Goal: Task Accomplishment & Management: Manage account settings

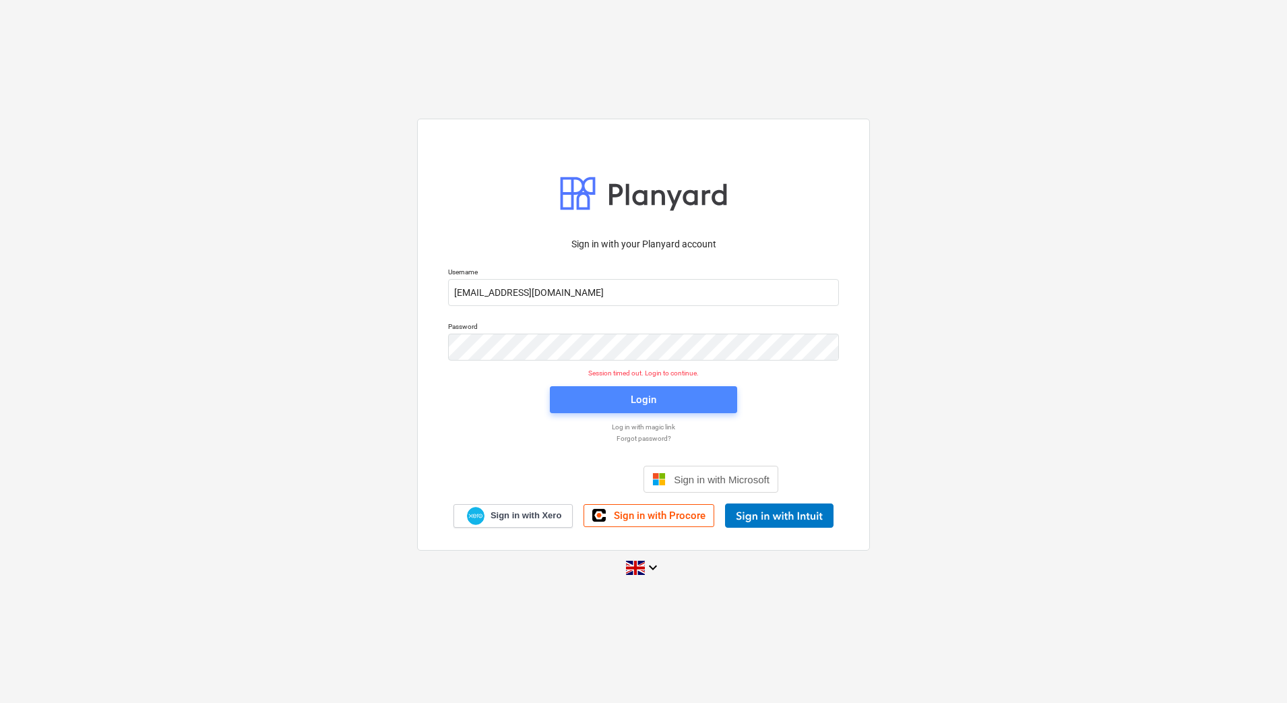
click at [618, 404] on span "Login" at bounding box center [643, 400] width 155 height 18
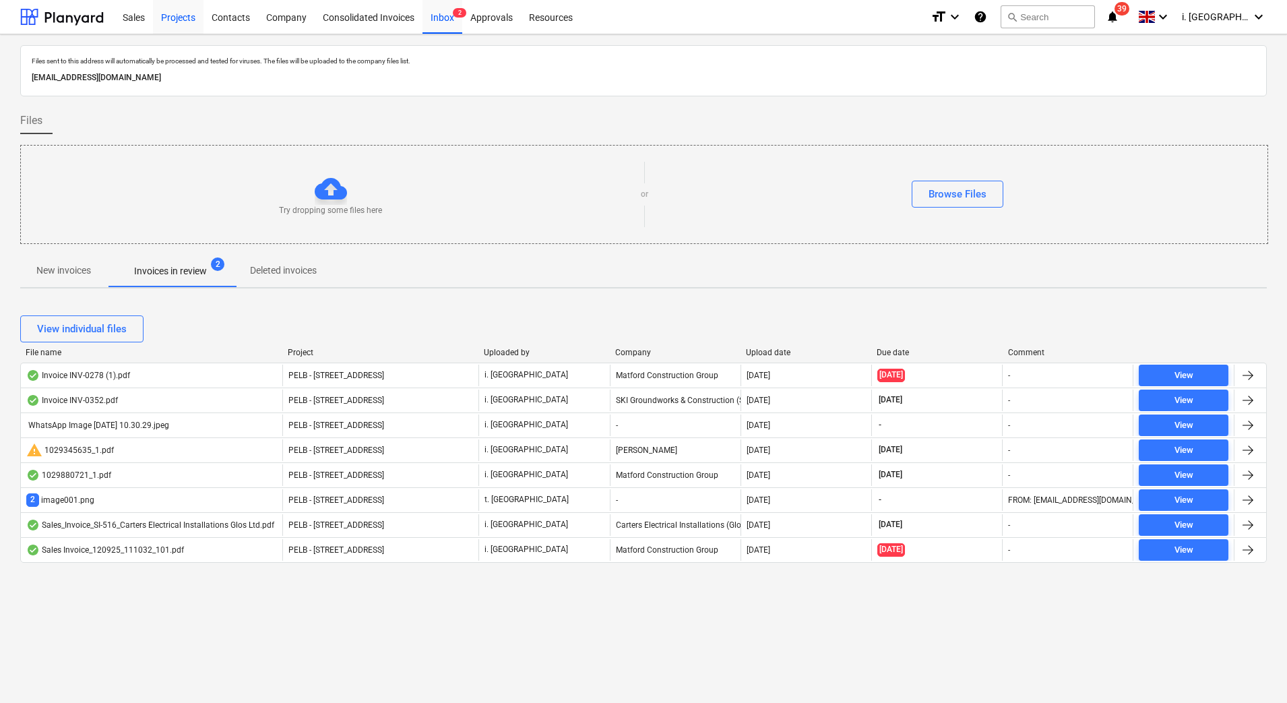
click at [170, 20] on div "Projects" at bounding box center [178, 16] width 51 height 34
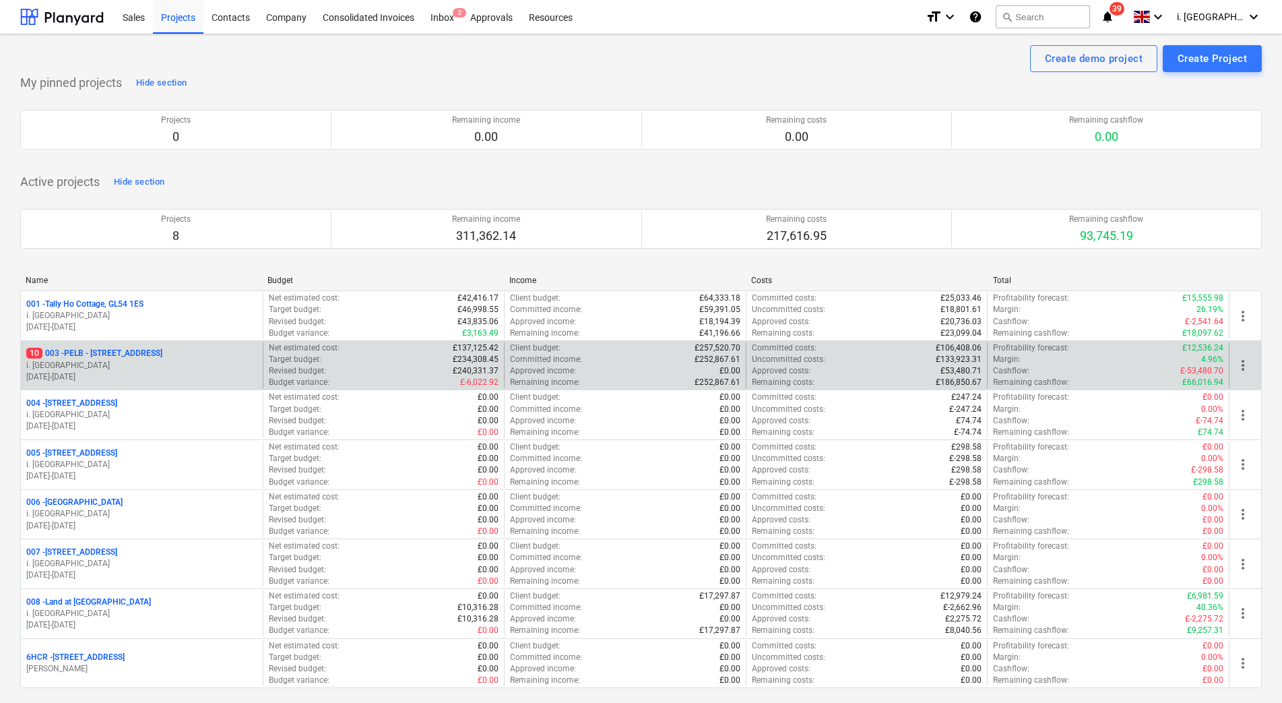
click at [125, 359] on p "10 003 - PELB - [GEOGRAPHIC_DATA], [GEOGRAPHIC_DATA], GL2 7NE" at bounding box center [94, 353] width 136 height 11
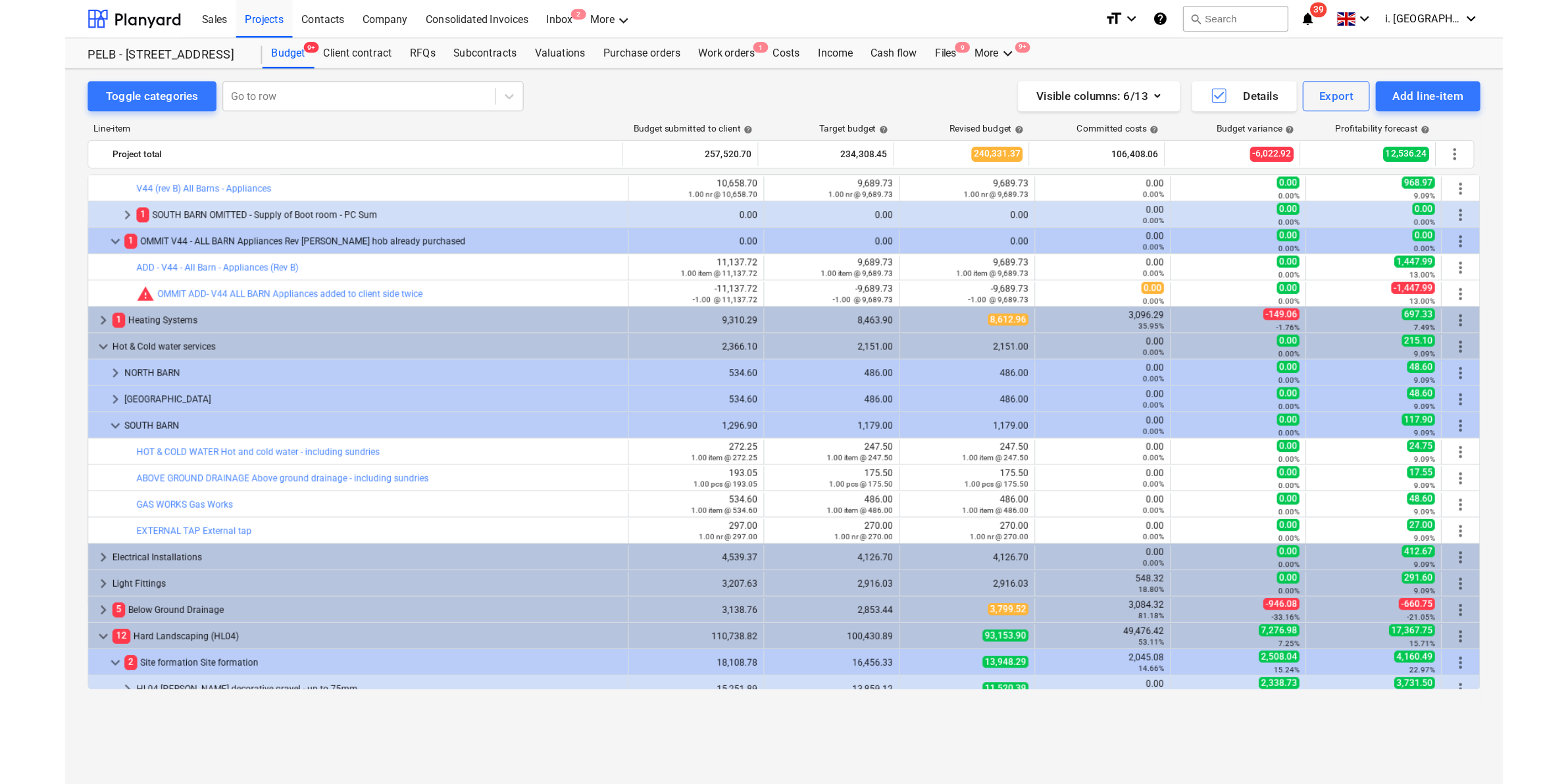
scroll to position [1795, 0]
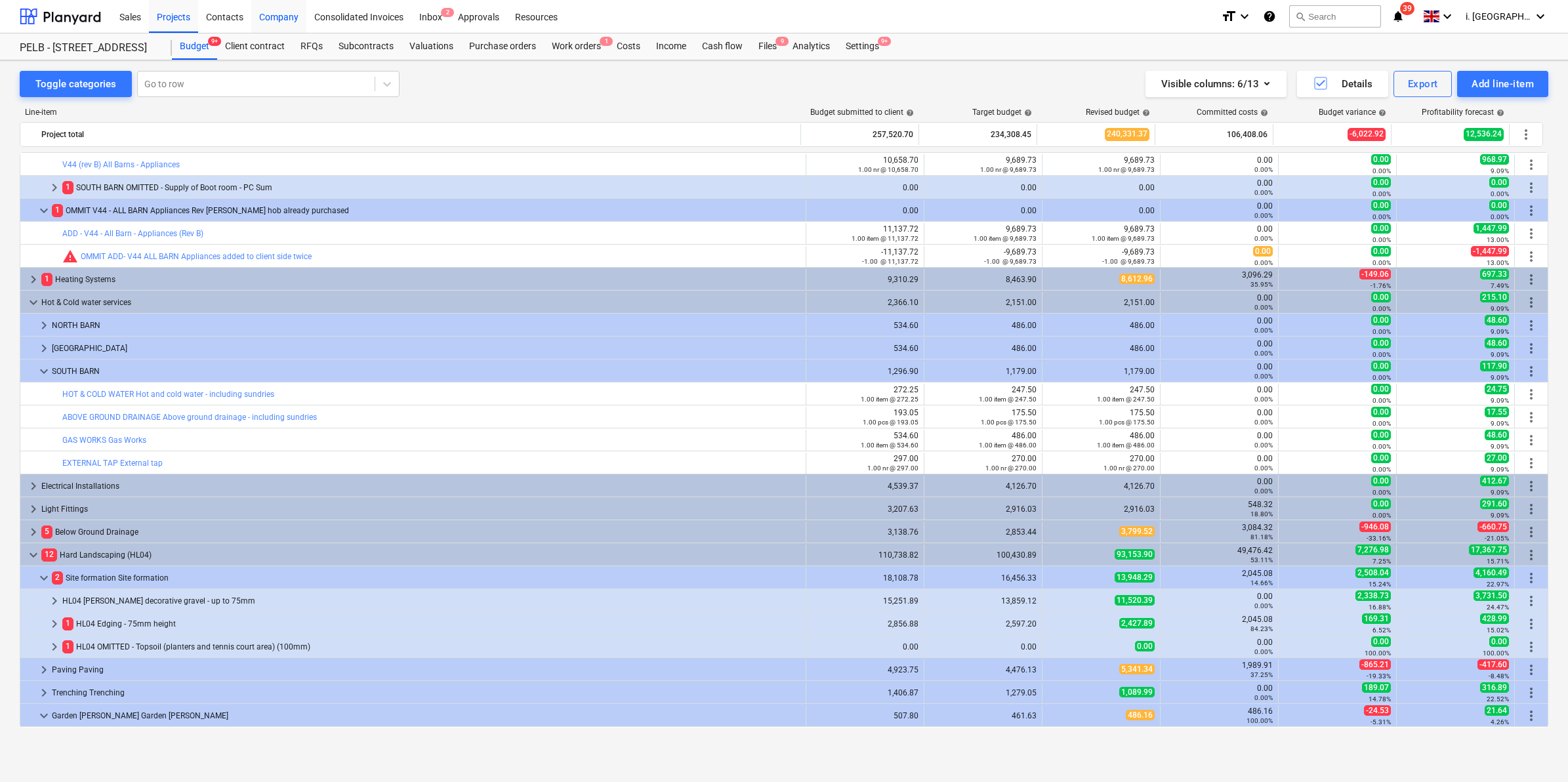
click at [260, 21] on div "Company" at bounding box center [279, 16] width 56 height 33
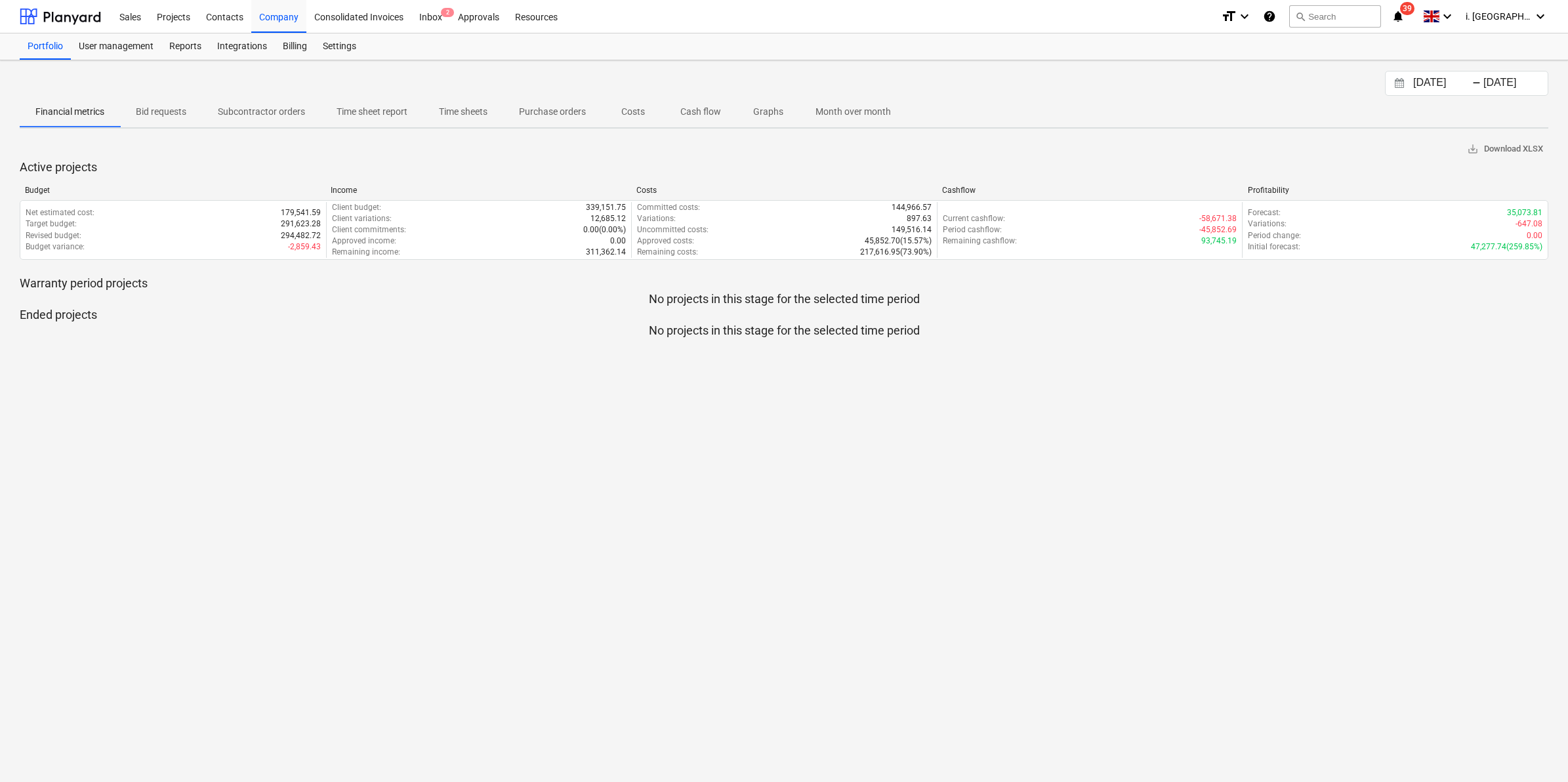
click at [448, 107] on p "Time sheets" at bounding box center [464, 112] width 49 height 14
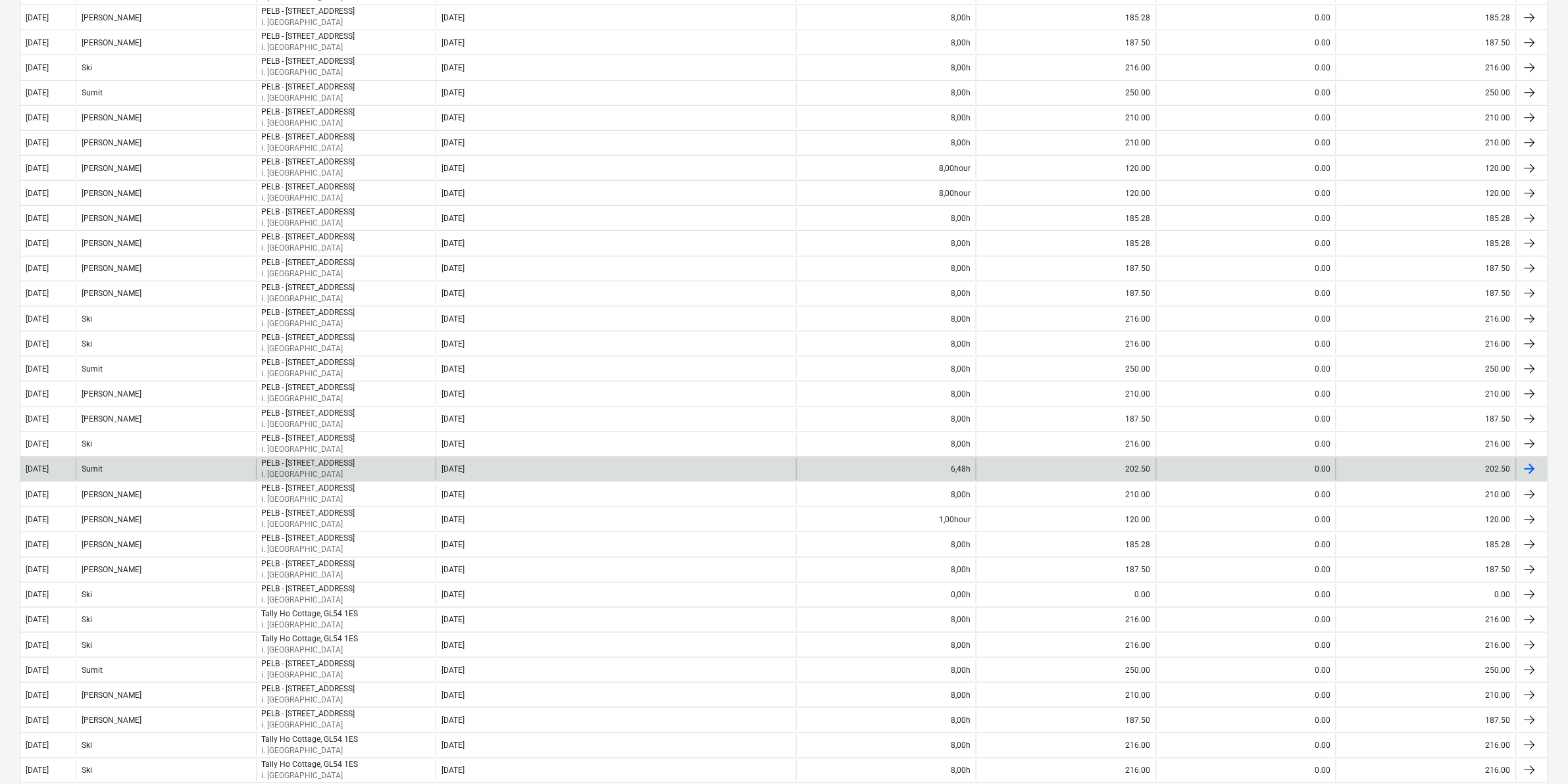
scroll to position [257, 0]
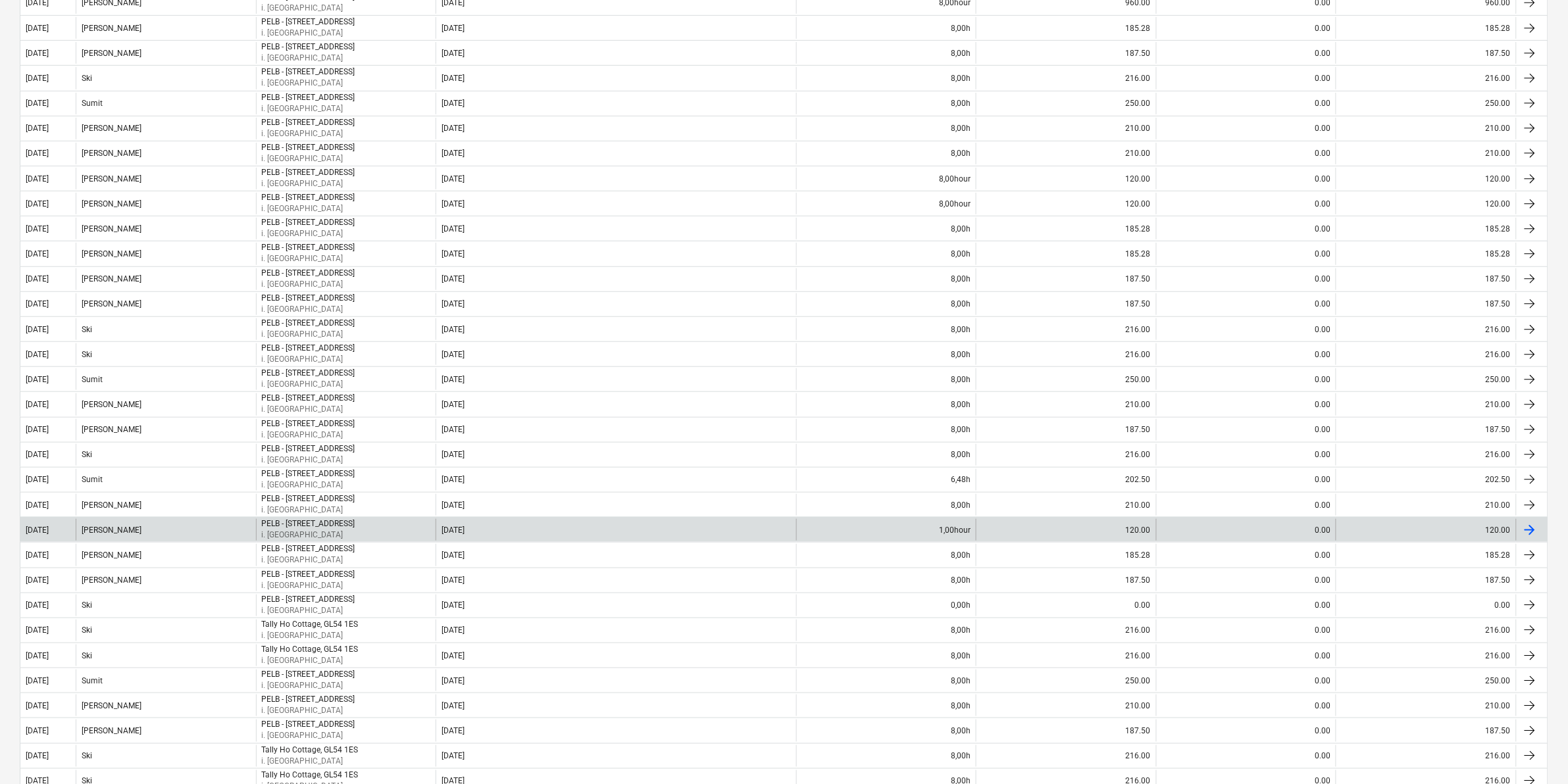
click at [128, 525] on div "[PERSON_NAME]" at bounding box center [165, 530] width 181 height 21
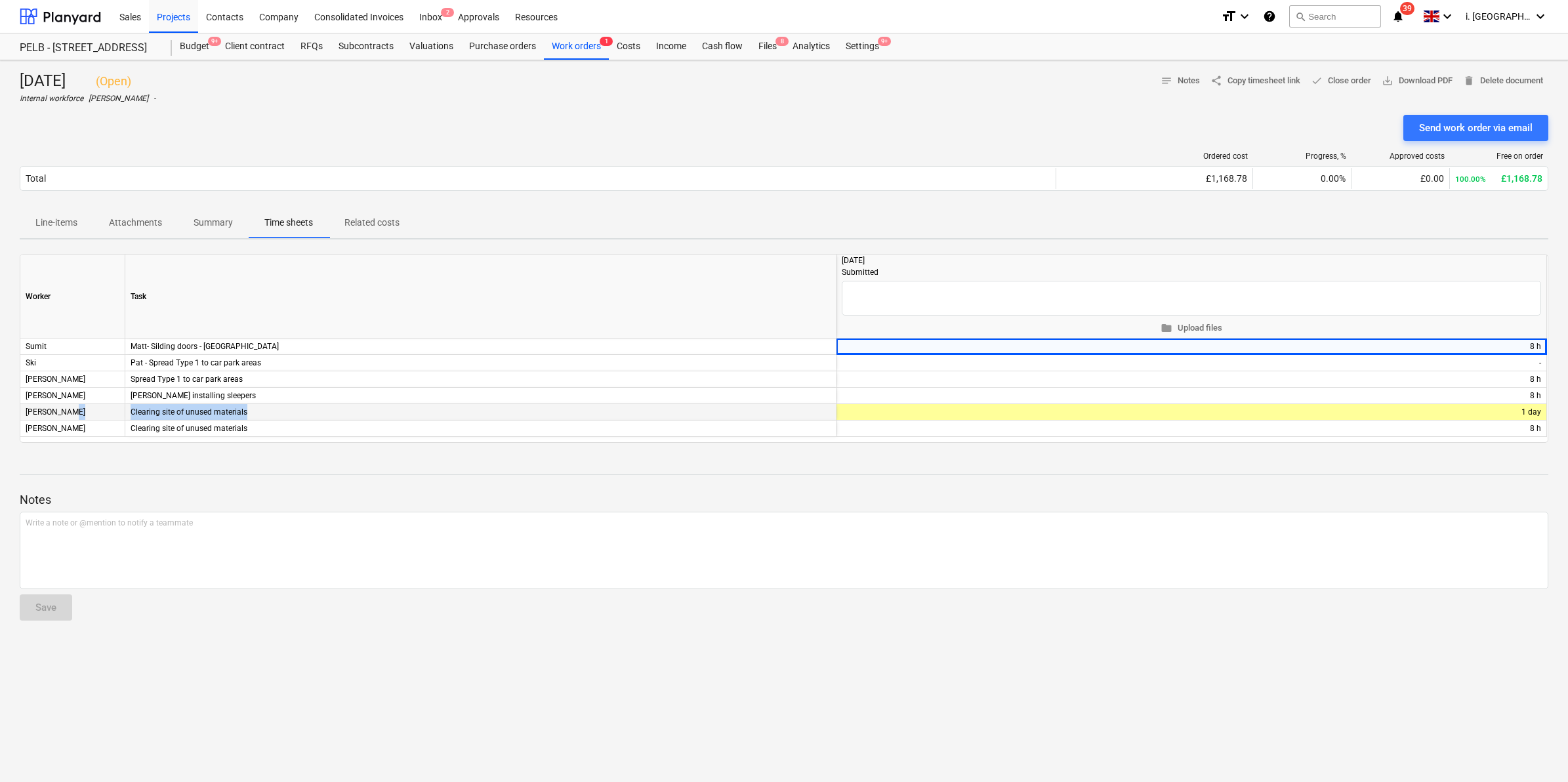
drag, startPoint x: 286, startPoint y: 414, endPoint x: 125, endPoint y: 405, distance: 161.3
click at [0, 0] on div "[PERSON_NAME] Clearing site of unused materials + edit 1 day" at bounding box center [0, 0] width 0 height 0
copy div "Clearing site of unused materials"
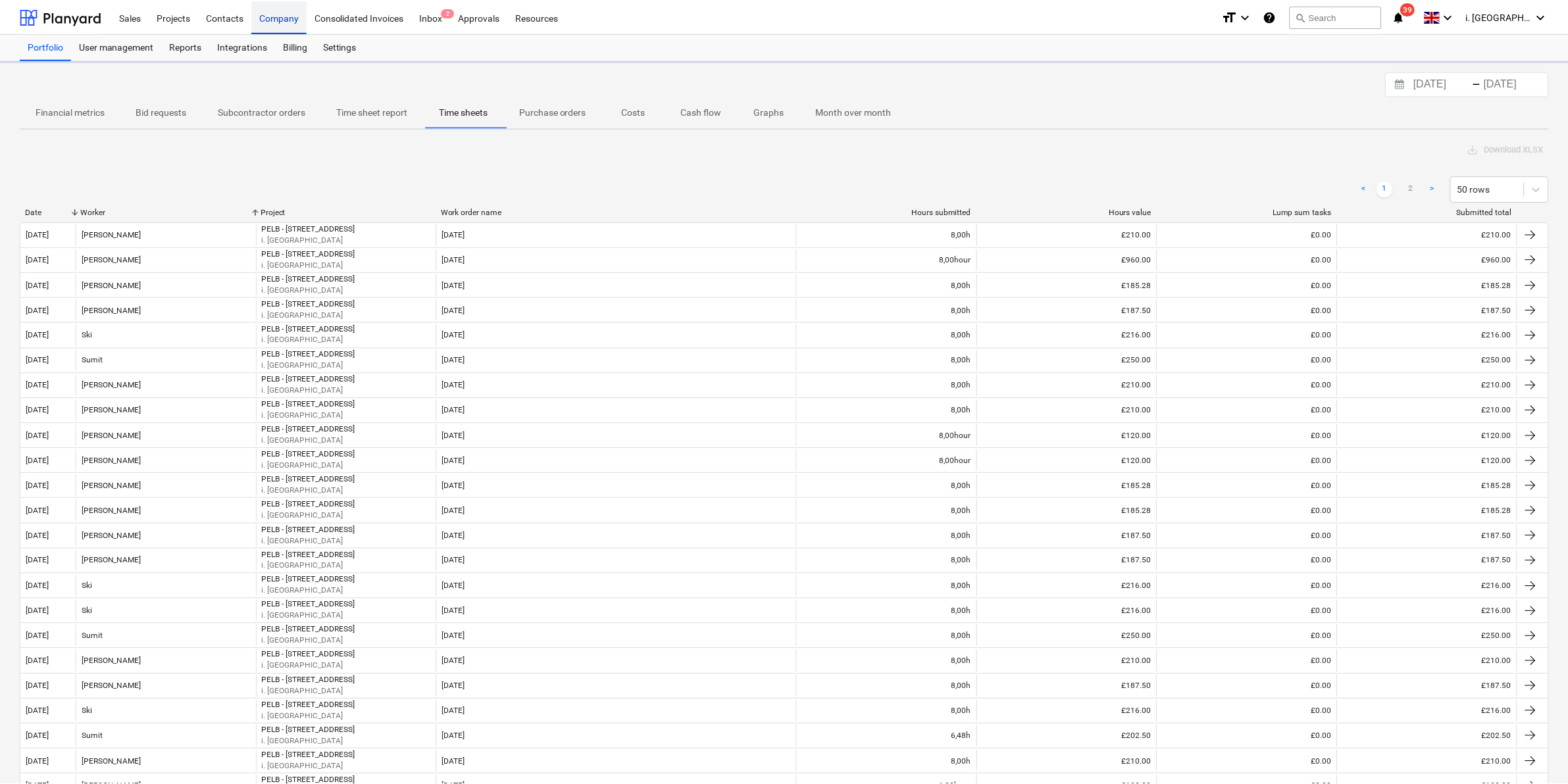
scroll to position [257, 0]
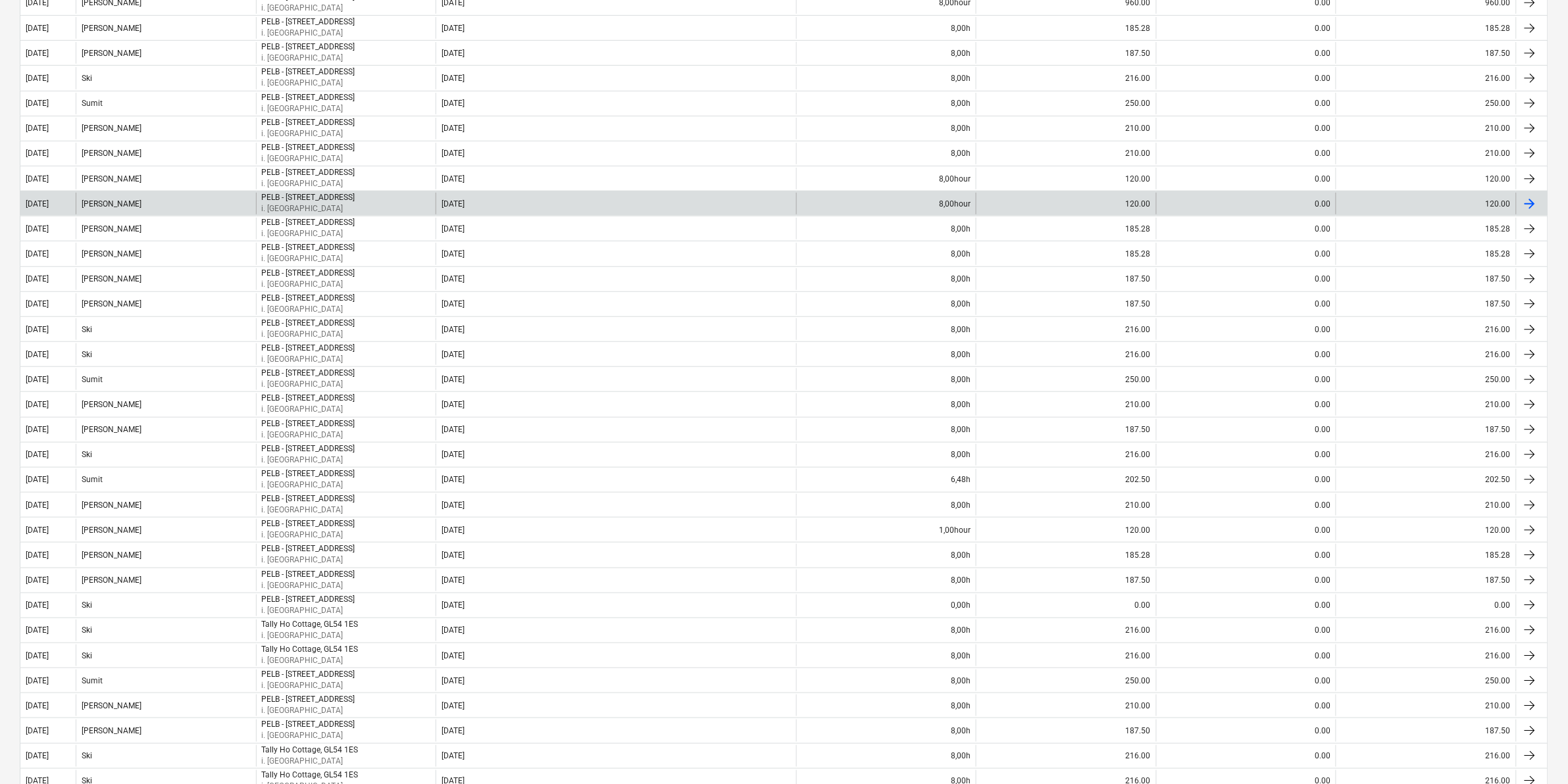
click at [146, 197] on div "[PERSON_NAME]" at bounding box center [165, 203] width 181 height 21
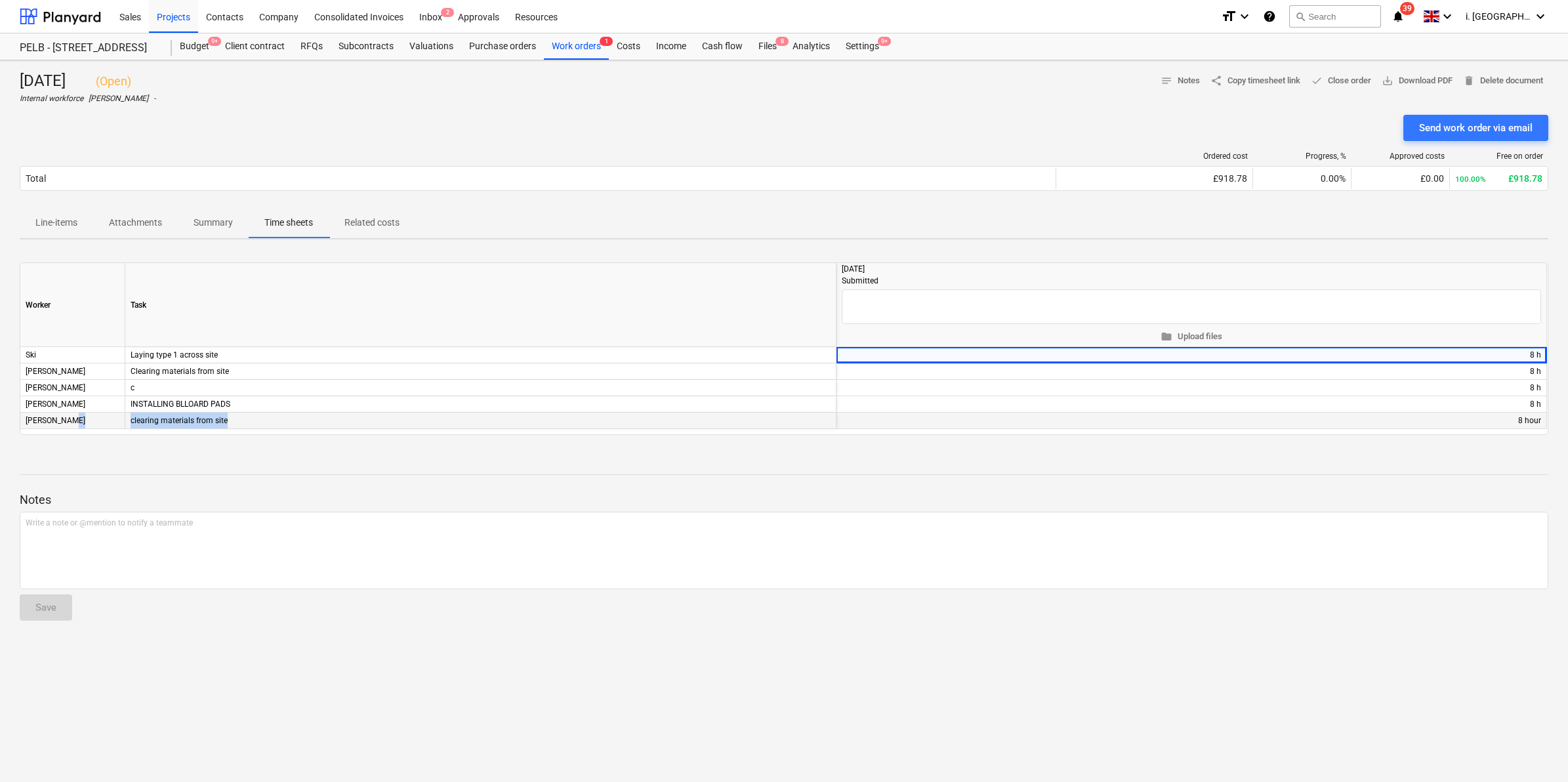
drag, startPoint x: 243, startPoint y: 422, endPoint x: 125, endPoint y: 422, distance: 118.0
click at [0, 0] on div "[PERSON_NAME] clearing materials from site + edit 8 hour" at bounding box center [0, 0] width 0 height 0
copy div "clearing materials from site"
drag, startPoint x: 17, startPoint y: 0, endPoint x: 321, endPoint y: 123, distance: 327.9
click at [321, 123] on div "Send work order via email" at bounding box center [784, 128] width 1529 height 26
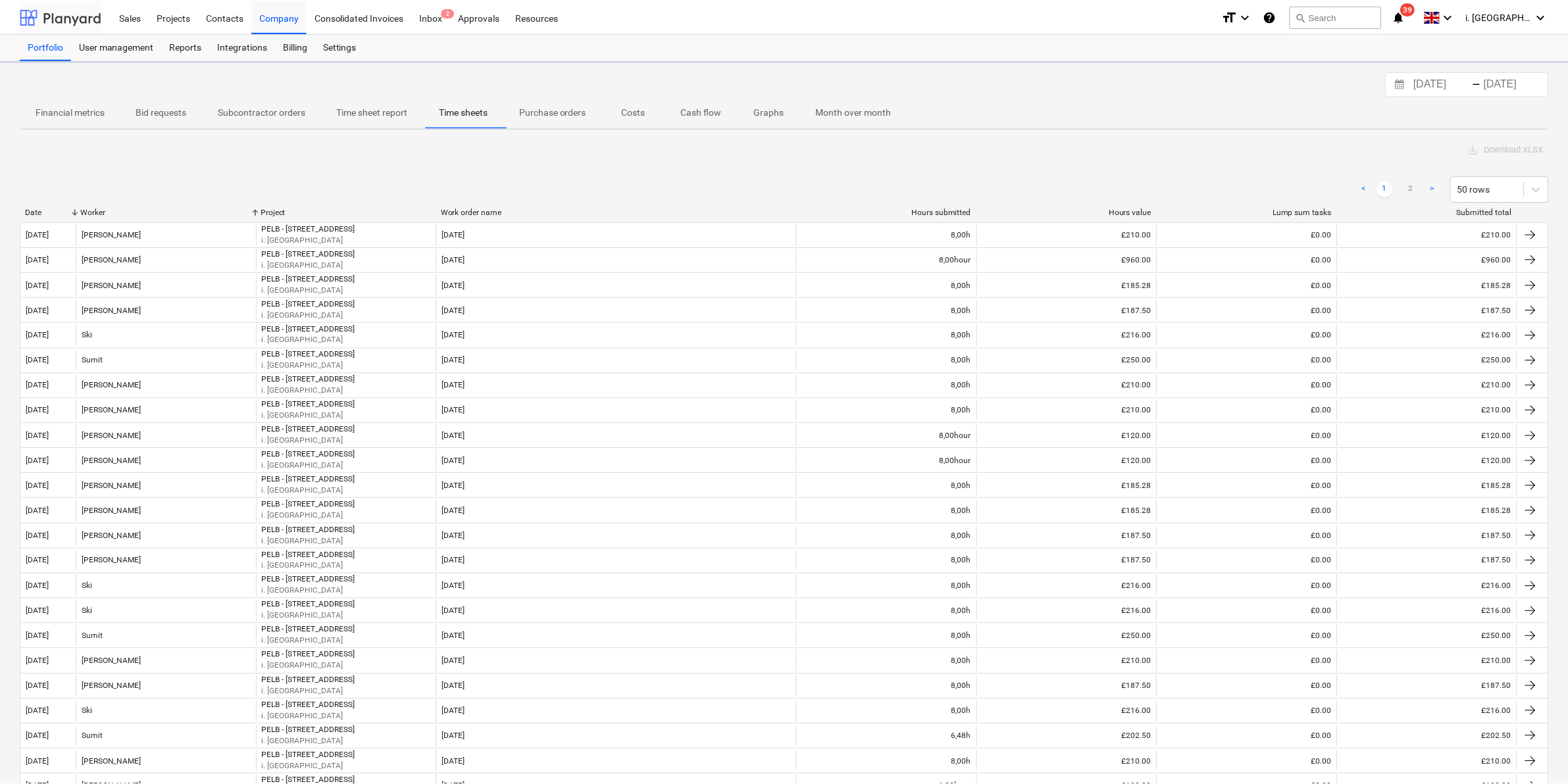
scroll to position [257, 0]
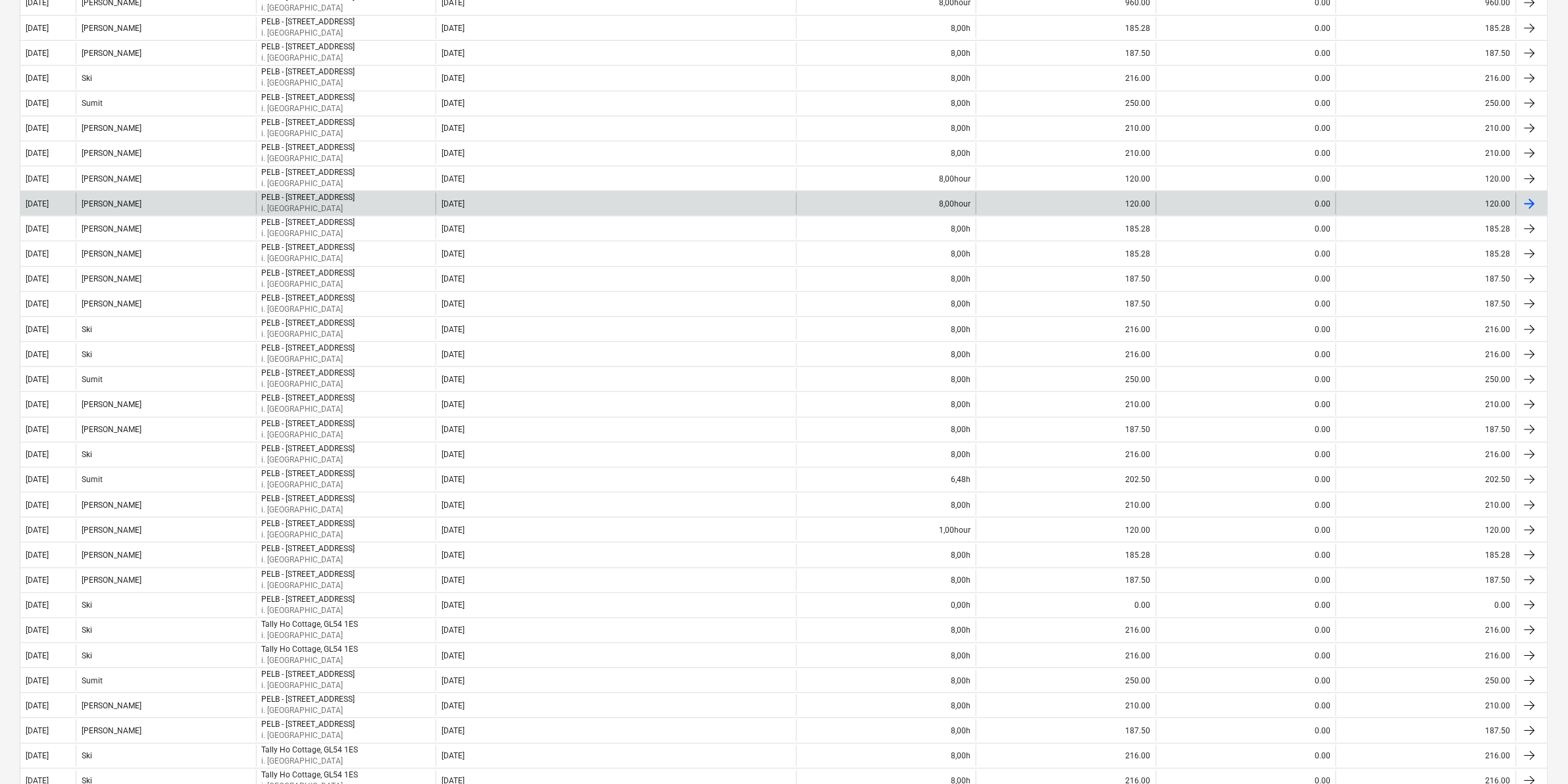
click at [149, 195] on div "[PERSON_NAME]" at bounding box center [165, 203] width 181 height 21
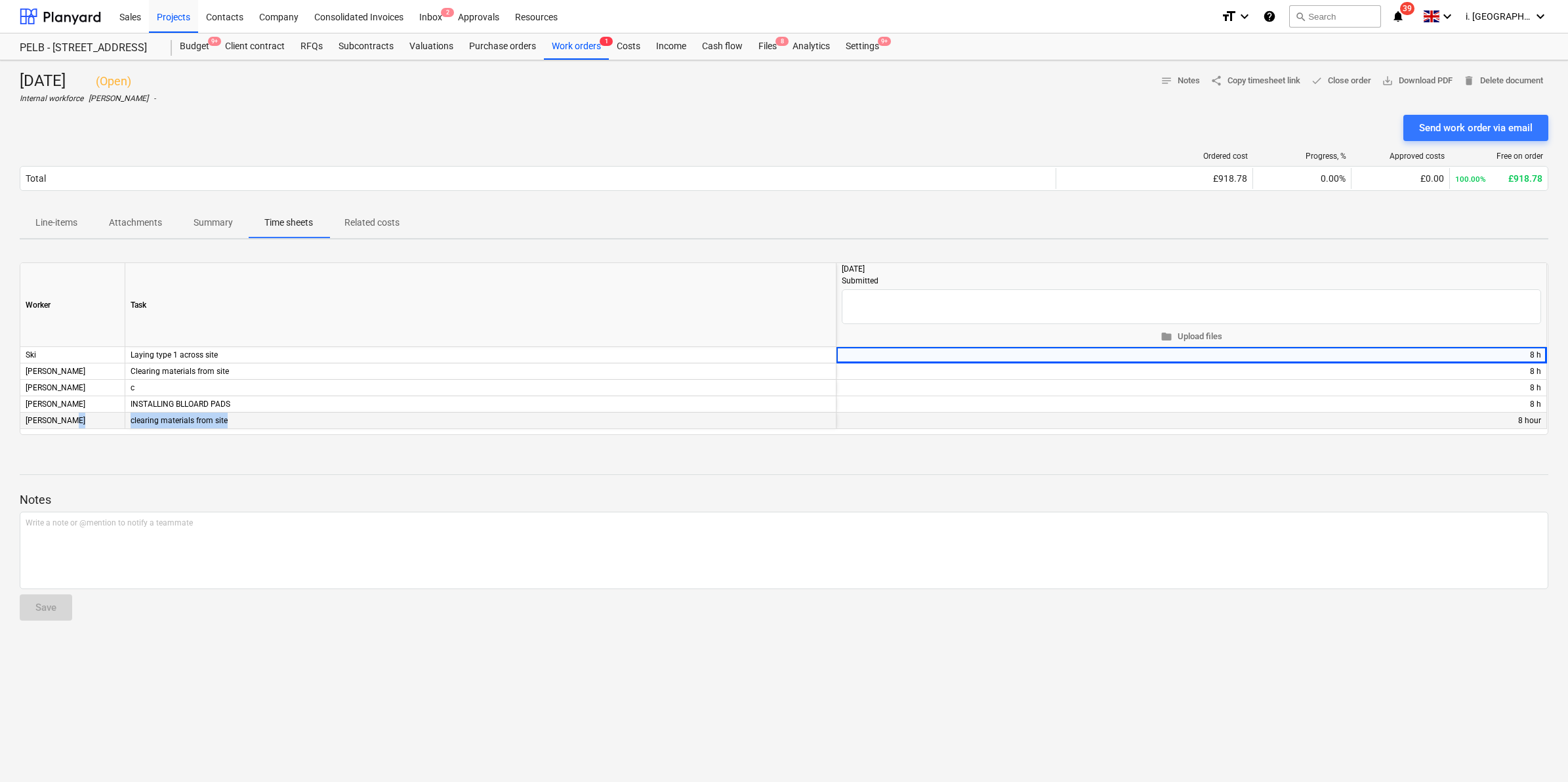
drag, startPoint x: 249, startPoint y: 420, endPoint x: 123, endPoint y: 421, distance: 126.0
click at [0, 0] on div "[PERSON_NAME] clearing materials from site + edit 8 hour" at bounding box center [0, 0] width 0 height 0
copy div "clearing materials from site"
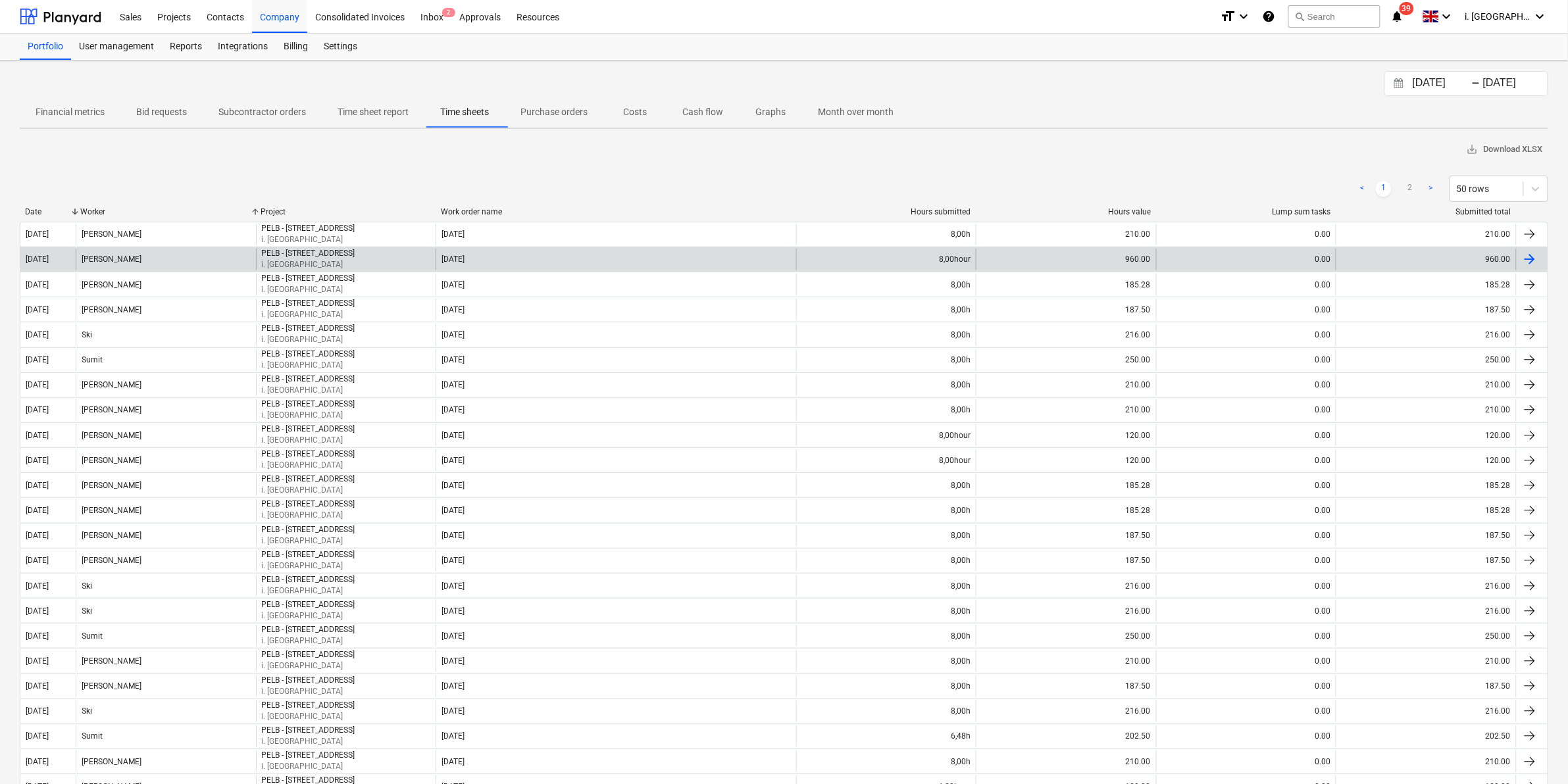
click at [128, 259] on div "[PERSON_NAME]" at bounding box center [165, 260] width 181 height 21
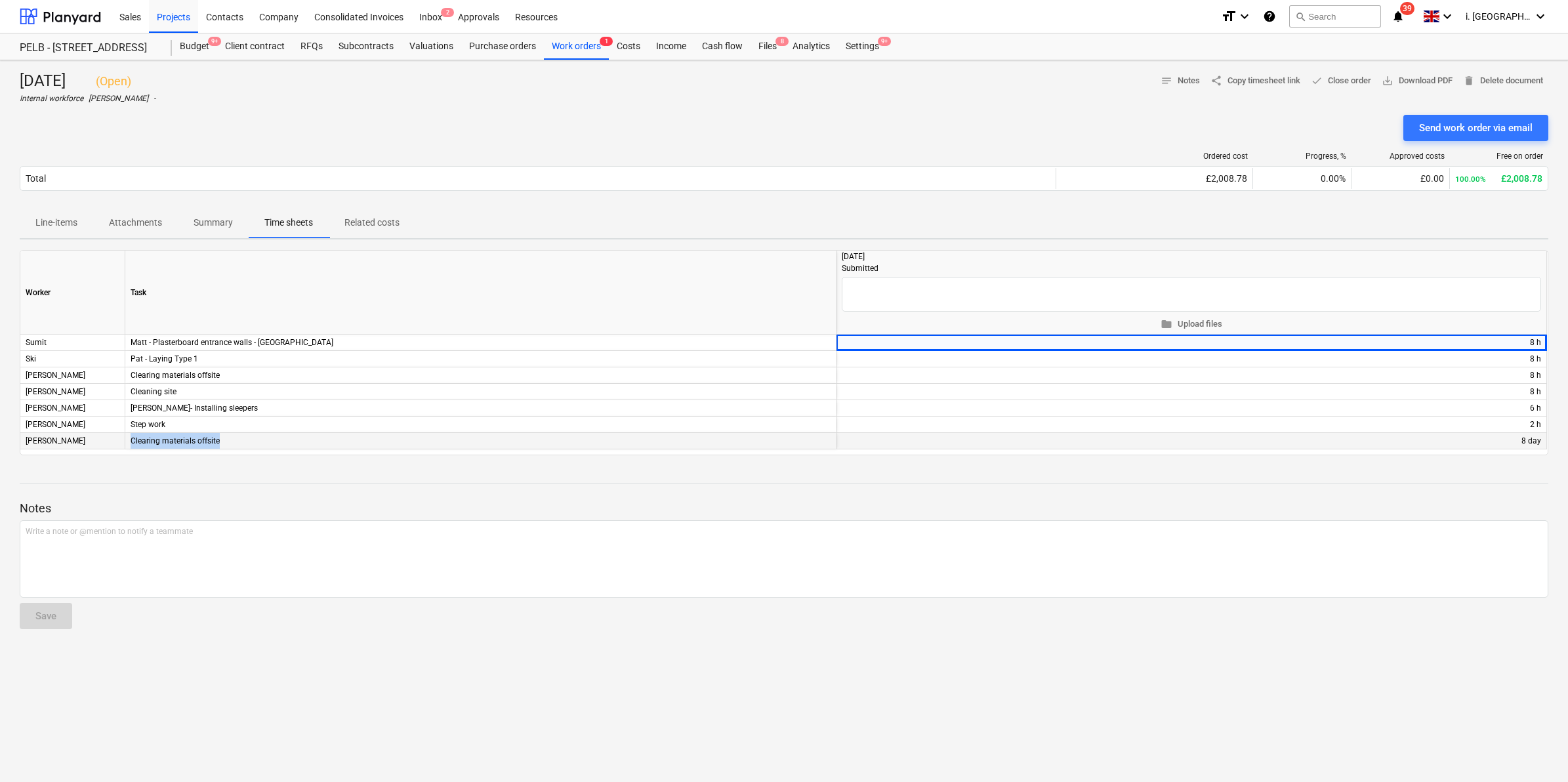
drag, startPoint x: 250, startPoint y: 434, endPoint x: 130, endPoint y: 447, distance: 120.7
click at [130, 447] on div "Clearing materials offsite" at bounding box center [481, 441] width 711 height 17
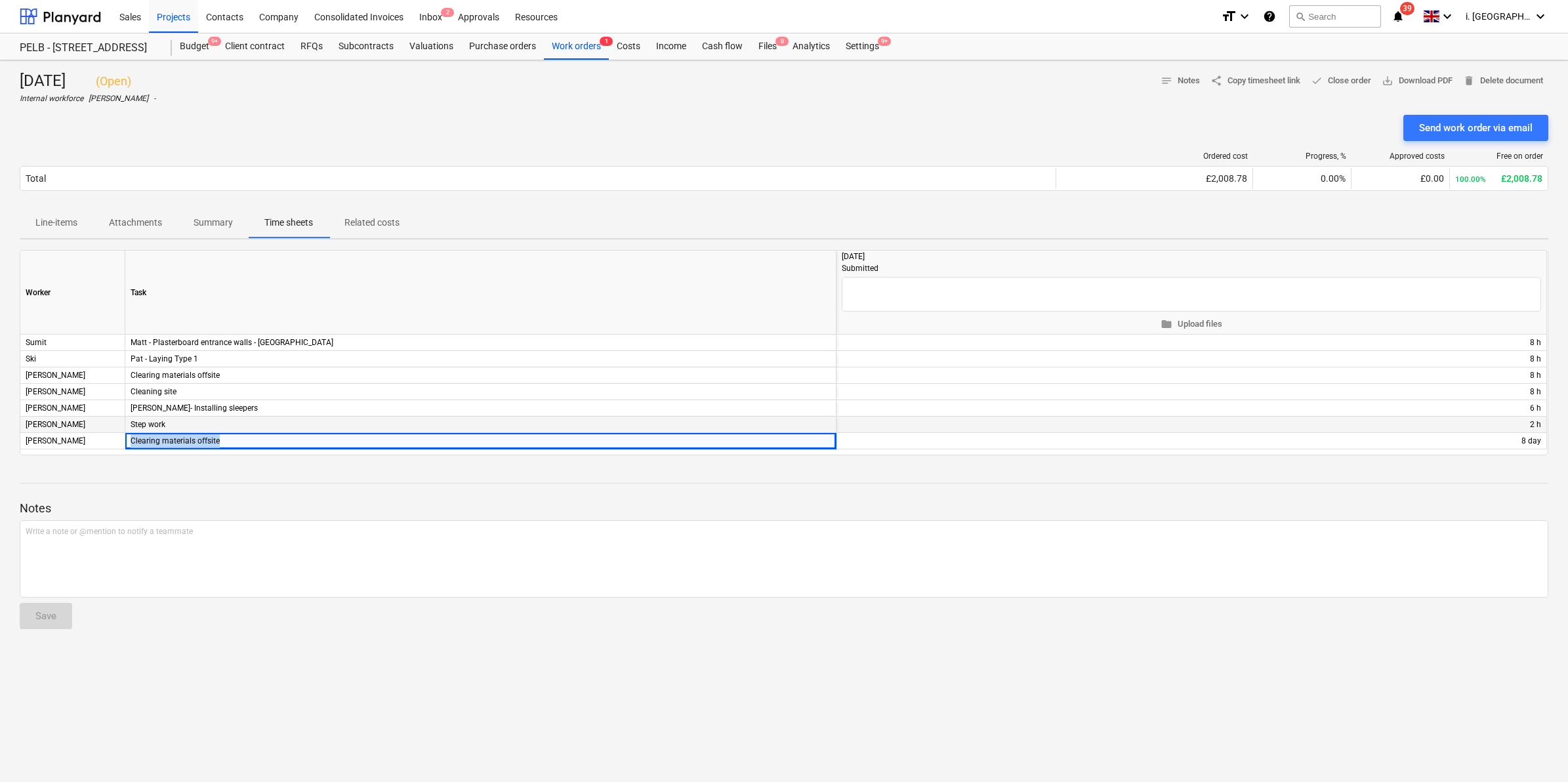
copy div "Clearing materials offsite"
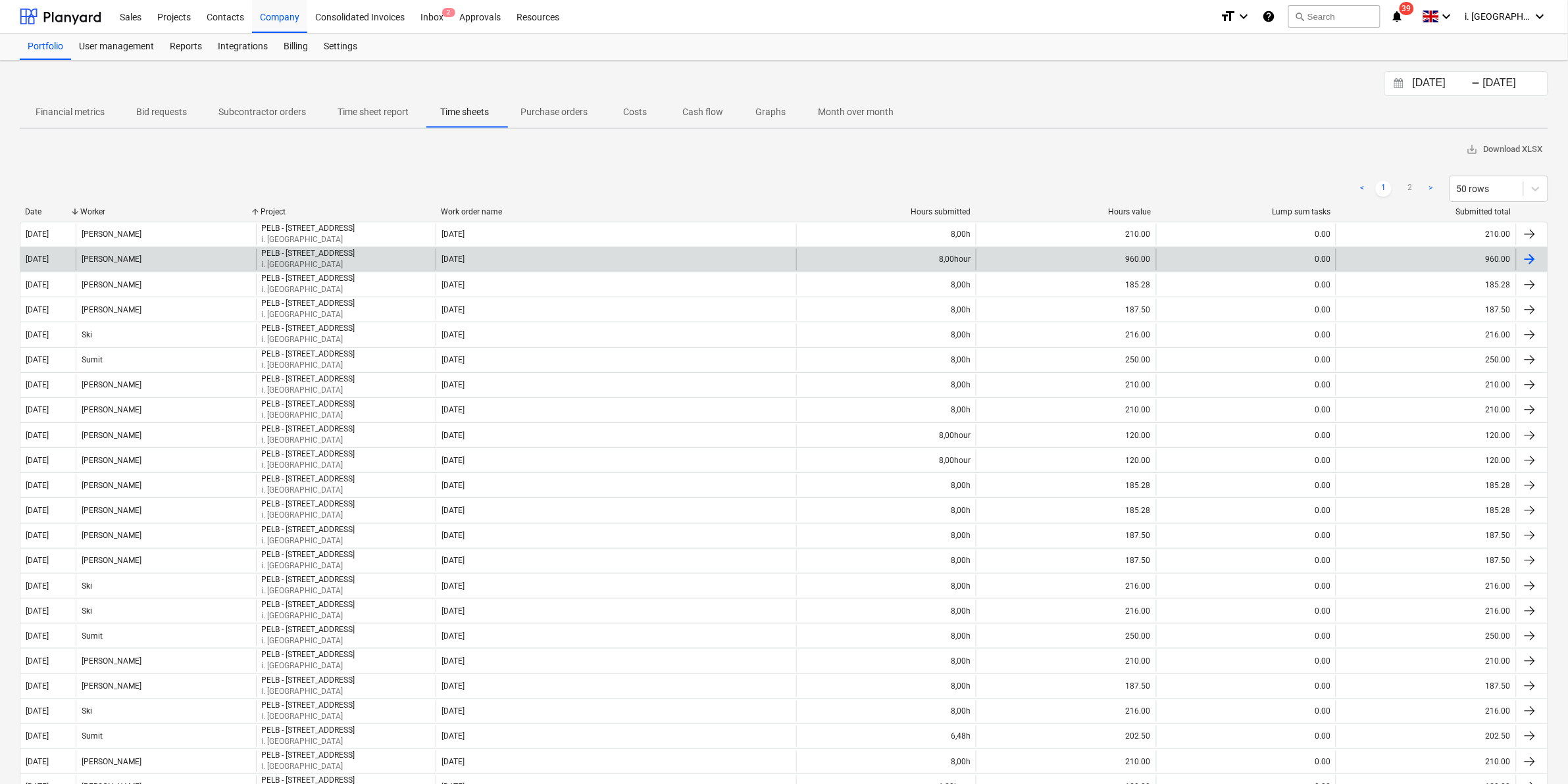
click at [224, 250] on div "[PERSON_NAME]" at bounding box center [165, 260] width 181 height 21
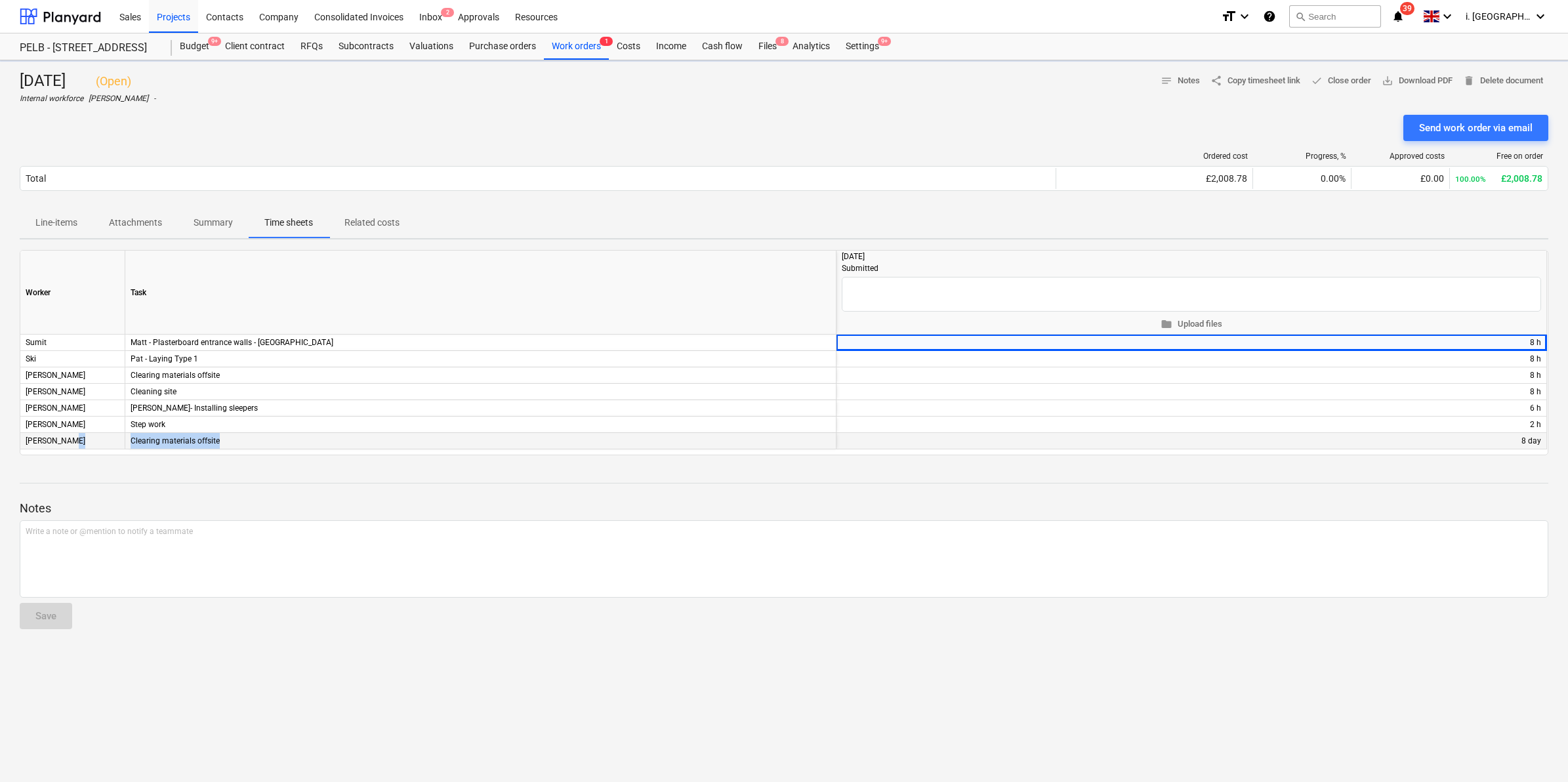
drag, startPoint x: 244, startPoint y: 441, endPoint x: 73, endPoint y: 441, distance: 171.0
click at [0, 0] on div "[PERSON_NAME] Clearing materials offsite + edit 8 day" at bounding box center [0, 0] width 0 height 0
copy div "Clearing materials offsite"
drag, startPoint x: 165, startPoint y: 14, endPoint x: 168, endPoint y: 23, distance: 9.5
click at [165, 14] on div "Projects" at bounding box center [173, 16] width 50 height 33
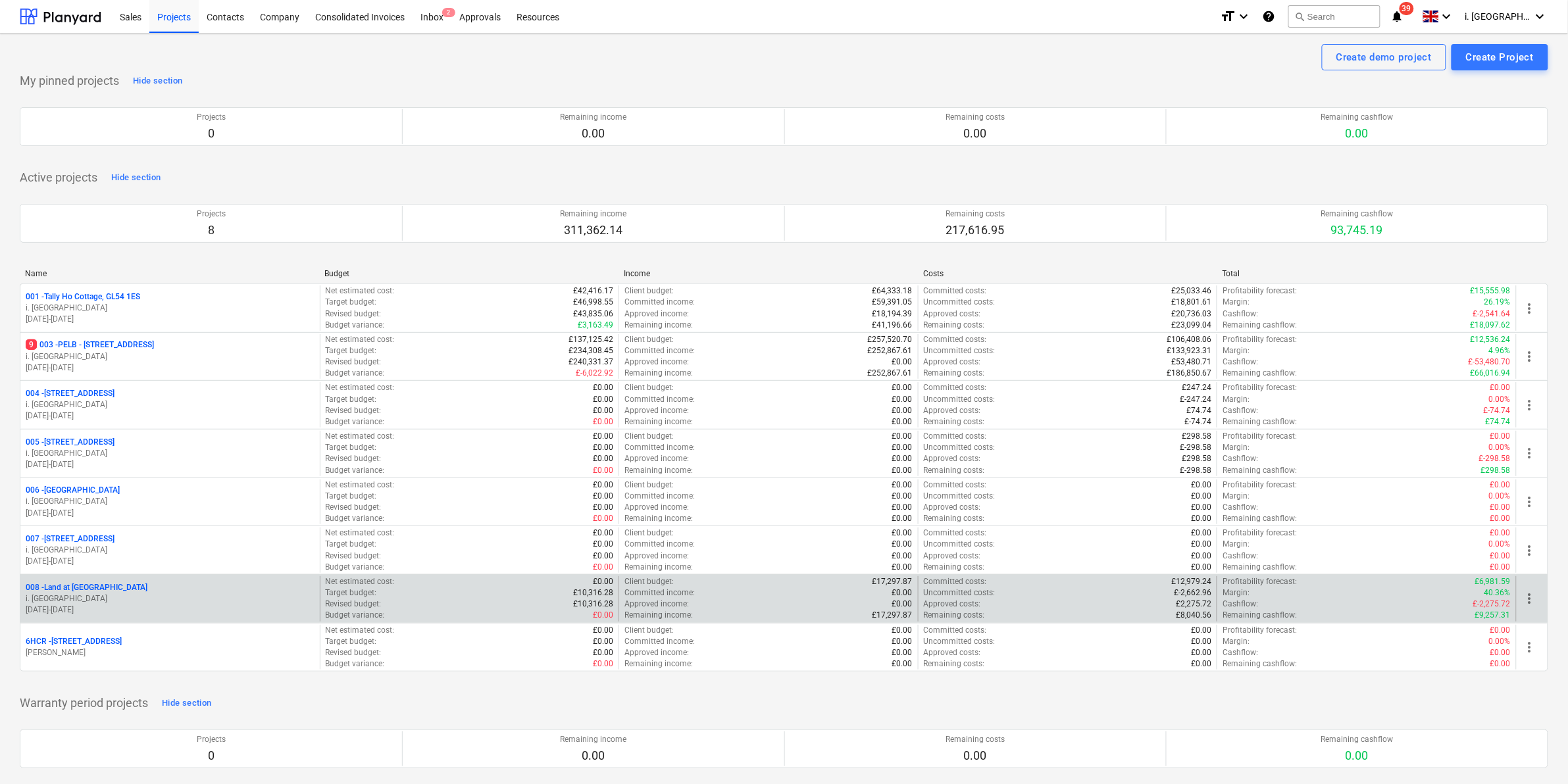
click at [147, 606] on p "[DATE] - [DATE]" at bounding box center [170, 609] width 289 height 11
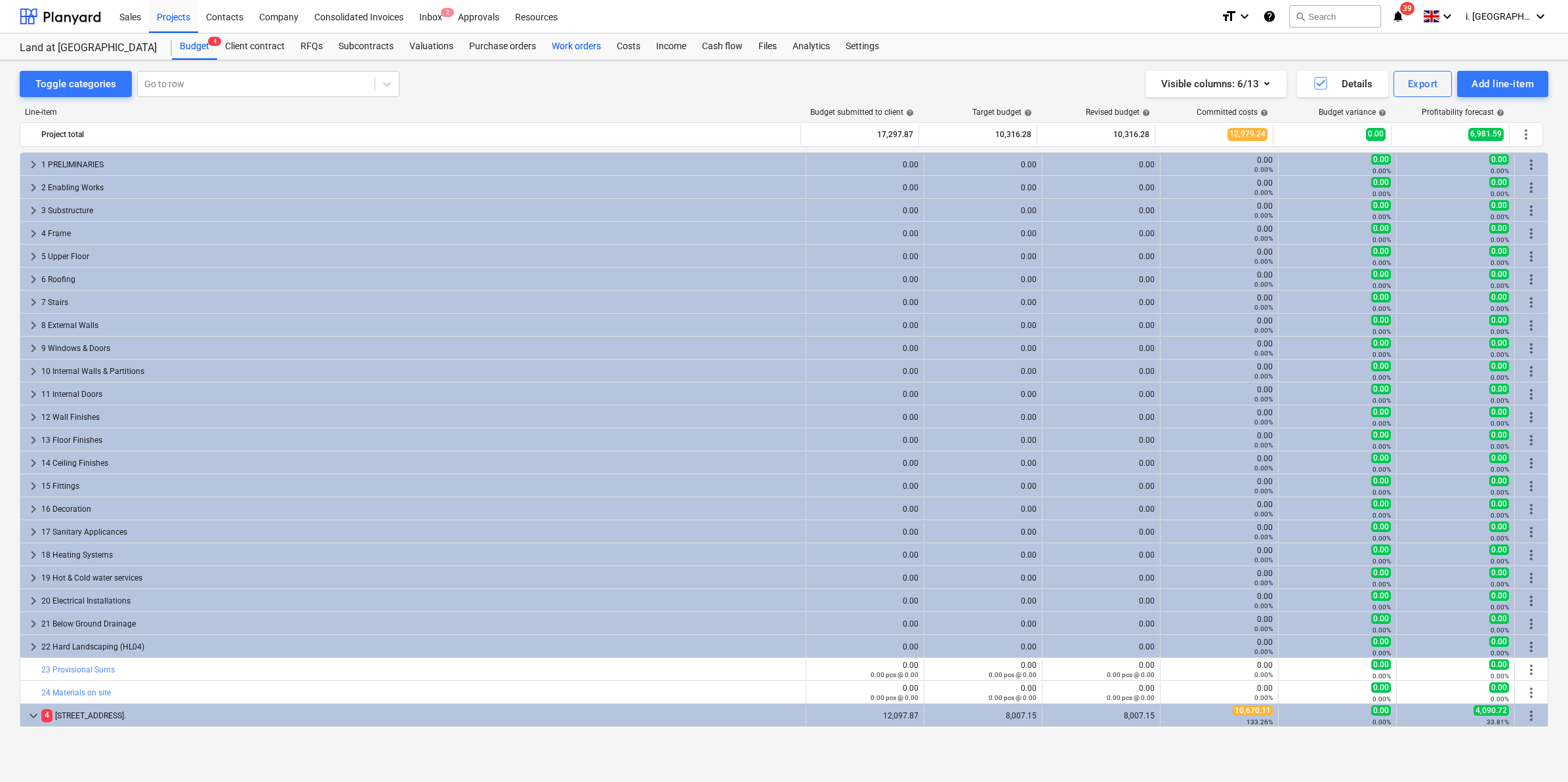
click at [581, 41] on div "Work orders" at bounding box center [576, 46] width 65 height 26
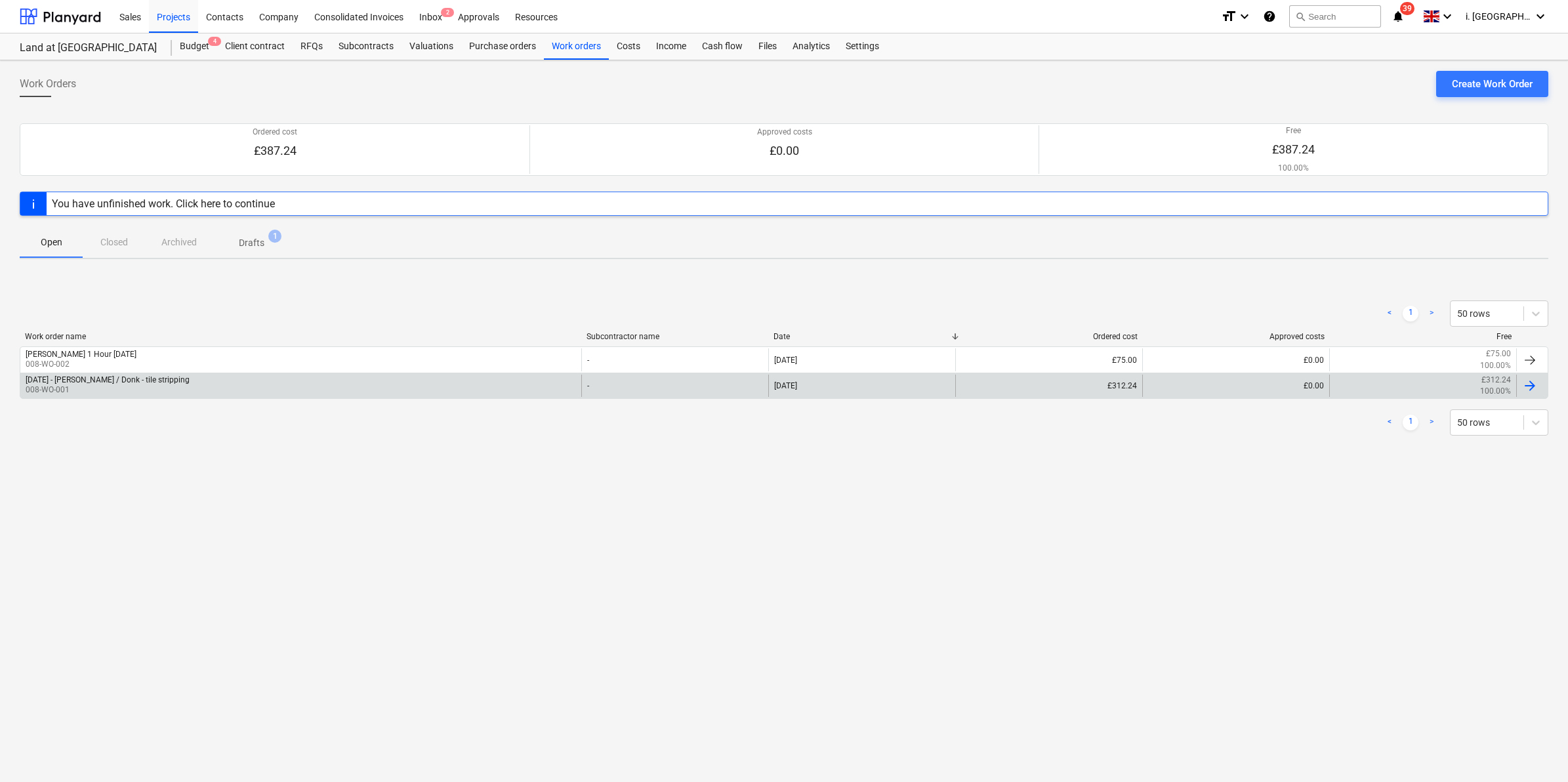
click at [190, 379] on div "[DATE] - [PERSON_NAME] / Donk - tile stripping" at bounding box center [107, 379] width 164 height 9
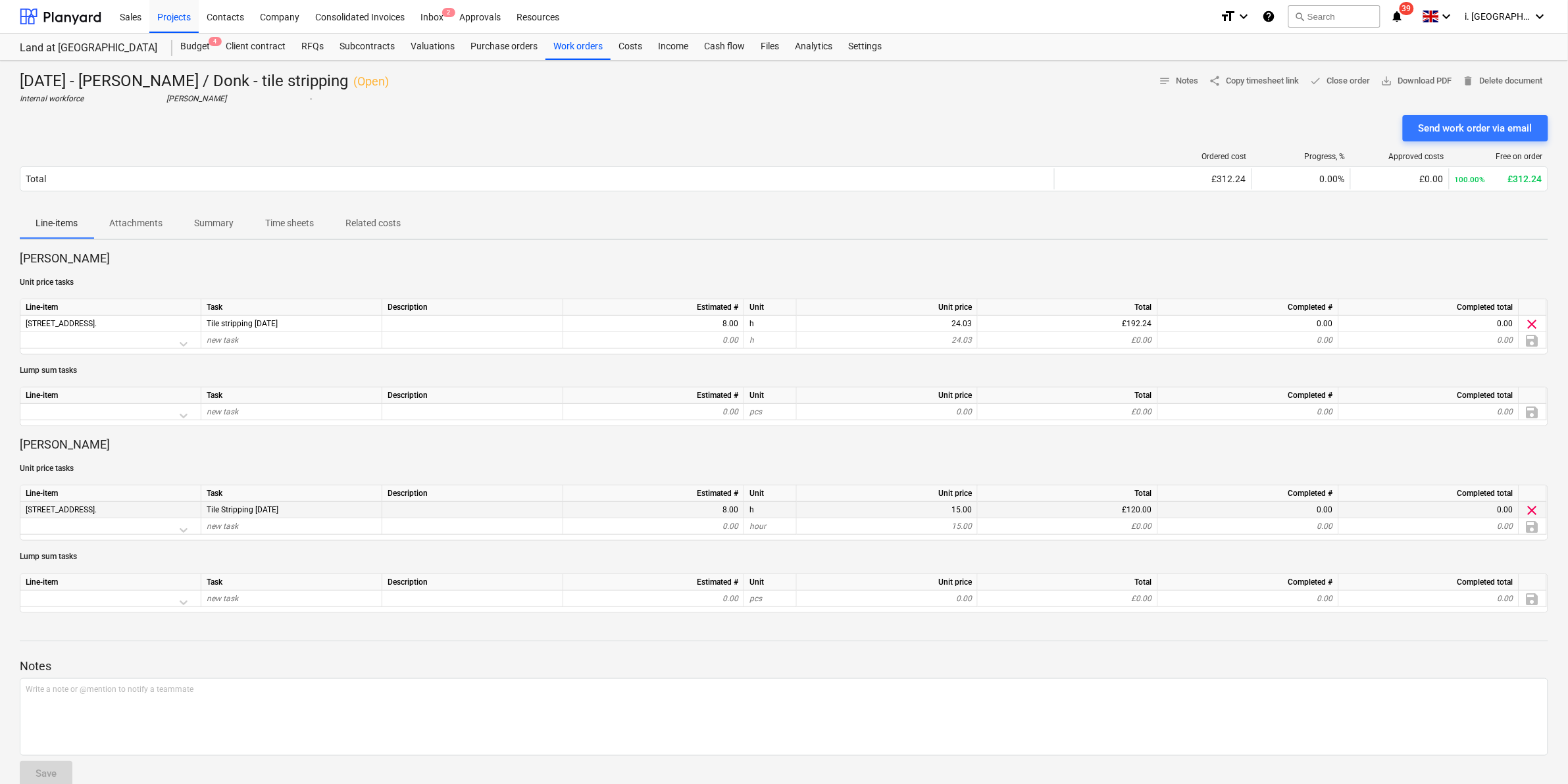
drag, startPoint x: 305, startPoint y: 511, endPoint x: 23, endPoint y: 505, distance: 282.1
click at [0, 0] on div "[STREET_ADDRESS]. Tile Stripping [DATE] 8.00 h 15.00 £120.00 0.00 0.00 clear" at bounding box center [0, 0] width 0 height 0
copy div "[STREET_ADDRESS]. Tile Stripping [DATE]"
drag, startPoint x: 90, startPoint y: 1, endPoint x: 517, endPoint y: 257, distance: 497.9
click at [517, 257] on p "[PERSON_NAME]" at bounding box center [784, 259] width 1529 height 16
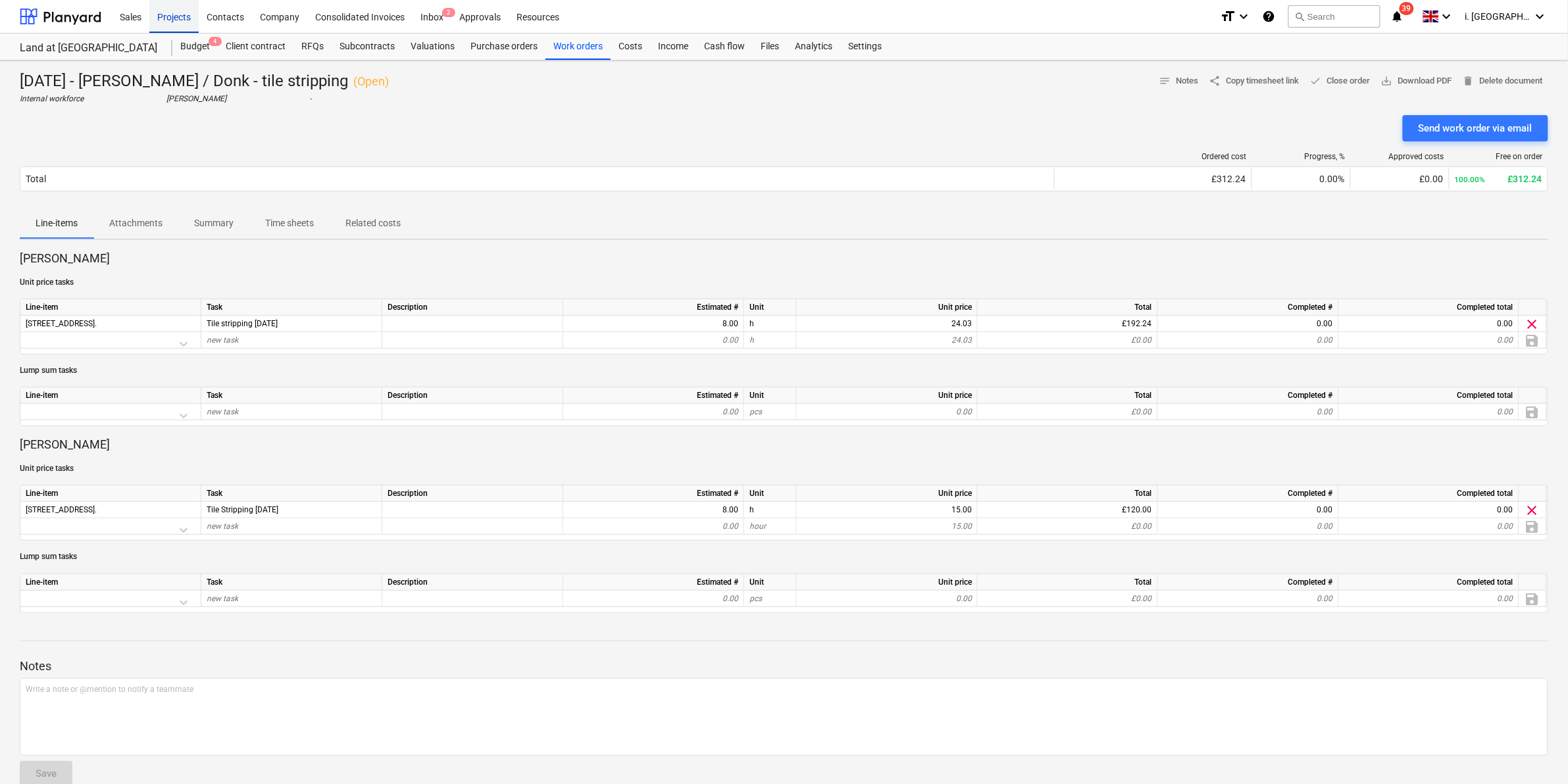
click at [166, 18] on div "Projects" at bounding box center [174, 16] width 50 height 33
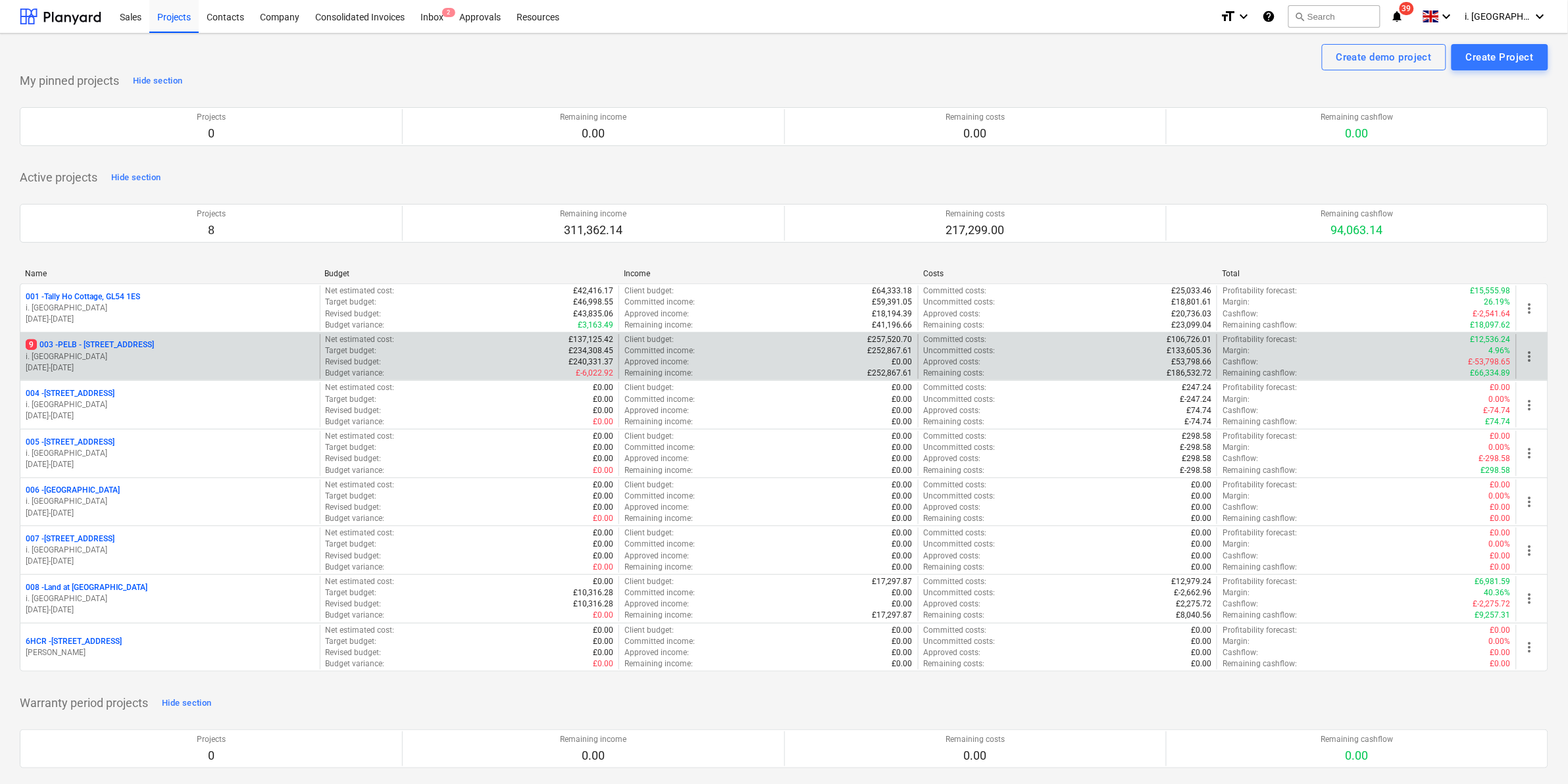
click at [275, 355] on p "i. [GEOGRAPHIC_DATA]" at bounding box center [170, 356] width 289 height 11
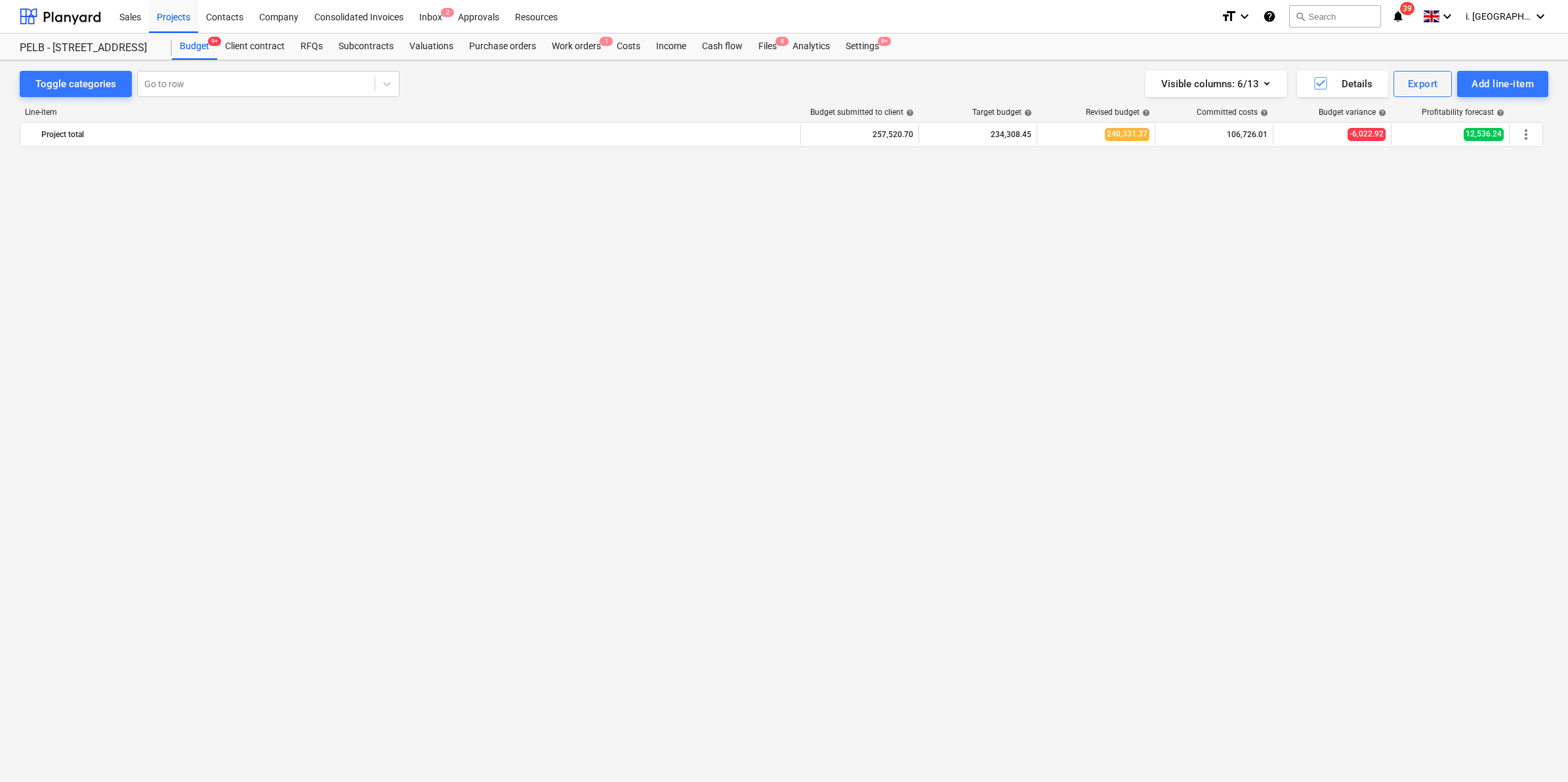
scroll to position [1510, 0]
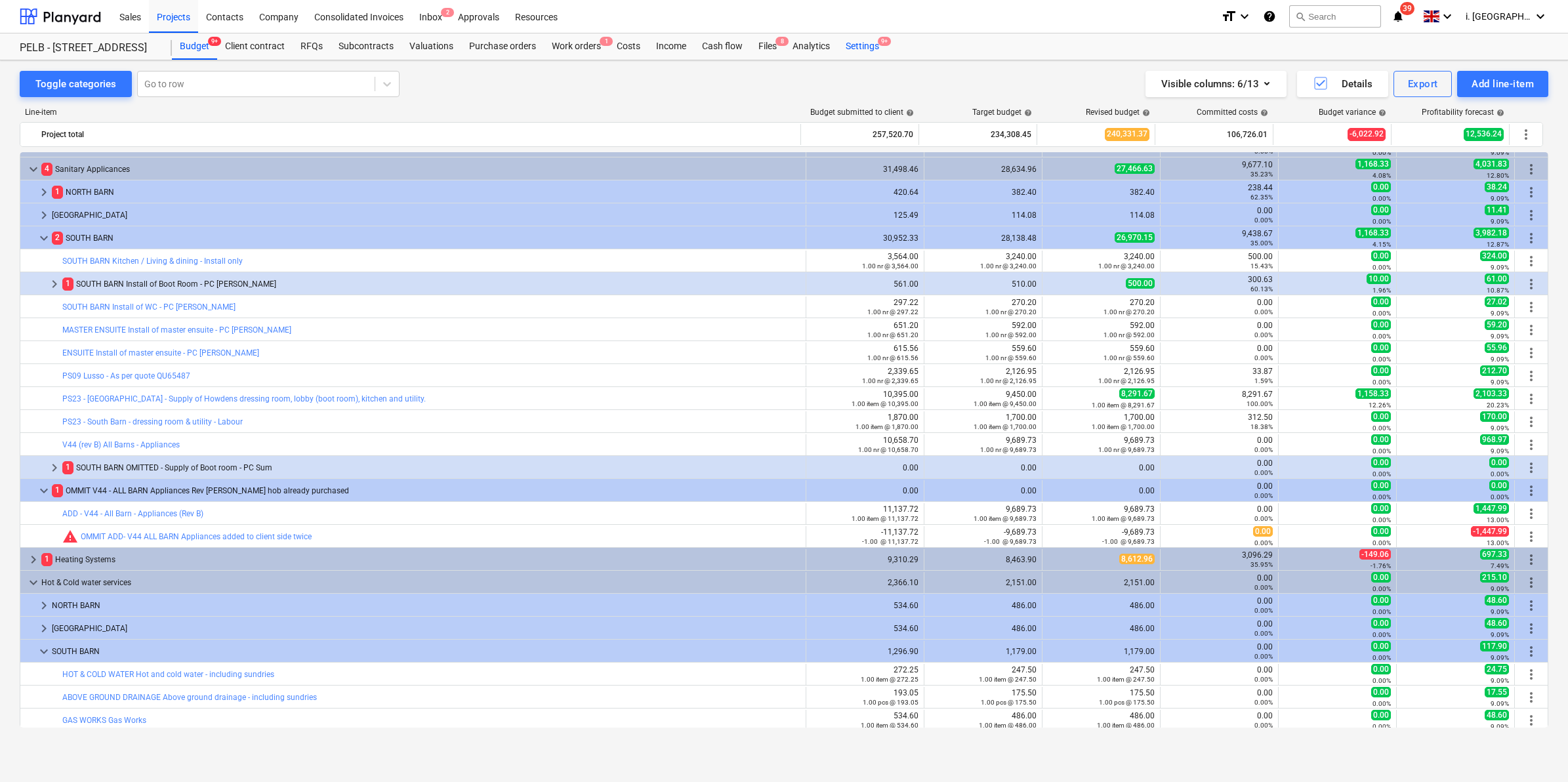
click at [868, 40] on div "Settings 9+" at bounding box center [862, 46] width 50 height 26
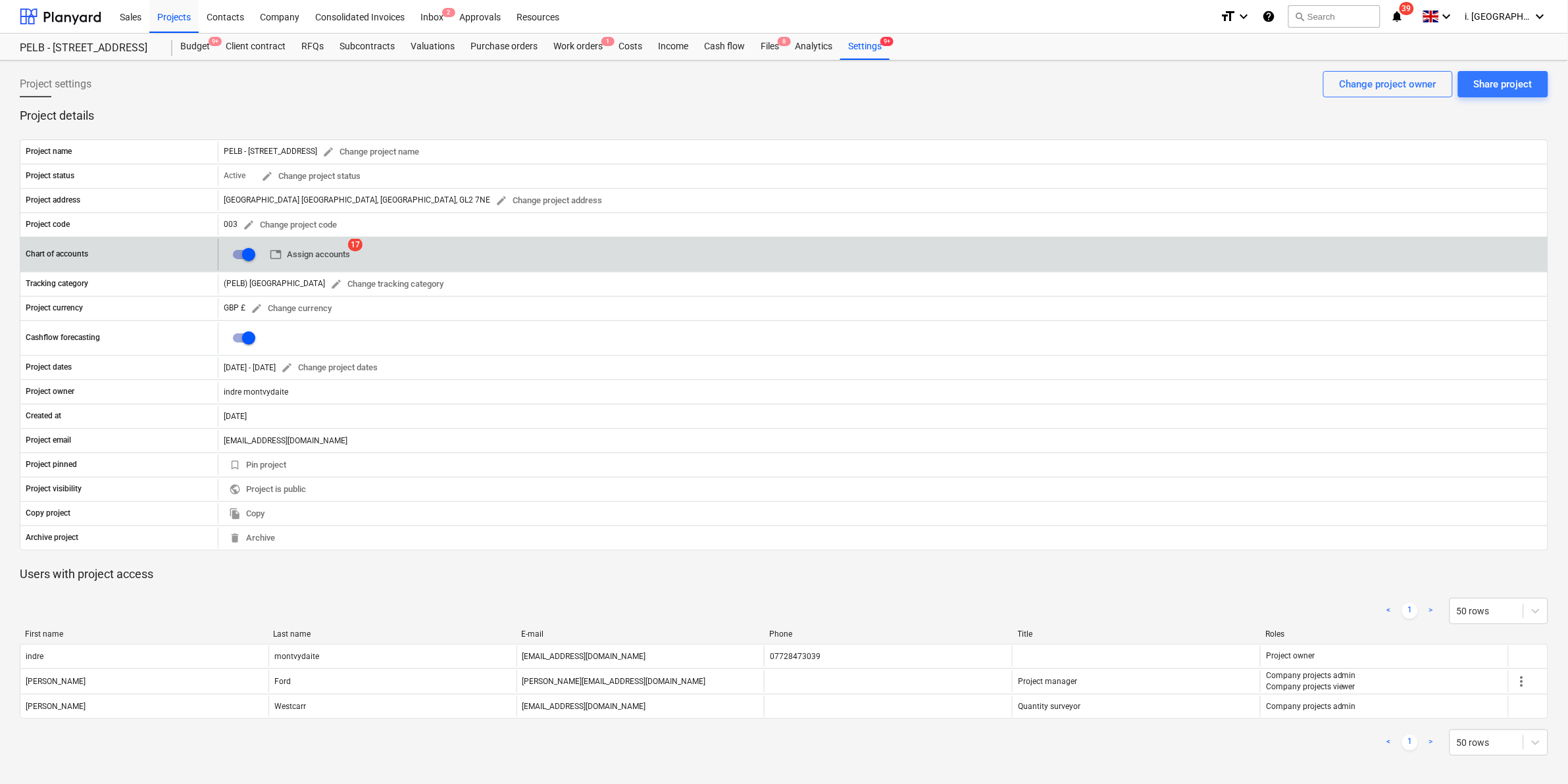
click at [343, 257] on span "table Assign accounts" at bounding box center [310, 254] width 80 height 15
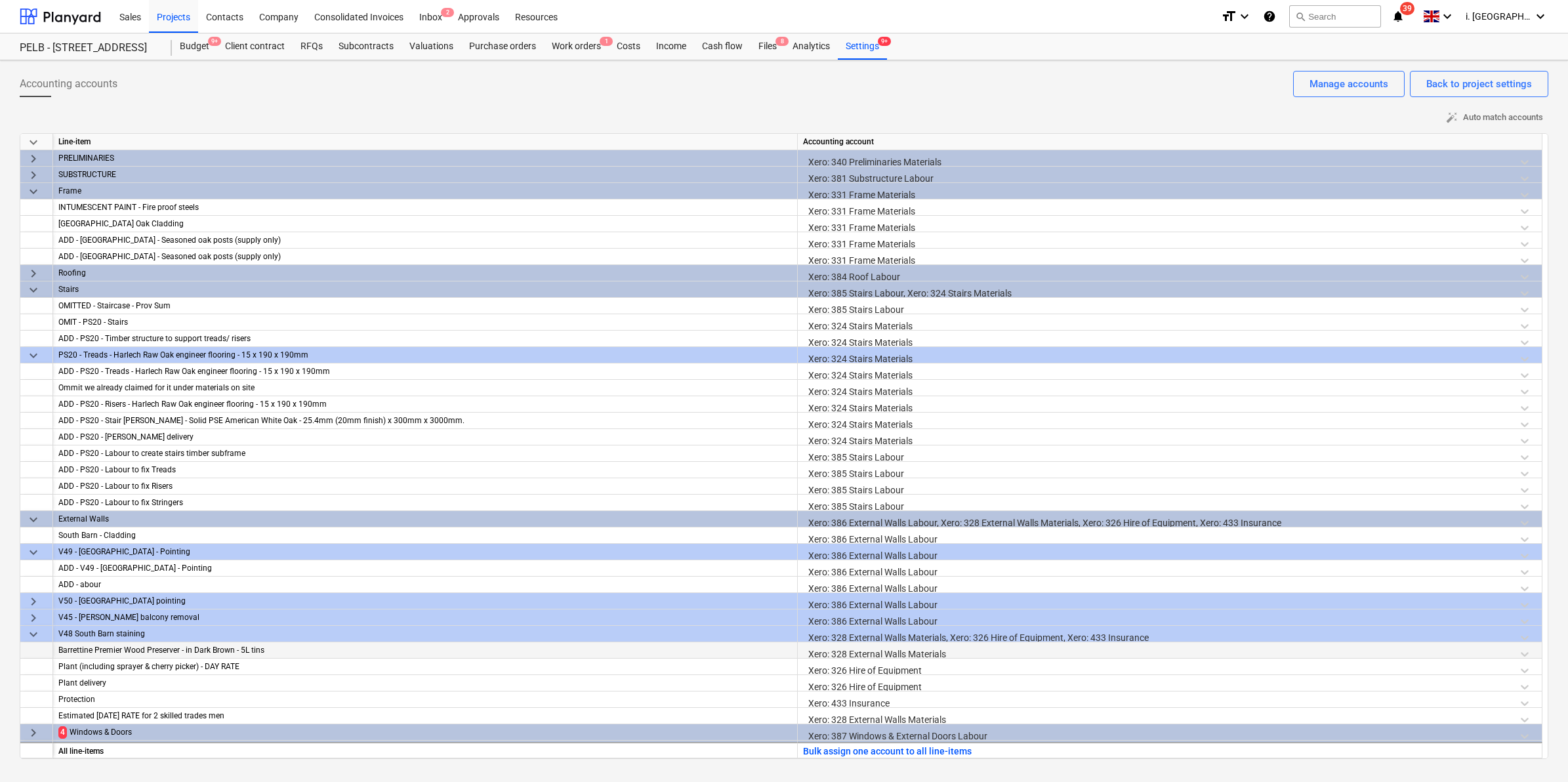
scroll to position [545, 0]
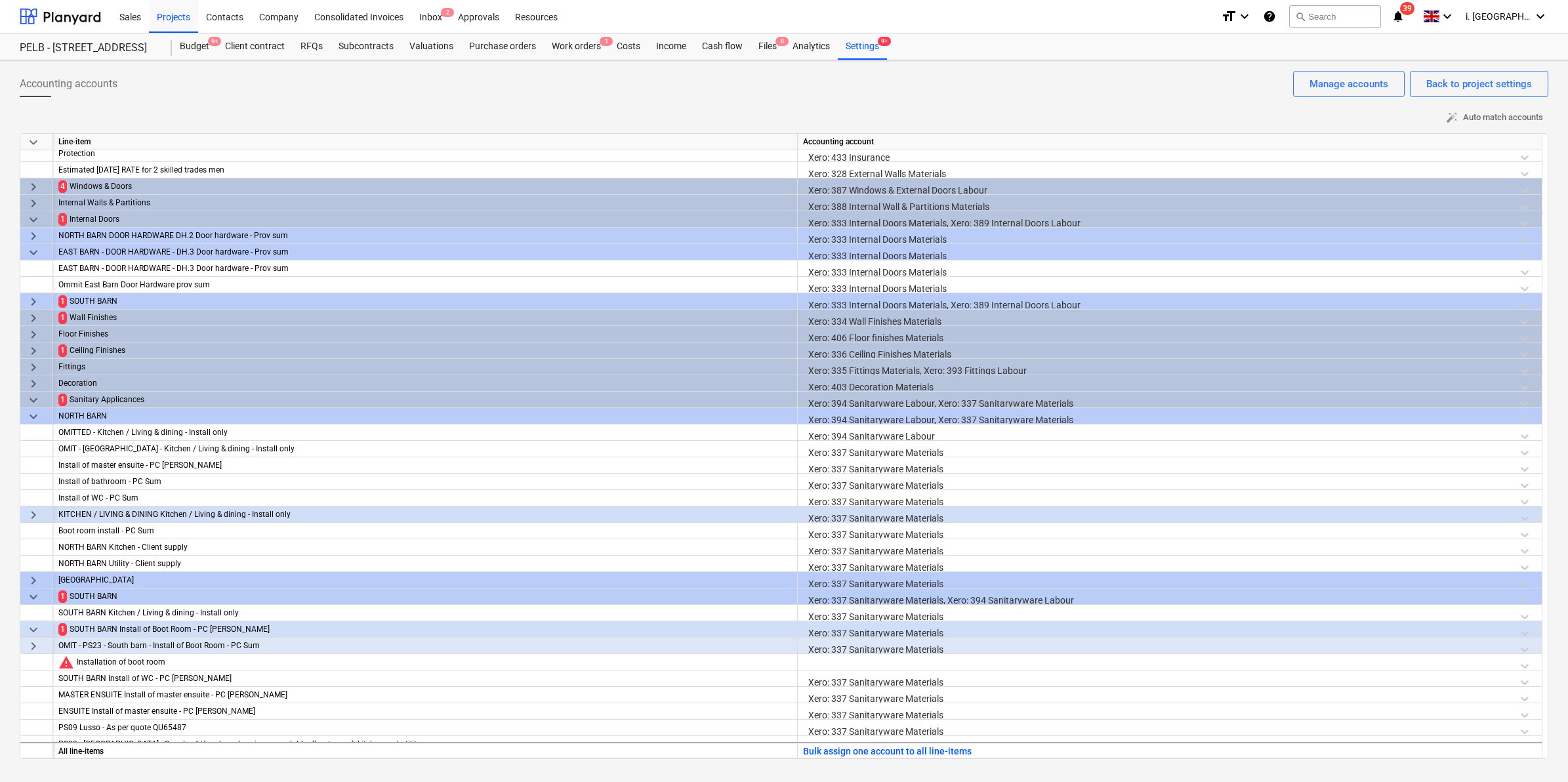
click at [27, 253] on span "keyboard_arrow_down" at bounding box center [33, 252] width 16 height 16
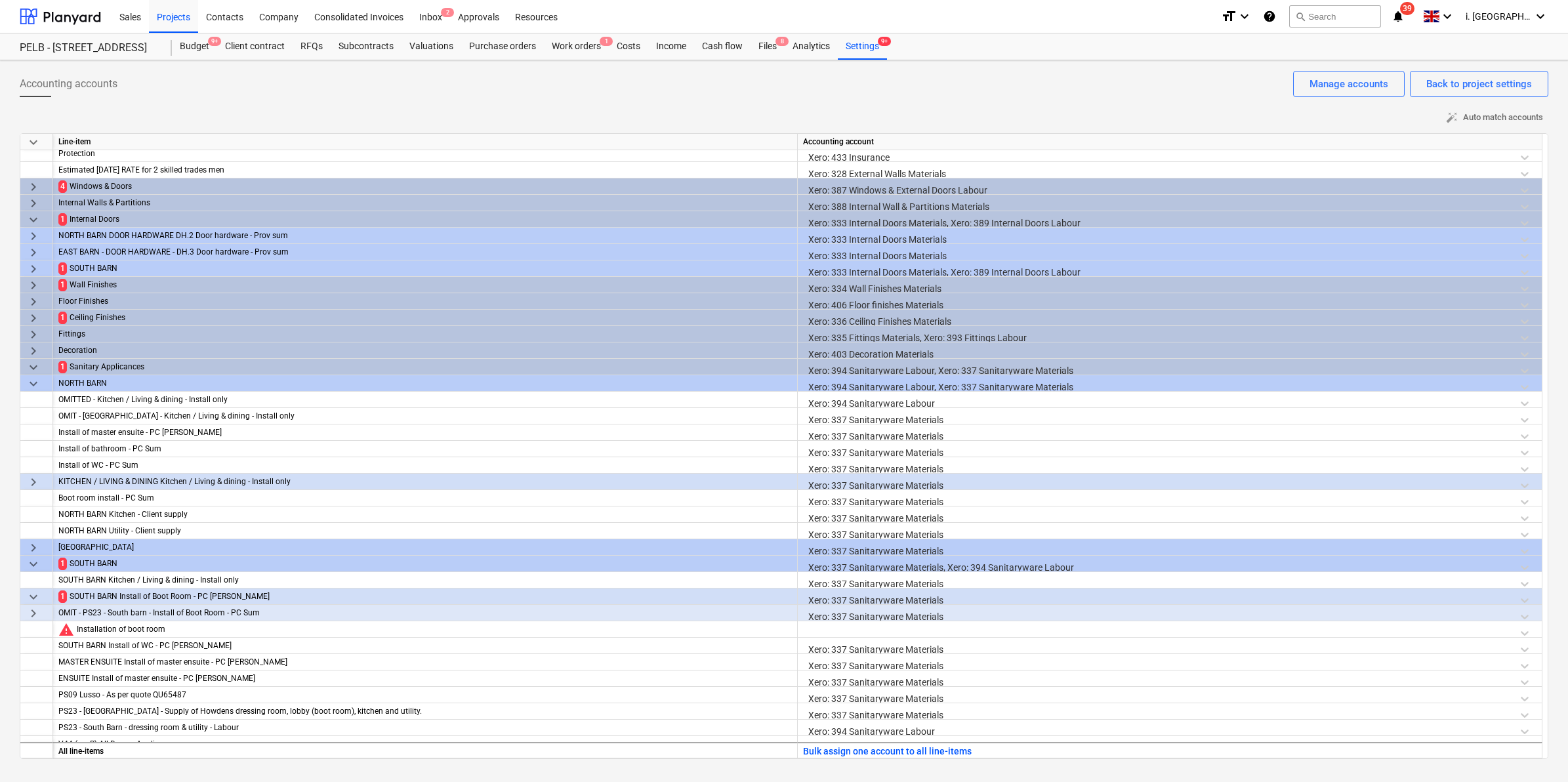
click at [28, 365] on span "keyboard_arrow_down" at bounding box center [33, 367] width 16 height 16
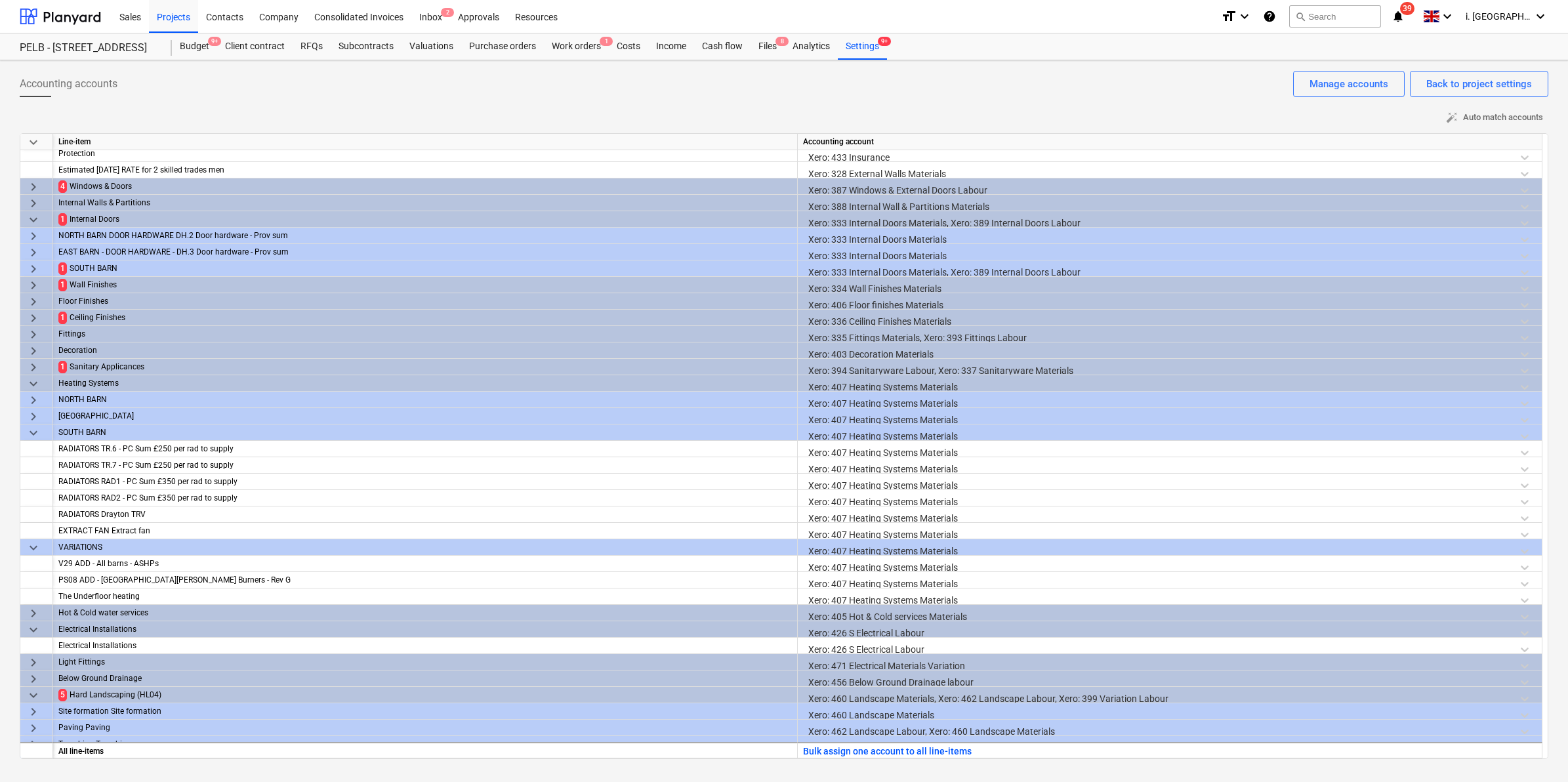
click at [34, 382] on span "keyboard_arrow_down" at bounding box center [33, 384] width 16 height 16
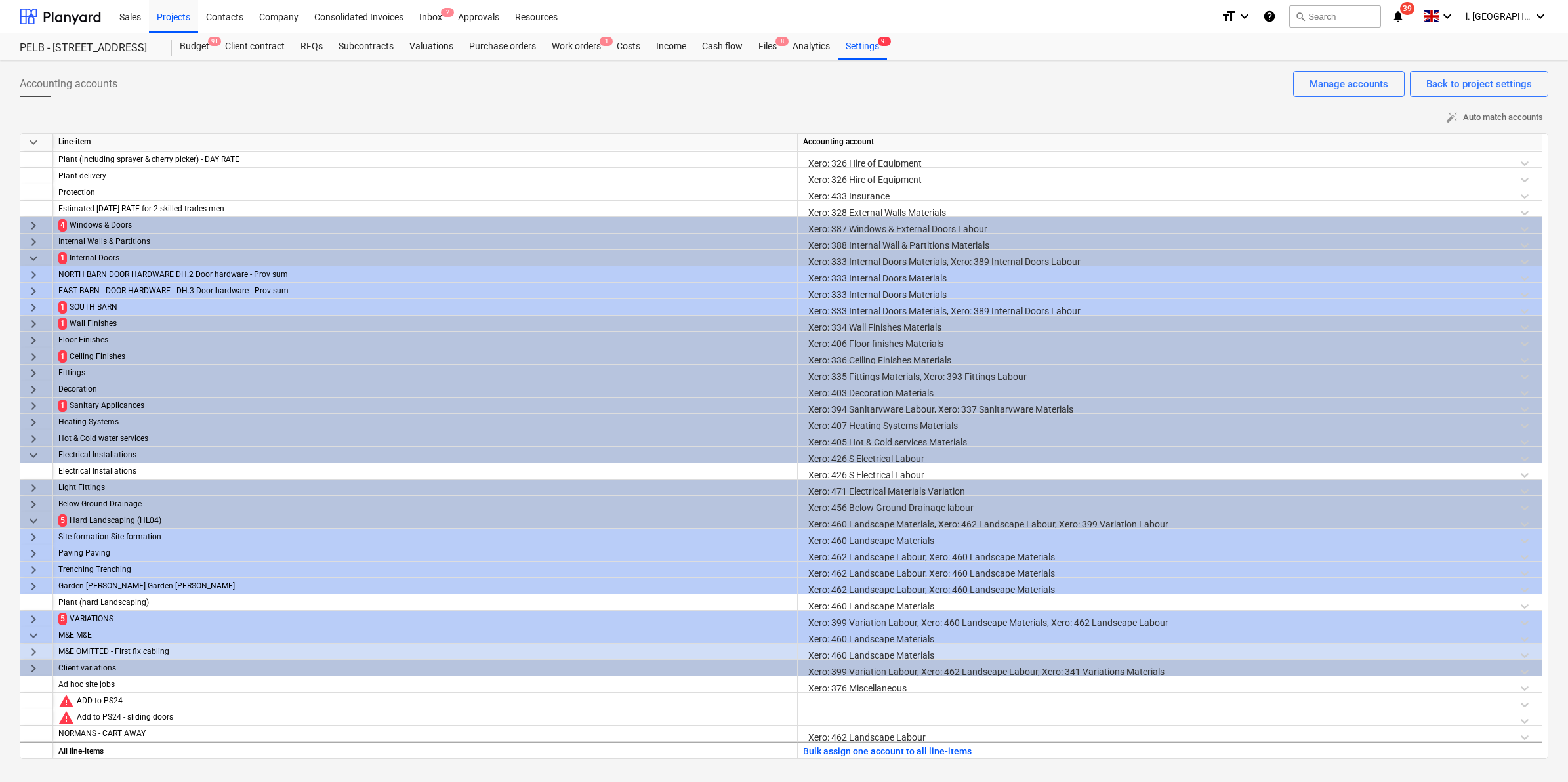
scroll to position [507, 0]
click at [30, 520] on span "keyboard_arrow_down" at bounding box center [33, 521] width 16 height 16
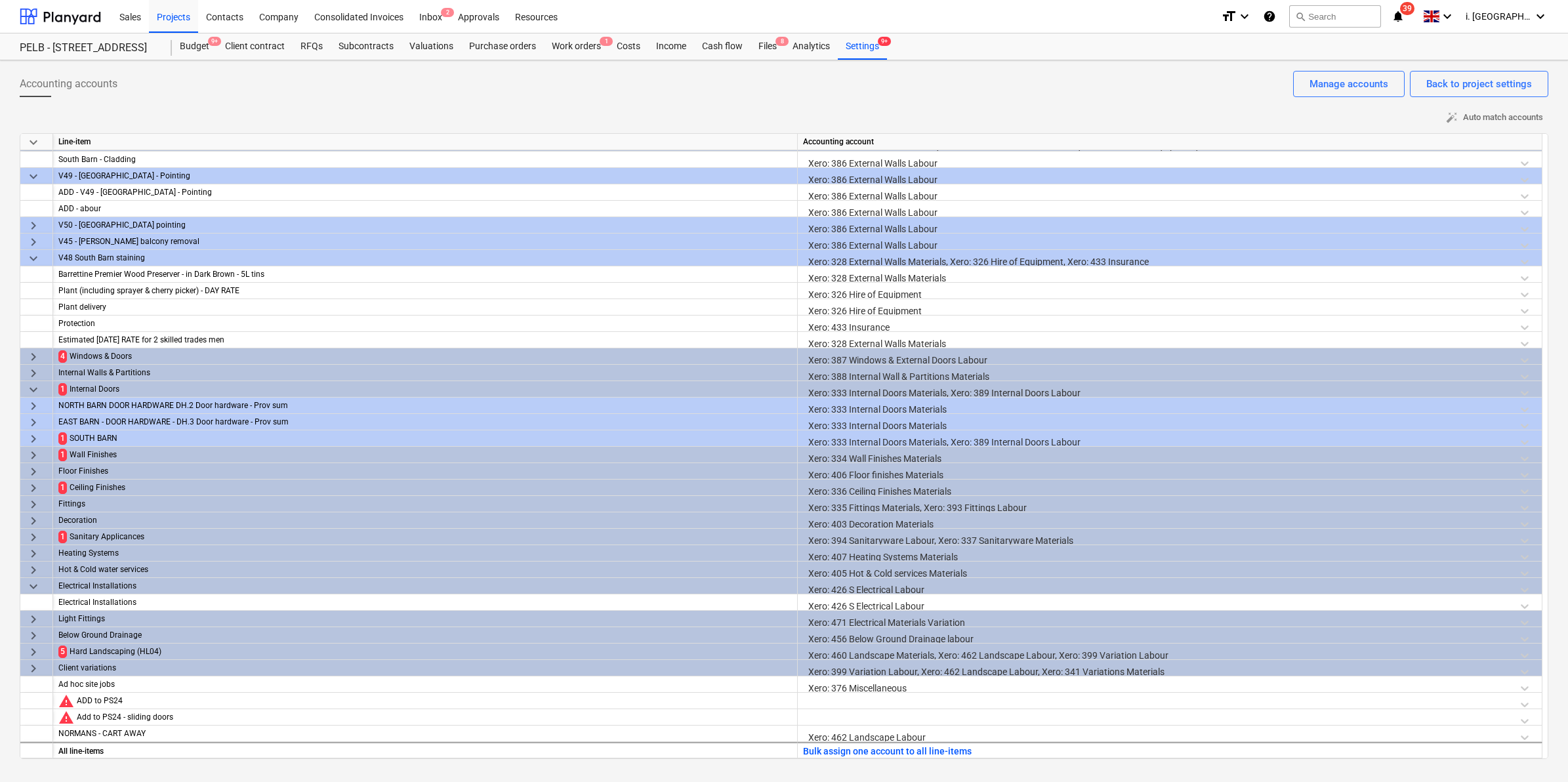
scroll to position [376, 0]
click at [27, 257] on span "keyboard_arrow_down" at bounding box center [33, 258] width 16 height 16
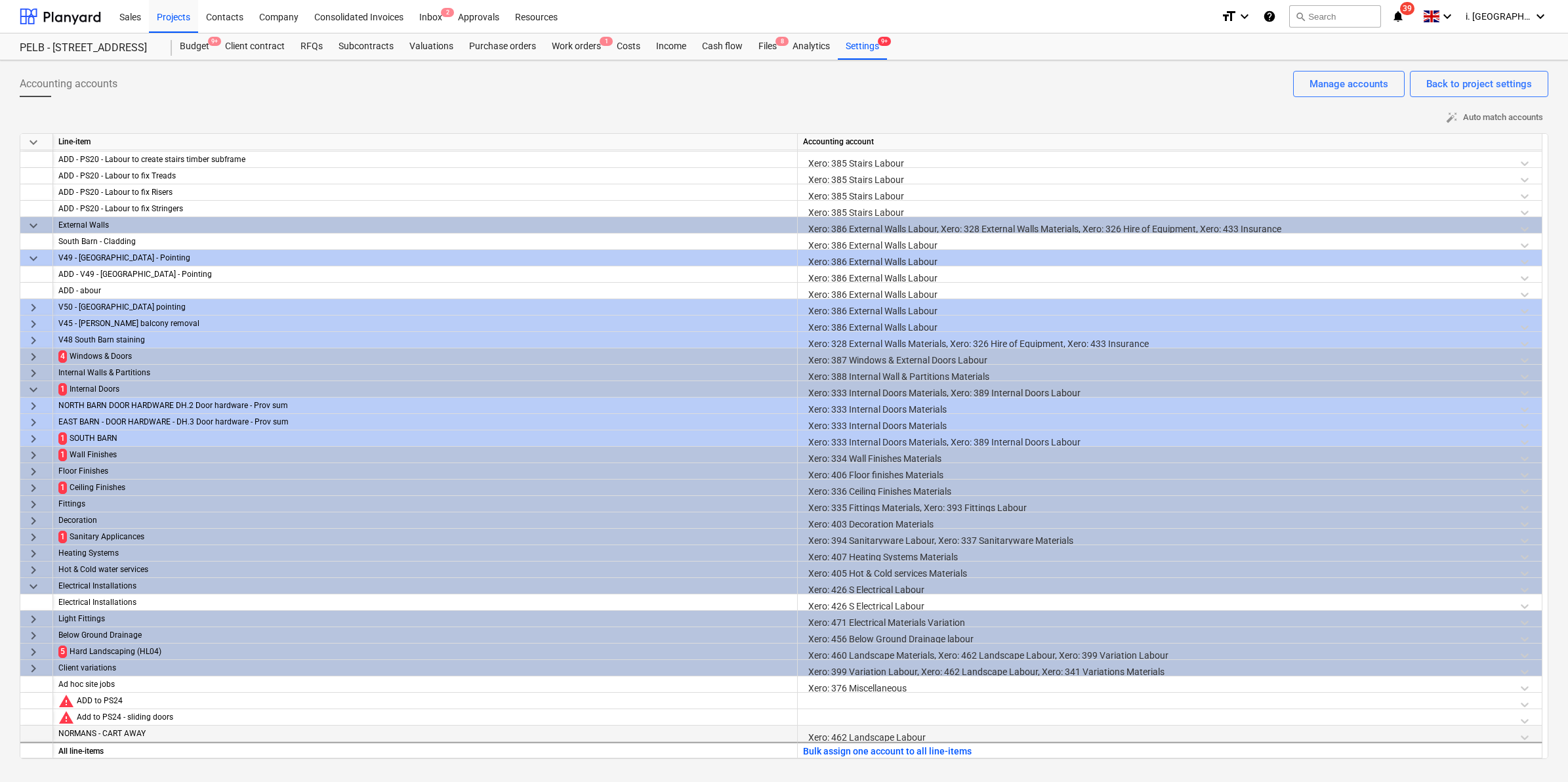
scroll to position [0, 0]
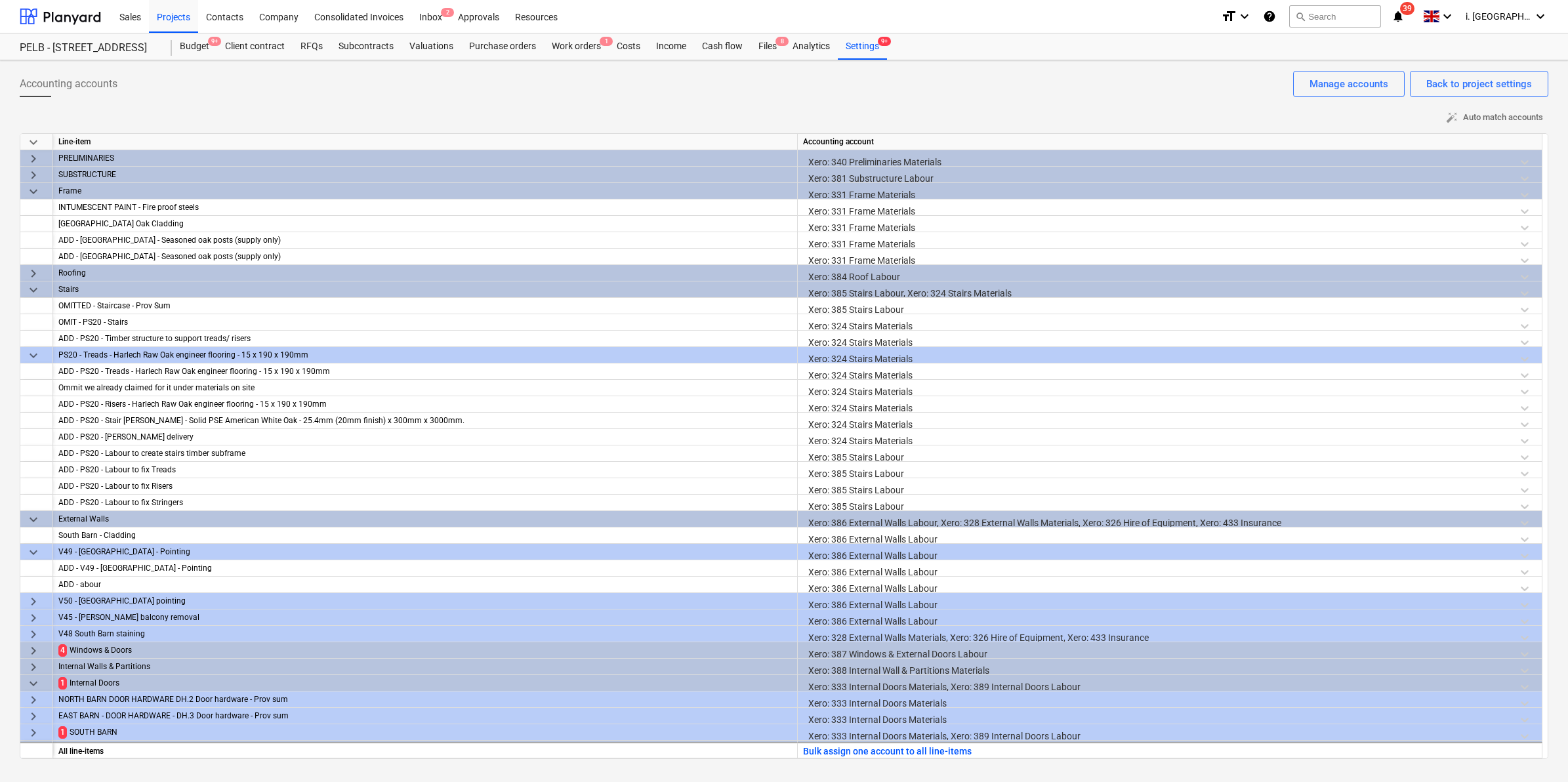
click at [33, 292] on span "keyboard_arrow_down" at bounding box center [33, 290] width 16 height 16
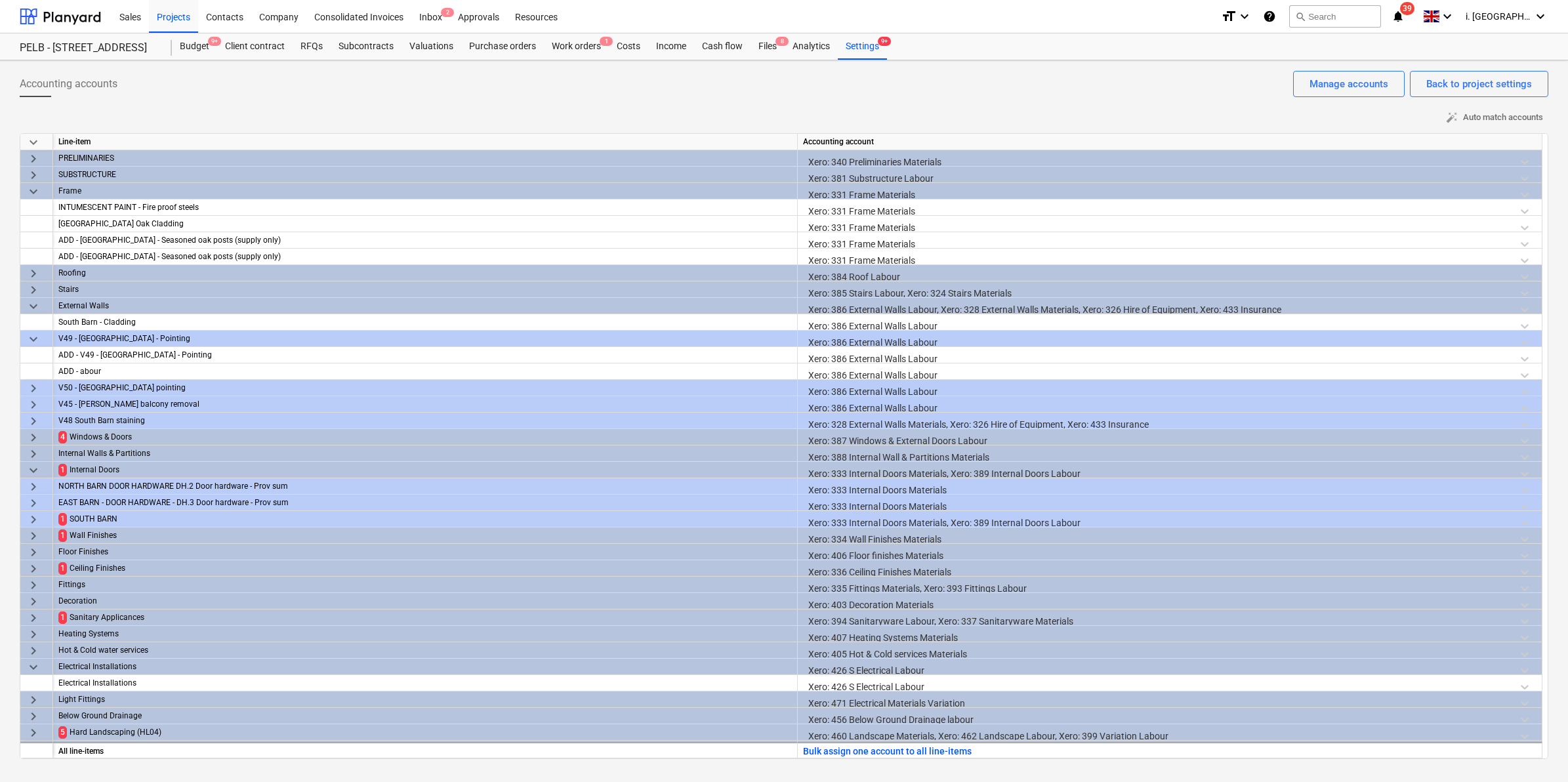
click at [35, 198] on span "keyboard_arrow_down" at bounding box center [33, 192] width 16 height 16
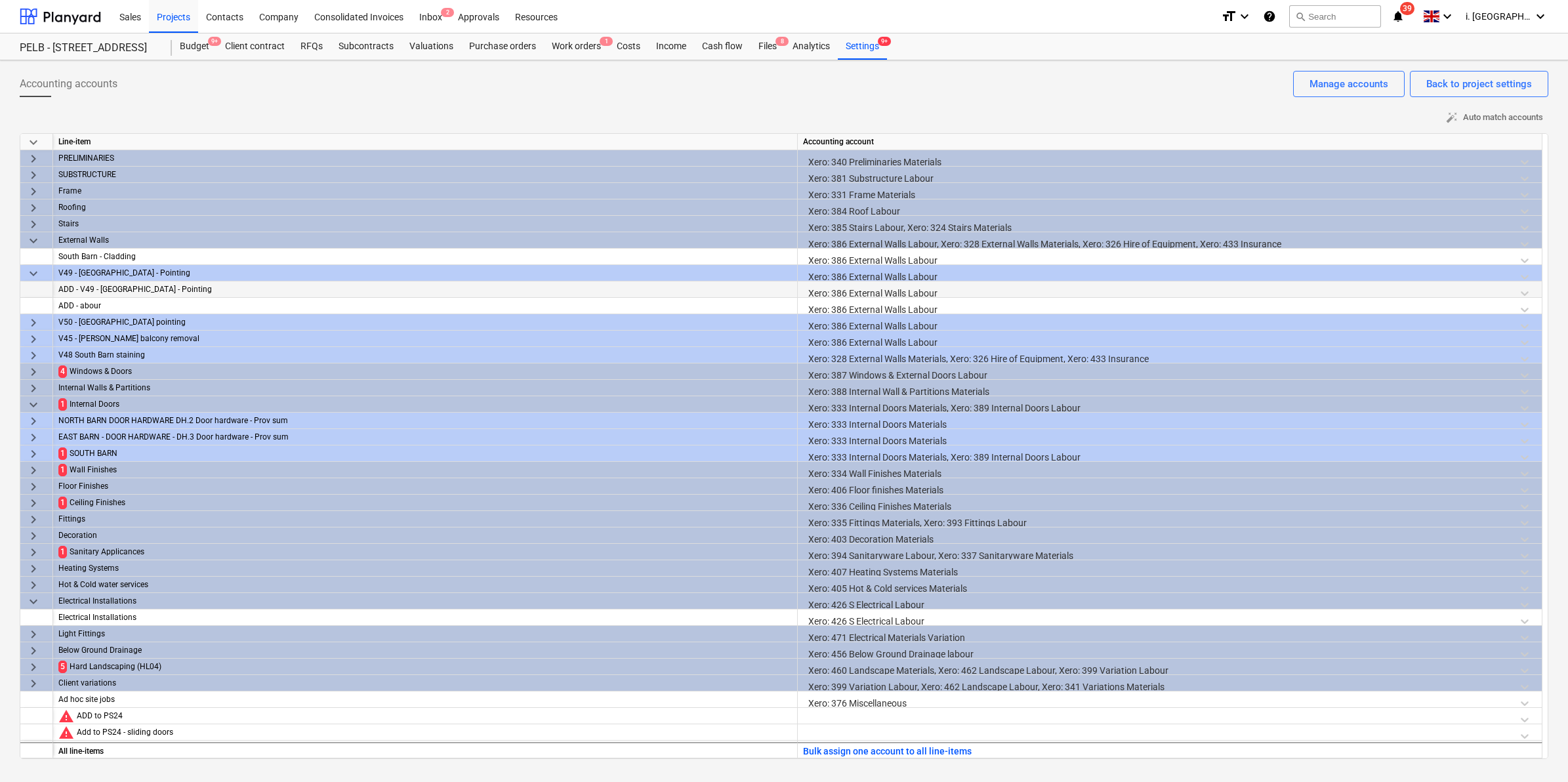
click at [34, 244] on span "keyboard_arrow_down" at bounding box center [33, 241] width 16 height 16
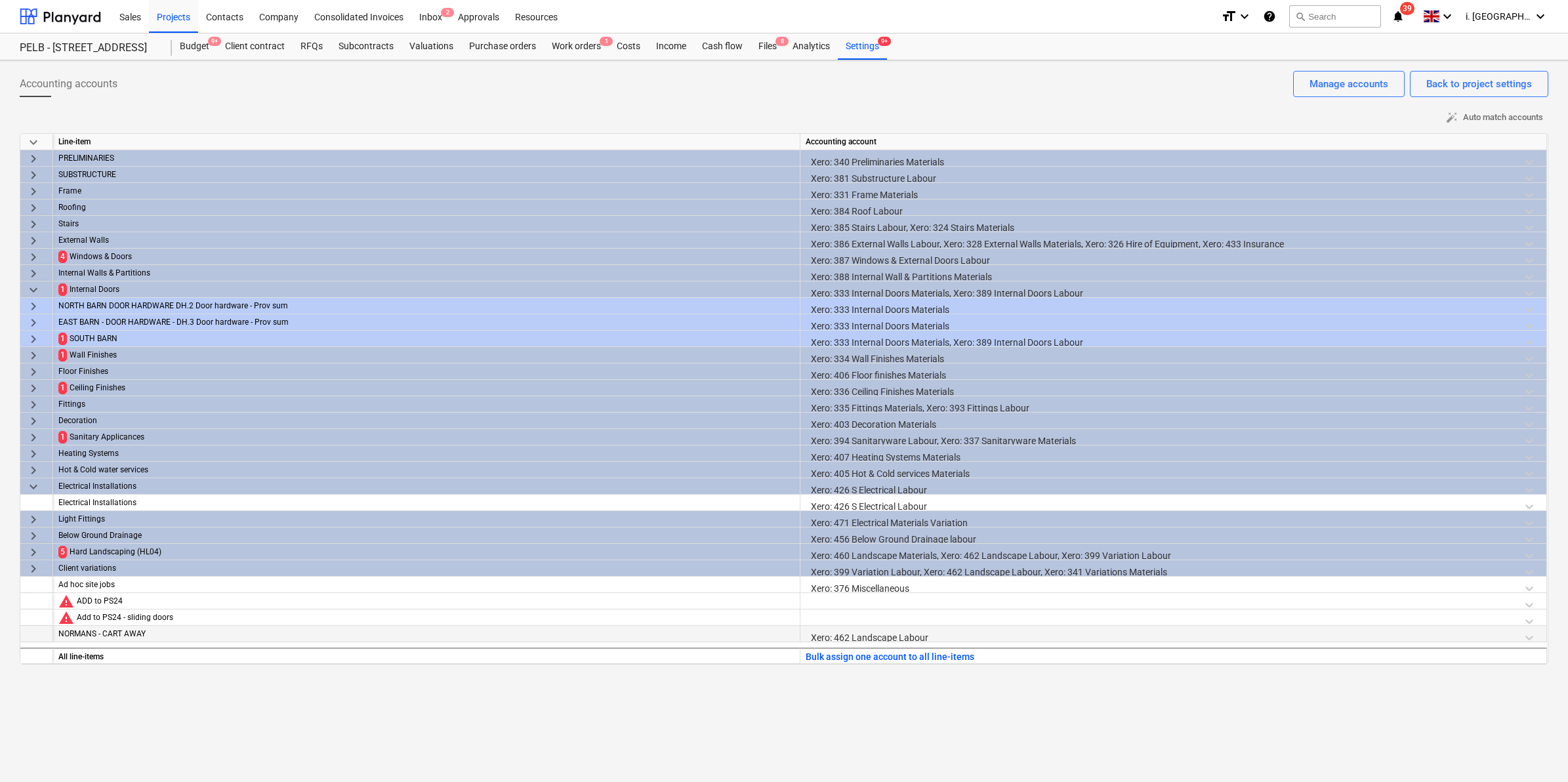
click at [41, 356] on span "keyboard_arrow_right" at bounding box center [33, 355] width 16 height 16
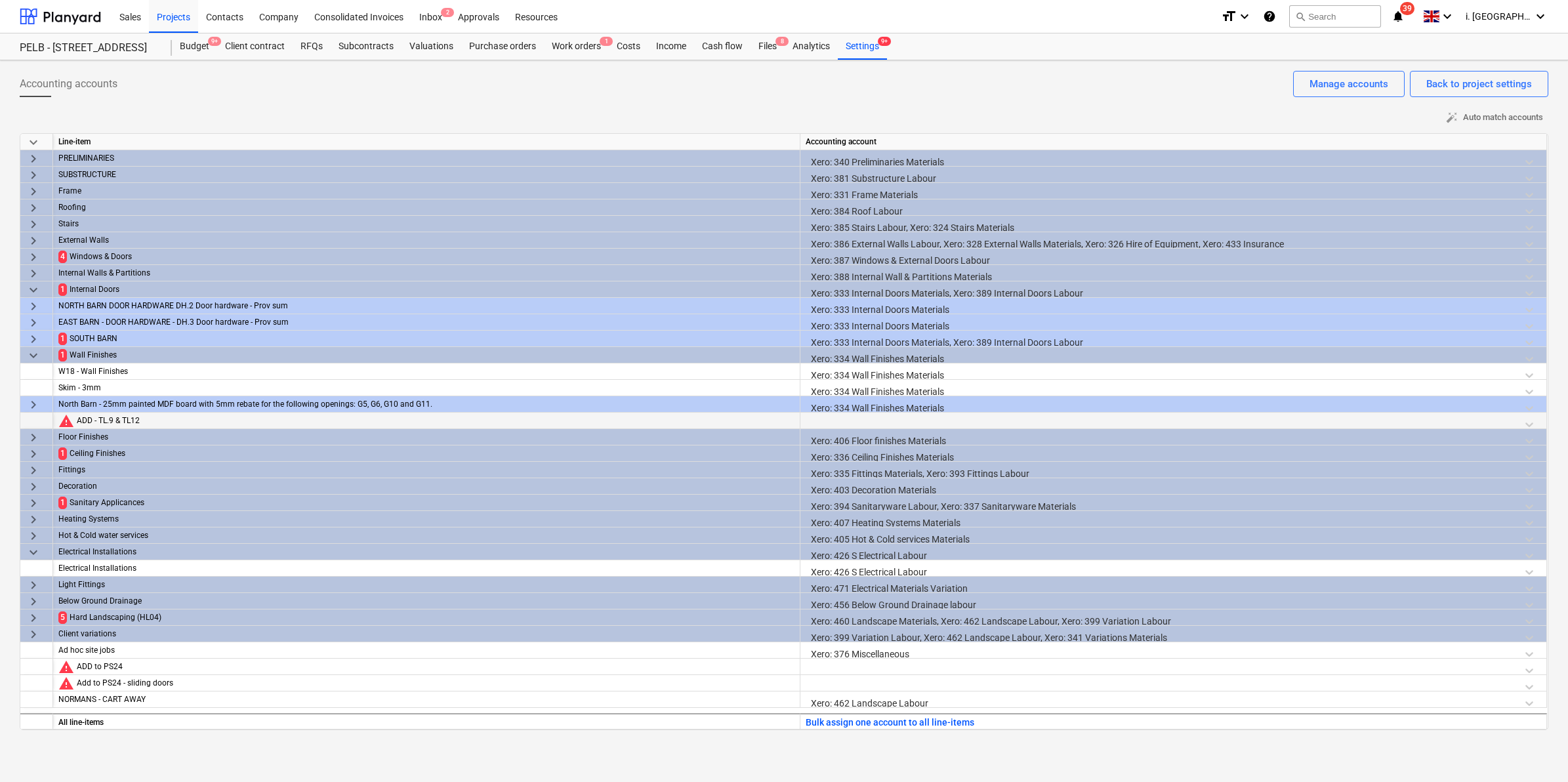
click at [882, 423] on div at bounding box center [1173, 425] width 735 height 23
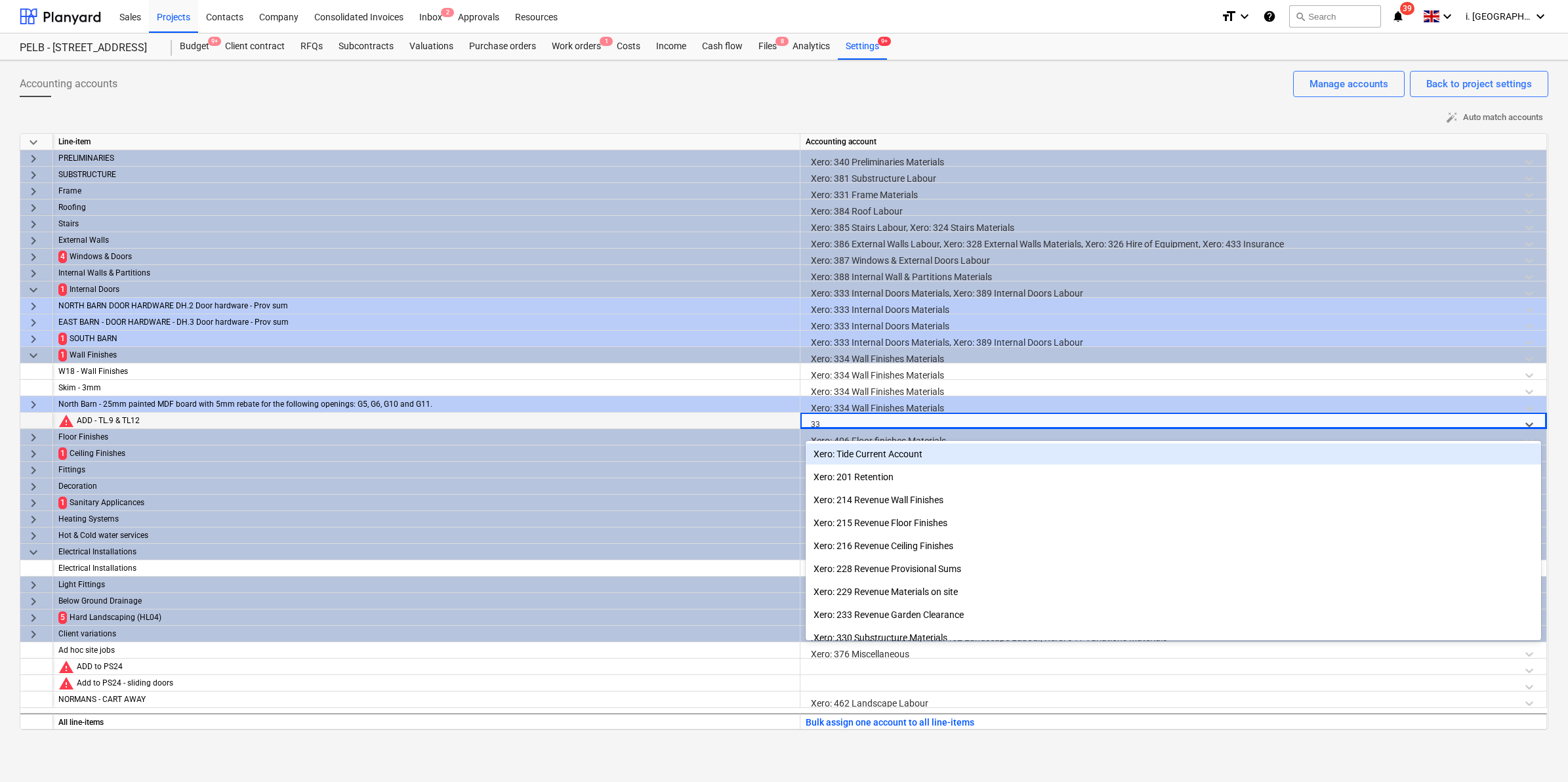
type input "334"
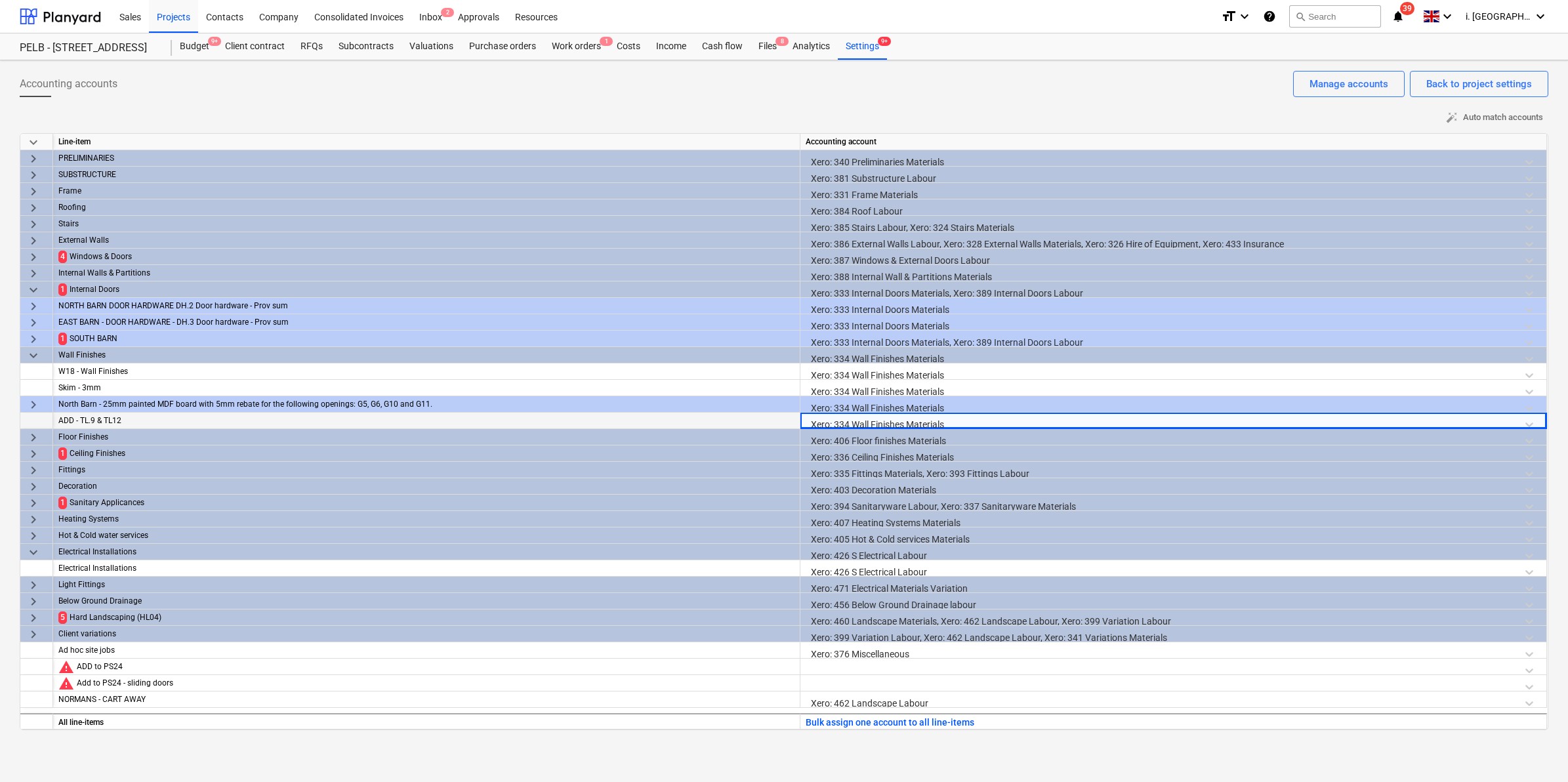
click at [856, 73] on div "Accounting accounts Back to project settings Manage accounts" at bounding box center [784, 90] width 1529 height 37
click at [41, 256] on span "keyboard_arrow_right" at bounding box center [33, 257] width 16 height 16
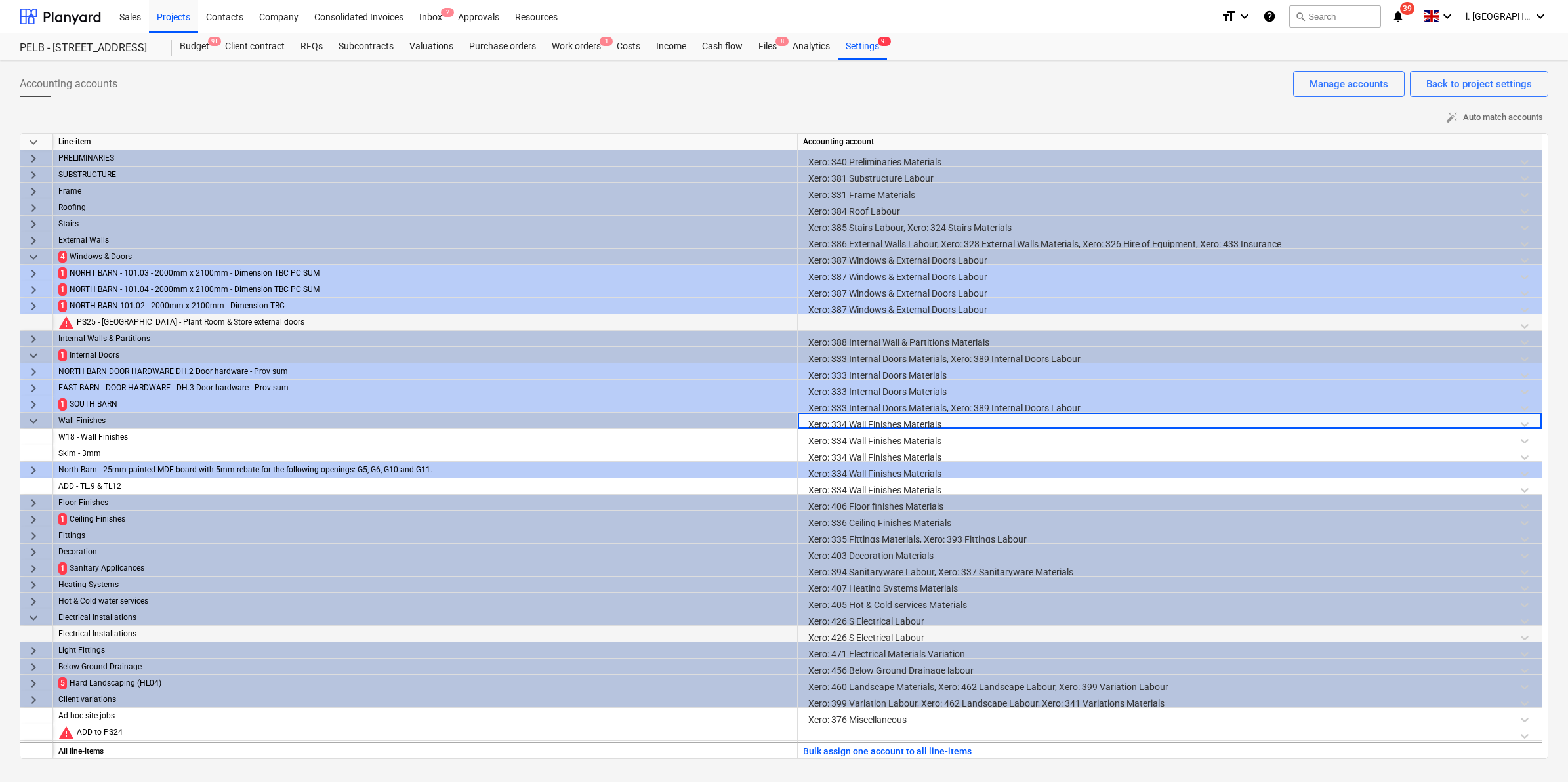
click at [868, 326] on div at bounding box center [1170, 326] width 733 height 23
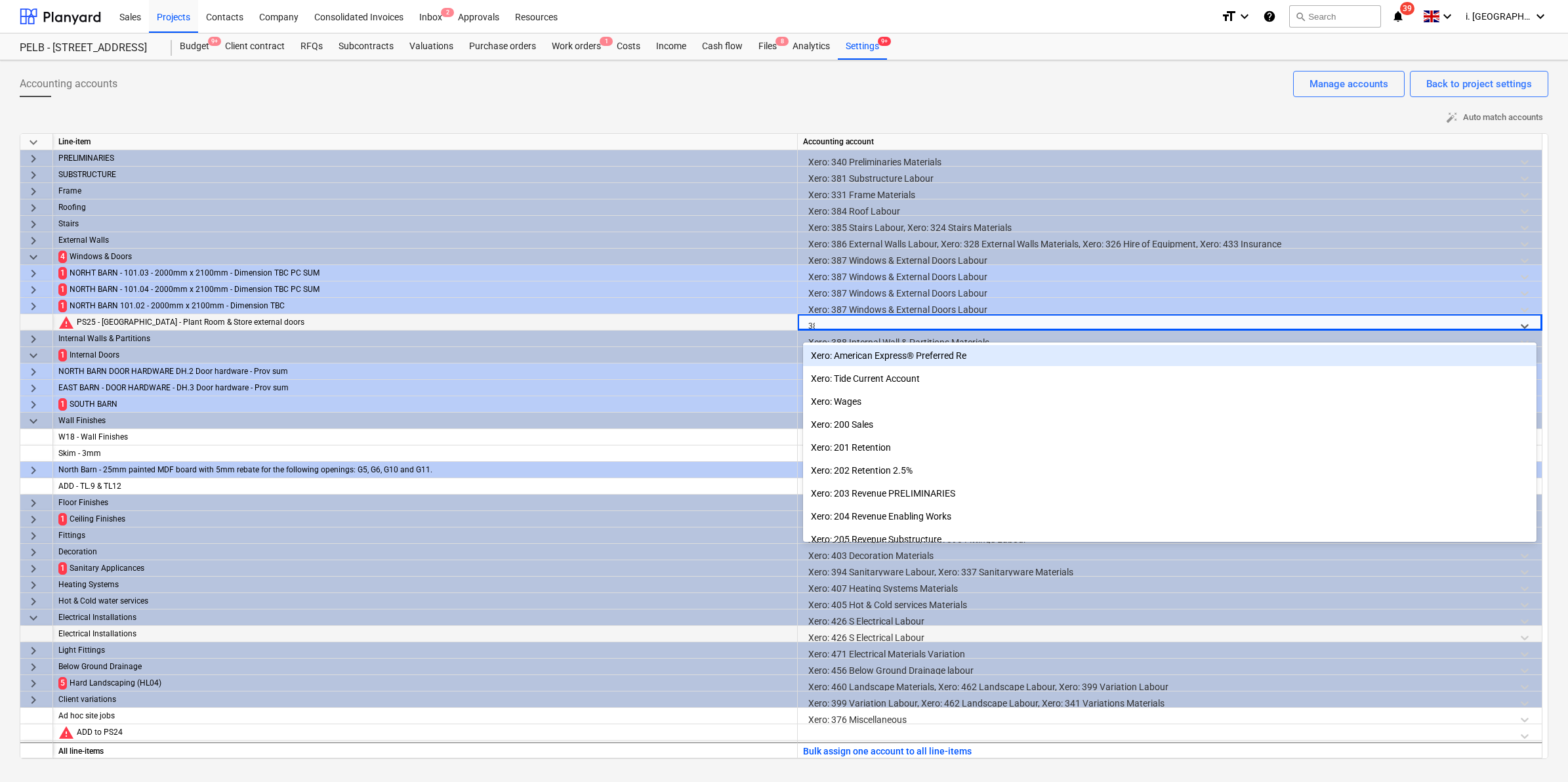
type input "387"
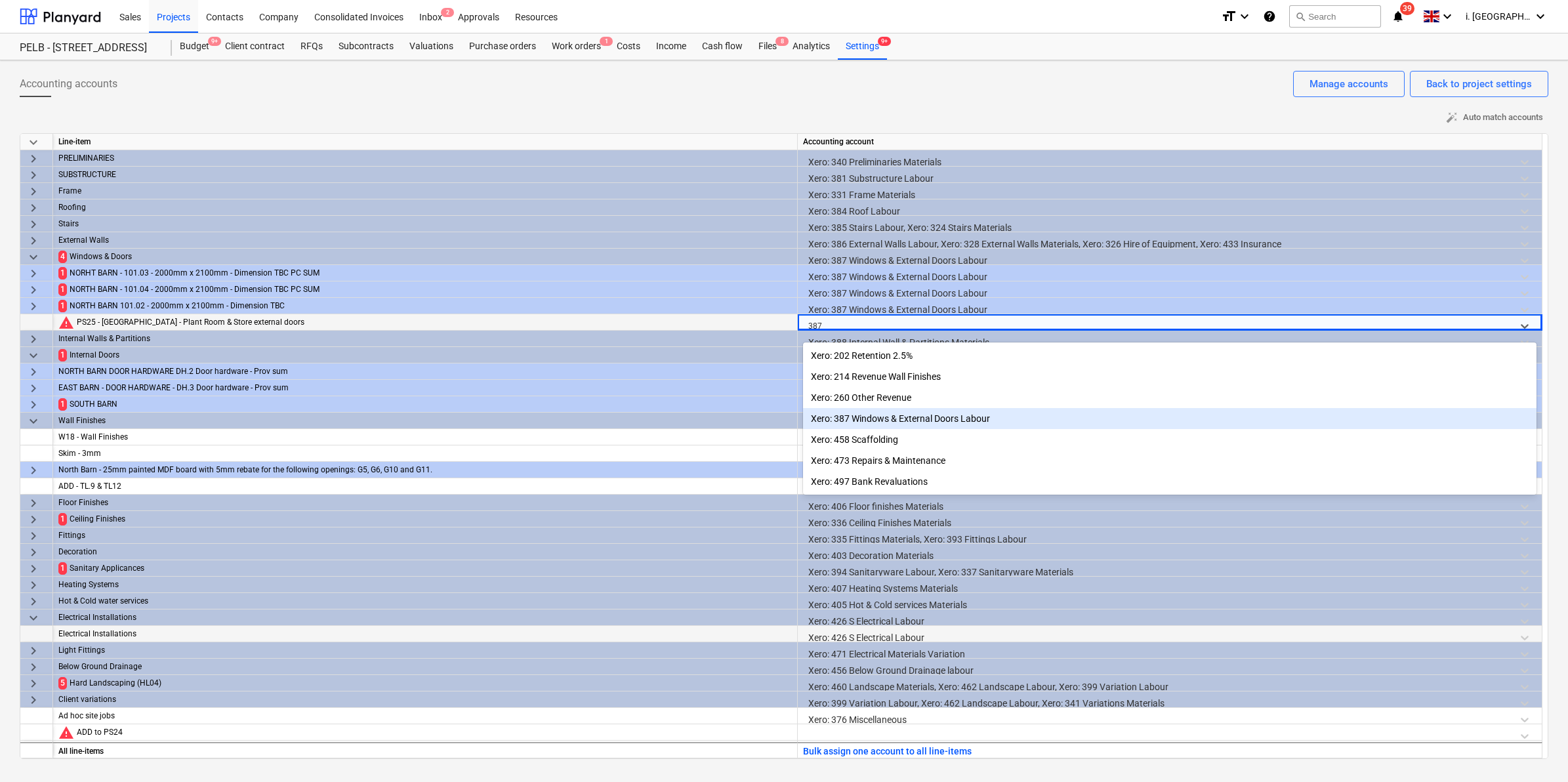
click at [839, 423] on div "Xero: 387 Windows & External Doors Labour" at bounding box center [1170, 419] width 733 height 21
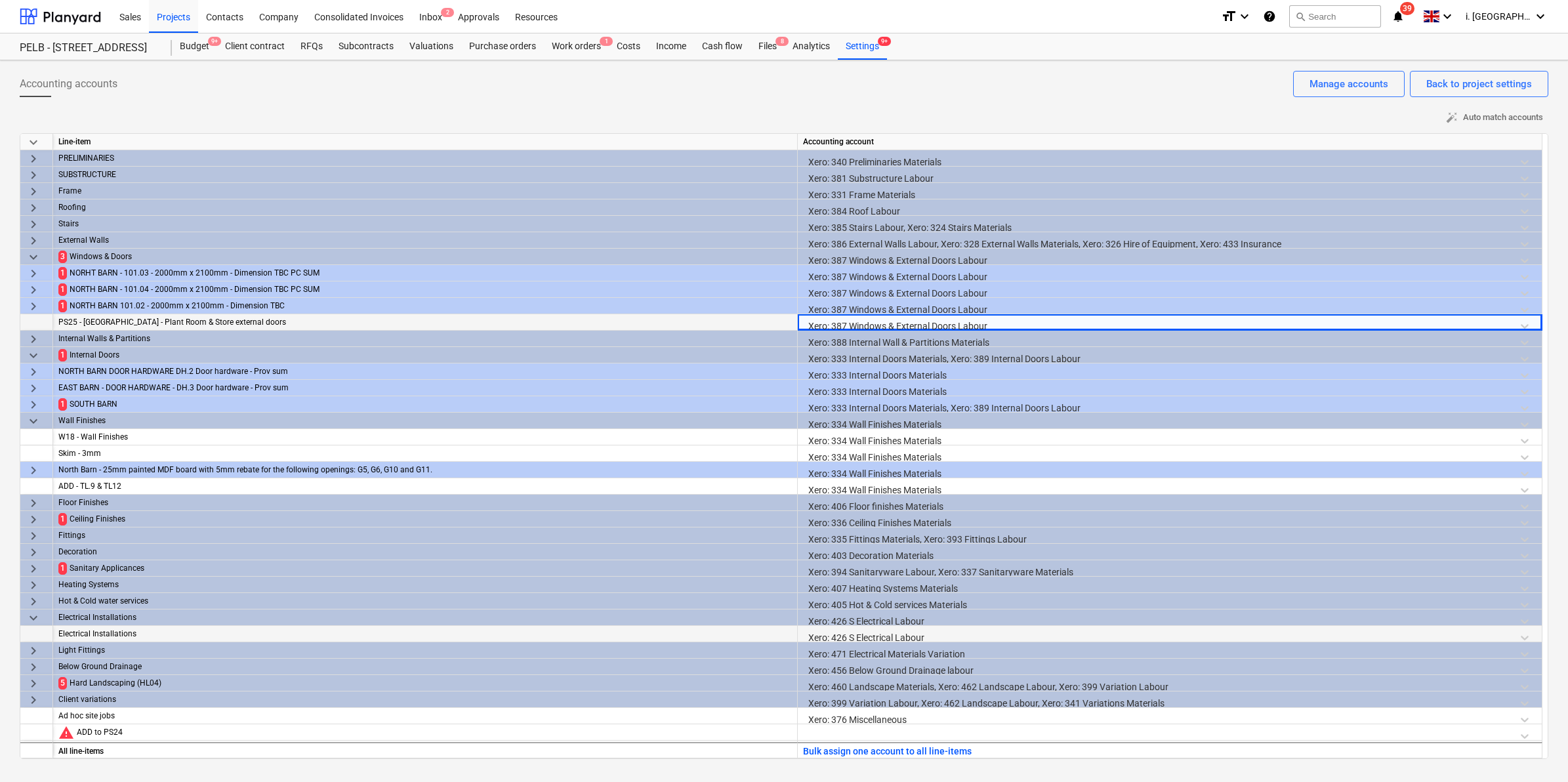
click at [33, 259] on span "keyboard_arrow_down" at bounding box center [33, 257] width 16 height 16
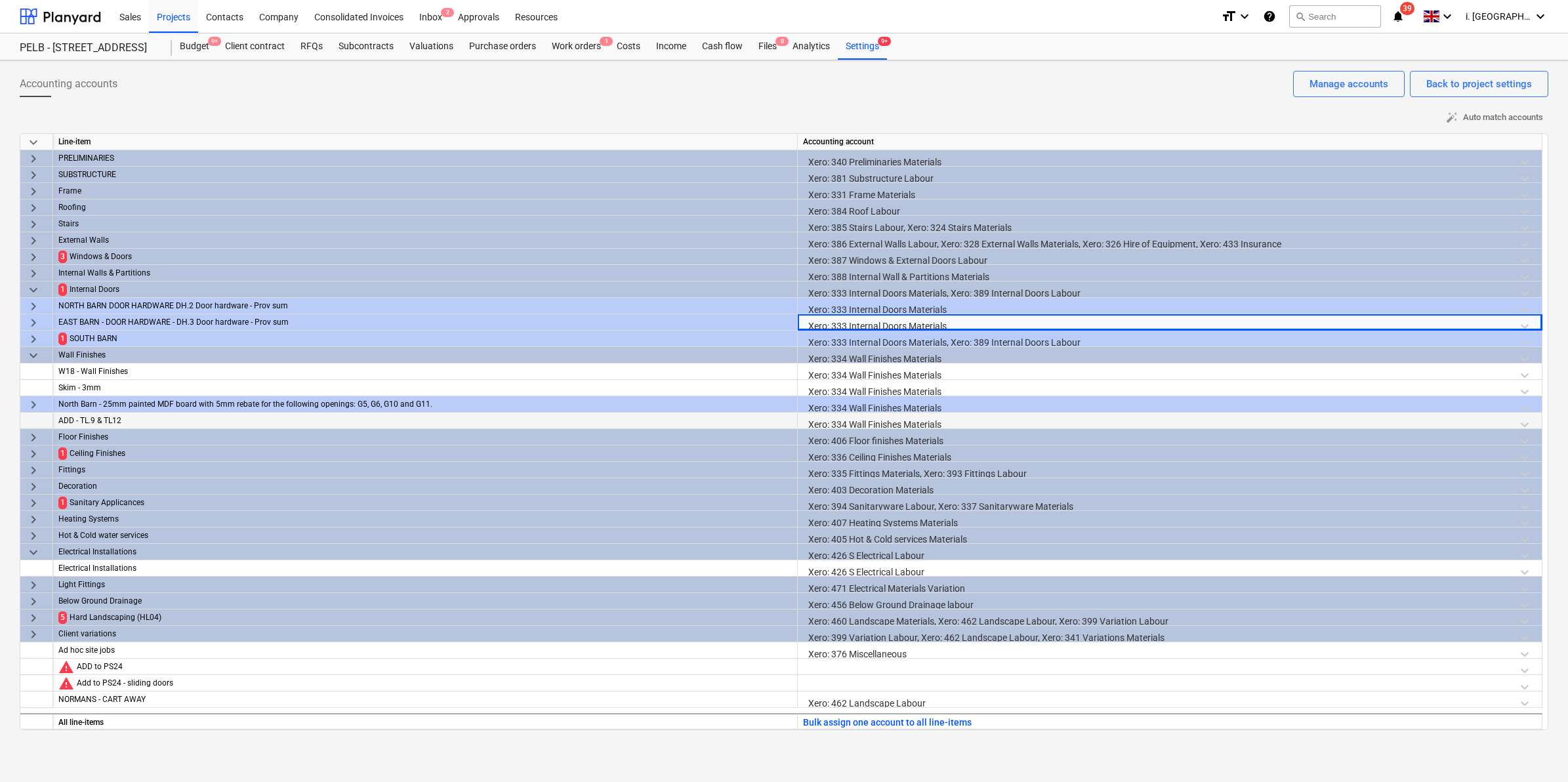
click at [36, 293] on span "keyboard_arrow_down" at bounding box center [33, 290] width 16 height 16
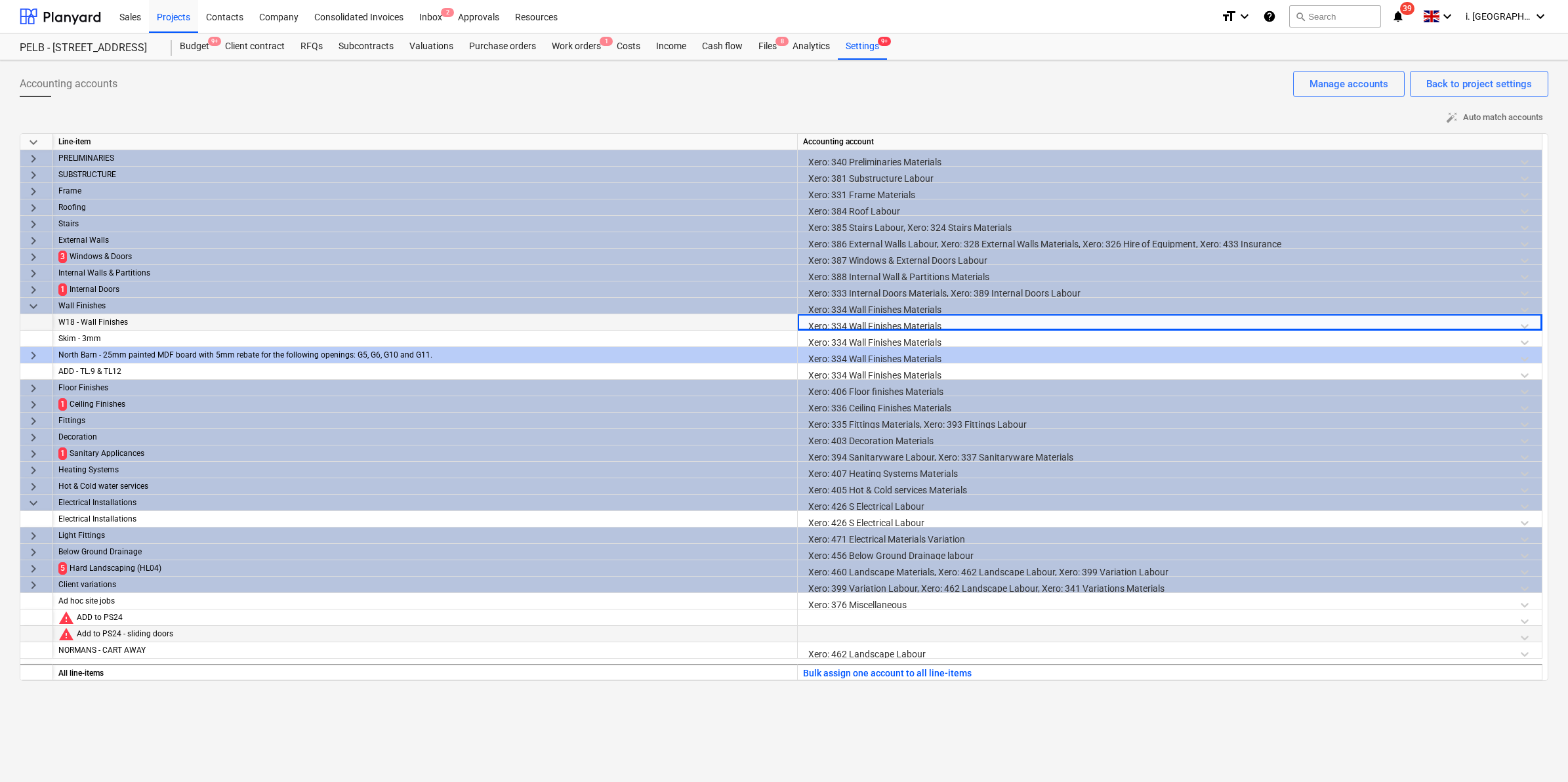
click at [33, 296] on span "keyboard_arrow_right" at bounding box center [33, 290] width 16 height 16
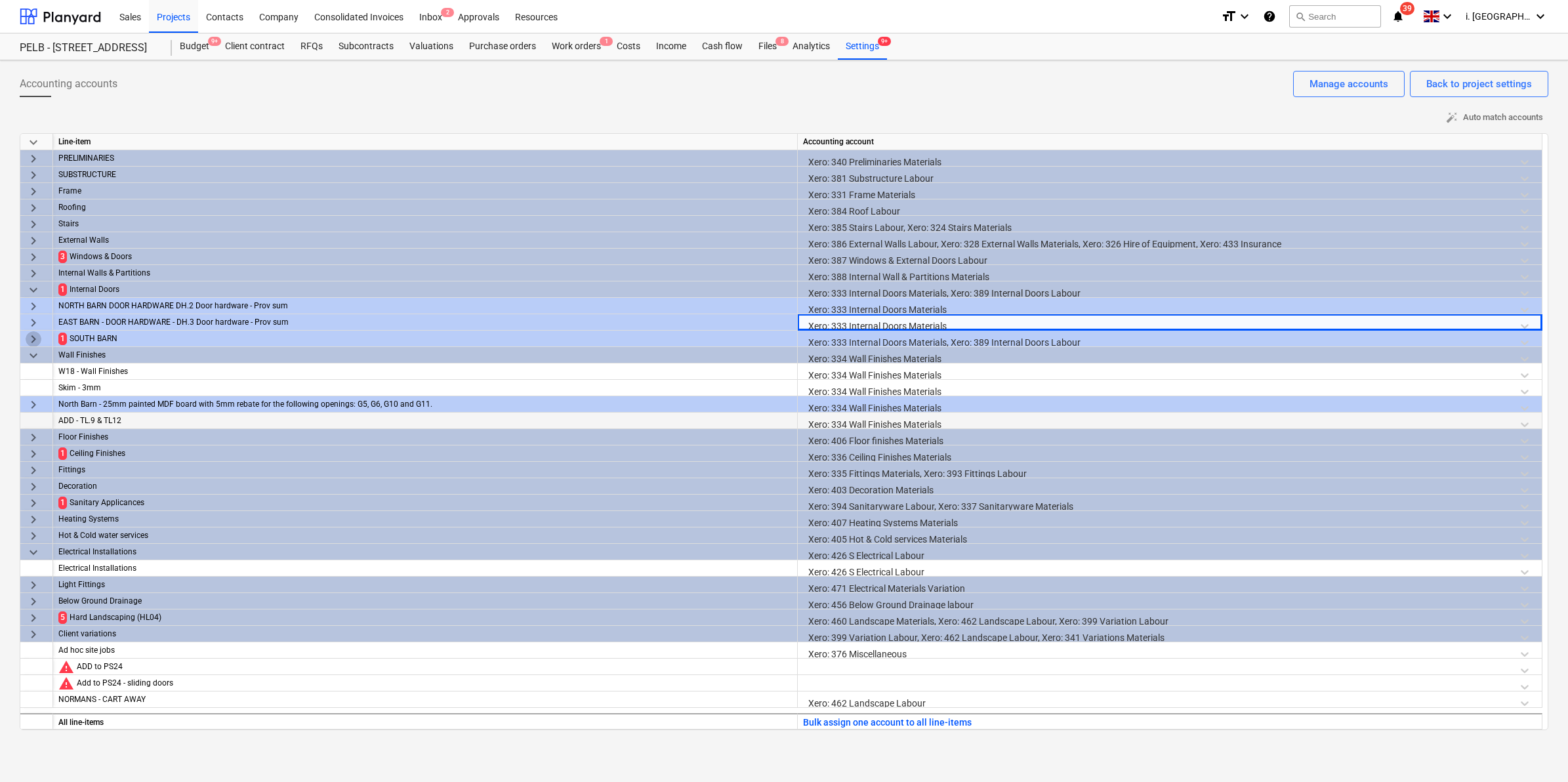
click at [27, 340] on span "keyboard_arrow_right" at bounding box center [33, 339] width 16 height 16
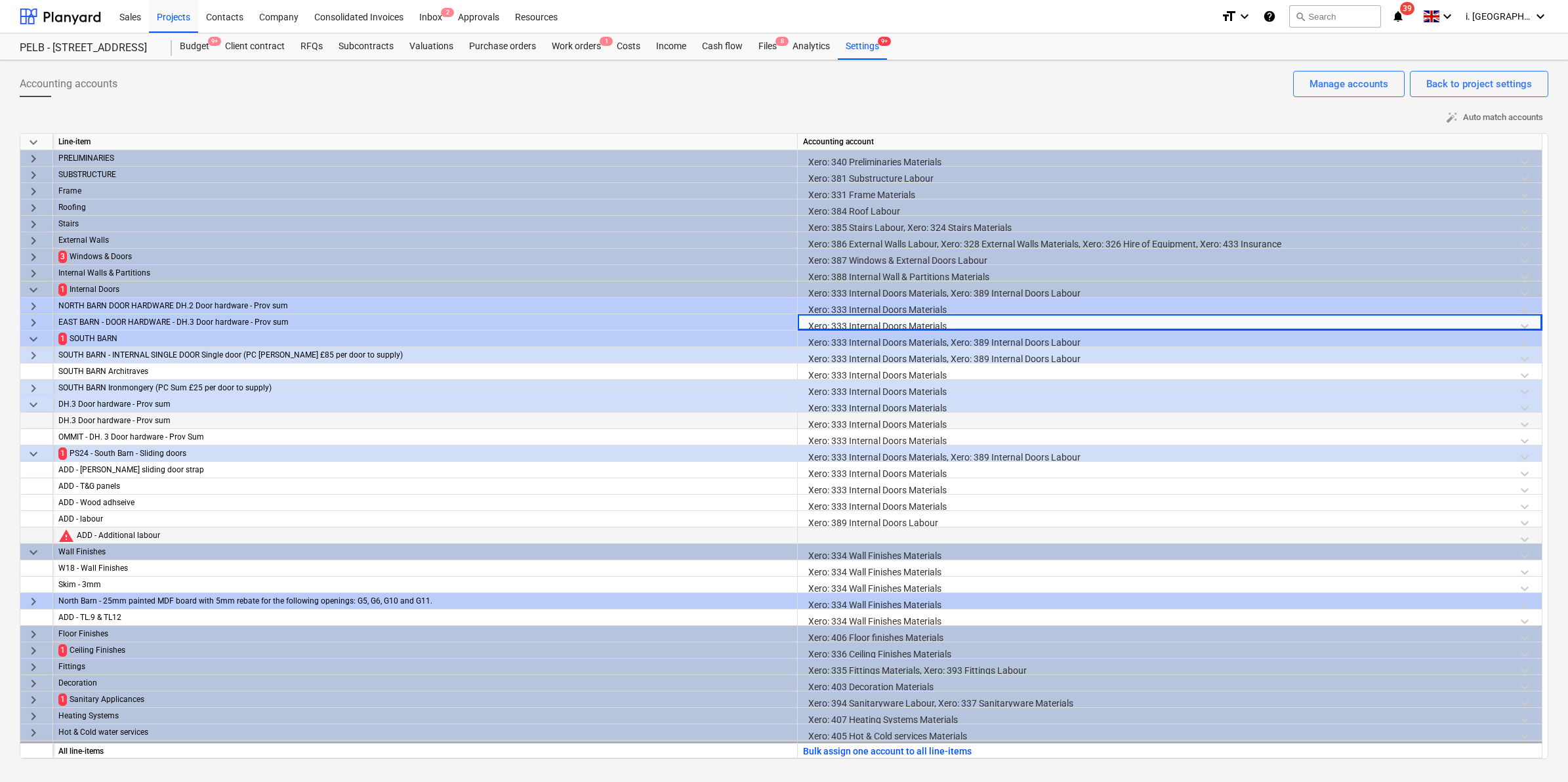
click at [854, 540] on div at bounding box center [1170, 540] width 733 height 23
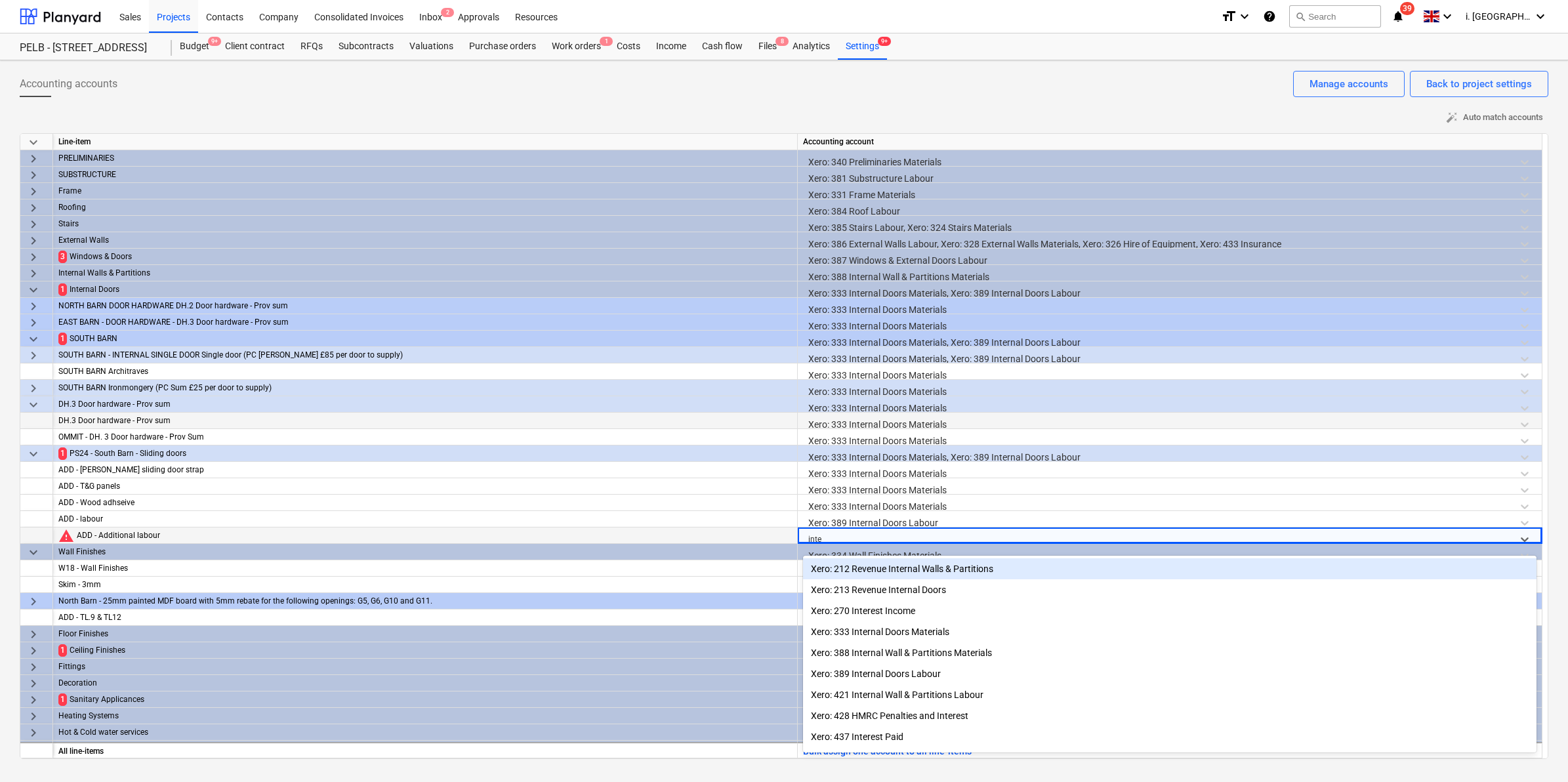
type input "inter"
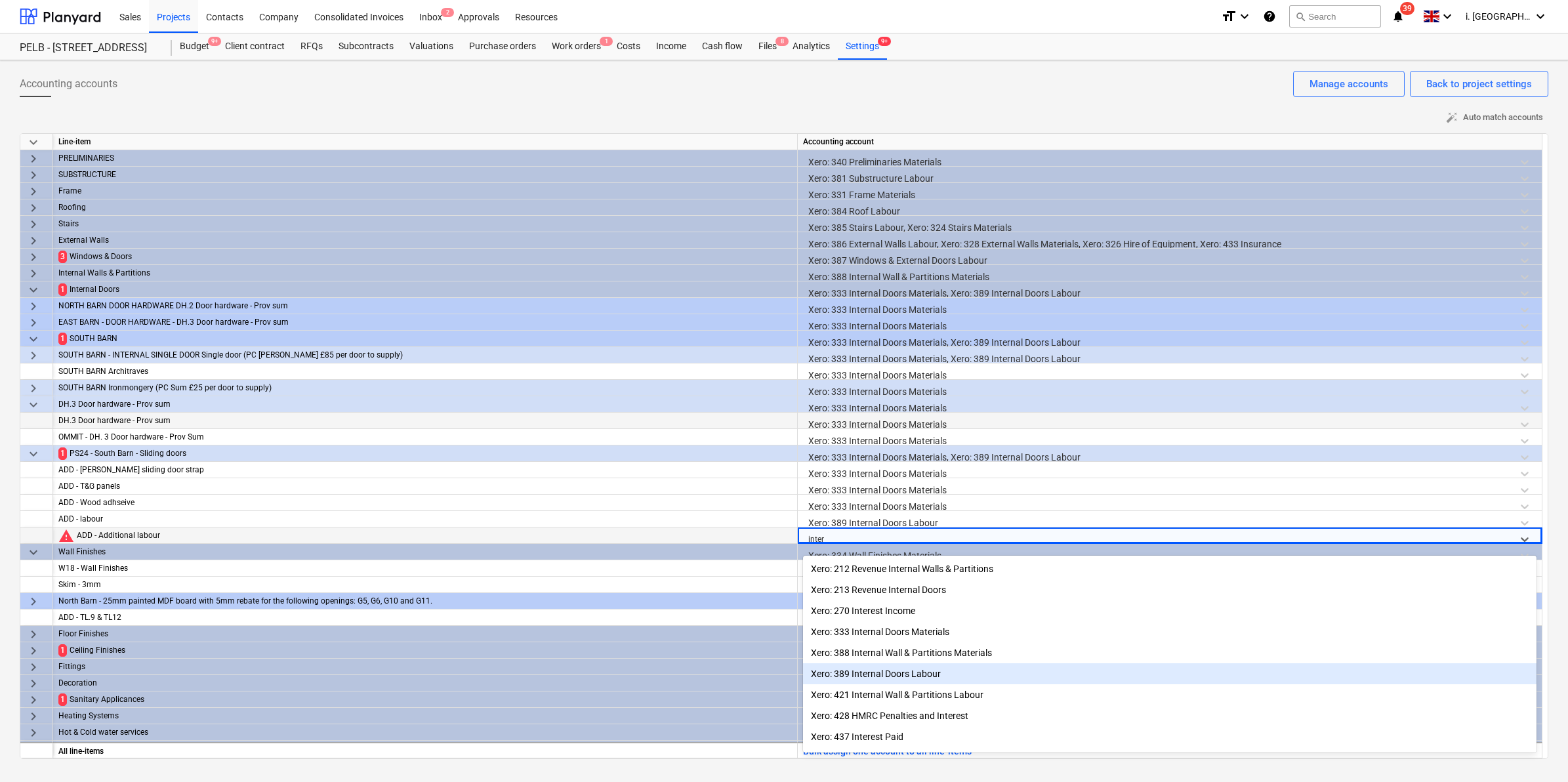
click at [936, 675] on div "Xero: 389 Internal Doors Labour" at bounding box center [1170, 674] width 733 height 21
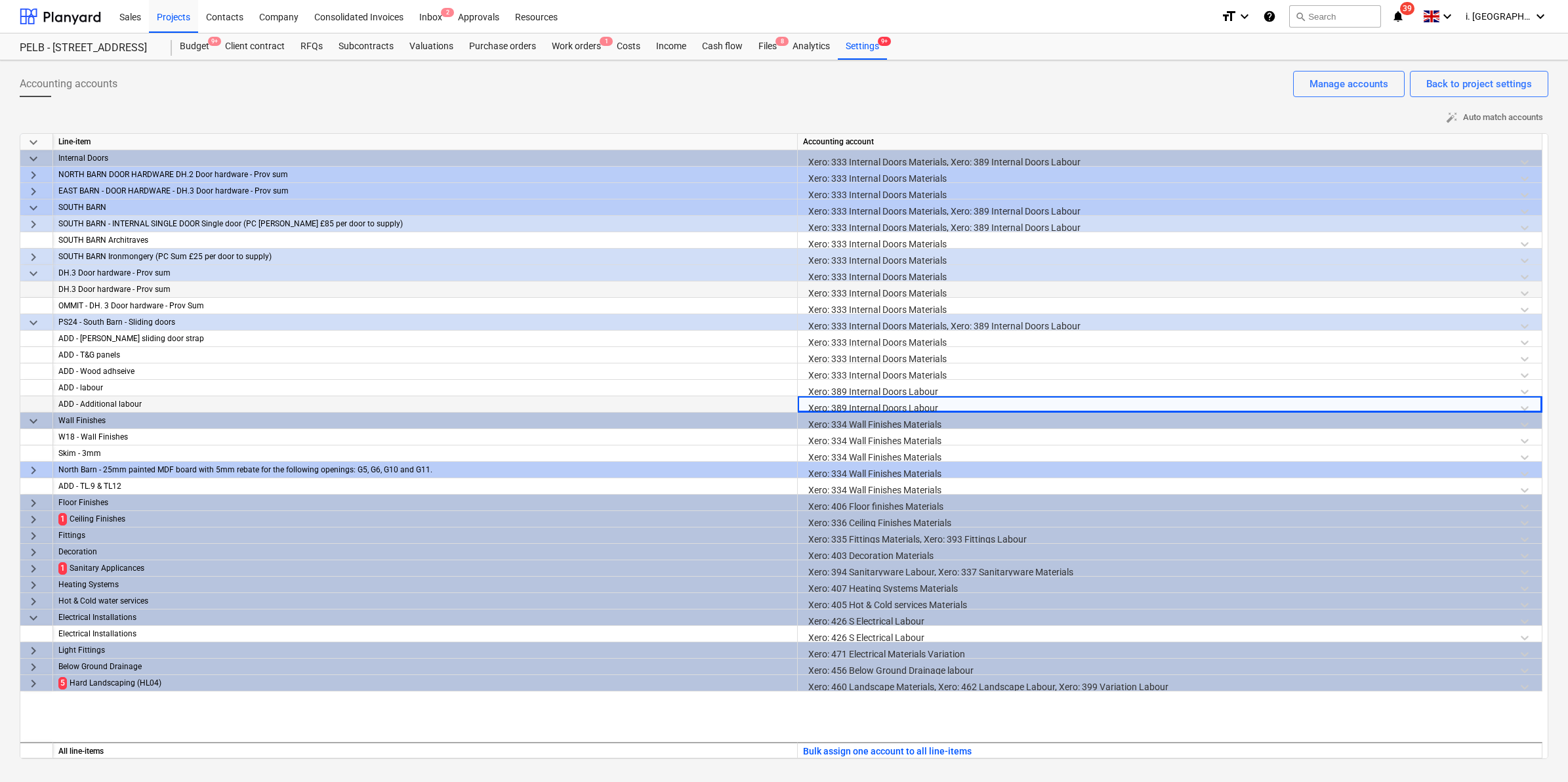
scroll to position [163, 0]
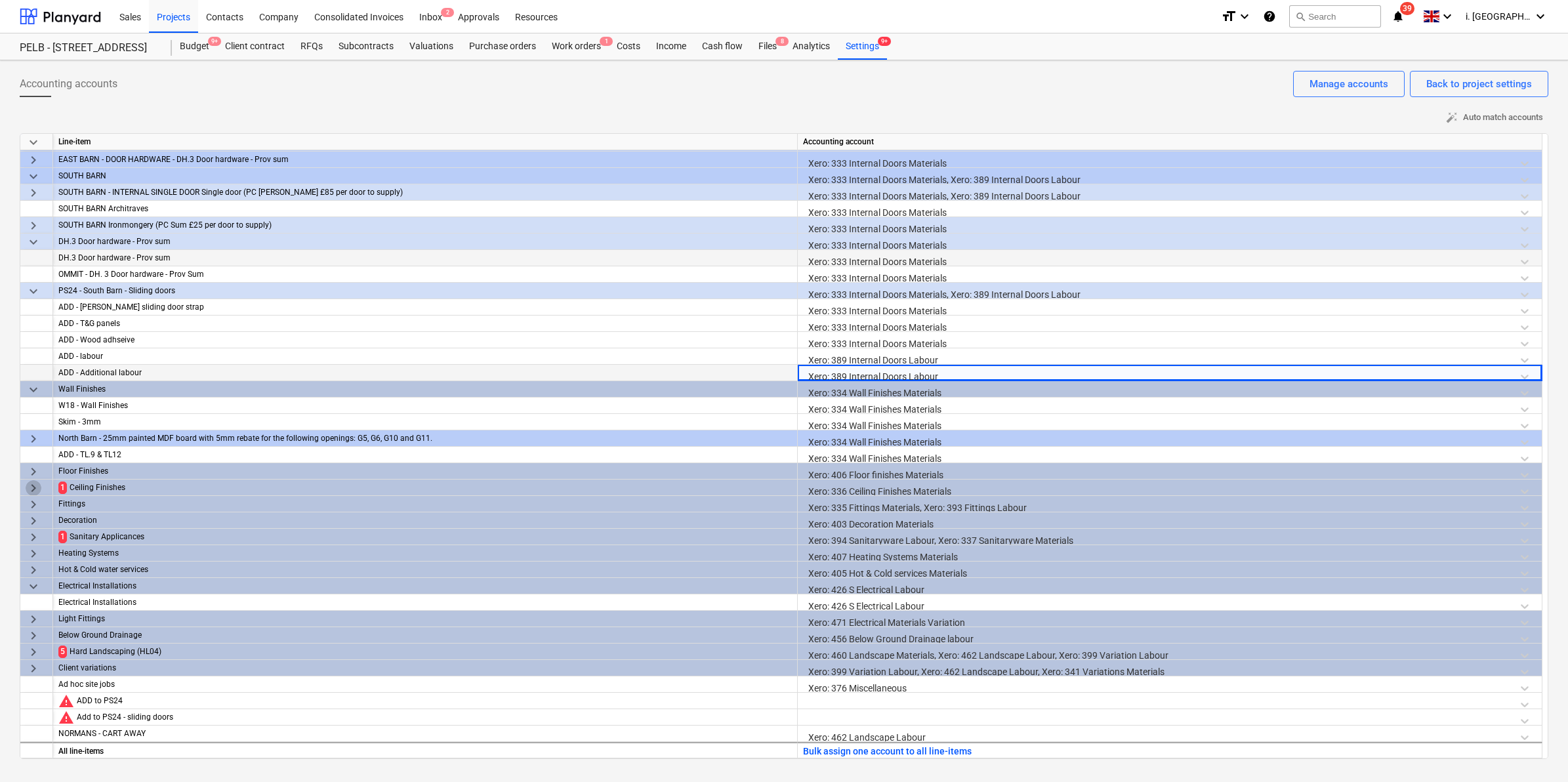
click at [31, 484] on span "keyboard_arrow_right" at bounding box center [33, 488] width 16 height 16
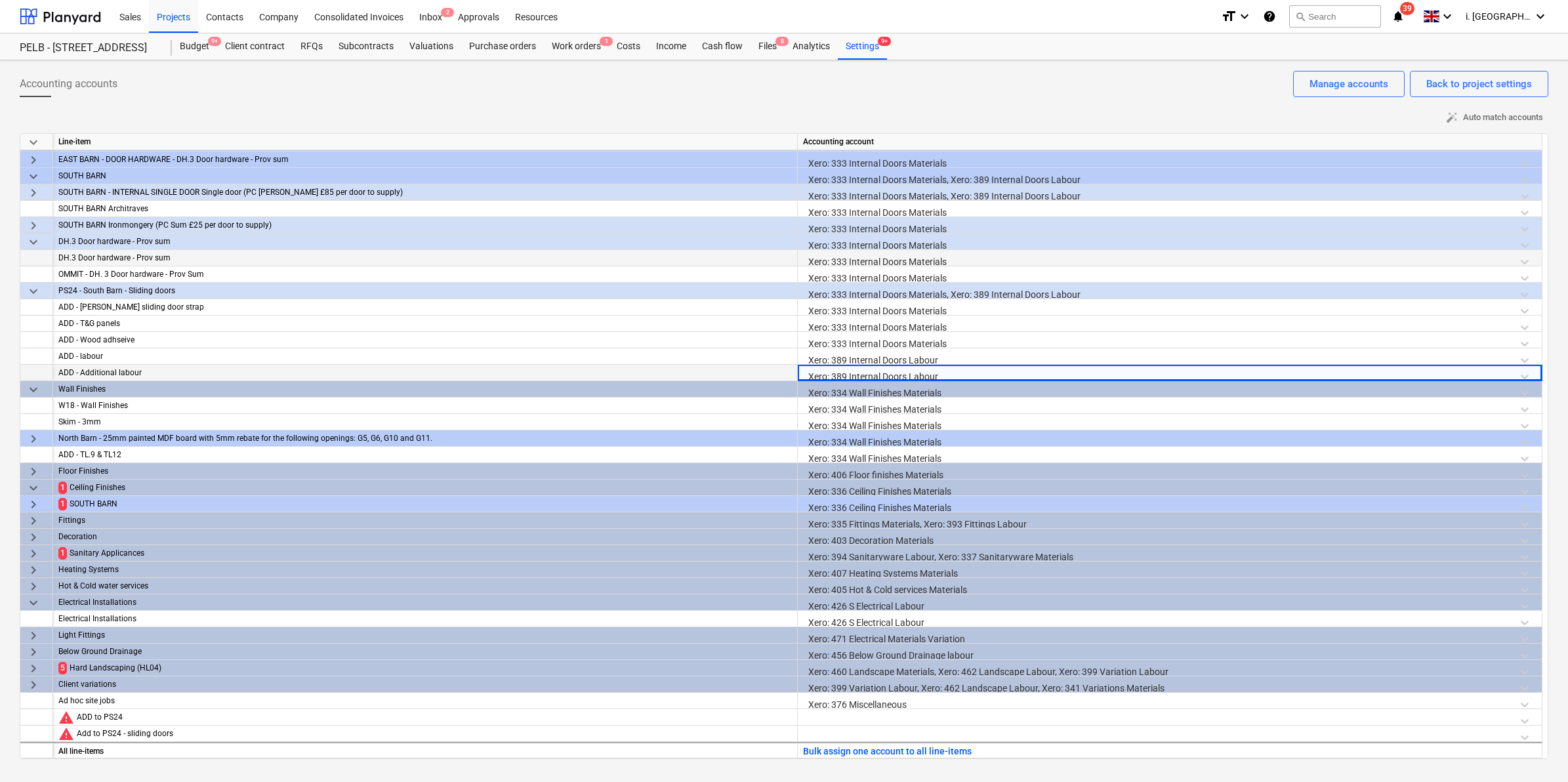
click at [38, 506] on span "keyboard_arrow_right" at bounding box center [33, 504] width 16 height 16
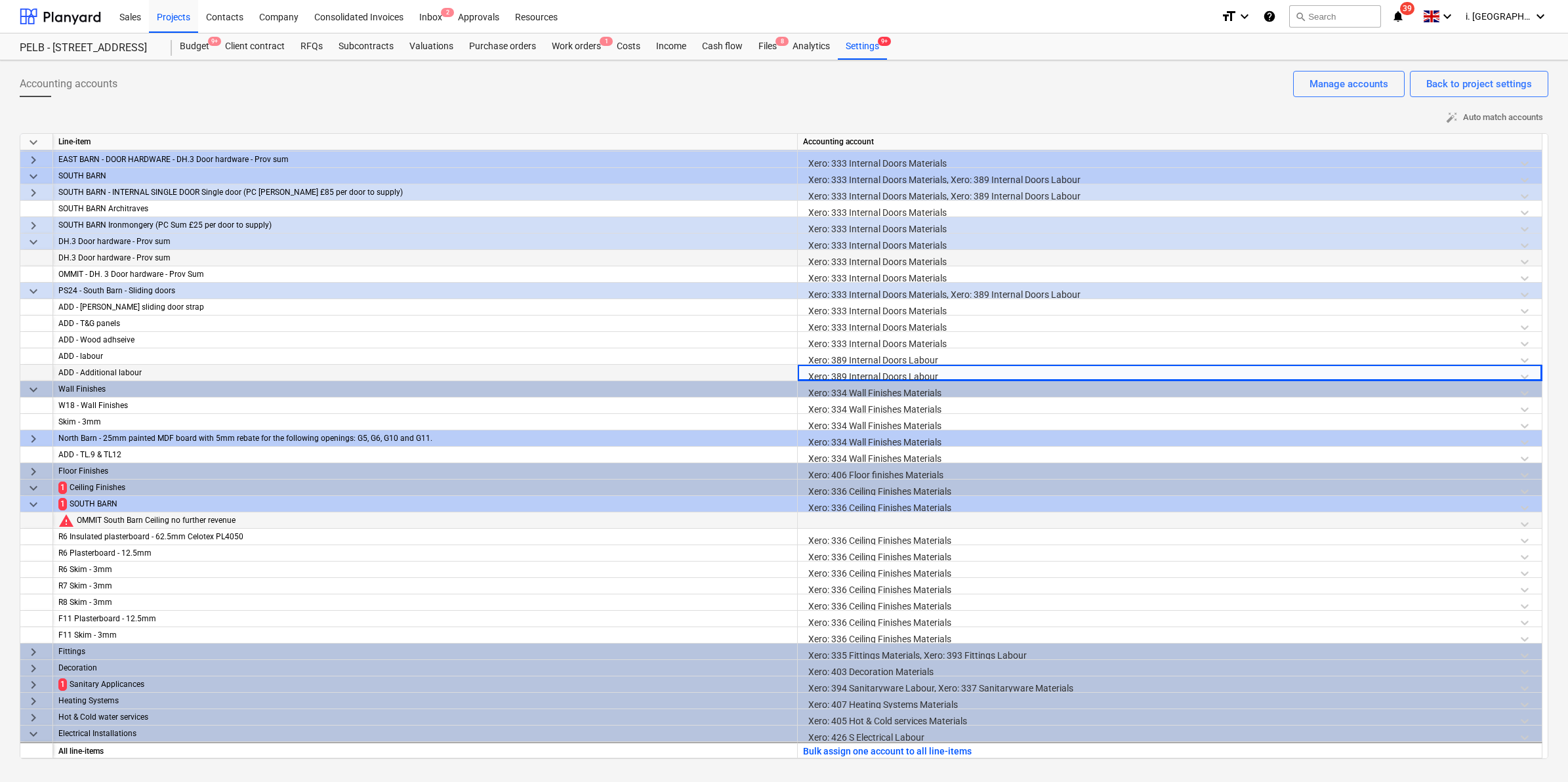
click at [825, 527] on div at bounding box center [1170, 524] width 733 height 23
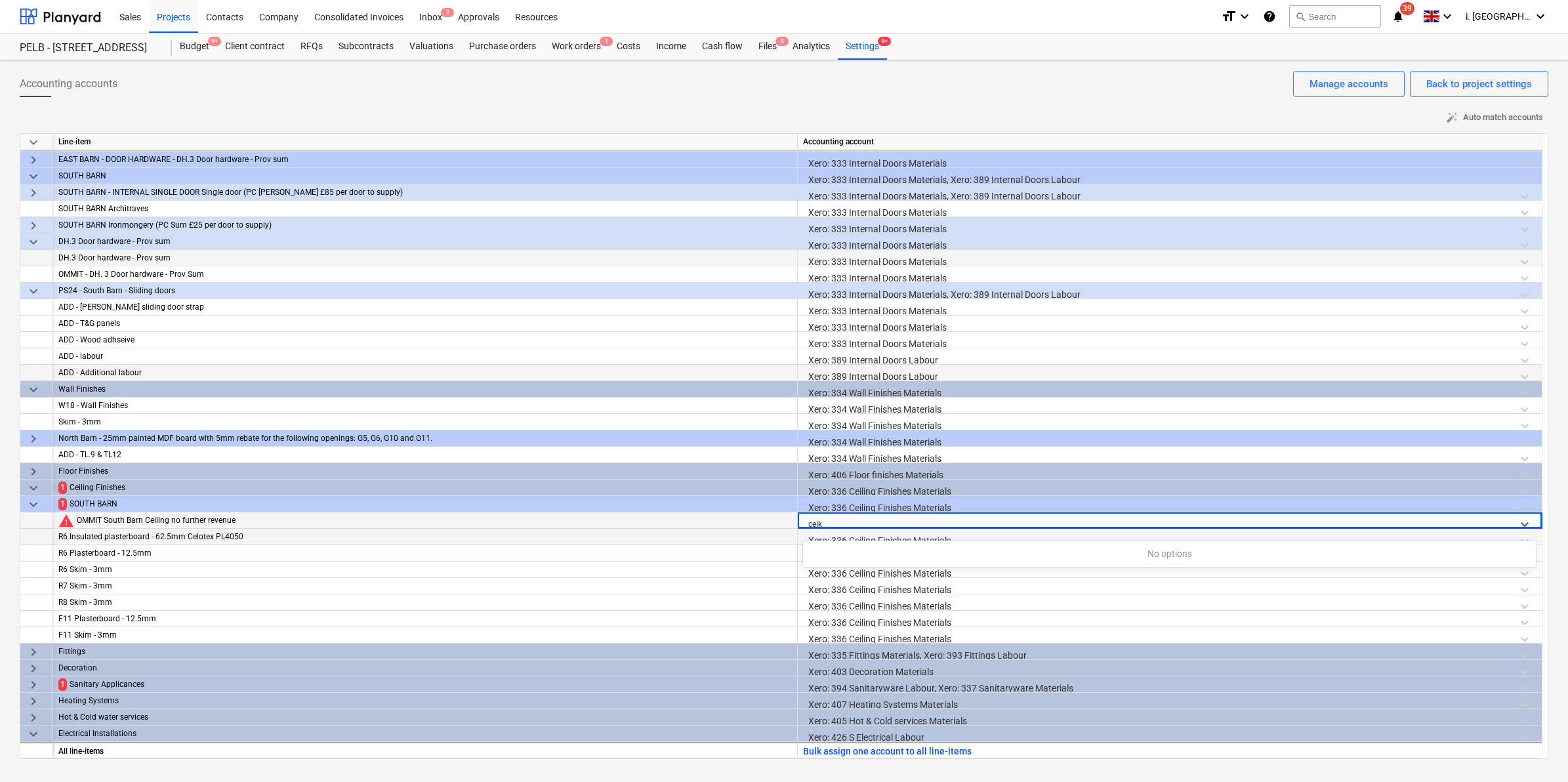
type input "cei"
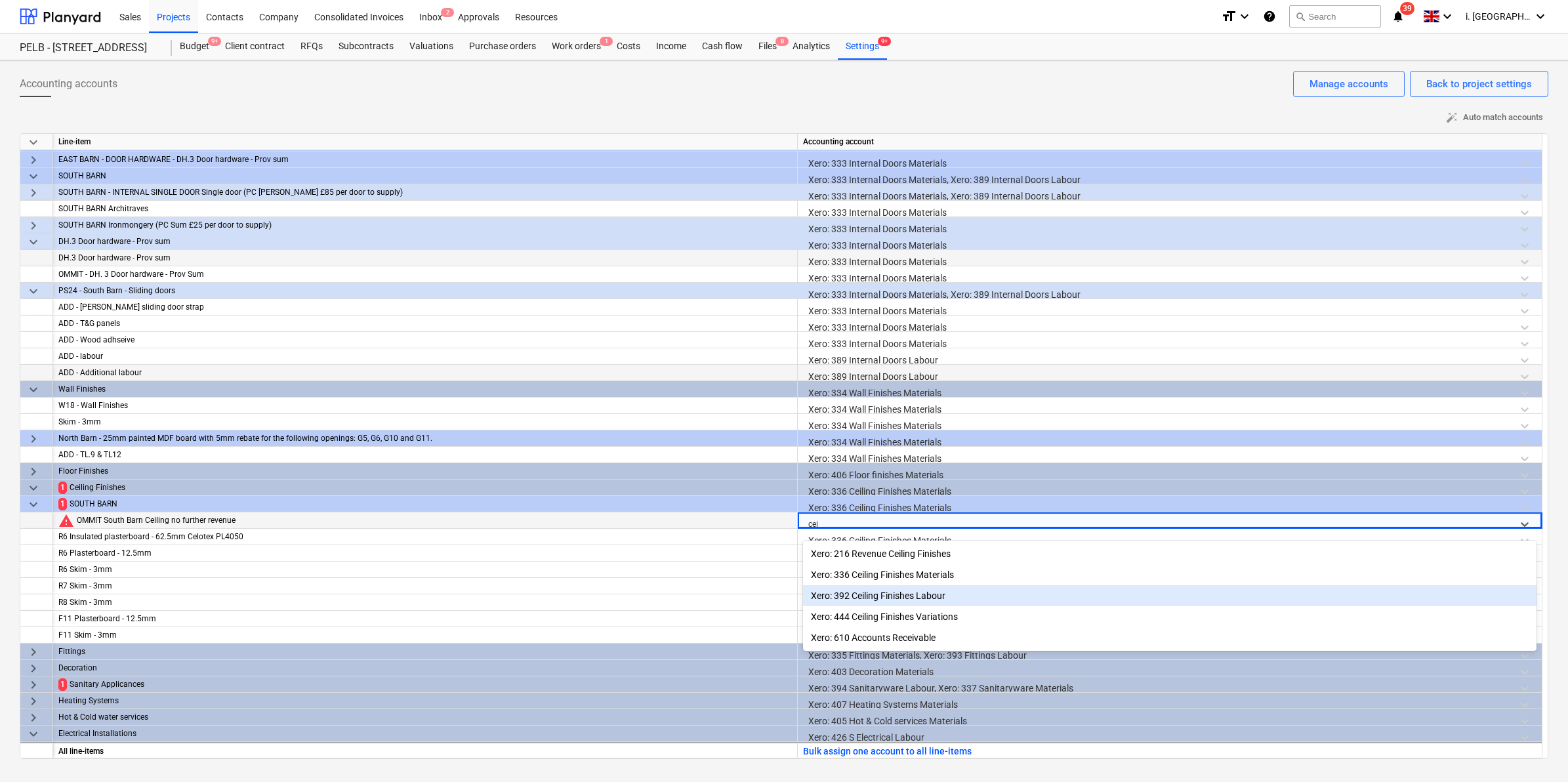
click at [885, 600] on div "Xero: 392 Ceiling Finishes Labour" at bounding box center [1170, 596] width 733 height 21
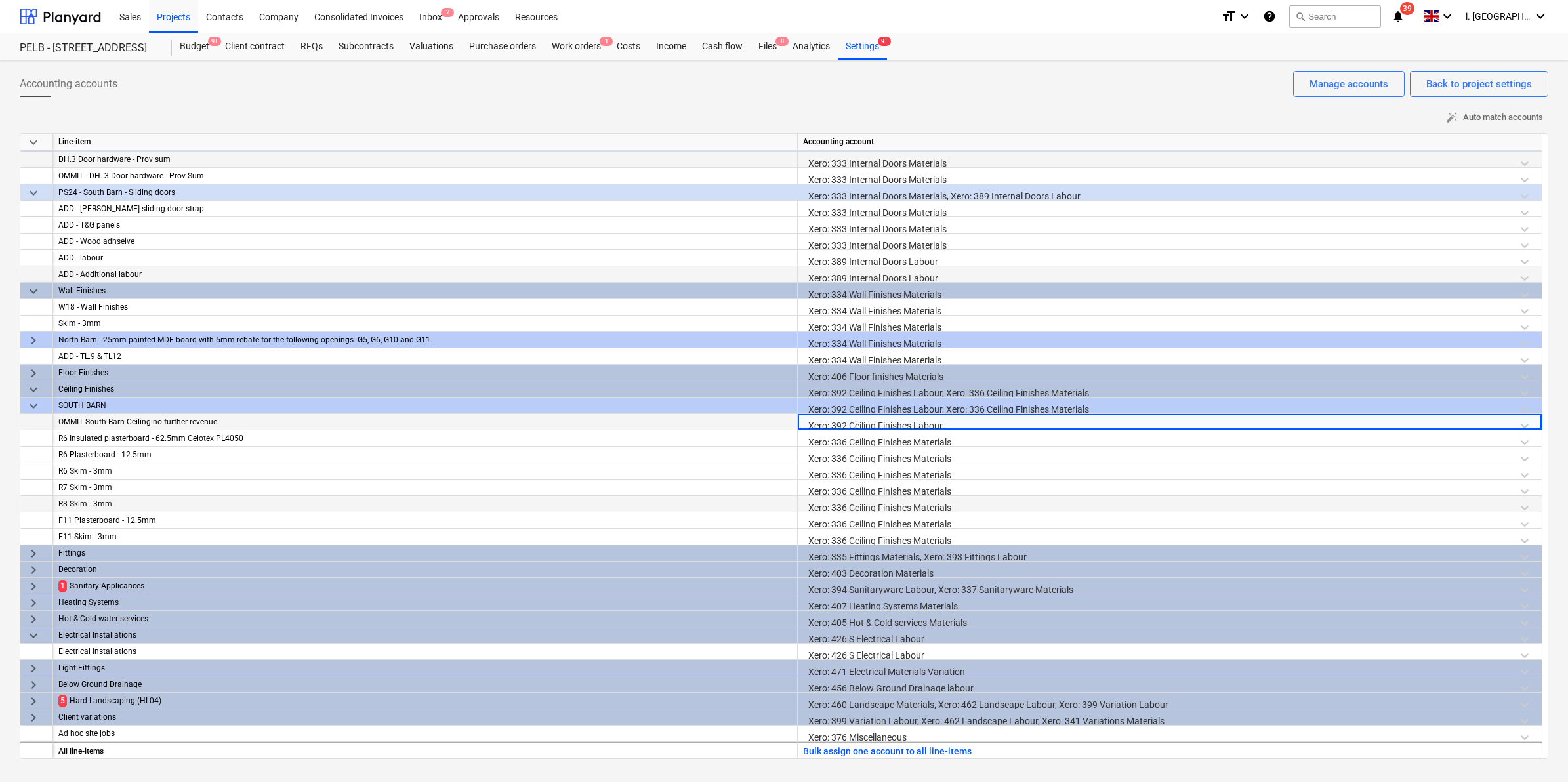
scroll to position [311, 0]
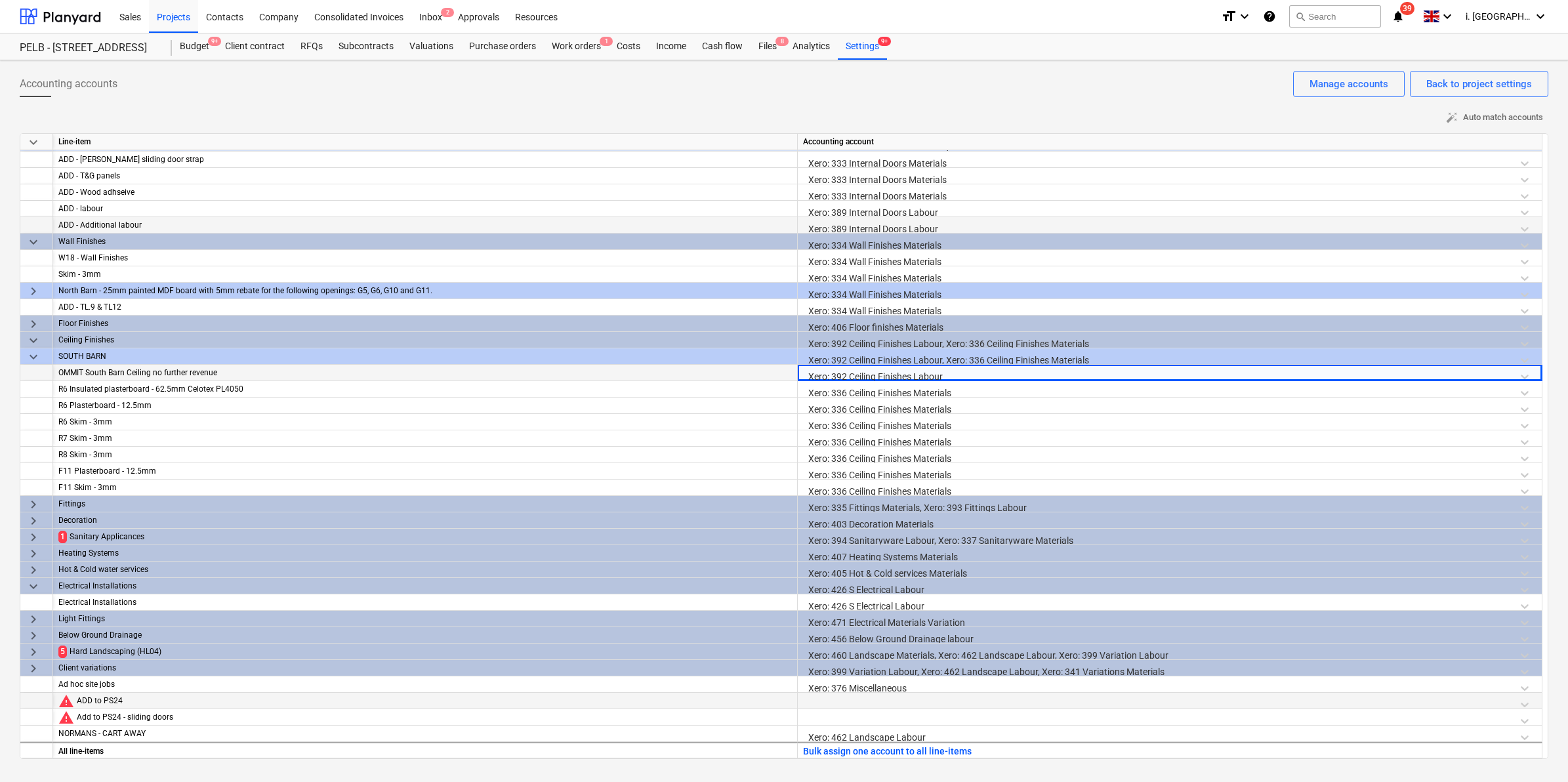
click at [853, 684] on div at bounding box center [1170, 704] width 733 height 23
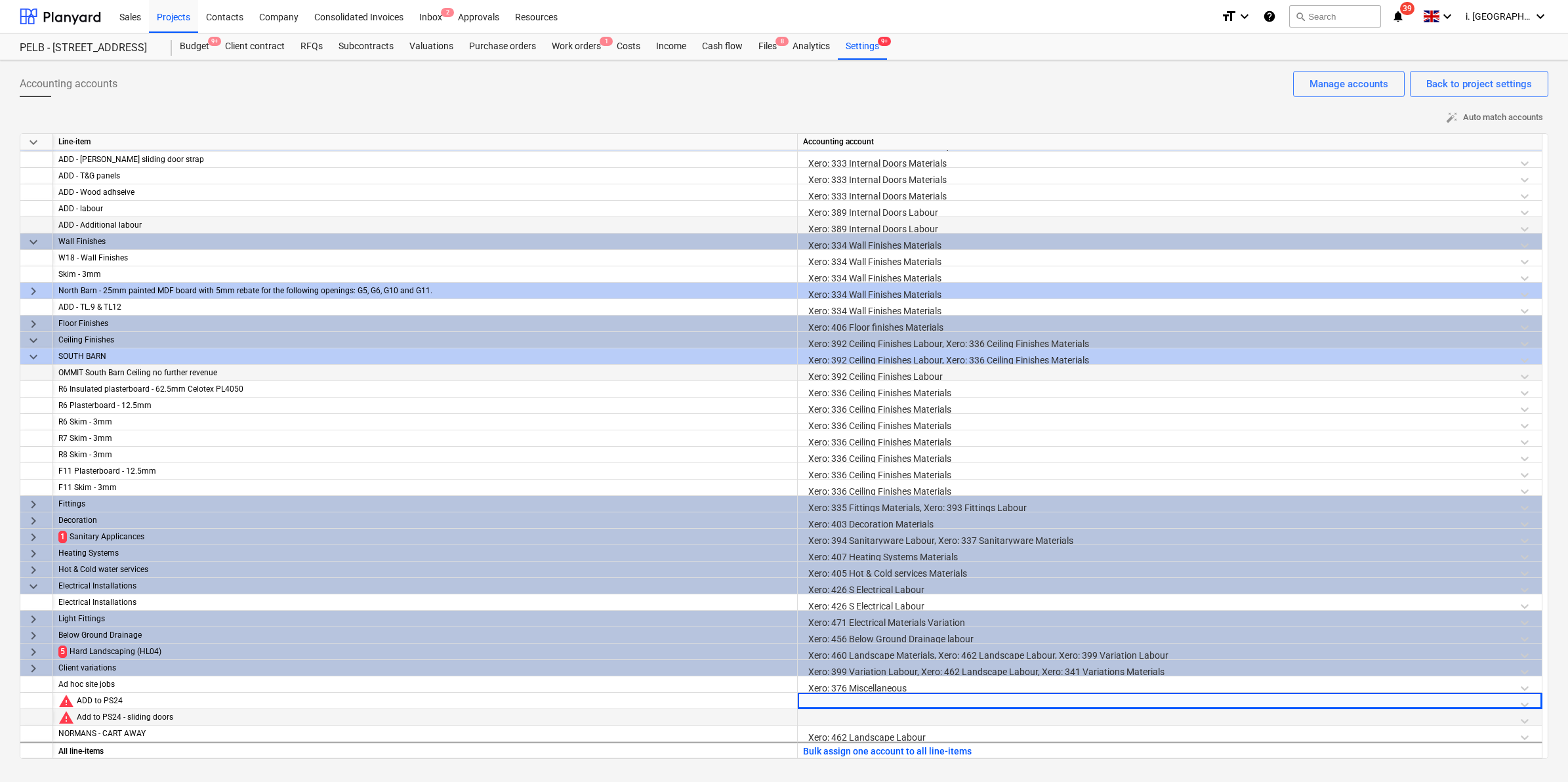
click at [889, 684] on div at bounding box center [1170, 721] width 733 height 23
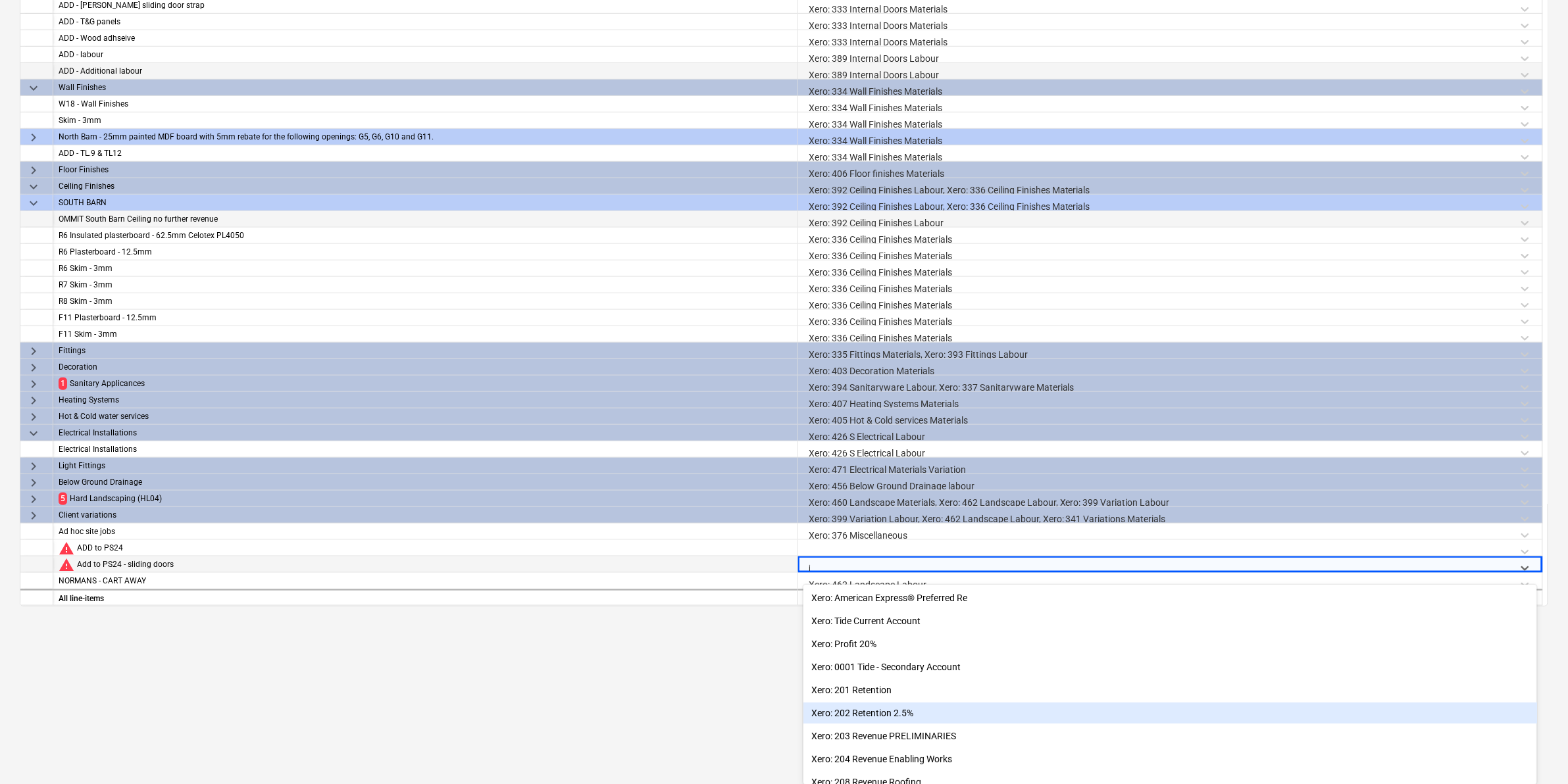
scroll to position [0, 0]
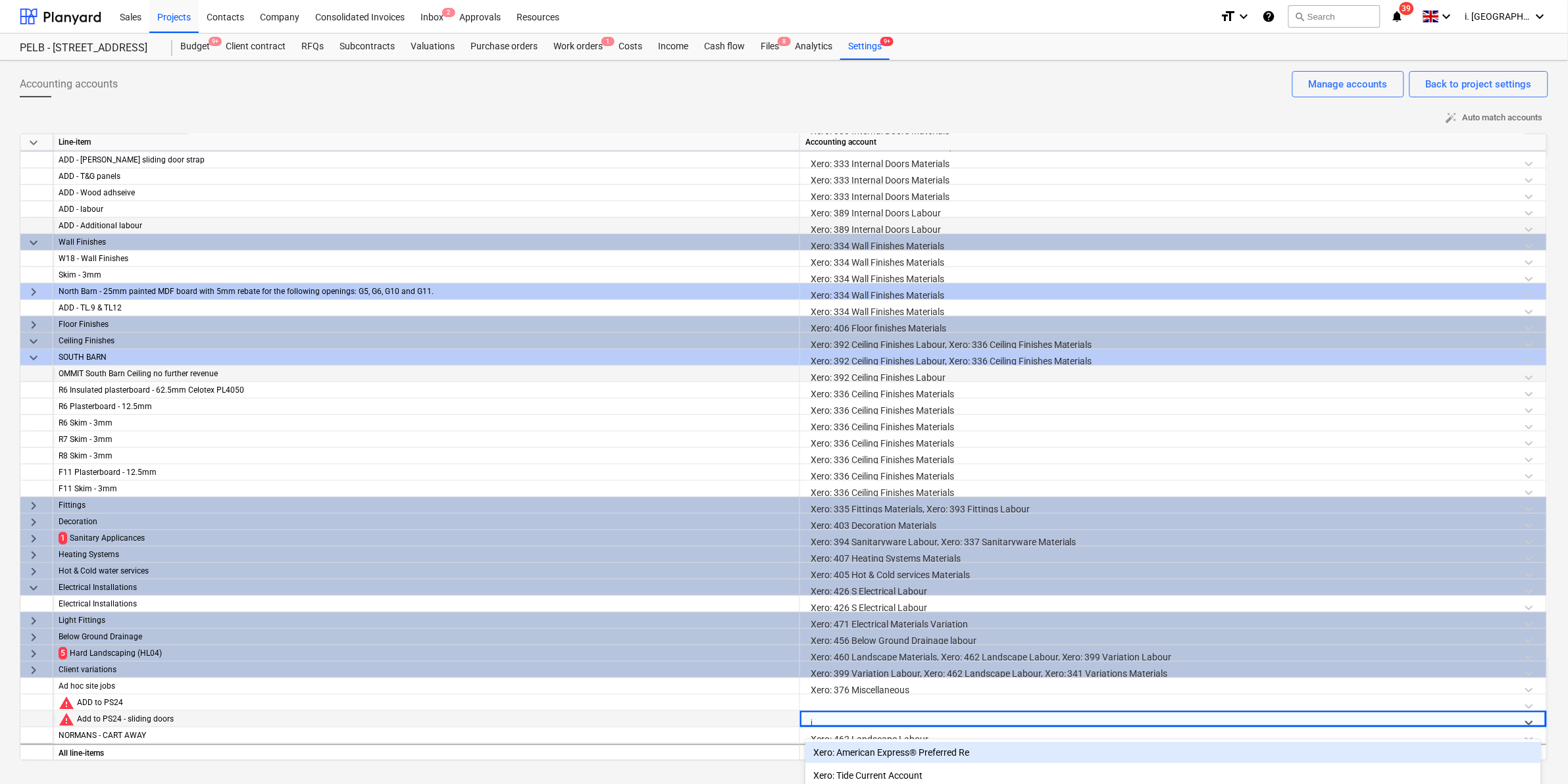
type input "i"
type input "inter"
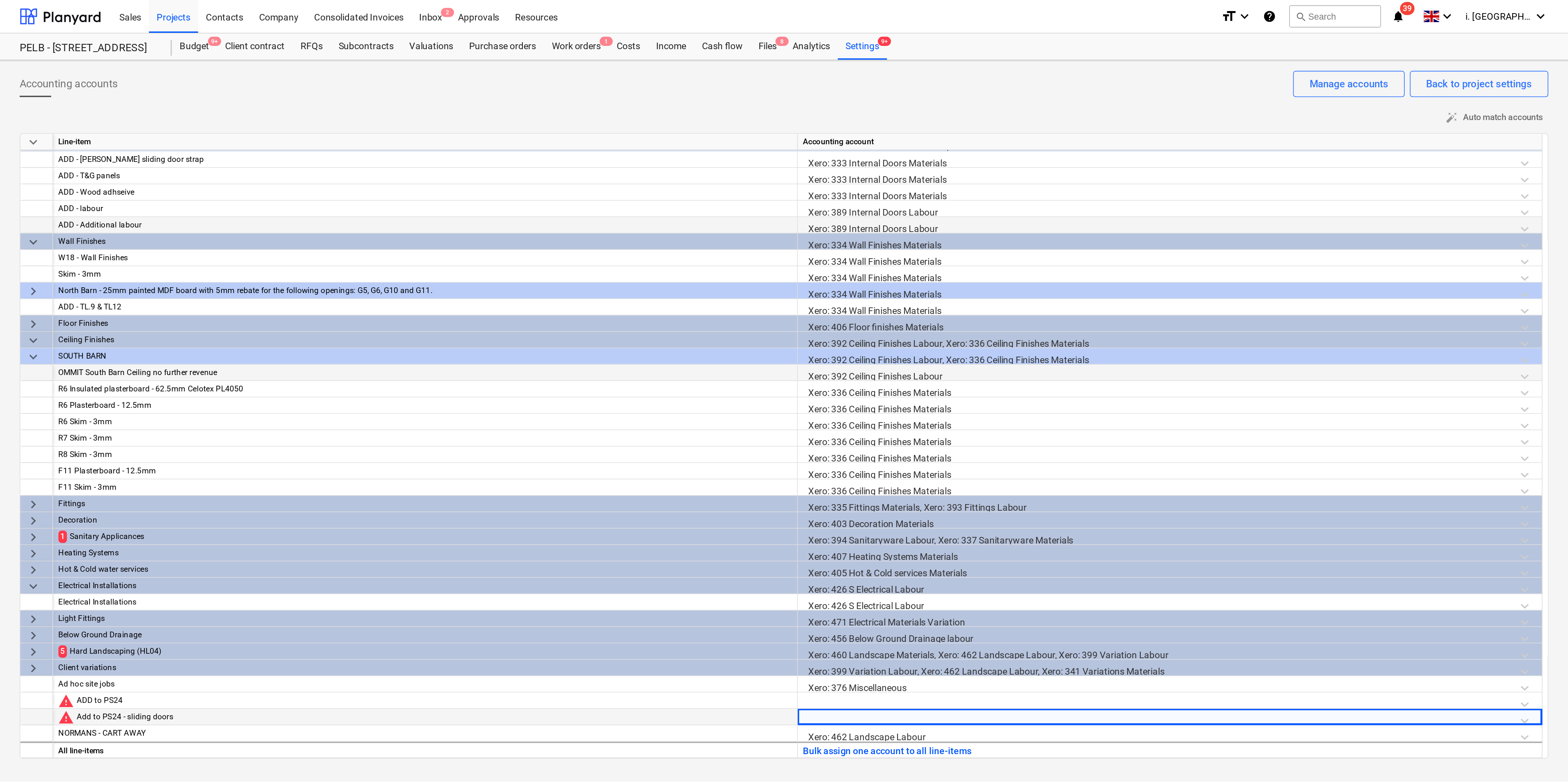
scroll to position [194, 0]
drag, startPoint x: 977, startPoint y: 317, endPoint x: 981, endPoint y: 352, distance: 35.2
click at [783, 352] on html "Sales Projects Contacts Company Consolidated Invoices Inbox 2 Approvals Resourc…" at bounding box center [490, 244] width 980 height 489
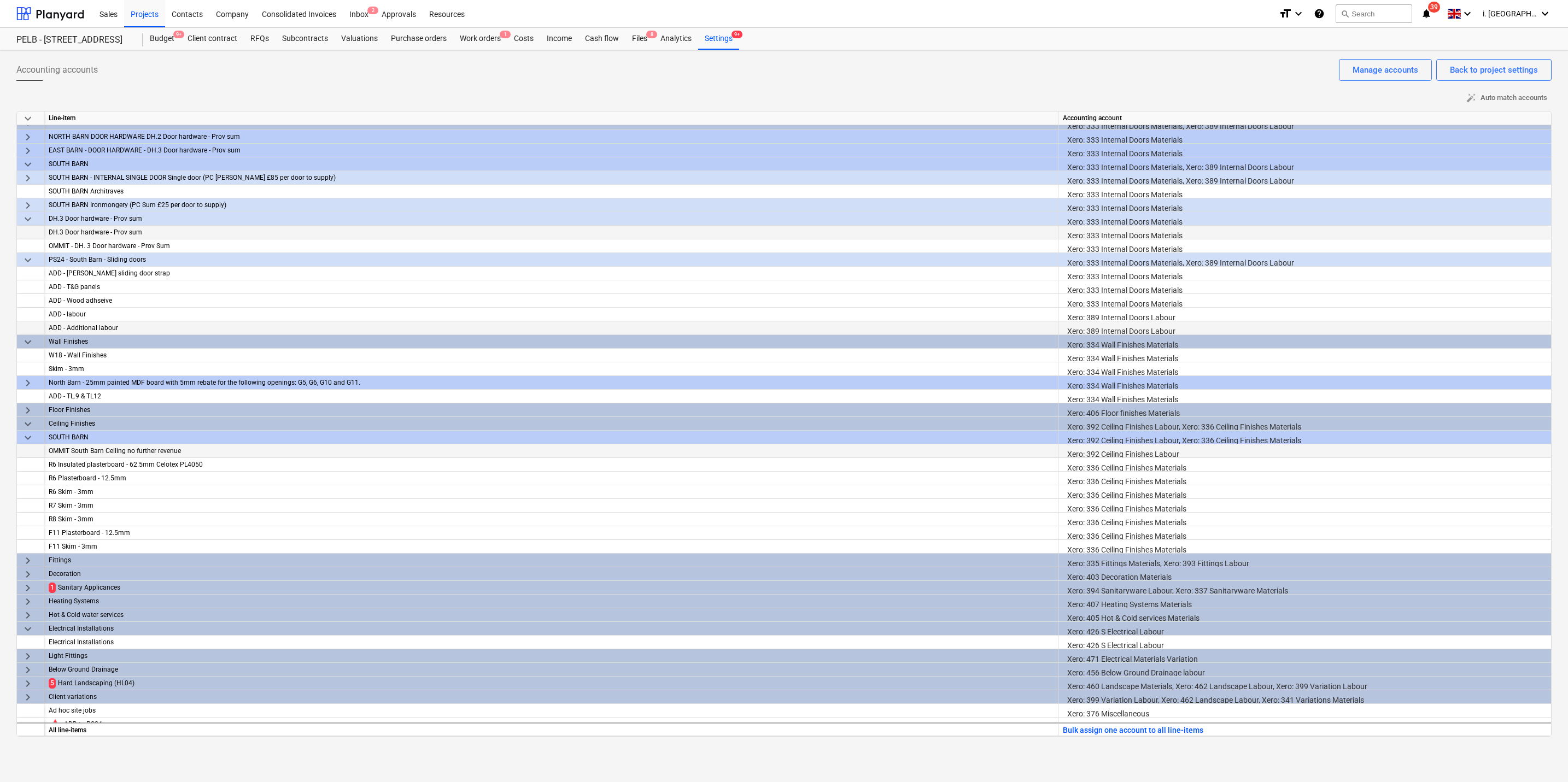
scroll to position [157, 0]
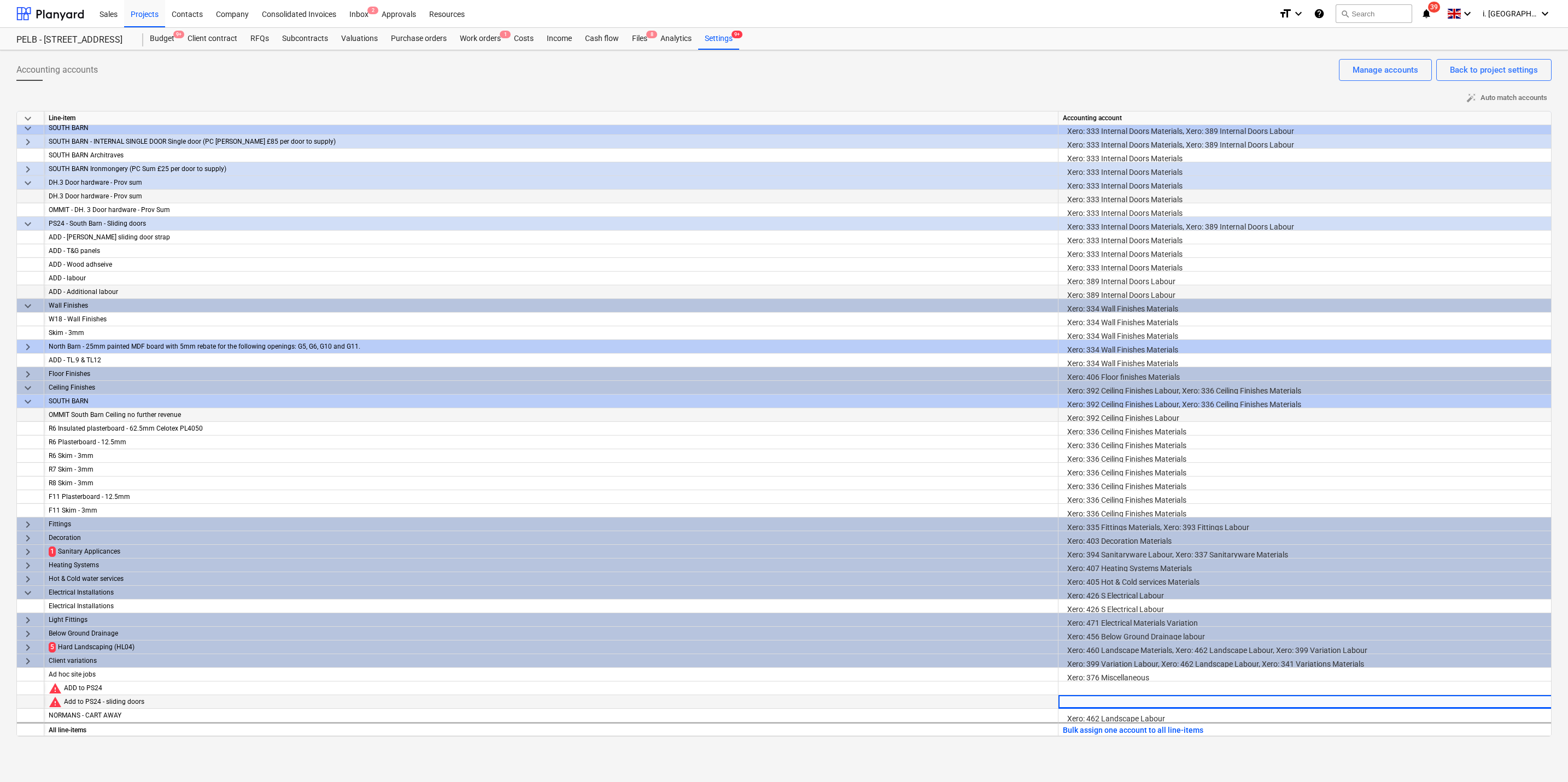
click at [1044, 569] on div at bounding box center [1565, 705] width 1004 height 19
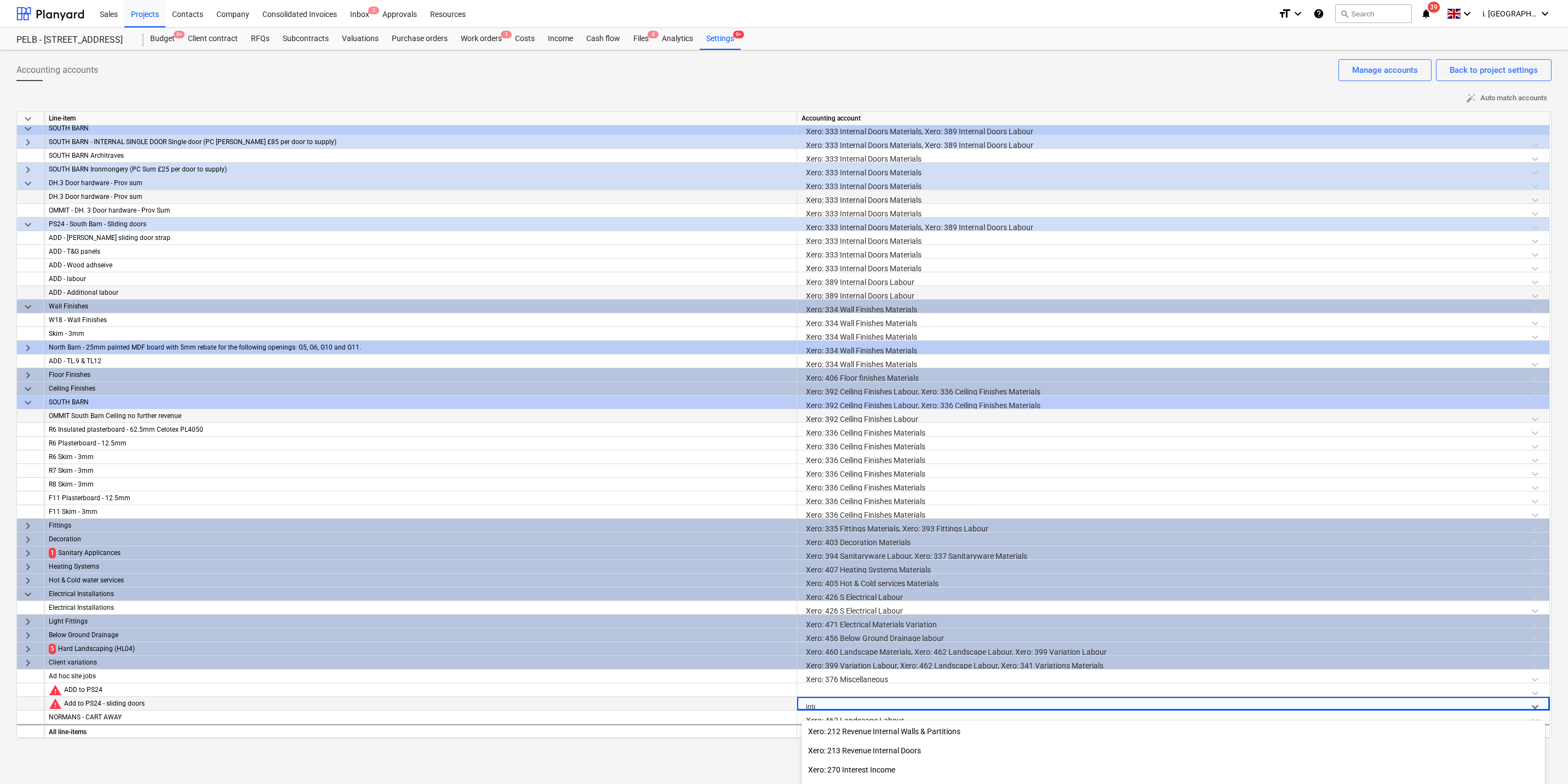
type input "inter"
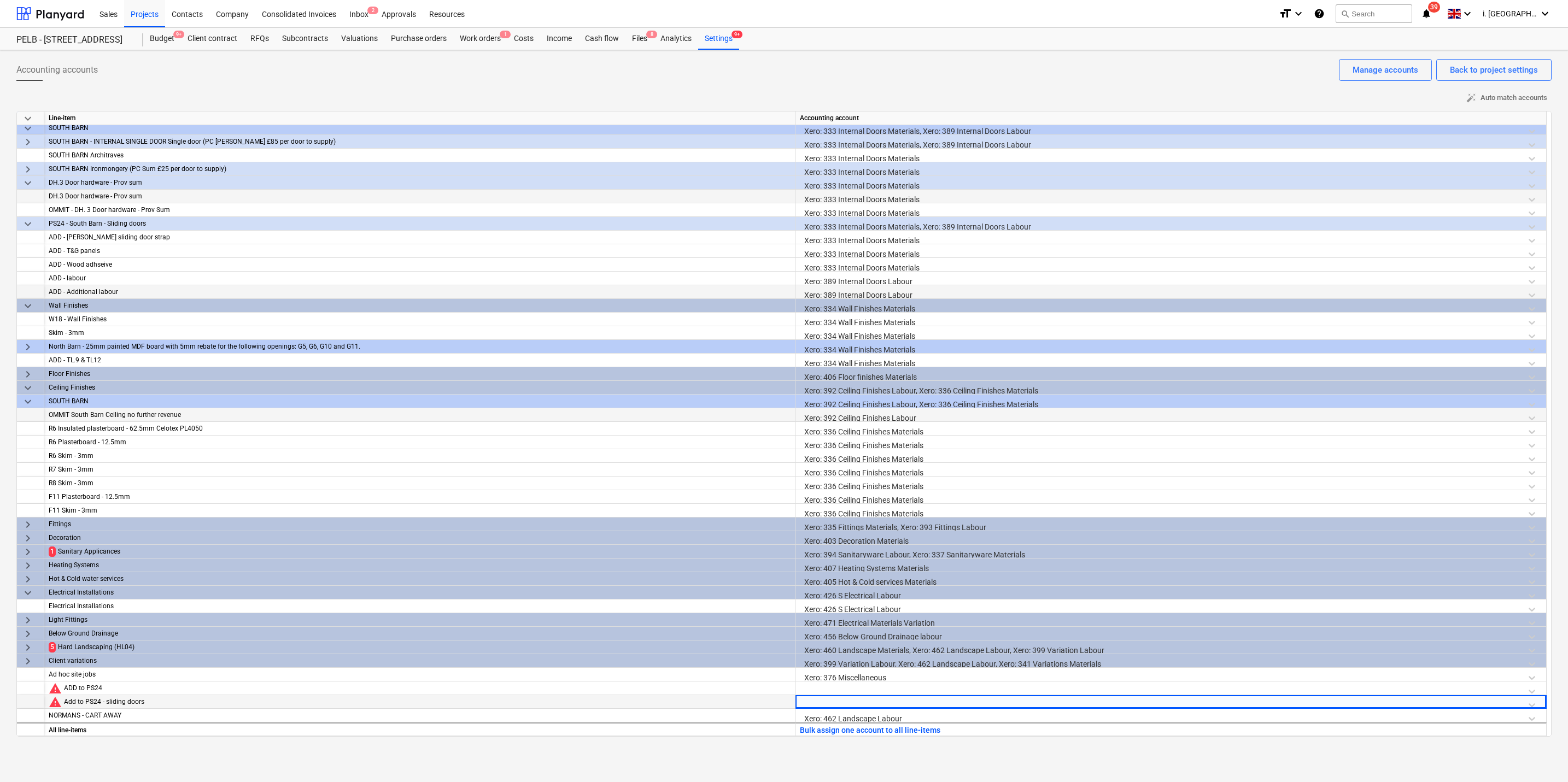
drag, startPoint x: 1567, startPoint y: 643, endPoint x: 1569, endPoint y: 684, distance: 41.0
click at [1044, 569] on html "Sales Projects Contacts Company Consolidated Invoices Inbox 2 Approvals Resourc…" at bounding box center [784, 391] width 1568 height 782
drag, startPoint x: 1570, startPoint y: 250, endPoint x: 1570, endPoint y: 358, distance: 108.0
click at [1044, 358] on html "Sales Projects Contacts Company Consolidated Invoices Inbox 2 Approvals Resourc…" at bounding box center [784, 391] width 1568 height 782
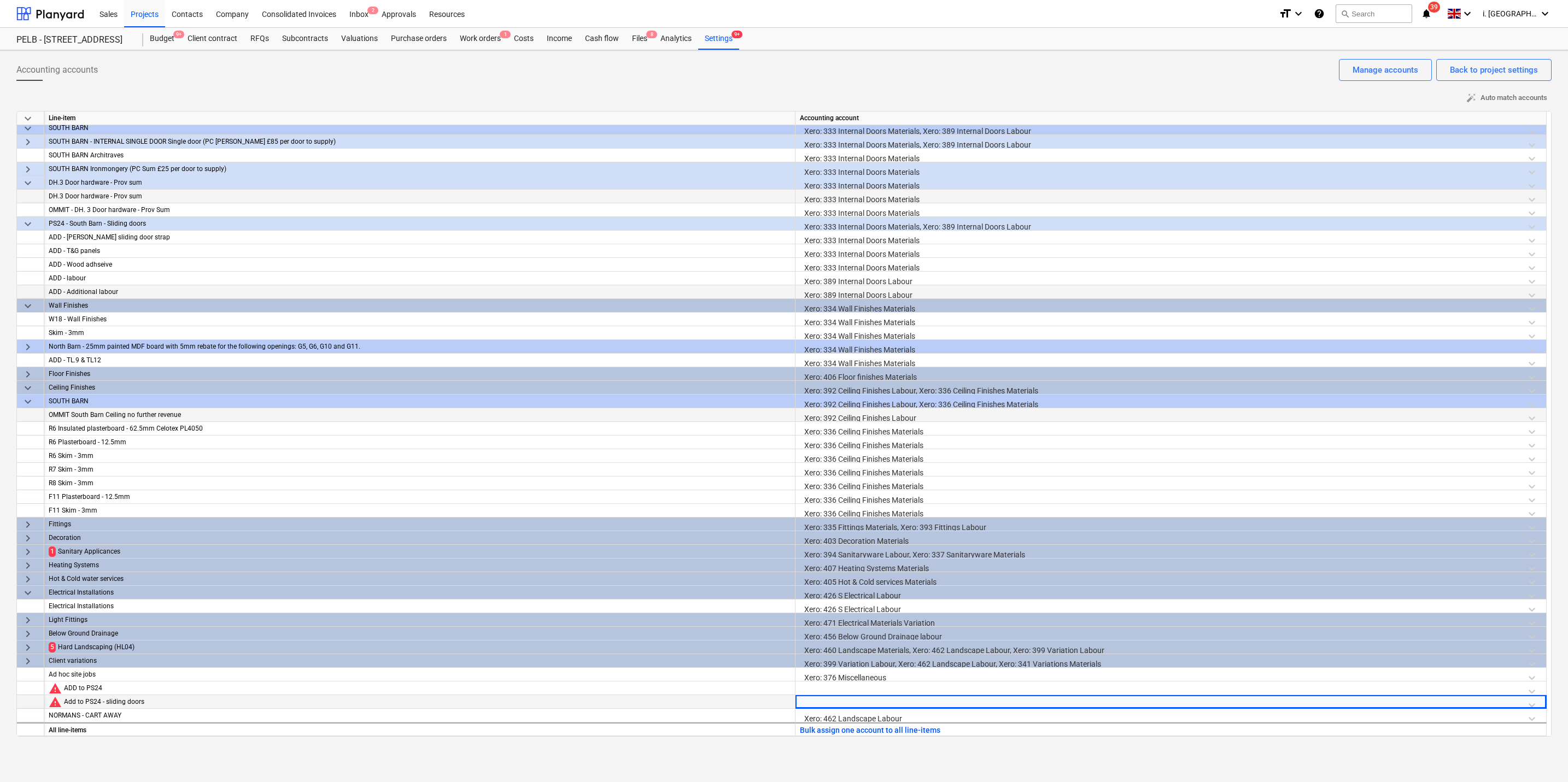
click at [1006, 569] on div at bounding box center [1171, 705] width 742 height 19
click at [1008, 569] on div at bounding box center [1171, 705] width 742 height 19
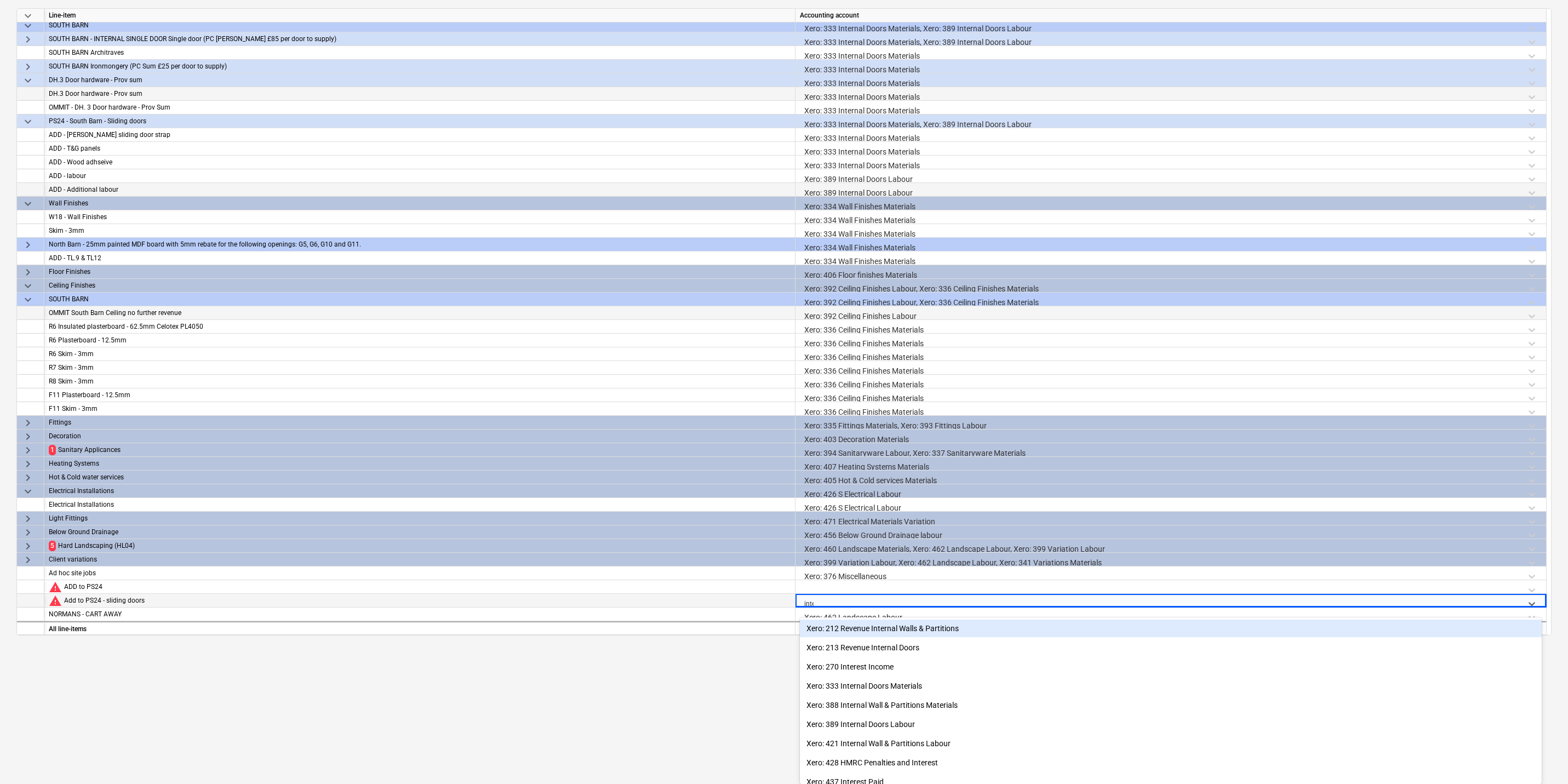
scroll to position [101, 0]
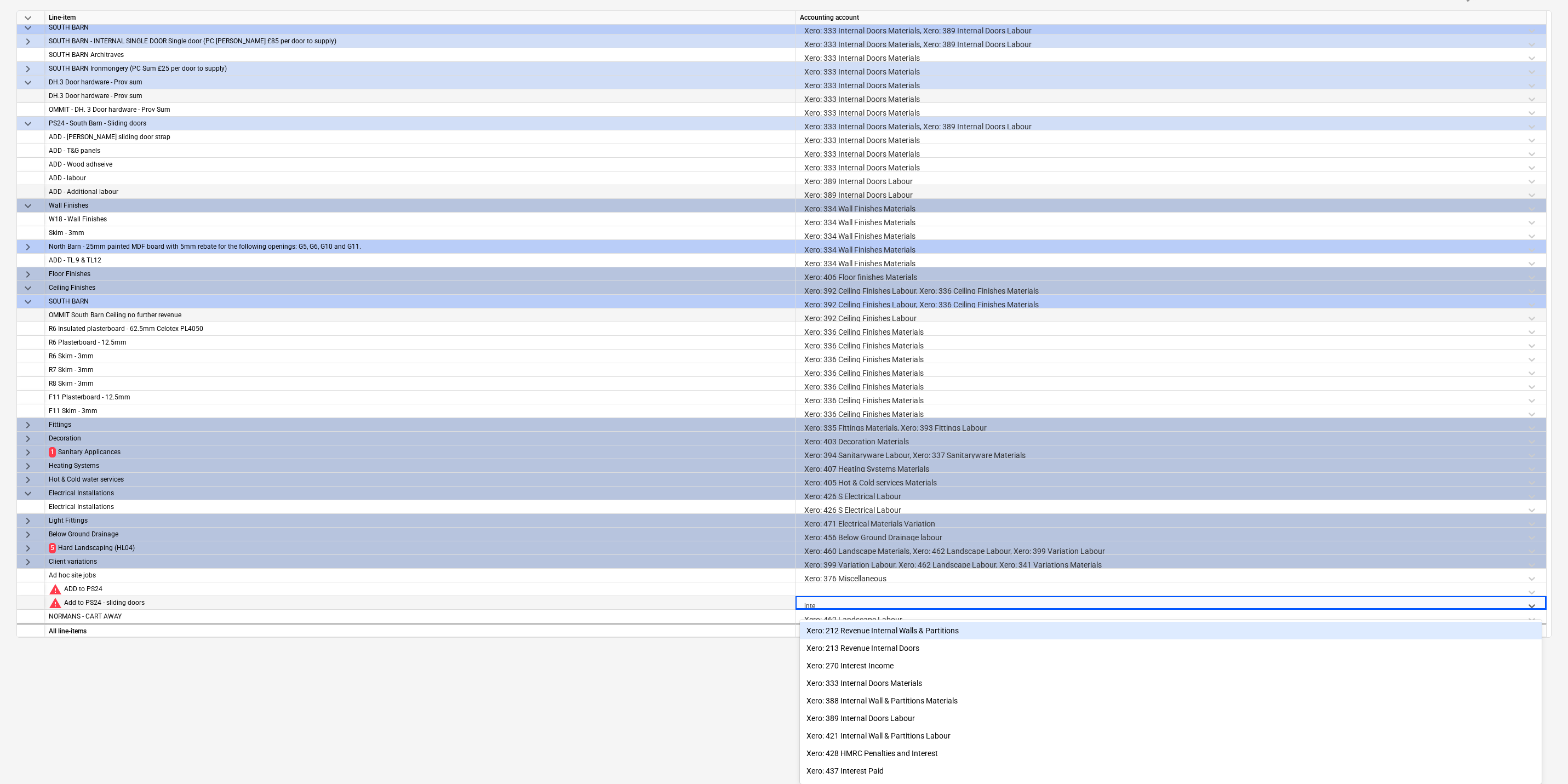
type input "inter"
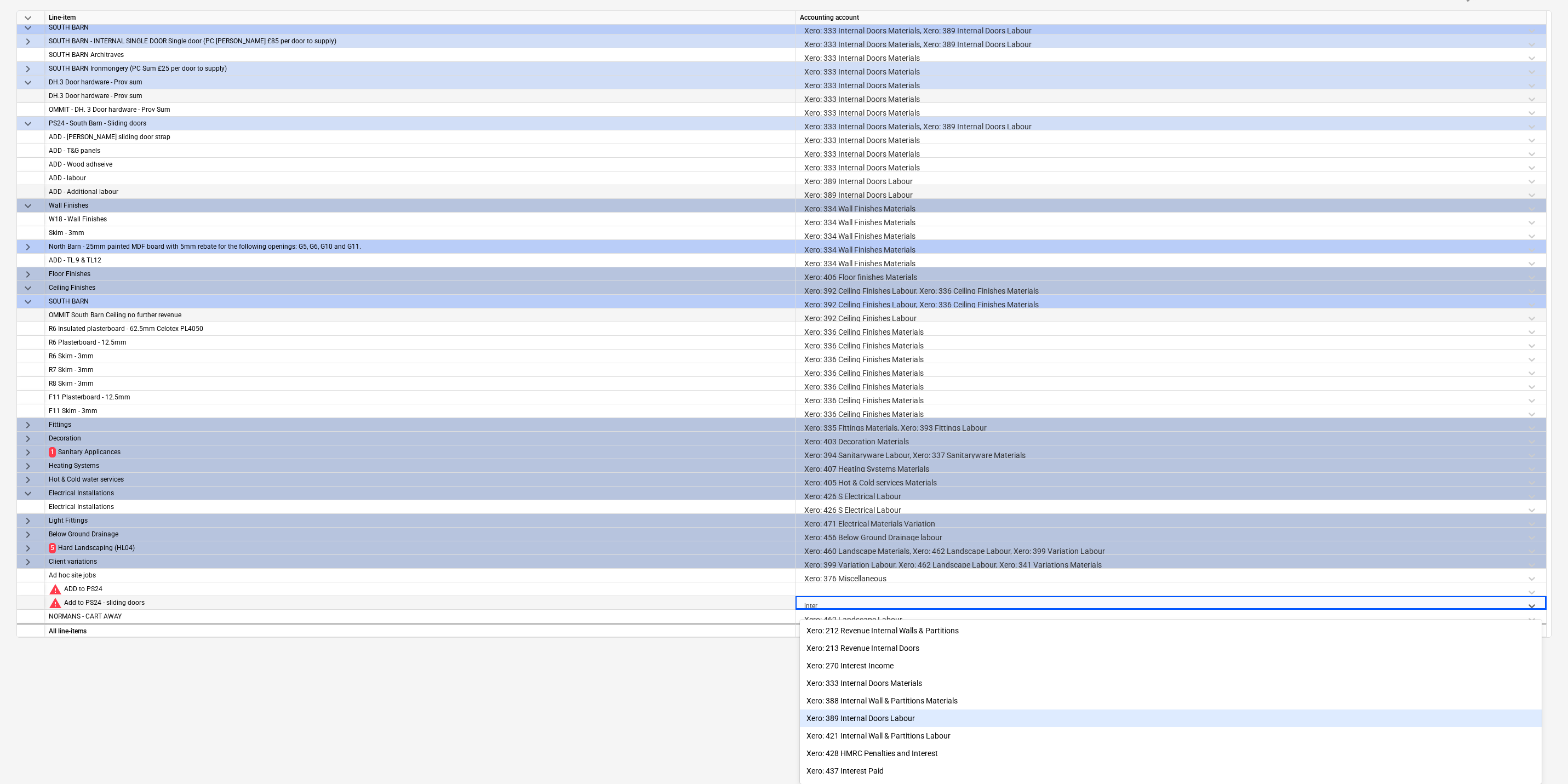
click at [983, 571] on div "Xero: 389 Internal Doors Labour" at bounding box center [1171, 718] width 742 height 18
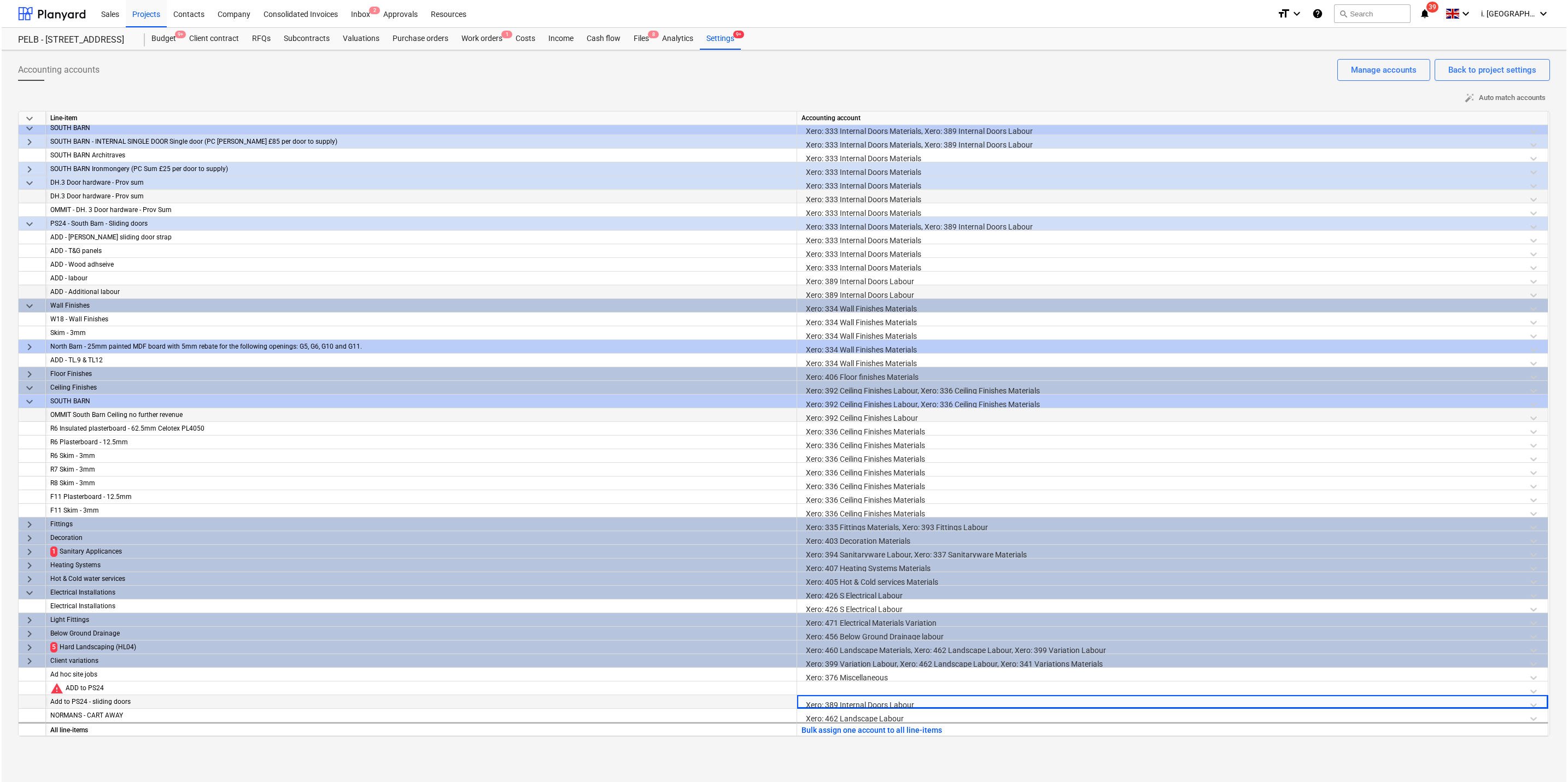
scroll to position [0, 0]
click at [802, 569] on div "Accounting accounts Back to project settings Manage accounts auto_fix_high Auto…" at bounding box center [784, 416] width 1568 height 732
click at [827, 569] on div at bounding box center [1171, 691] width 742 height 19
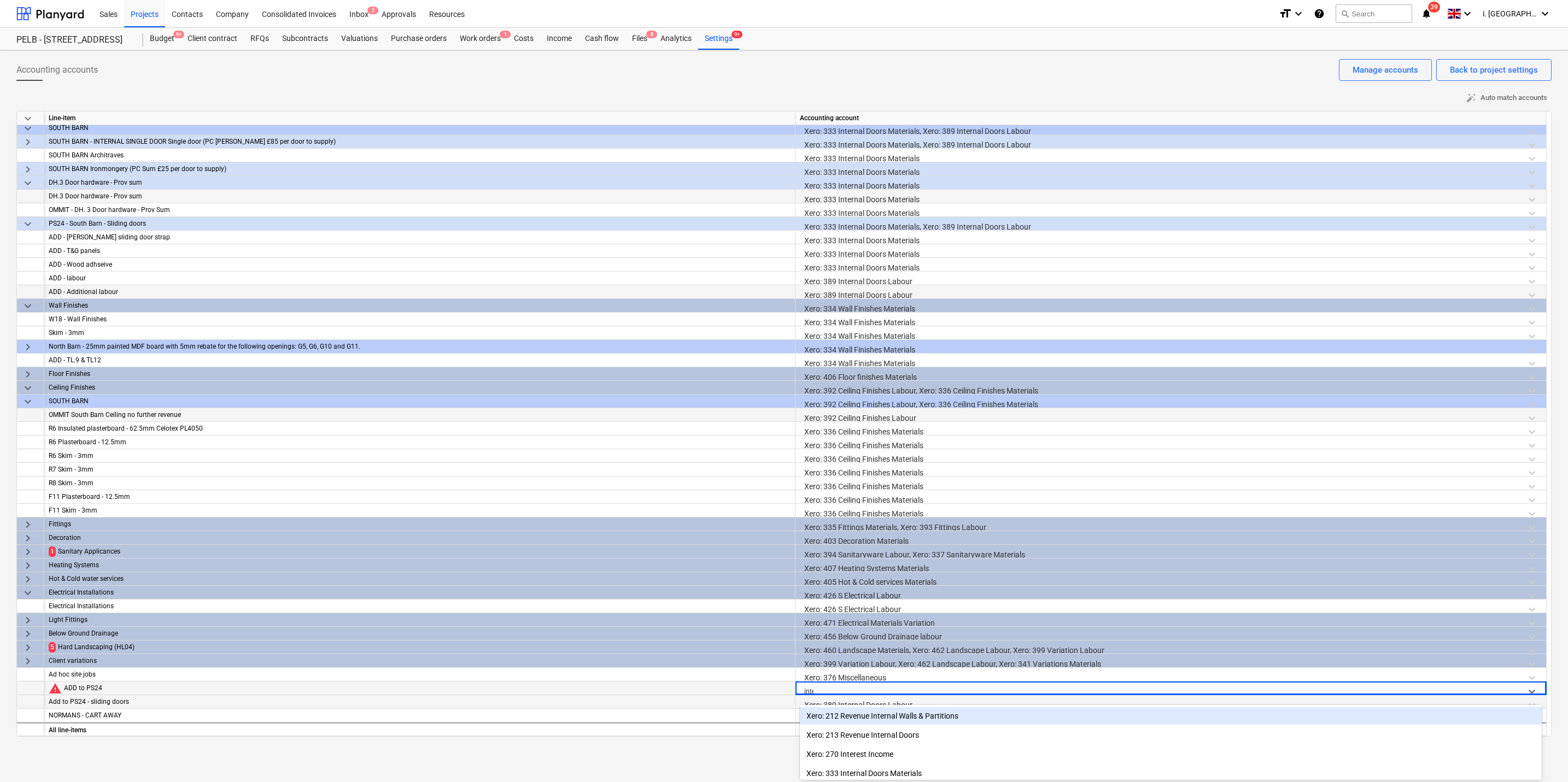
type input "inter"
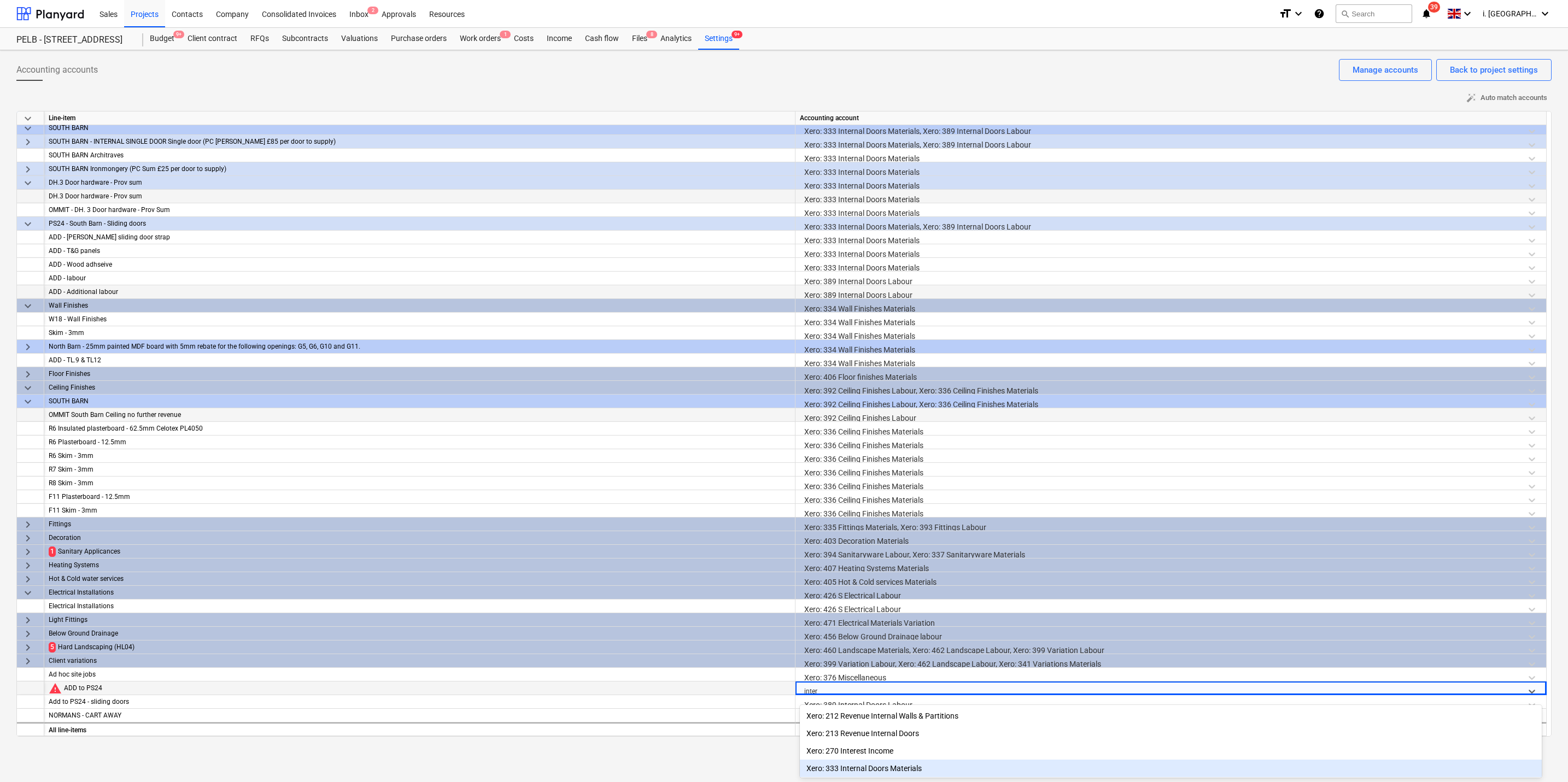
click at [904, 569] on div "Xero: 333 Internal Doors Materials" at bounding box center [1171, 768] width 742 height 18
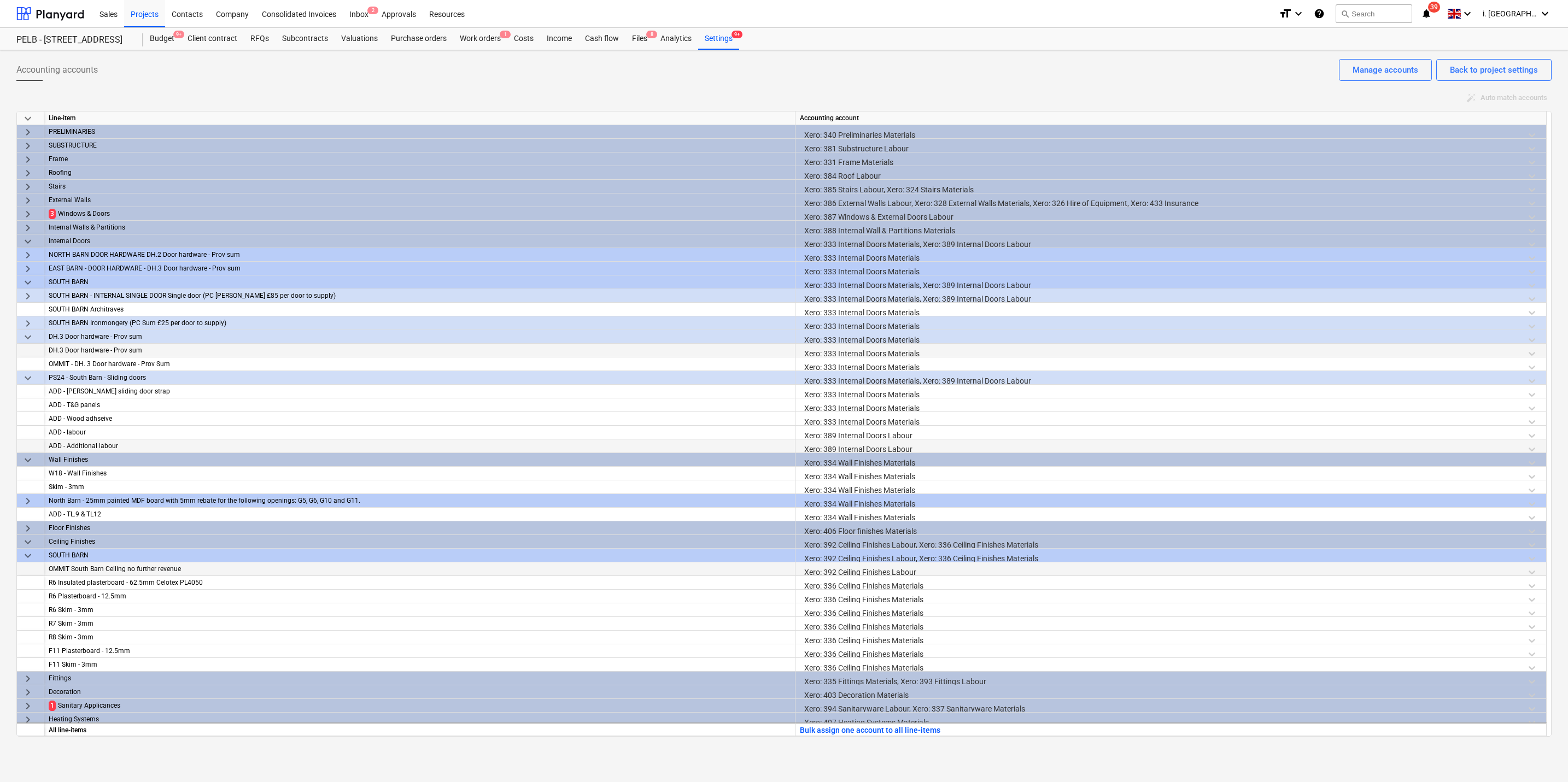
click at [23, 218] on span "keyboard_arrow_right" at bounding box center [28, 214] width 13 height 13
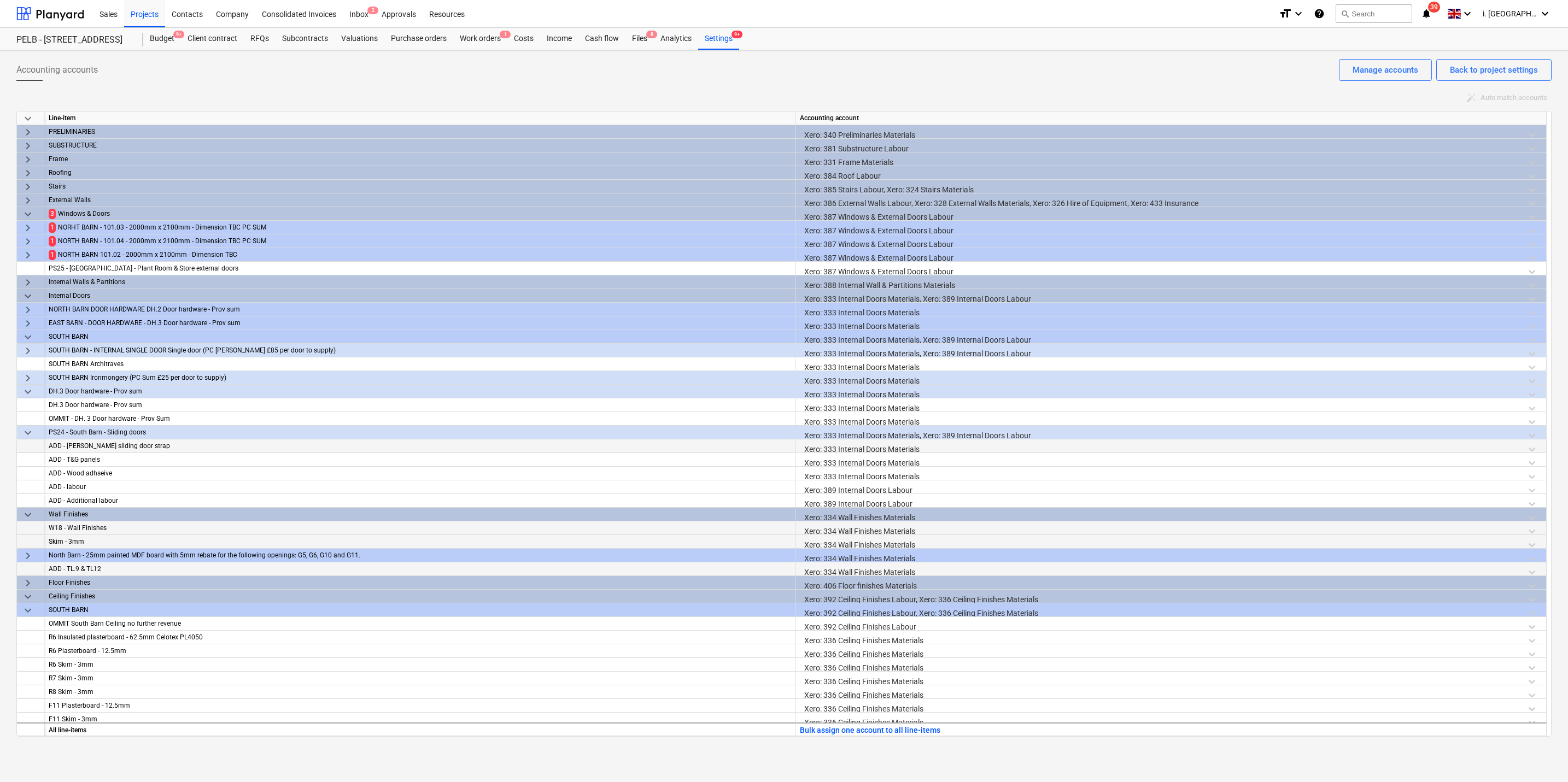
click at [27, 224] on span "keyboard_arrow_right" at bounding box center [28, 228] width 13 height 13
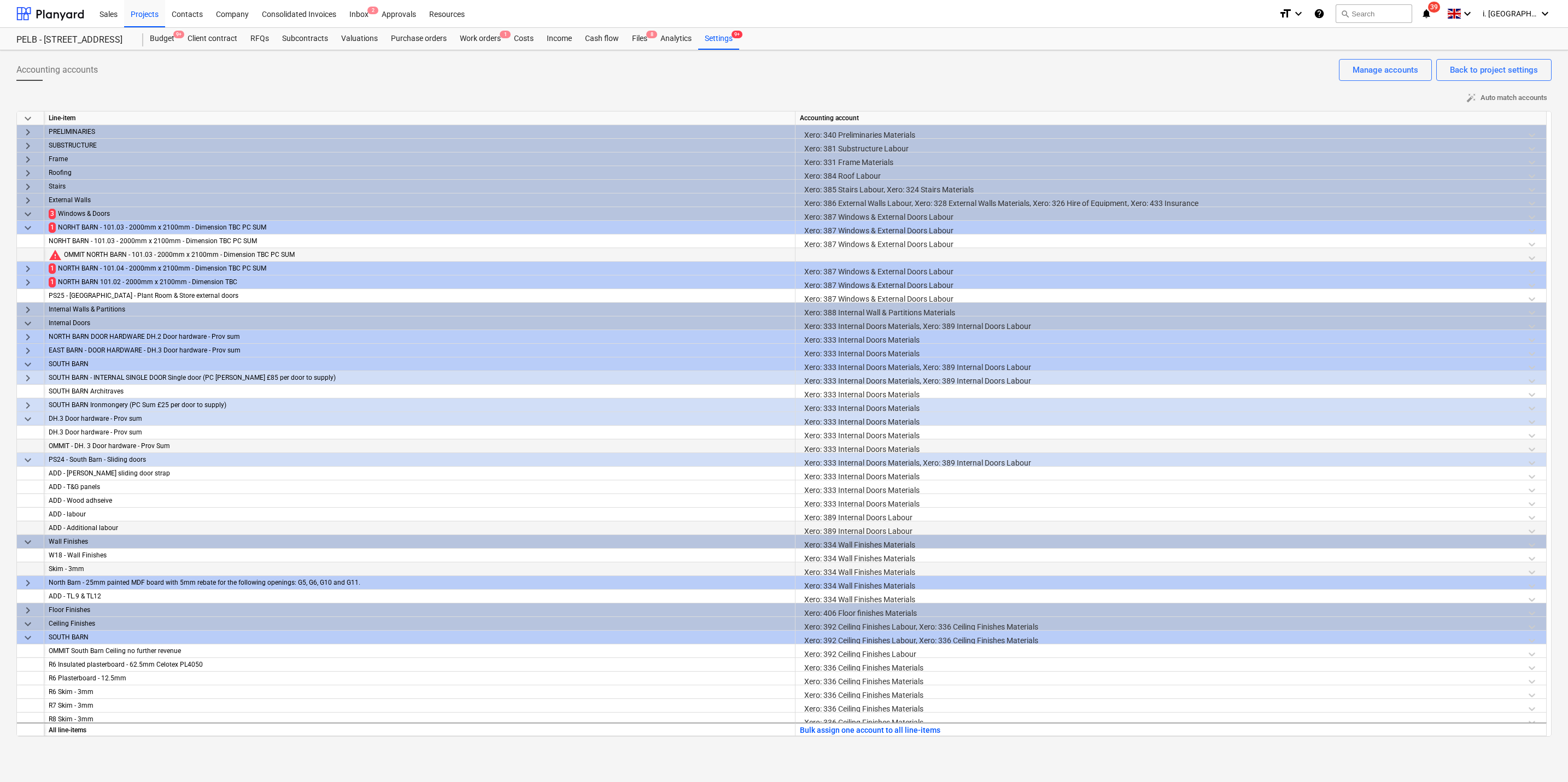
click at [877, 258] on div at bounding box center [1171, 258] width 742 height 19
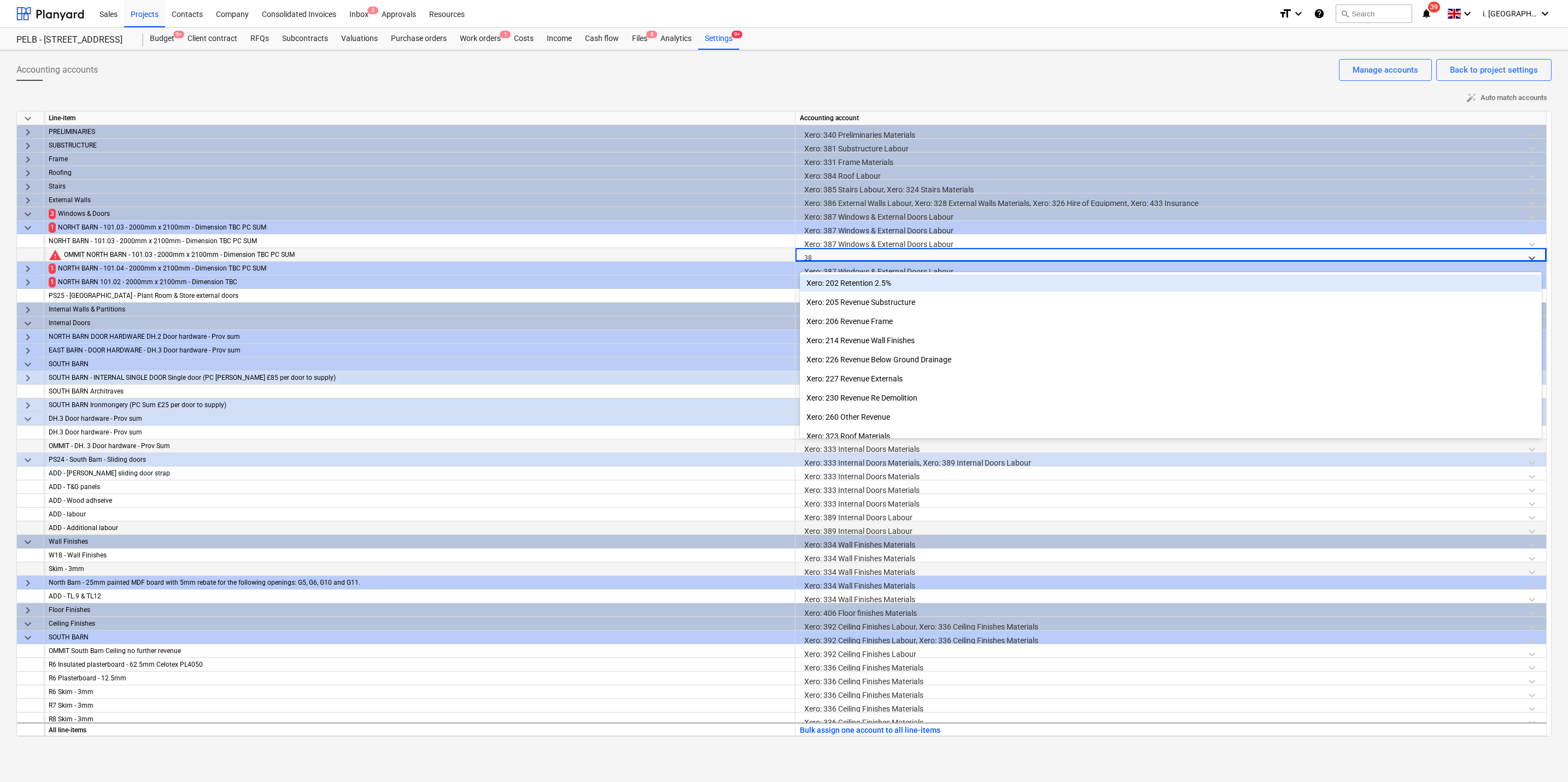
type input "387"
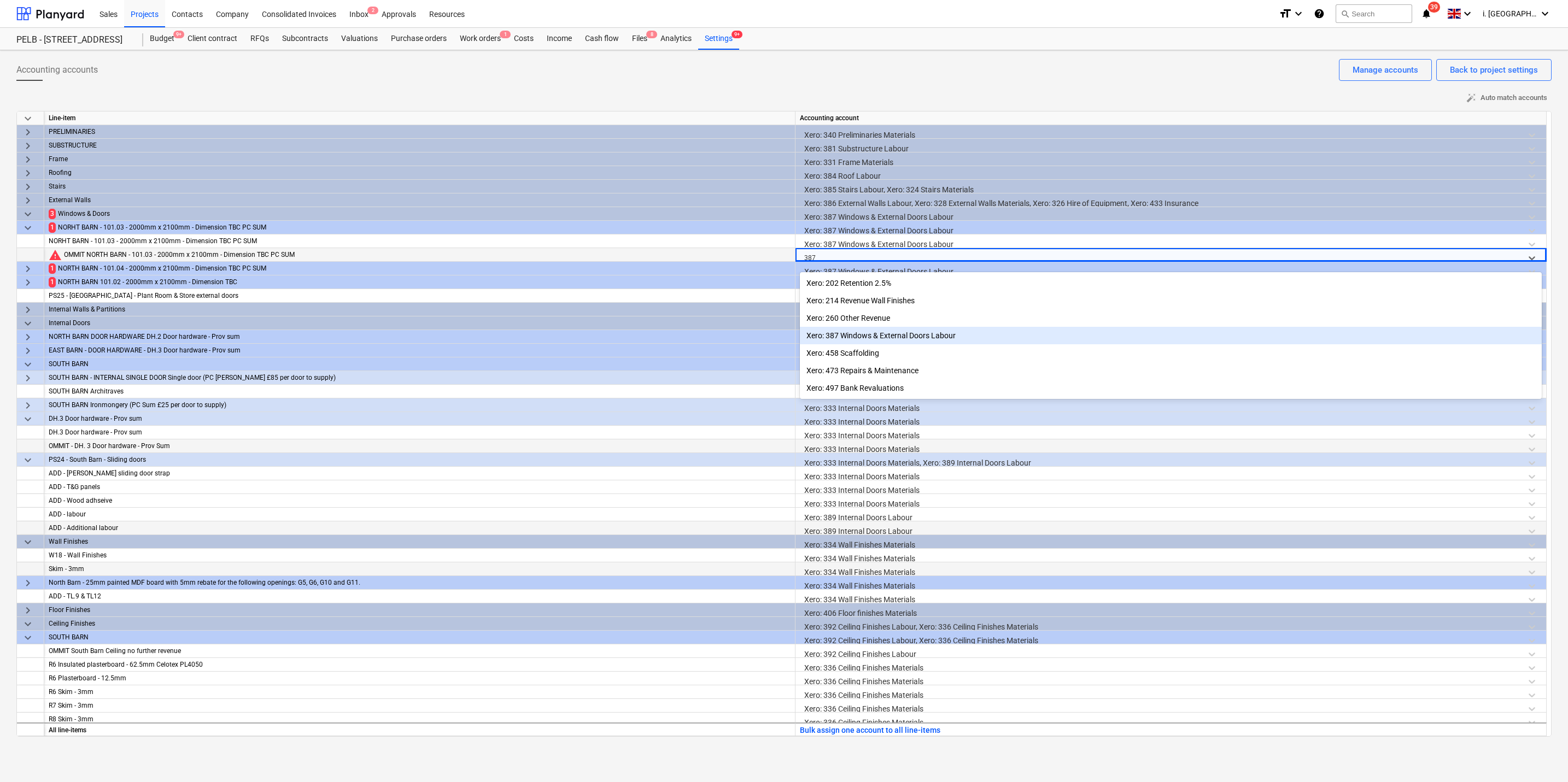
click at [859, 333] on div "Xero: 387 Windows & External Doors Labour" at bounding box center [1171, 336] width 742 height 18
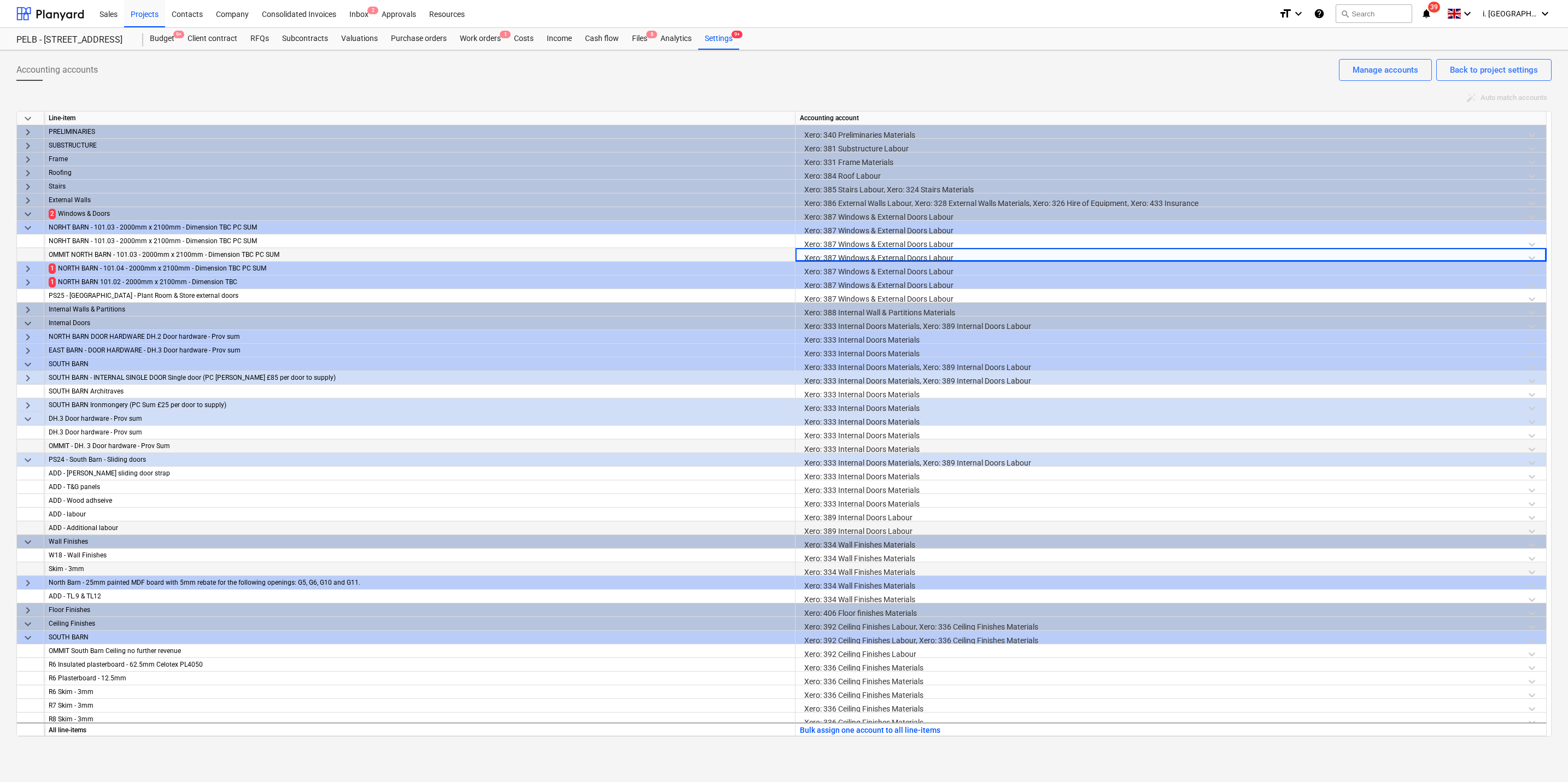
drag, startPoint x: 22, startPoint y: 266, endPoint x: 31, endPoint y: 276, distance: 13.5
click at [23, 266] on span "keyboard_arrow_right" at bounding box center [28, 269] width 13 height 13
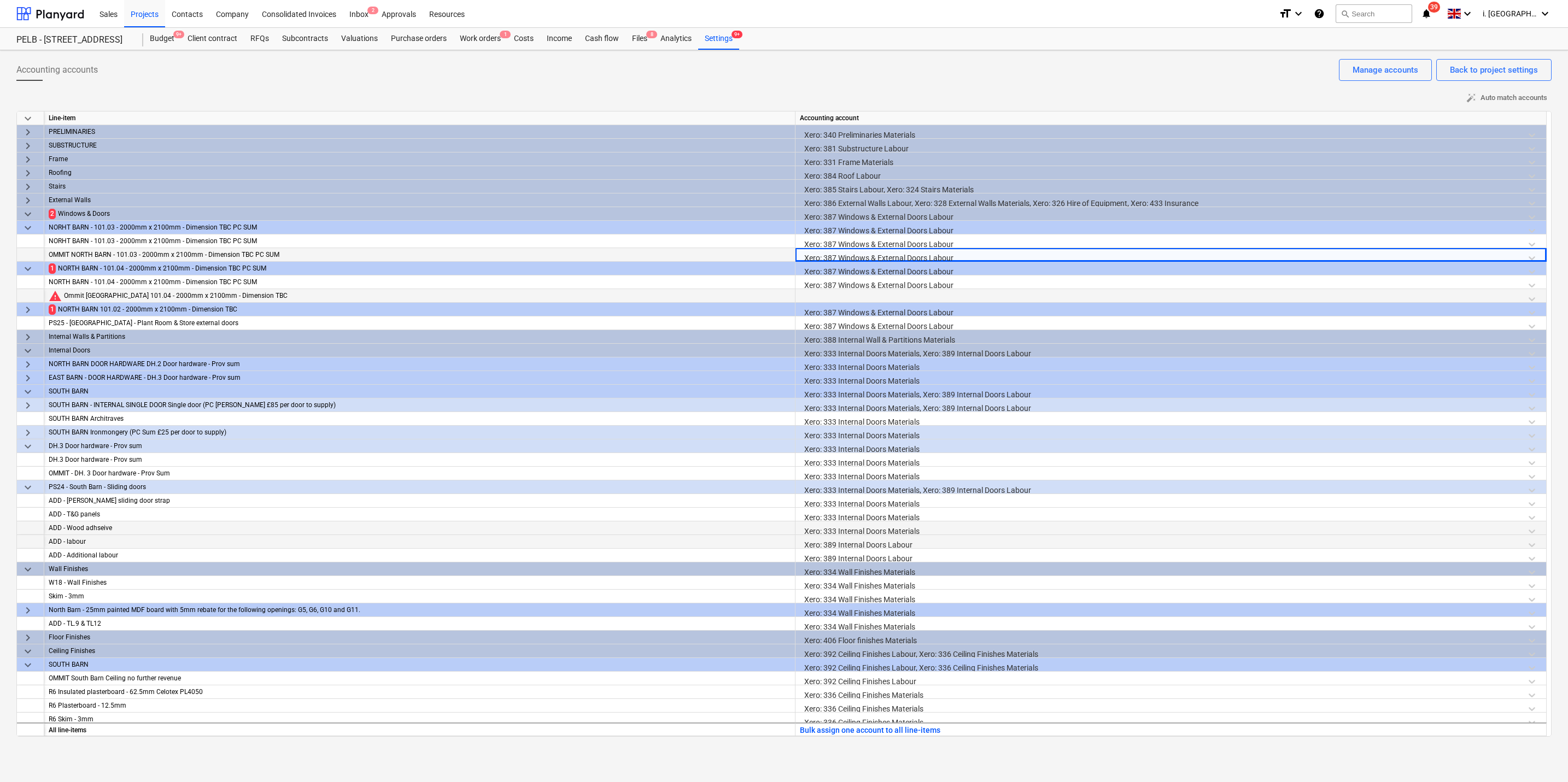
click at [859, 295] on div at bounding box center [1171, 299] width 742 height 19
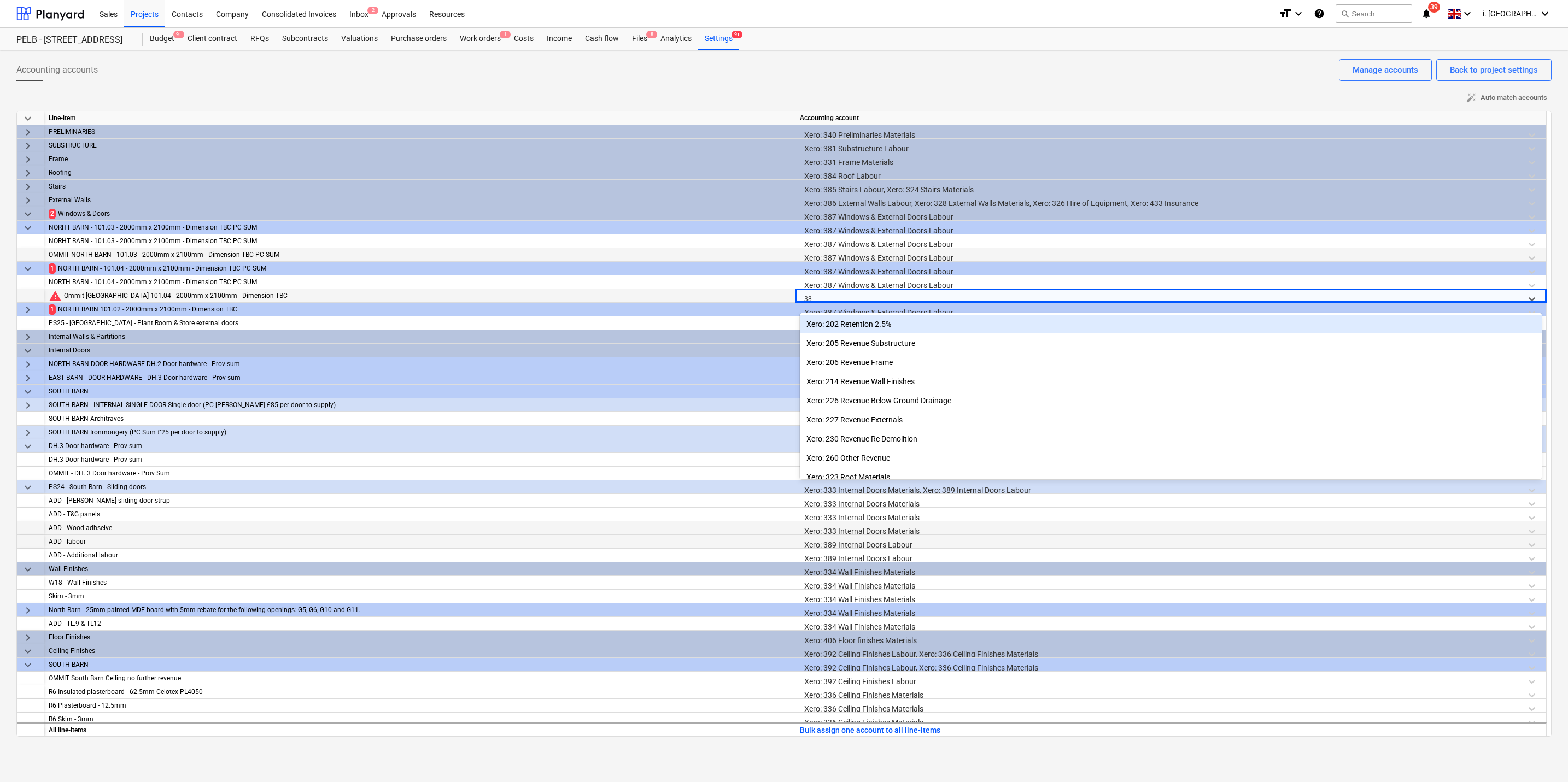
type input "387"
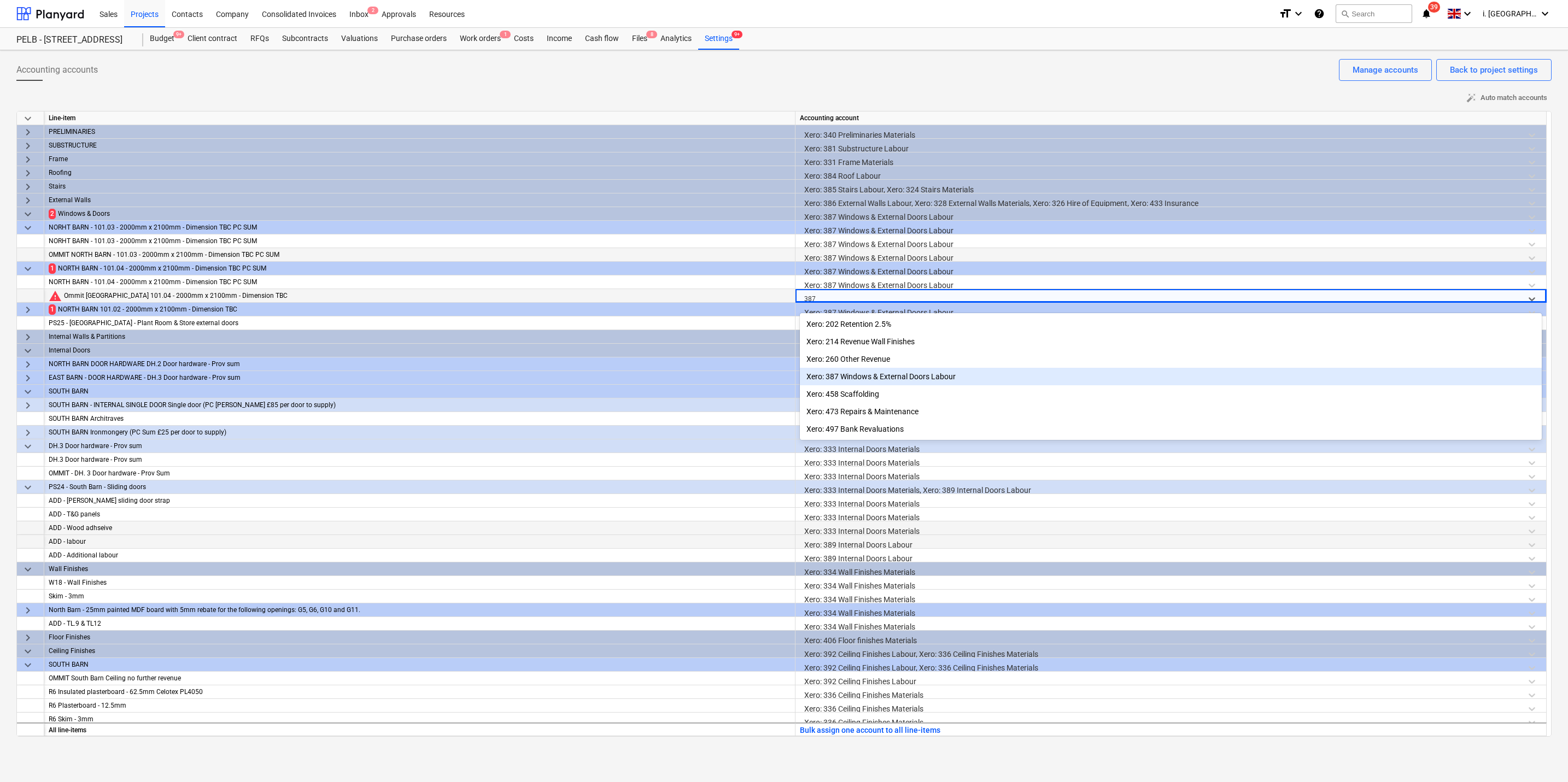
click at [860, 377] on div "Xero: 387 Windows & External Doors Labour" at bounding box center [1171, 376] width 742 height 18
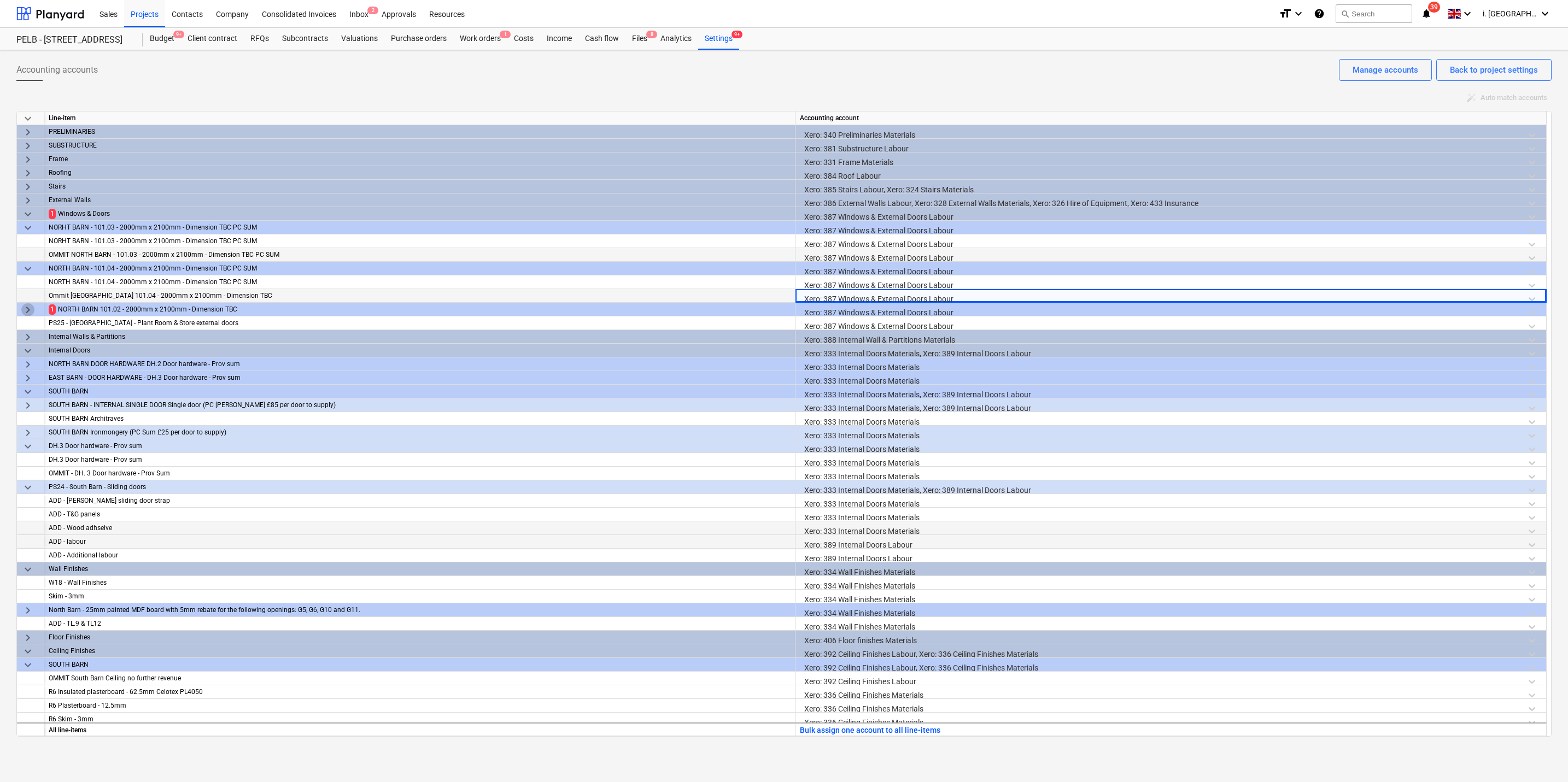
click at [23, 303] on span "keyboard_arrow_right" at bounding box center [28, 310] width 13 height 13
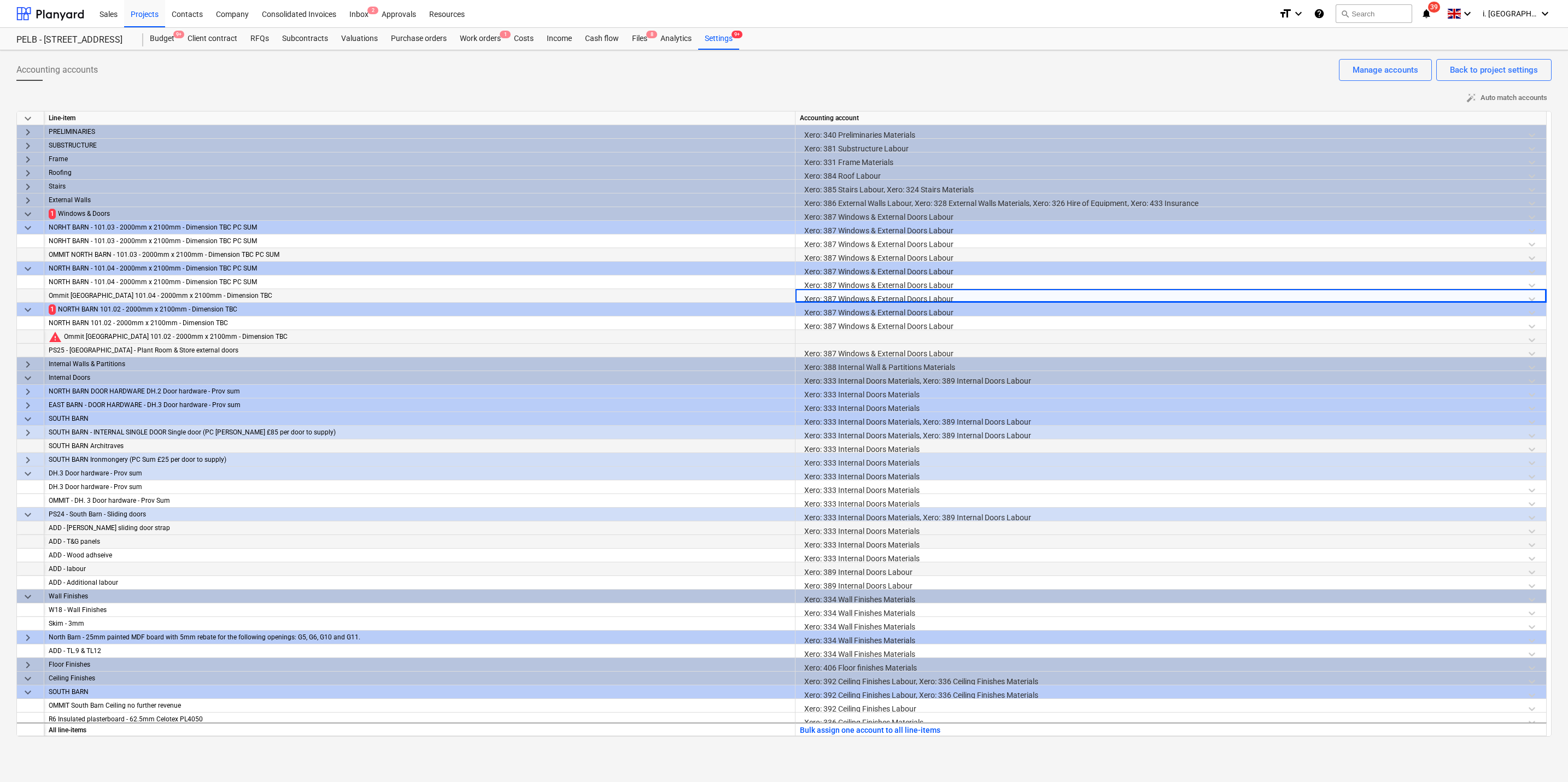
click at [857, 333] on div at bounding box center [1171, 340] width 742 height 19
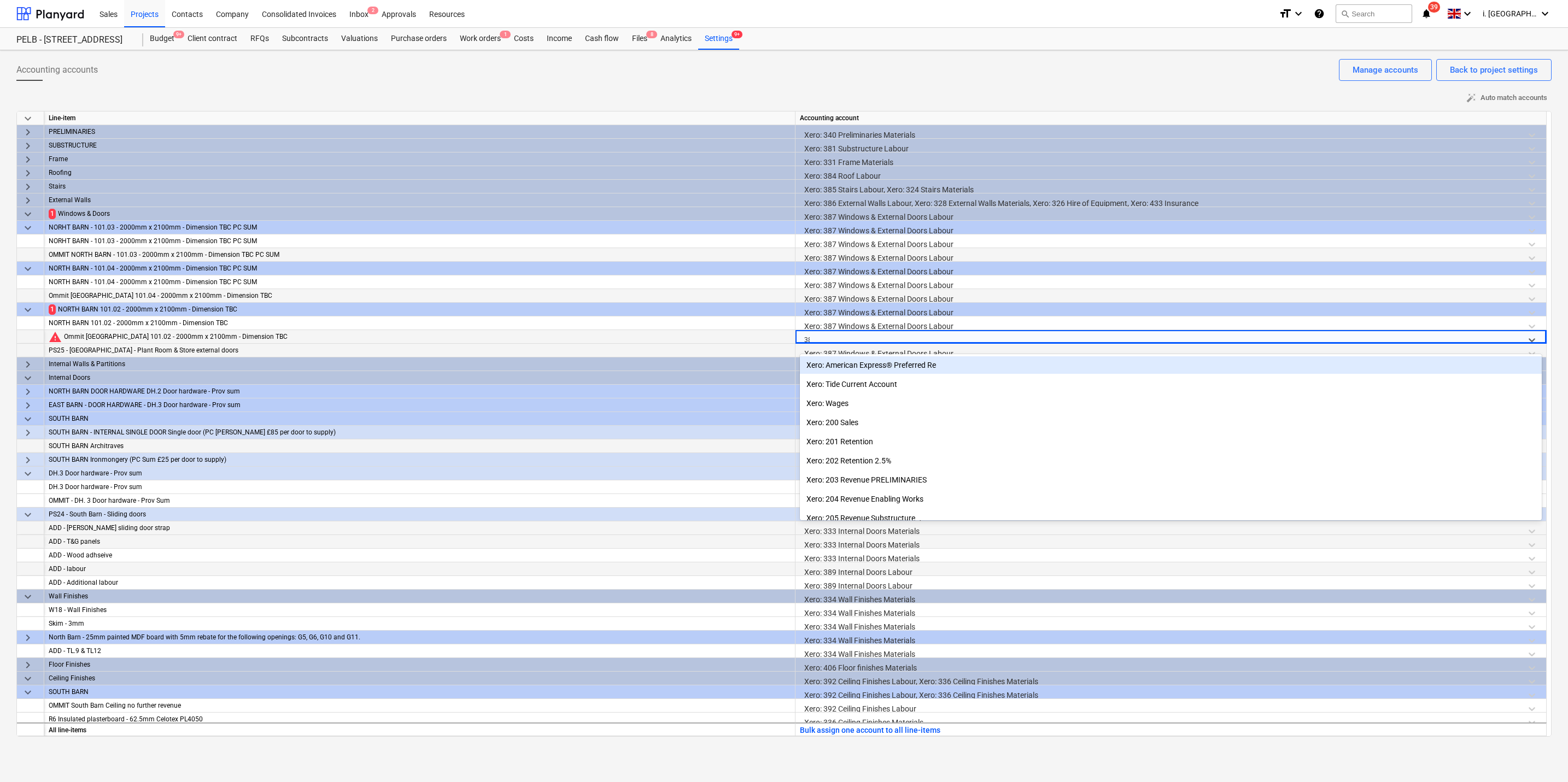
type input "387"
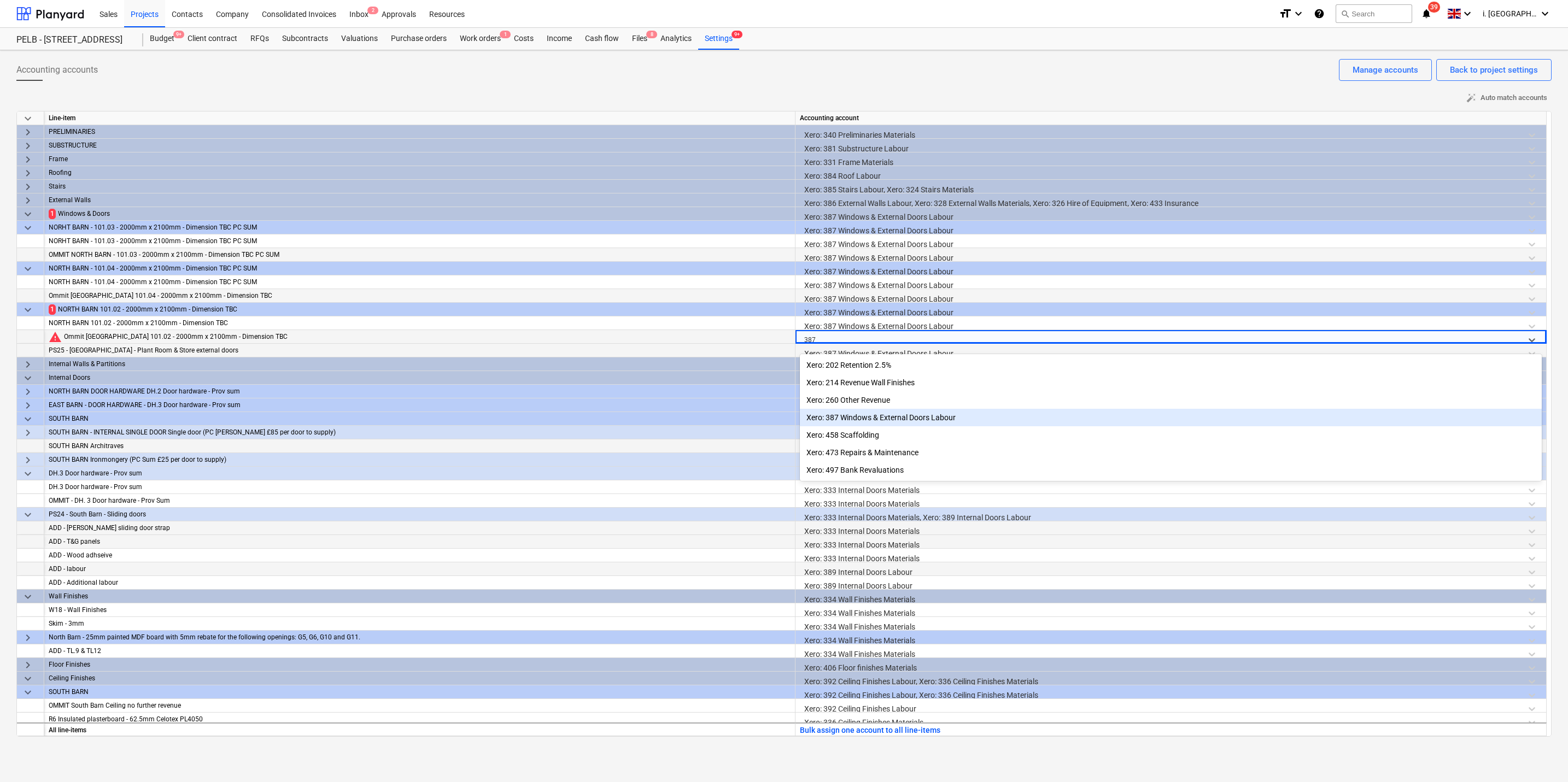
click at [876, 415] on div "Xero: 387 Windows & External Doors Labour" at bounding box center [1171, 418] width 742 height 18
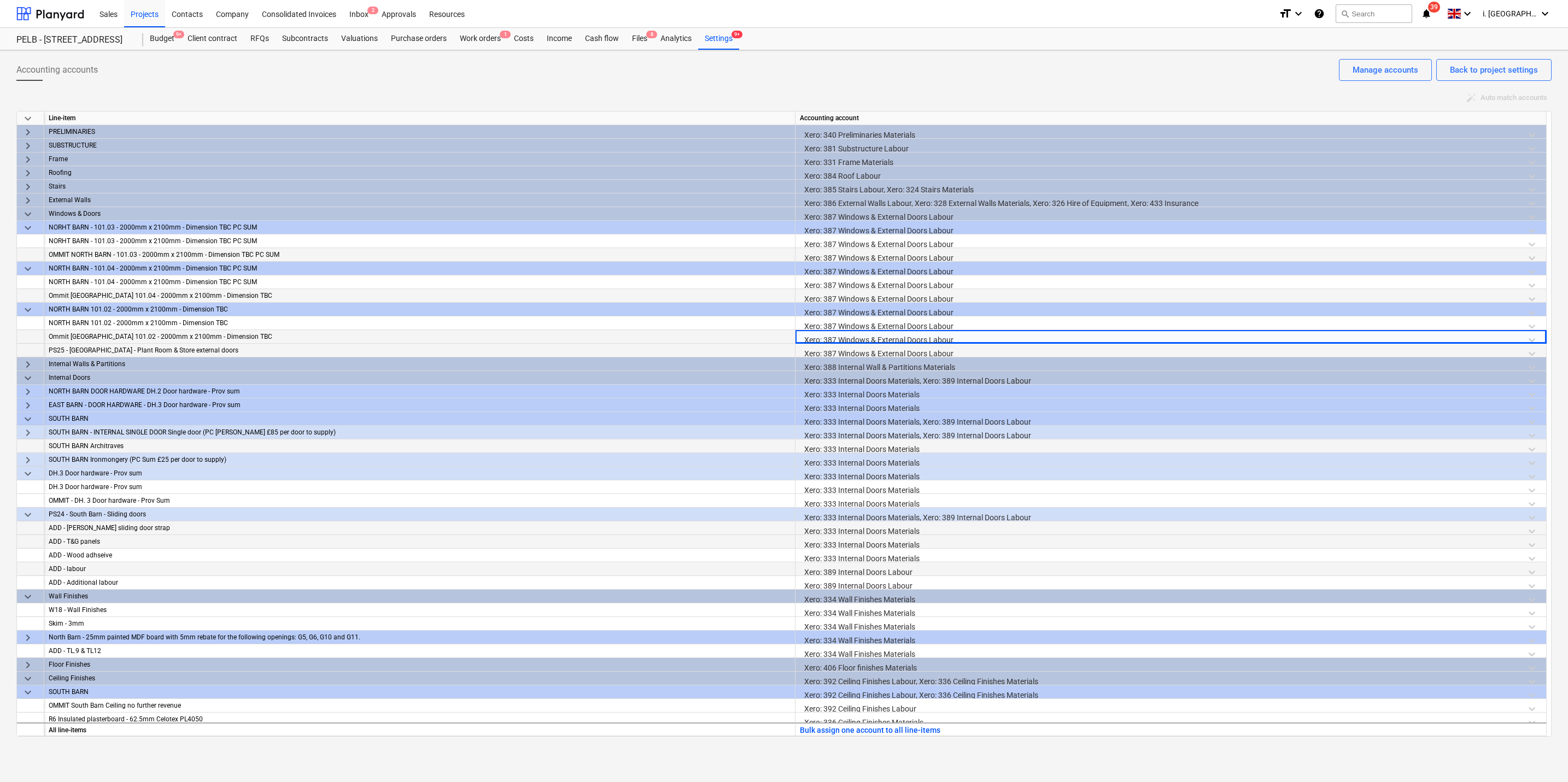
click at [27, 226] on span "keyboard_arrow_down" at bounding box center [28, 228] width 13 height 13
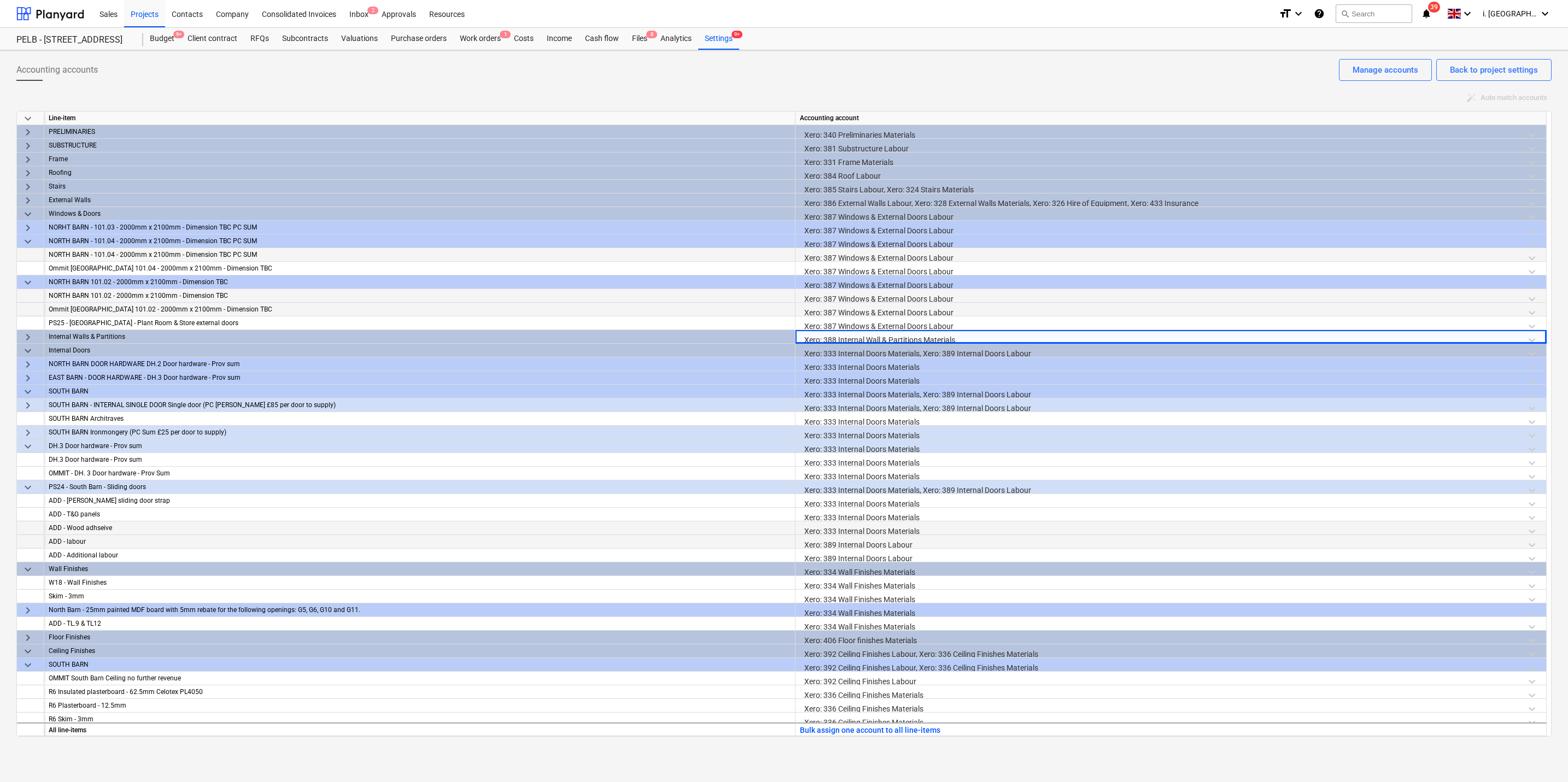
click at [26, 218] on span "keyboard_arrow_down" at bounding box center [28, 214] width 13 height 13
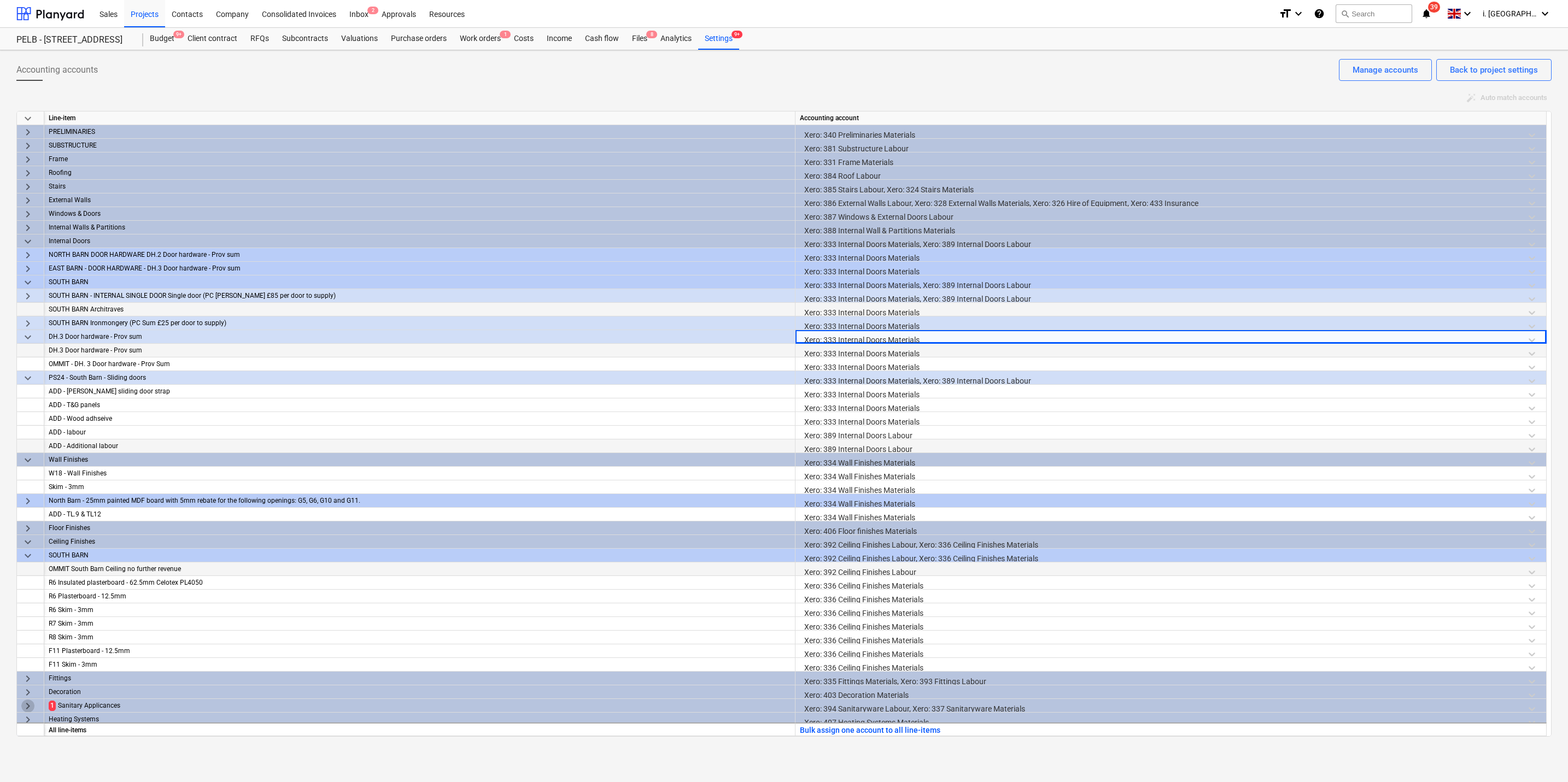
click at [28, 569] on span "keyboard_arrow_right" at bounding box center [28, 706] width 13 height 13
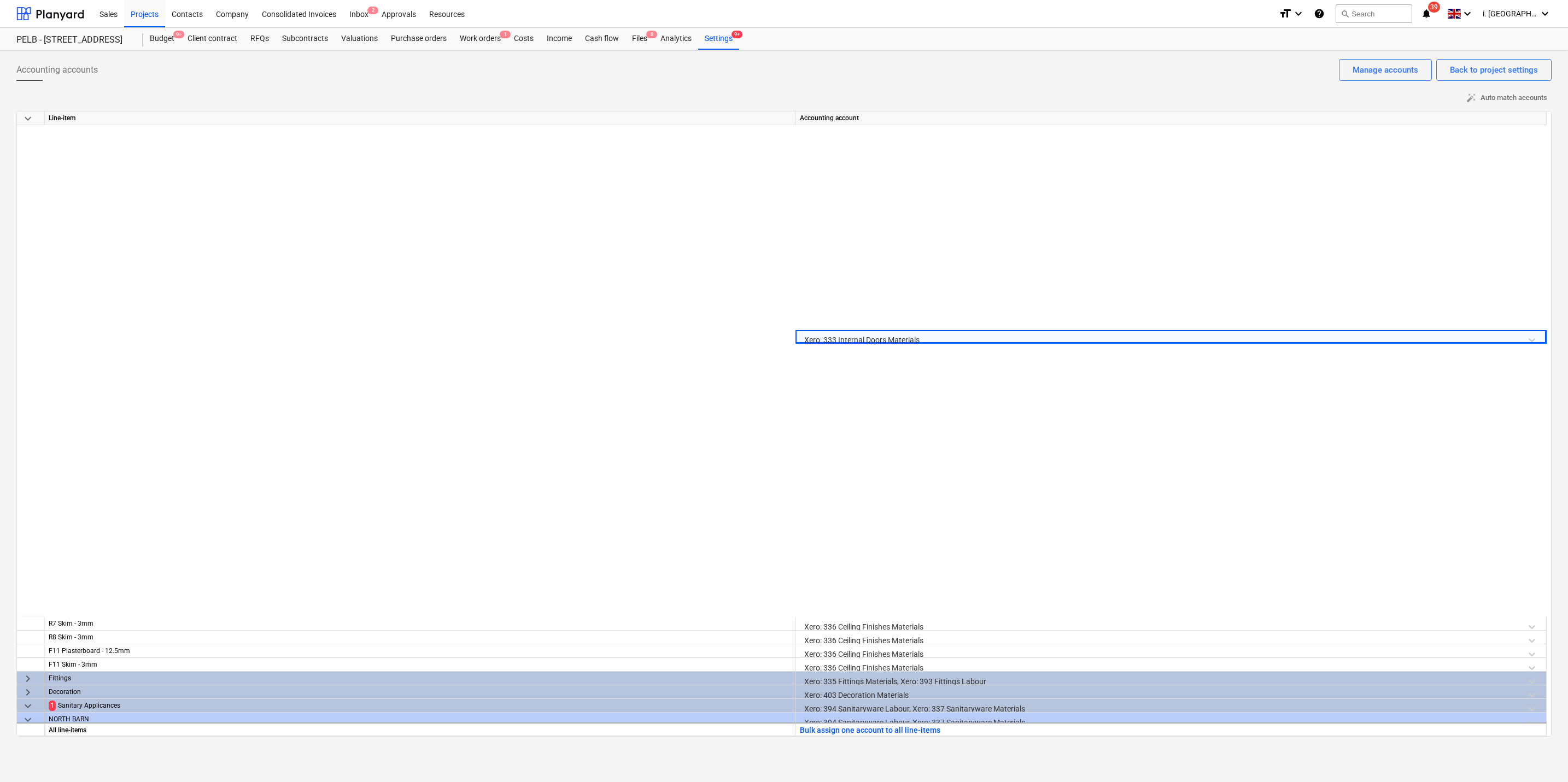
scroll to position [550, 0]
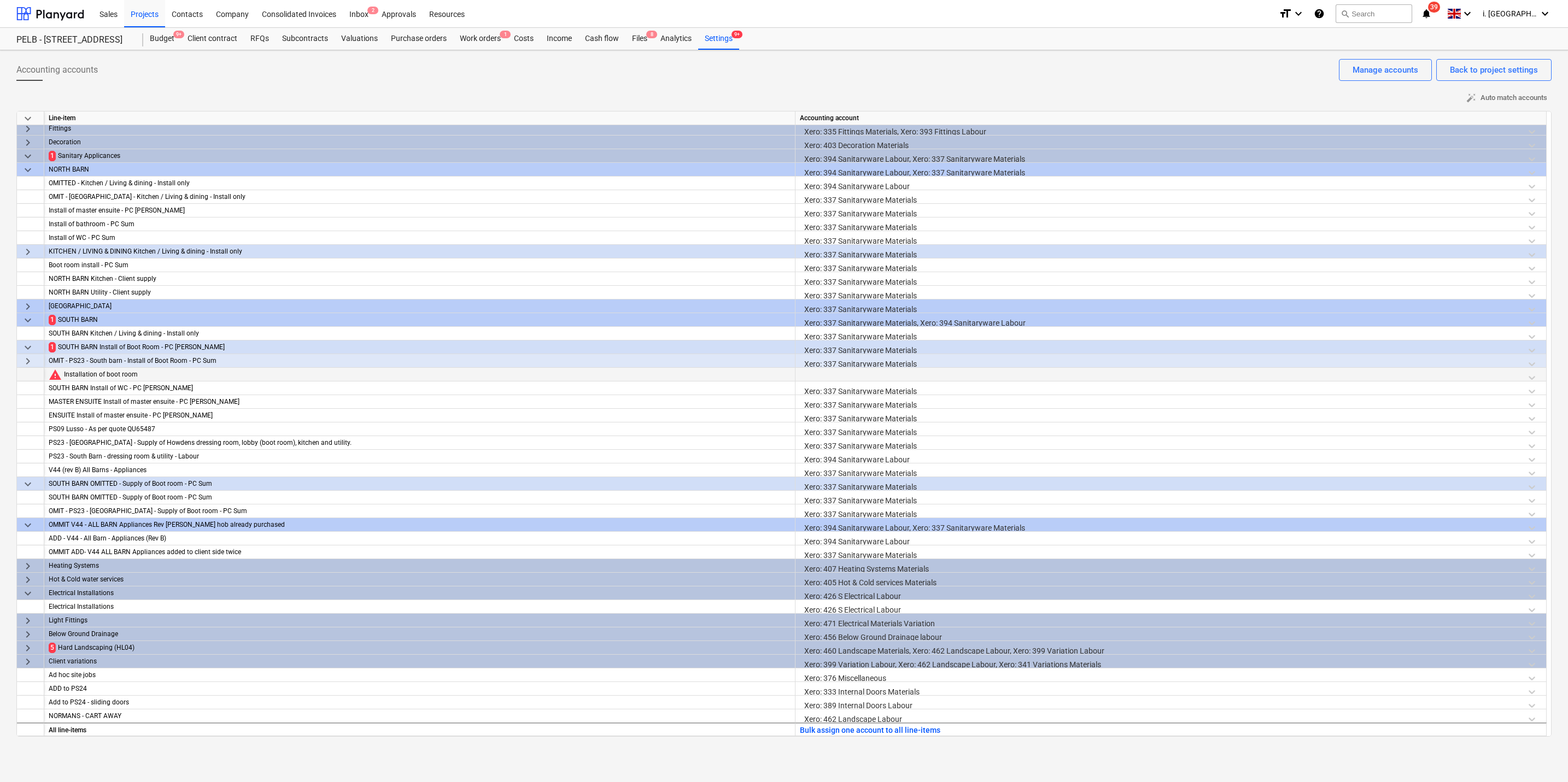
click at [842, 376] on div at bounding box center [1171, 377] width 742 height 19
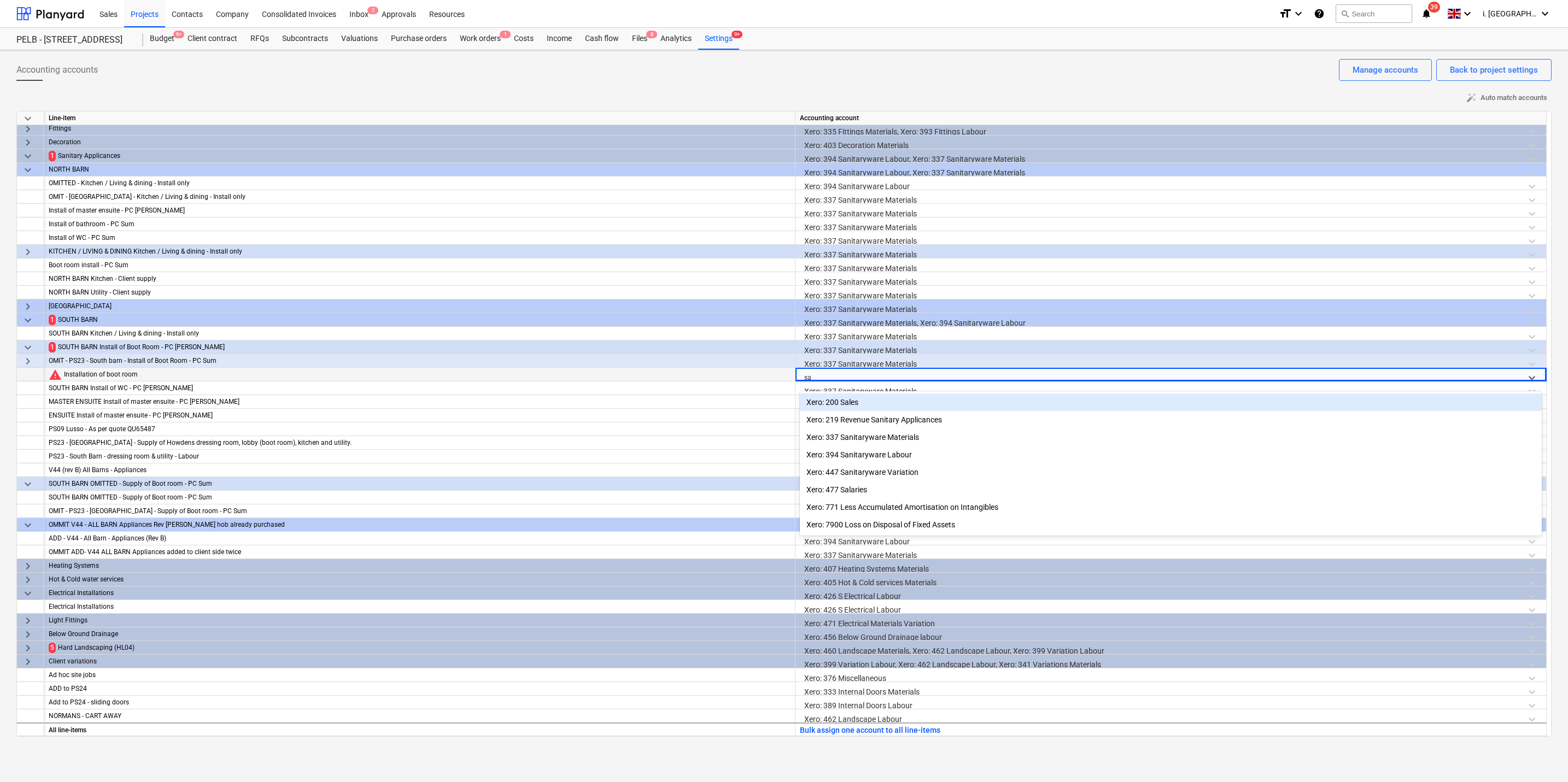
type input "san"
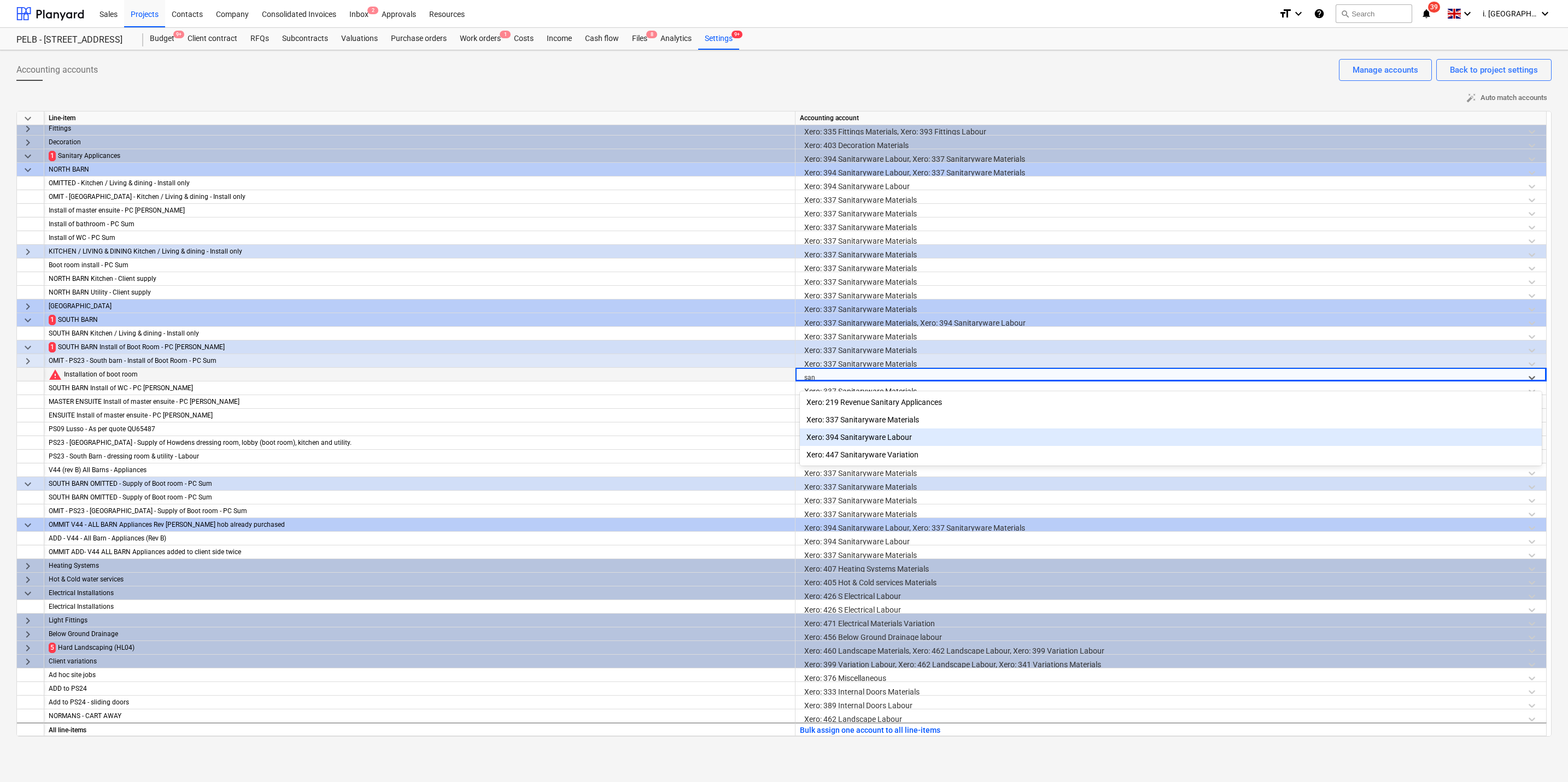
click at [873, 436] on div "Xero: 394 Sanitaryware Labour" at bounding box center [1171, 437] width 742 height 18
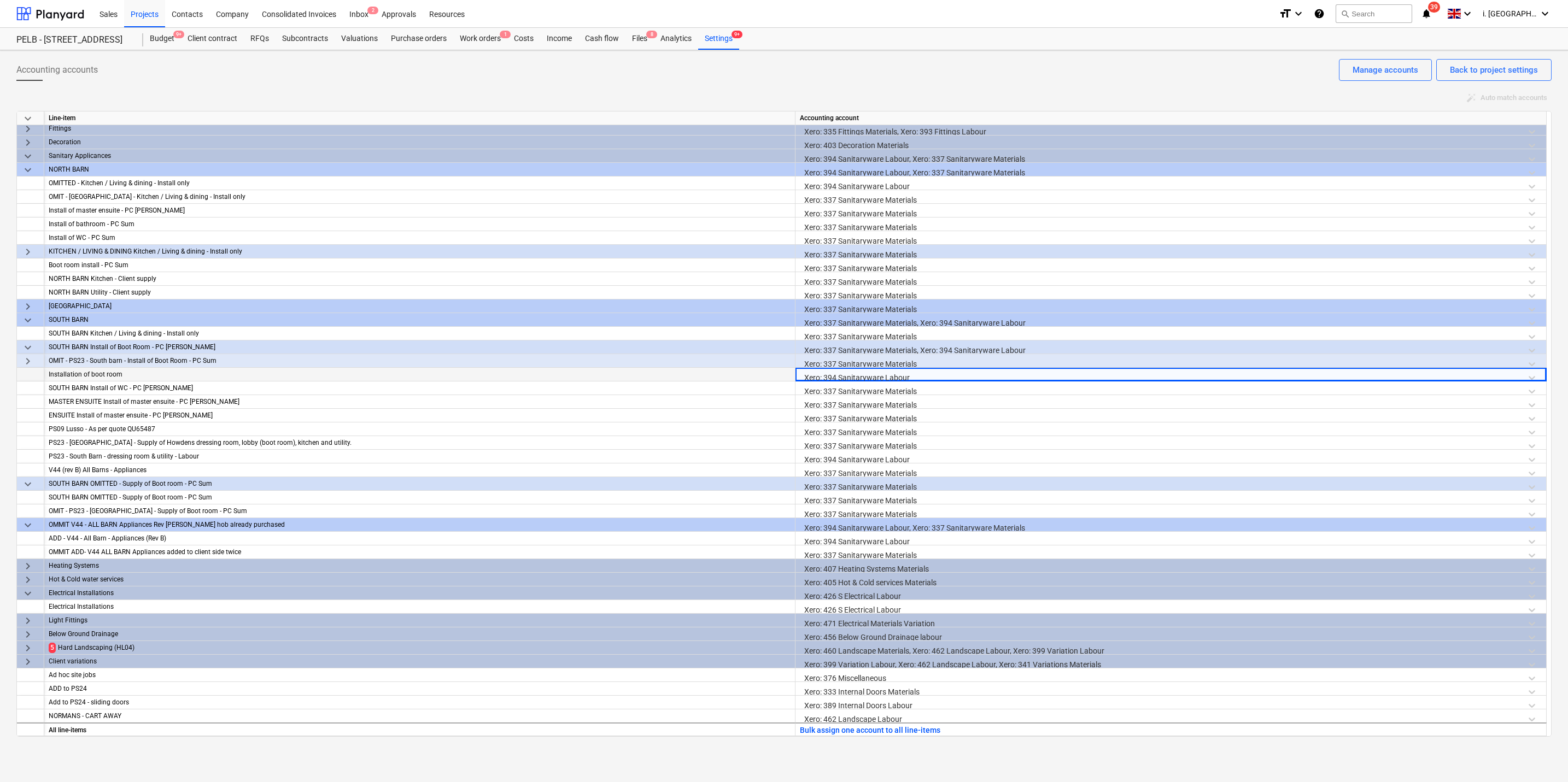
click at [25, 569] on span "keyboard_arrow_right" at bounding box center [28, 648] width 13 height 13
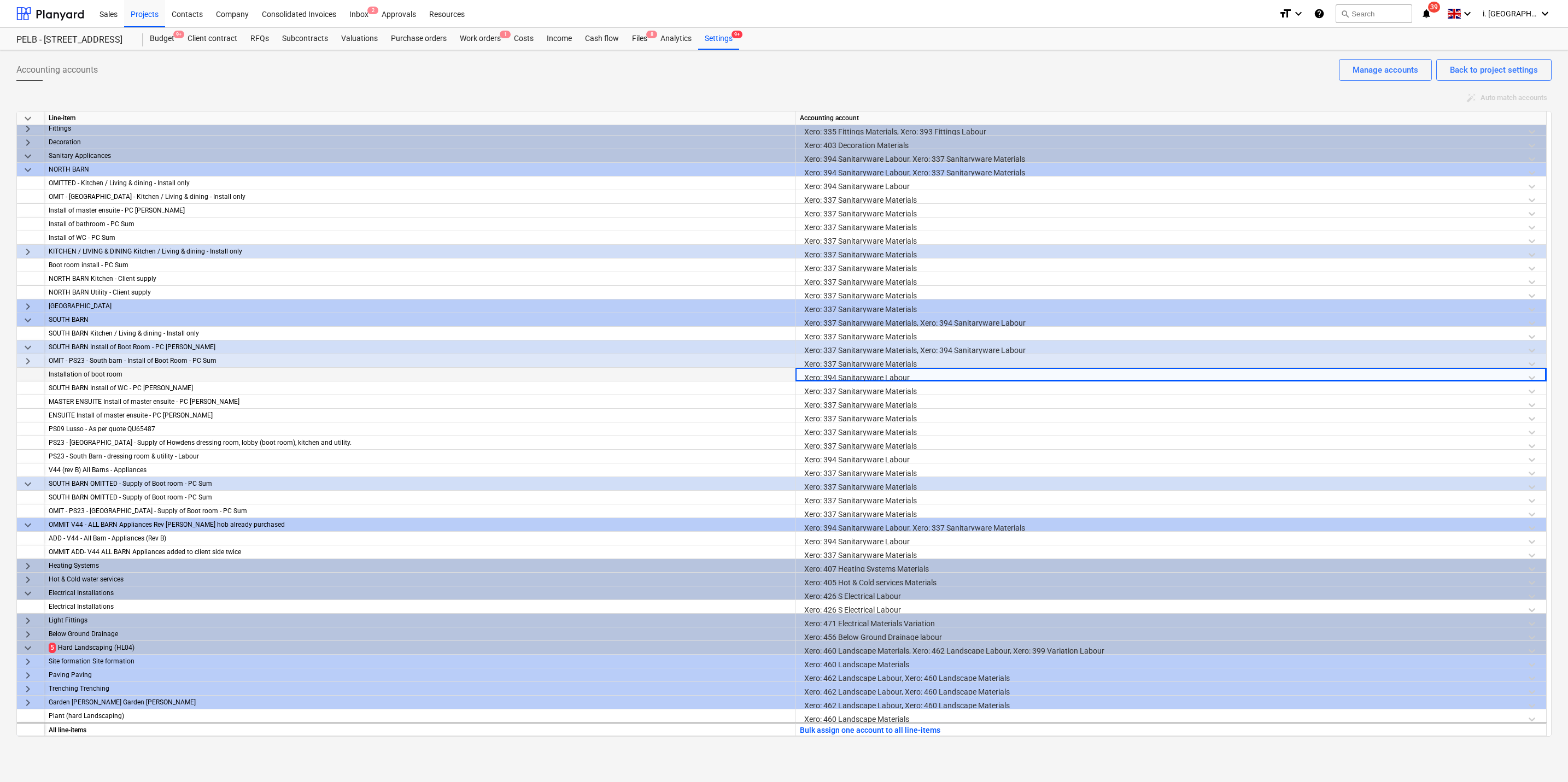
scroll to position [660, 0]
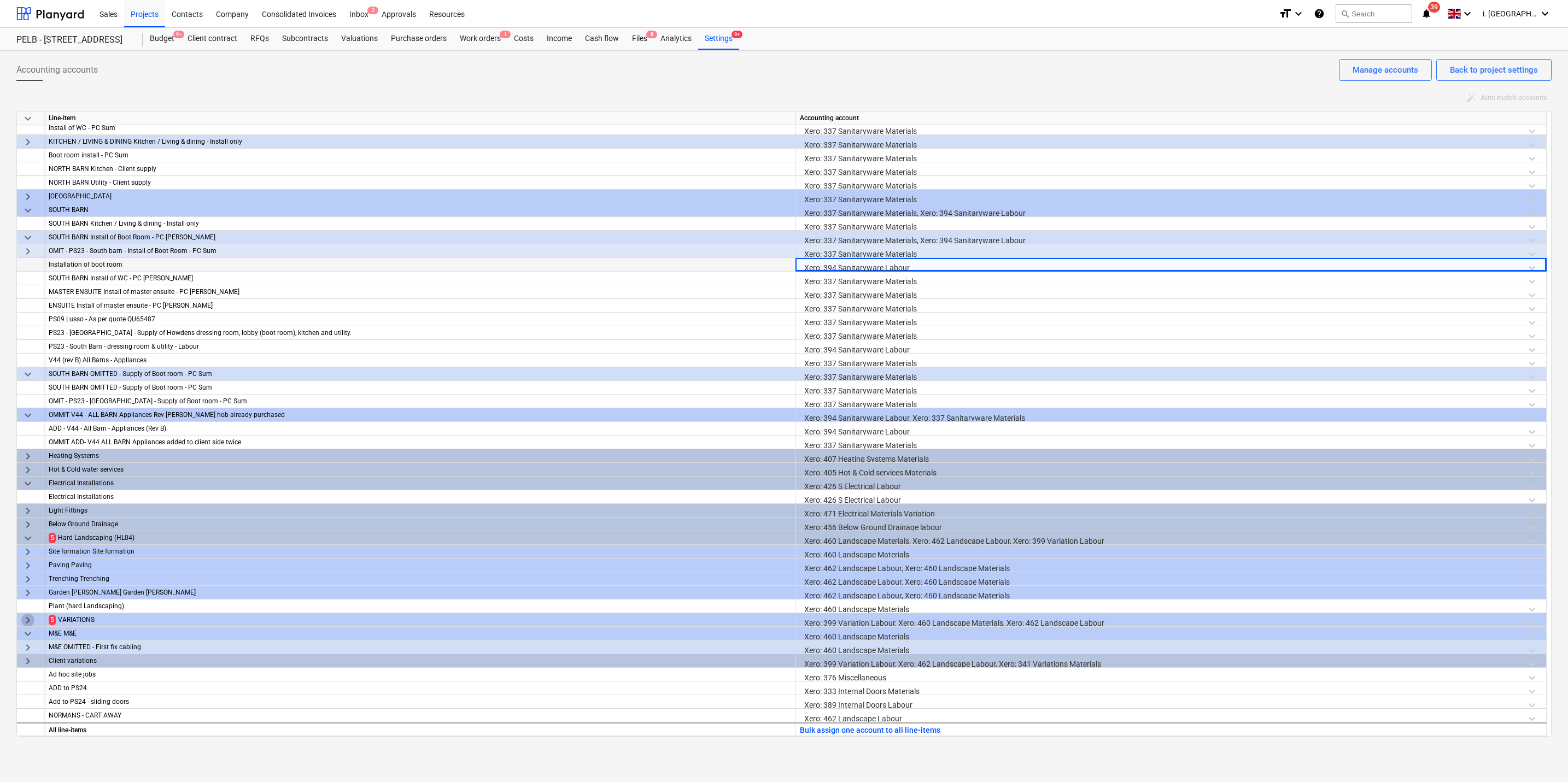
click at [25, 569] on span "keyboard_arrow_right" at bounding box center [28, 620] width 13 height 13
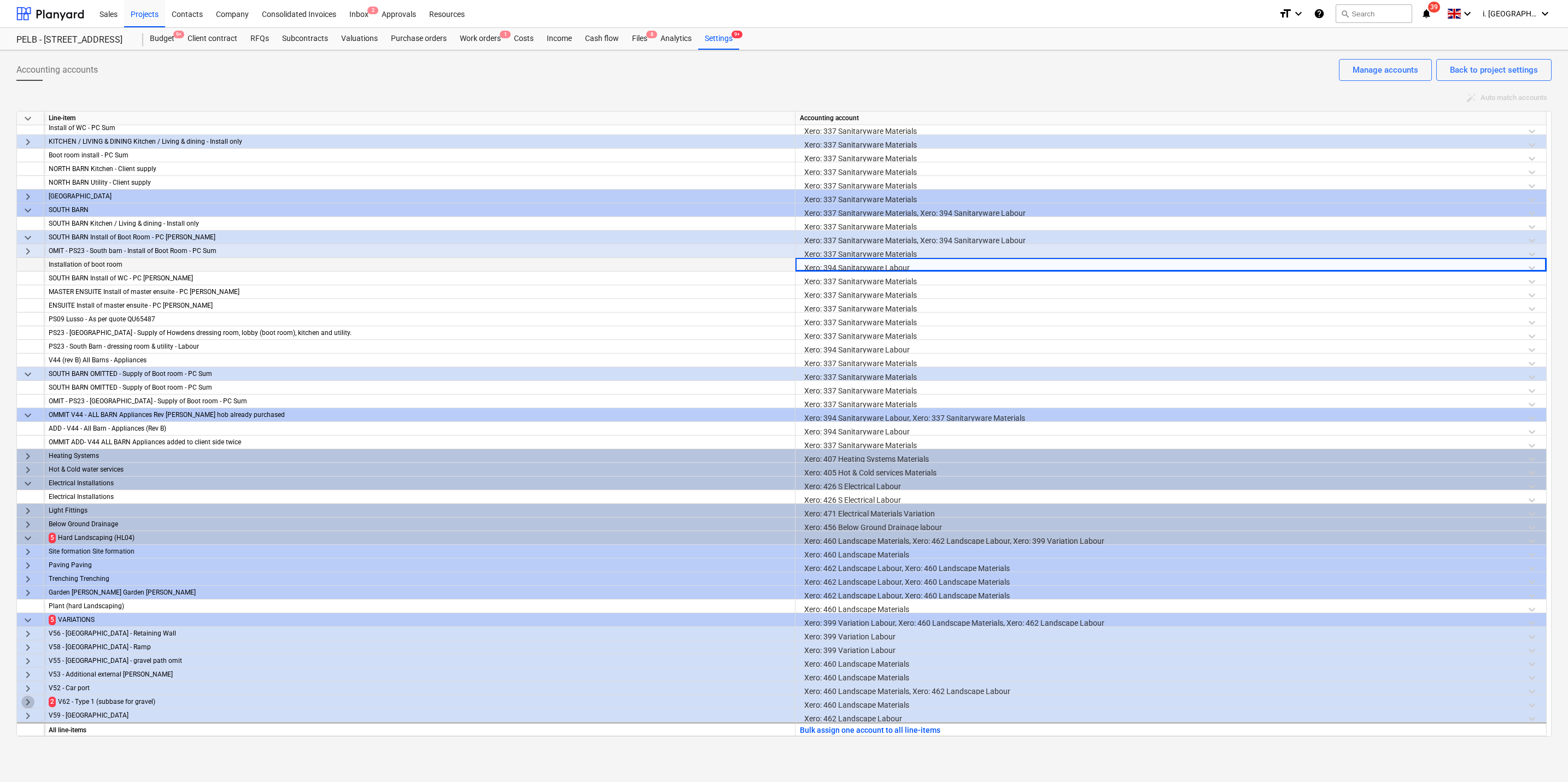
click at [28, 569] on span "keyboard_arrow_right" at bounding box center [28, 703] width 13 height 13
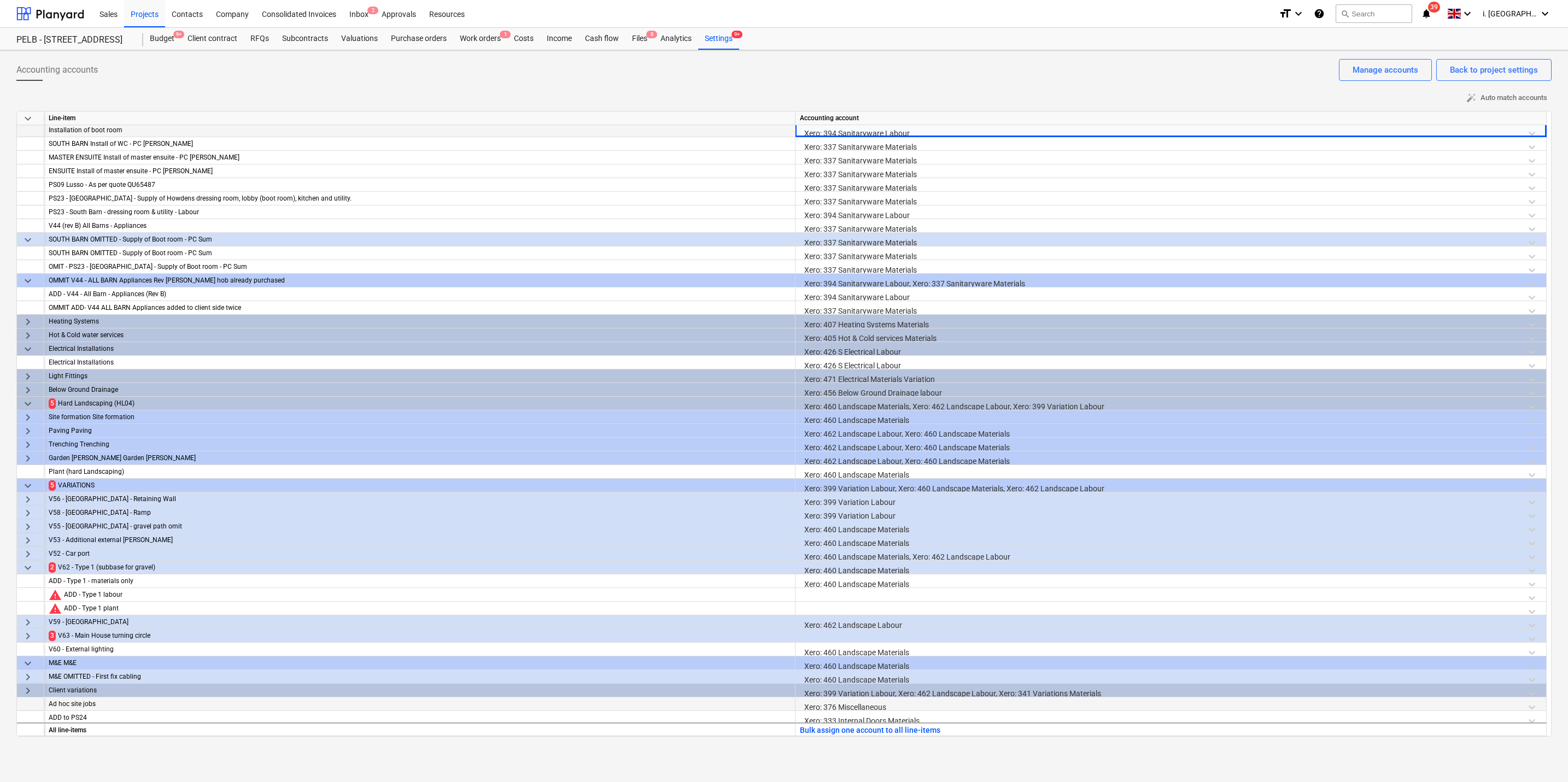
scroll to position [823, 0]
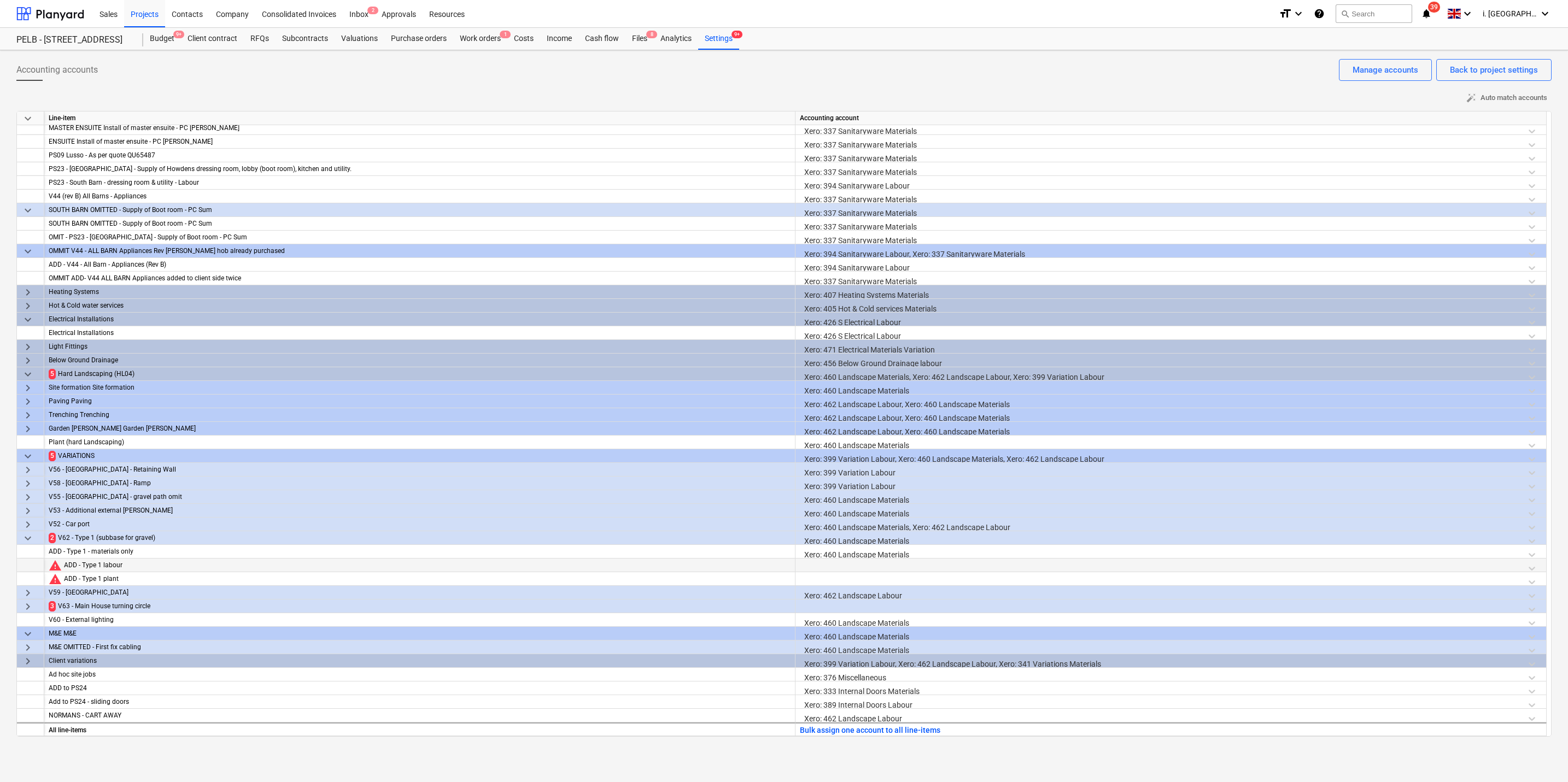
click at [877, 565] on div at bounding box center [1171, 568] width 742 height 19
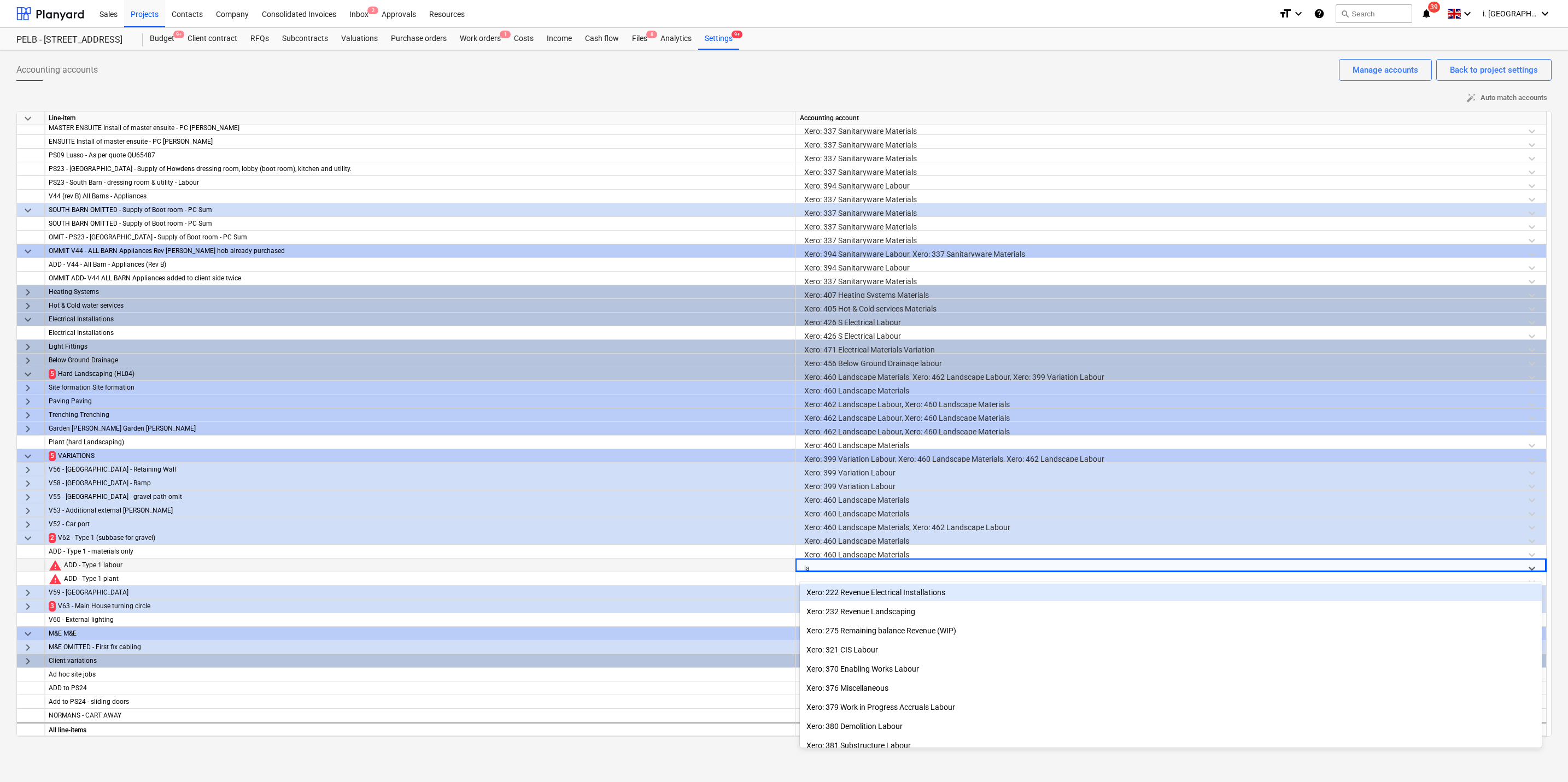
type input "lan"
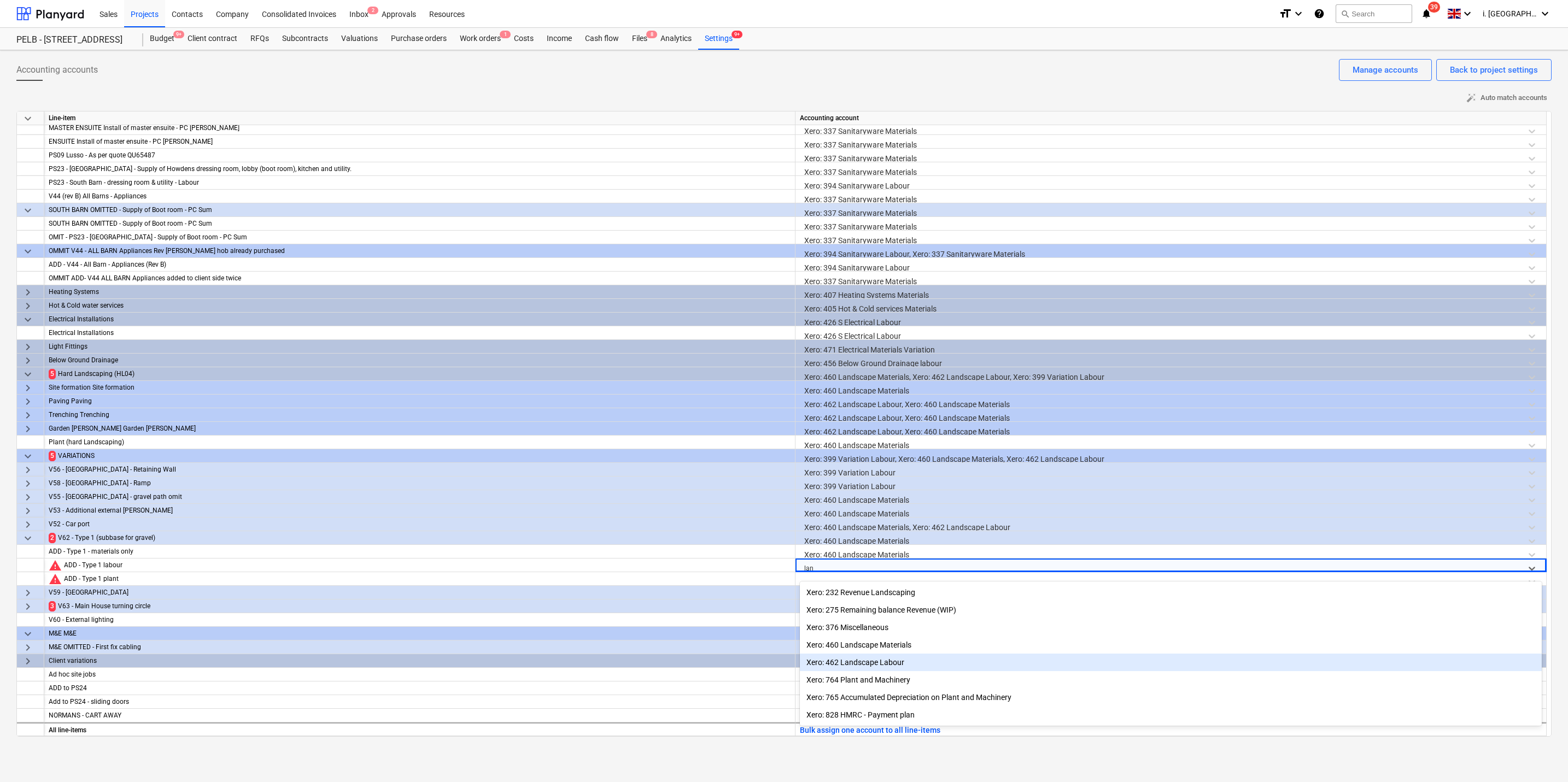
click at [914, 569] on div "Xero: 462 Landscape Labour" at bounding box center [1171, 663] width 742 height 18
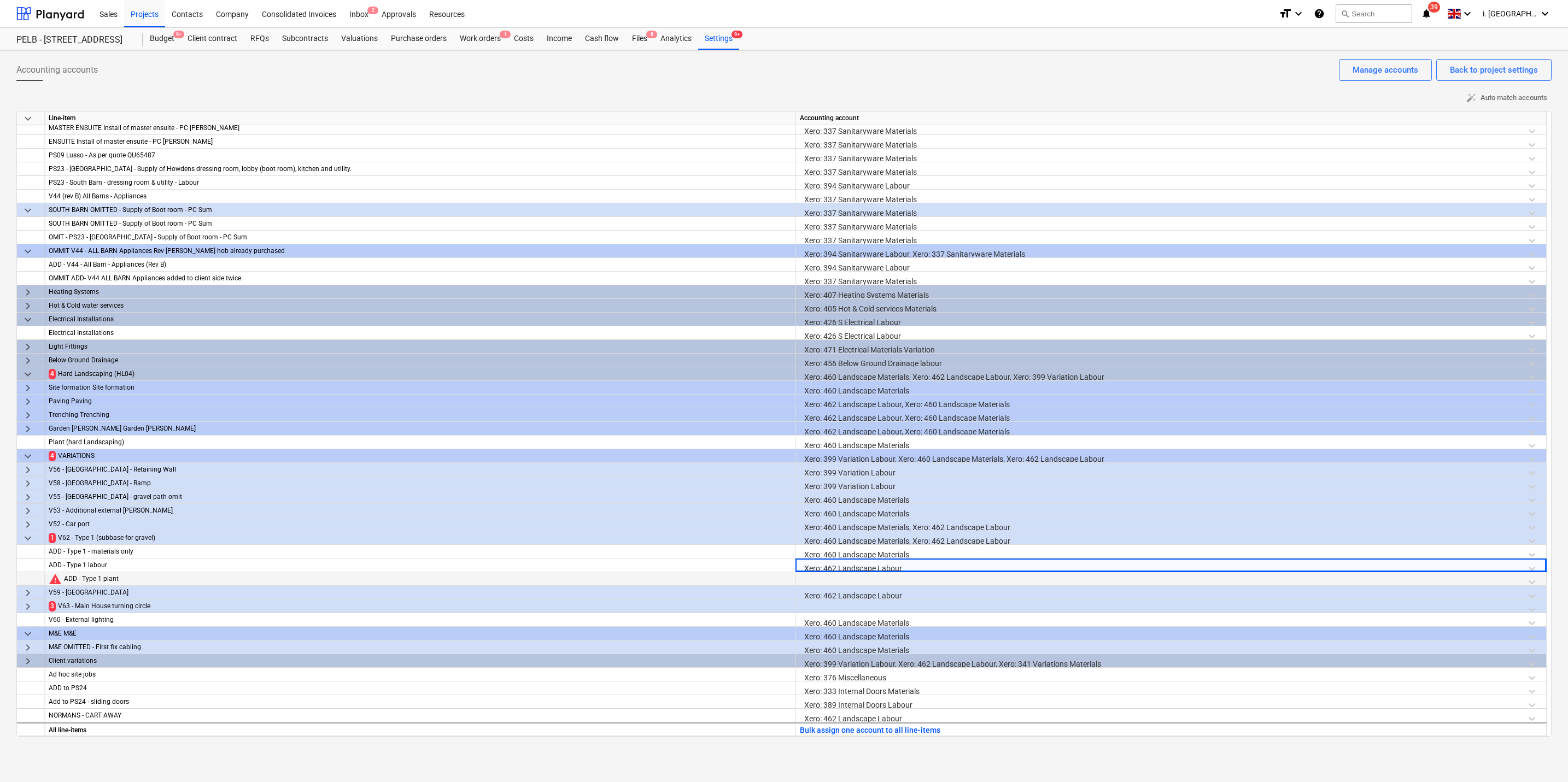
click at [848, 569] on div at bounding box center [1171, 582] width 742 height 19
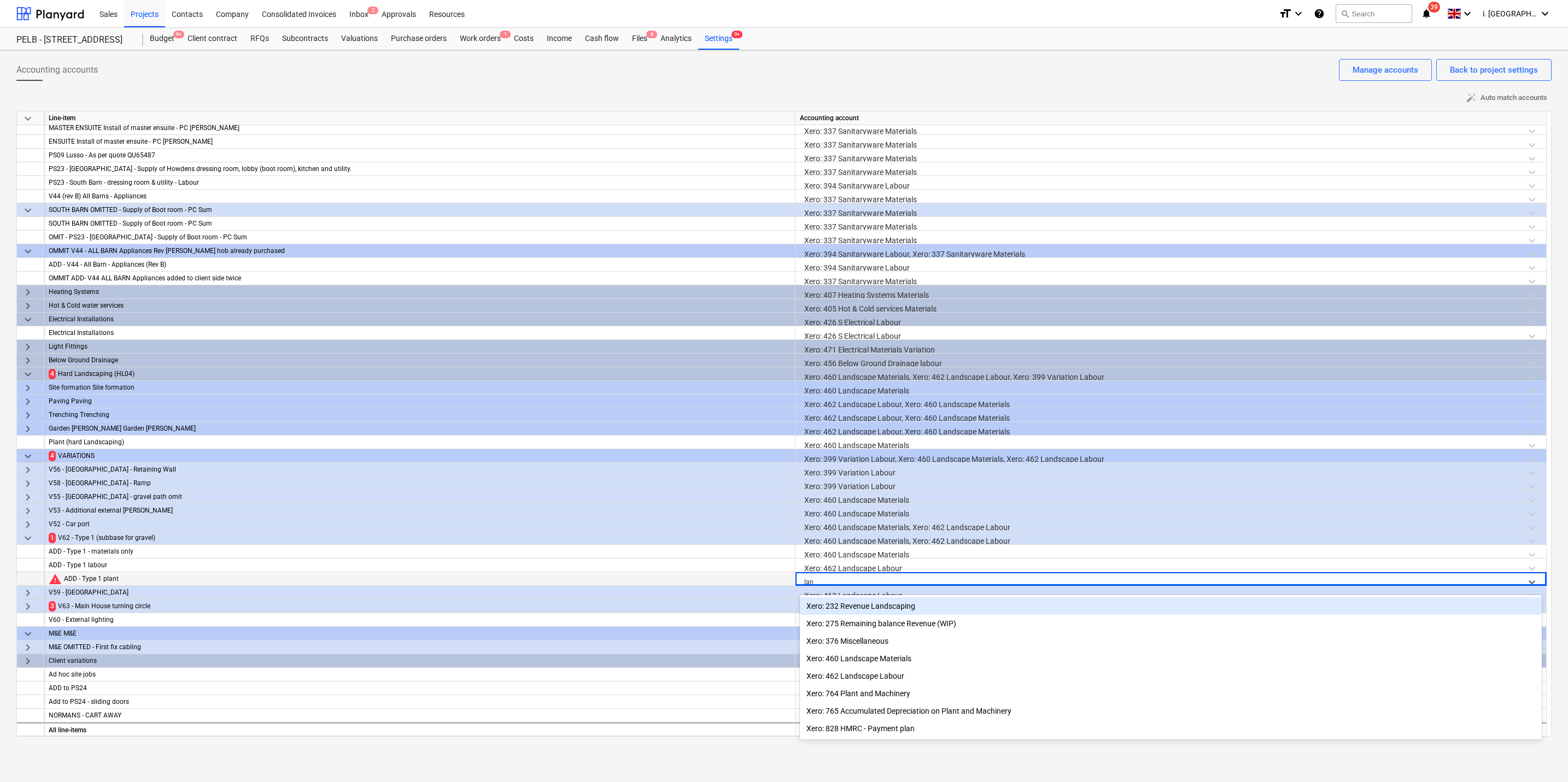
type input "land"
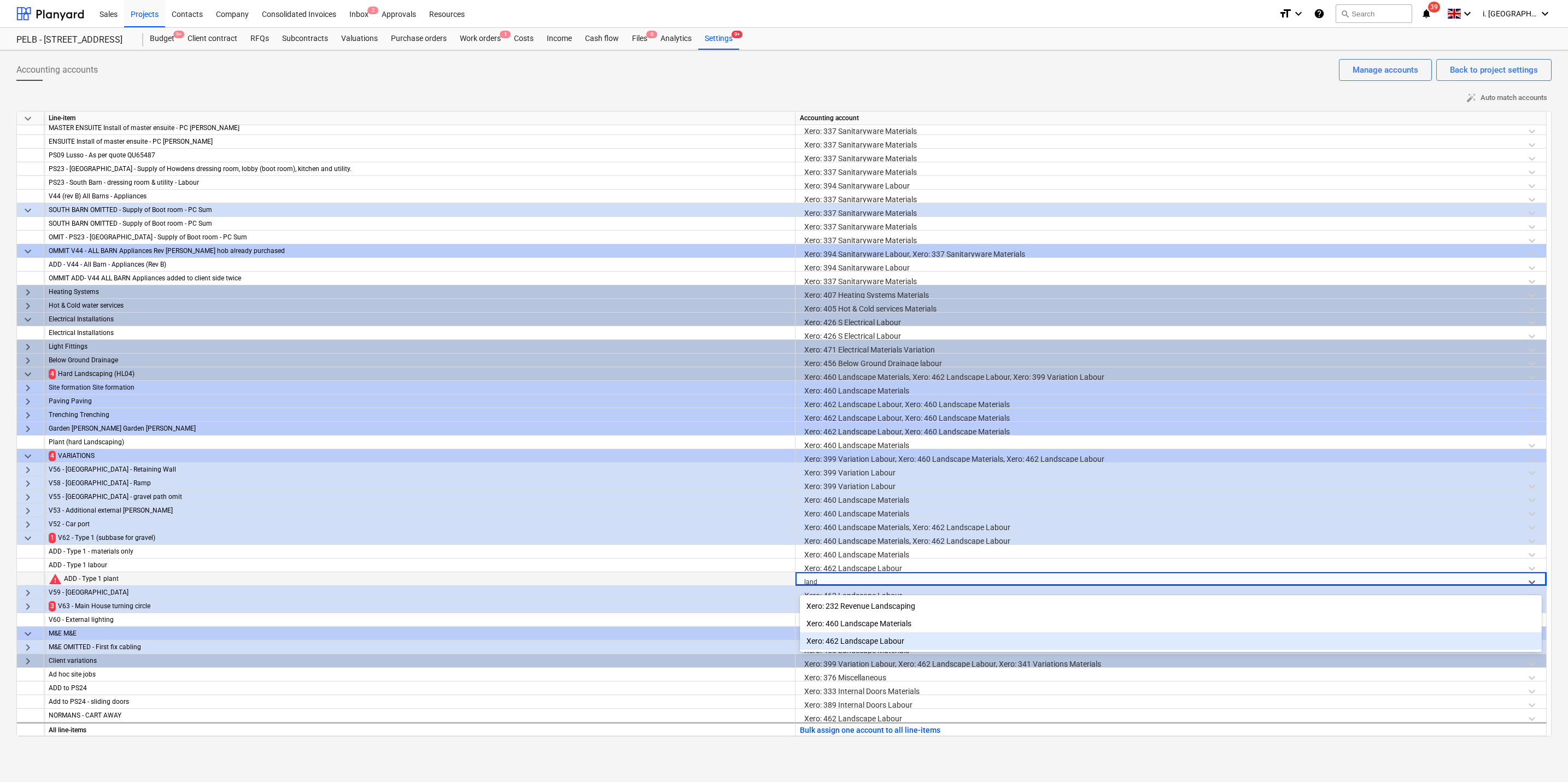
click at [881, 569] on div "Xero: 462 Landscape Labour" at bounding box center [1171, 641] width 742 height 18
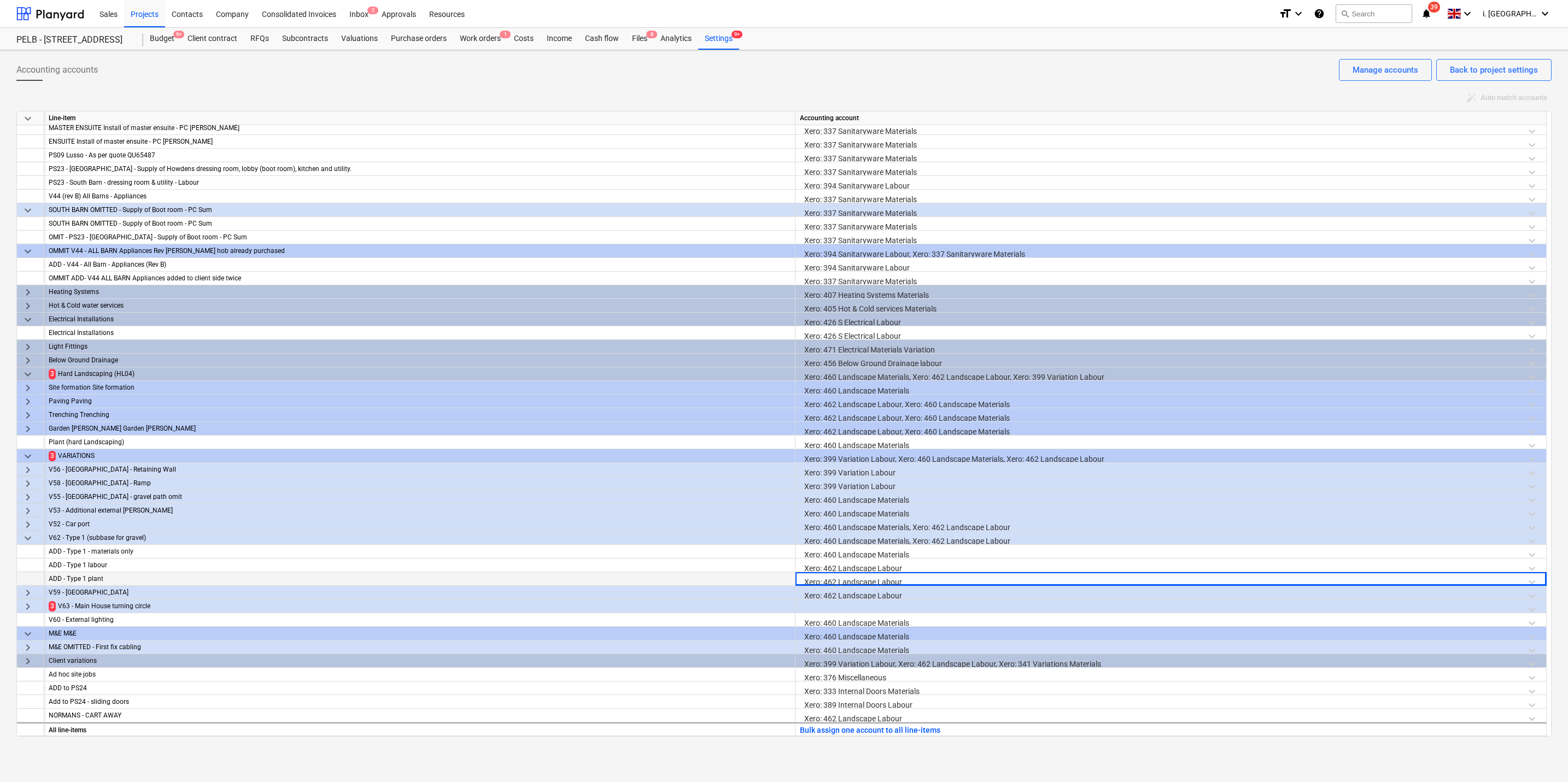
click at [876, 569] on div at bounding box center [1171, 609] width 742 height 19
click at [29, 569] on span "keyboard_arrow_right" at bounding box center [28, 607] width 13 height 13
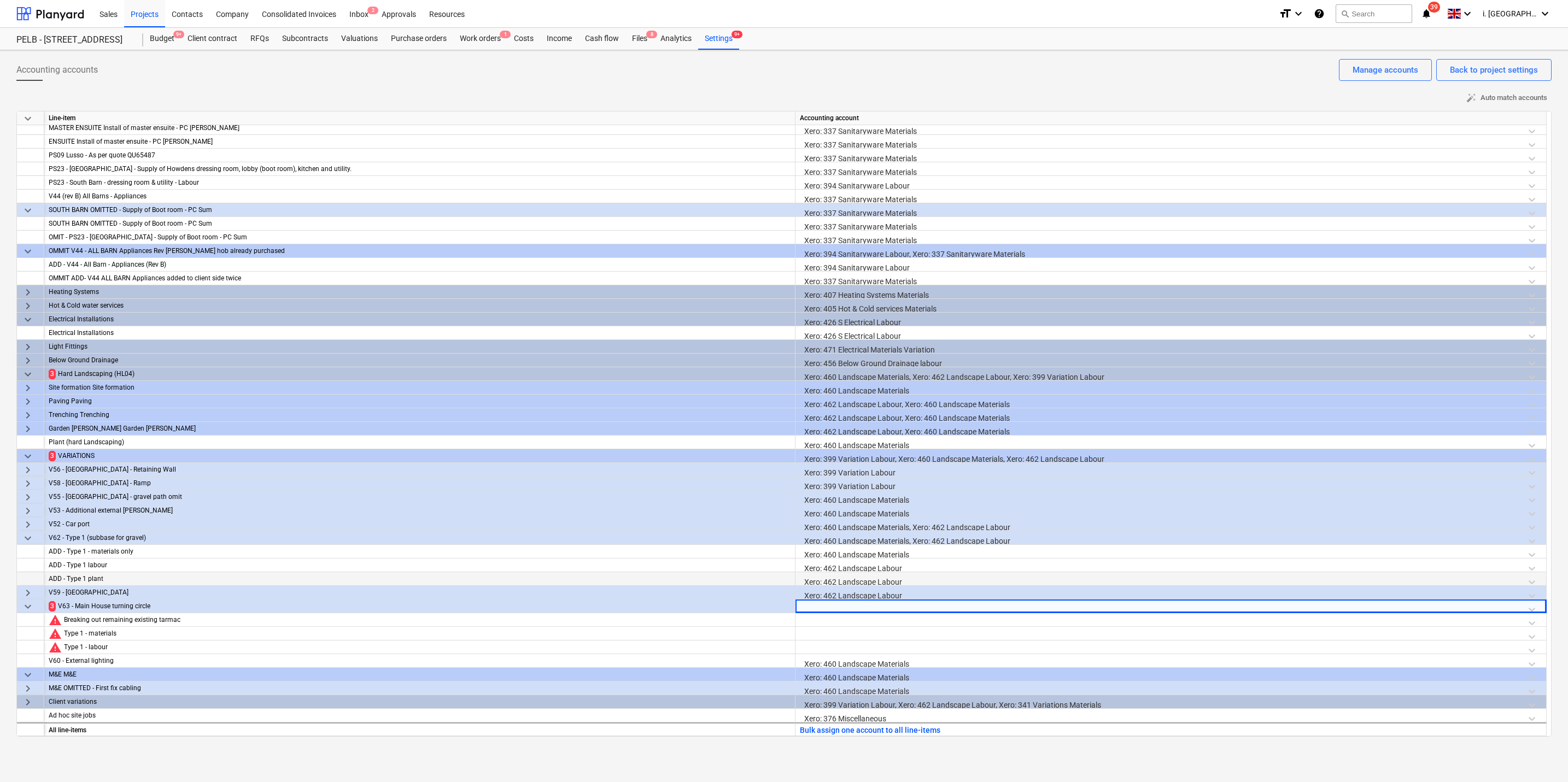
click at [866, 569] on div at bounding box center [1171, 609] width 742 height 19
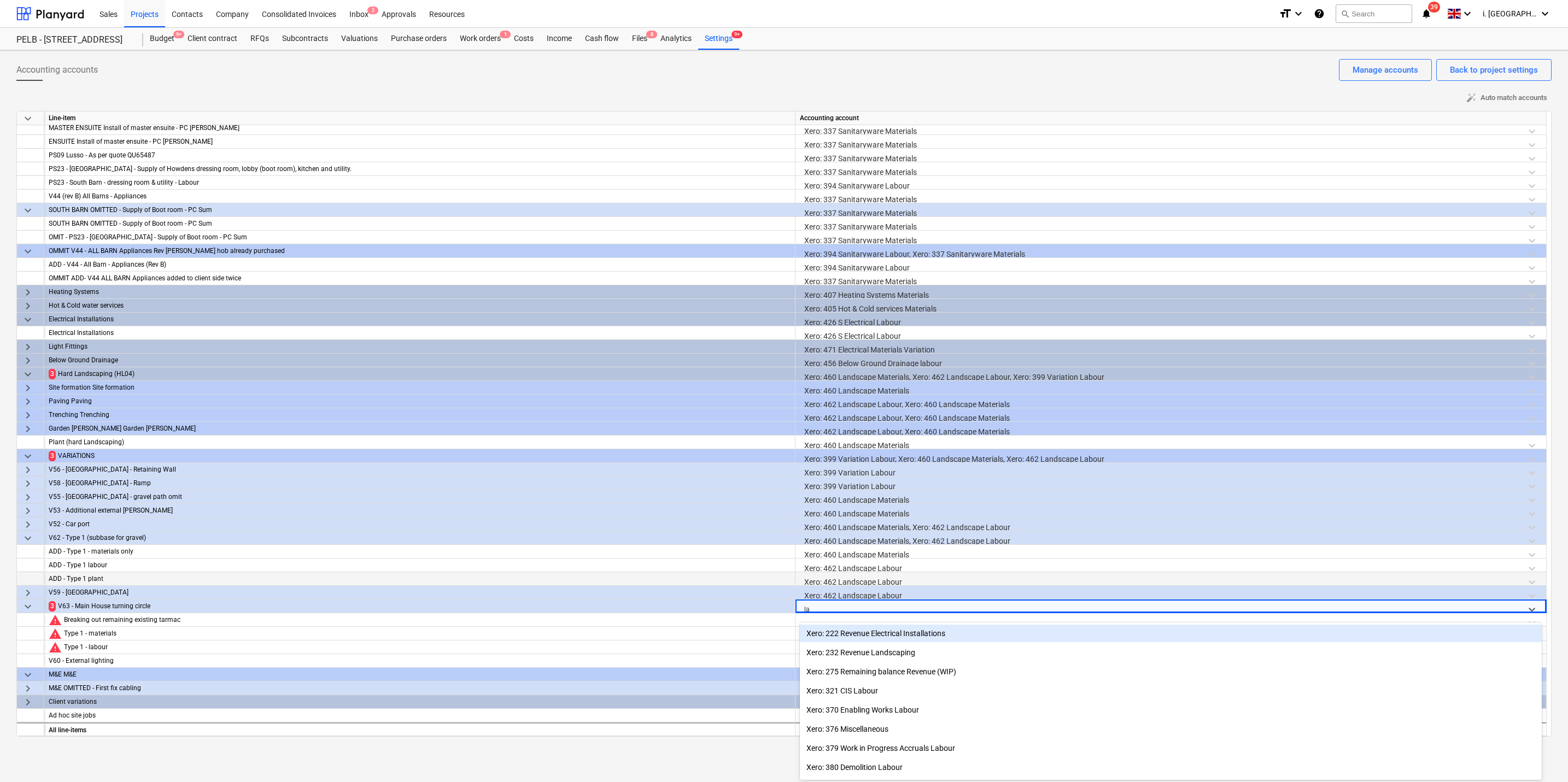
type input "lan"
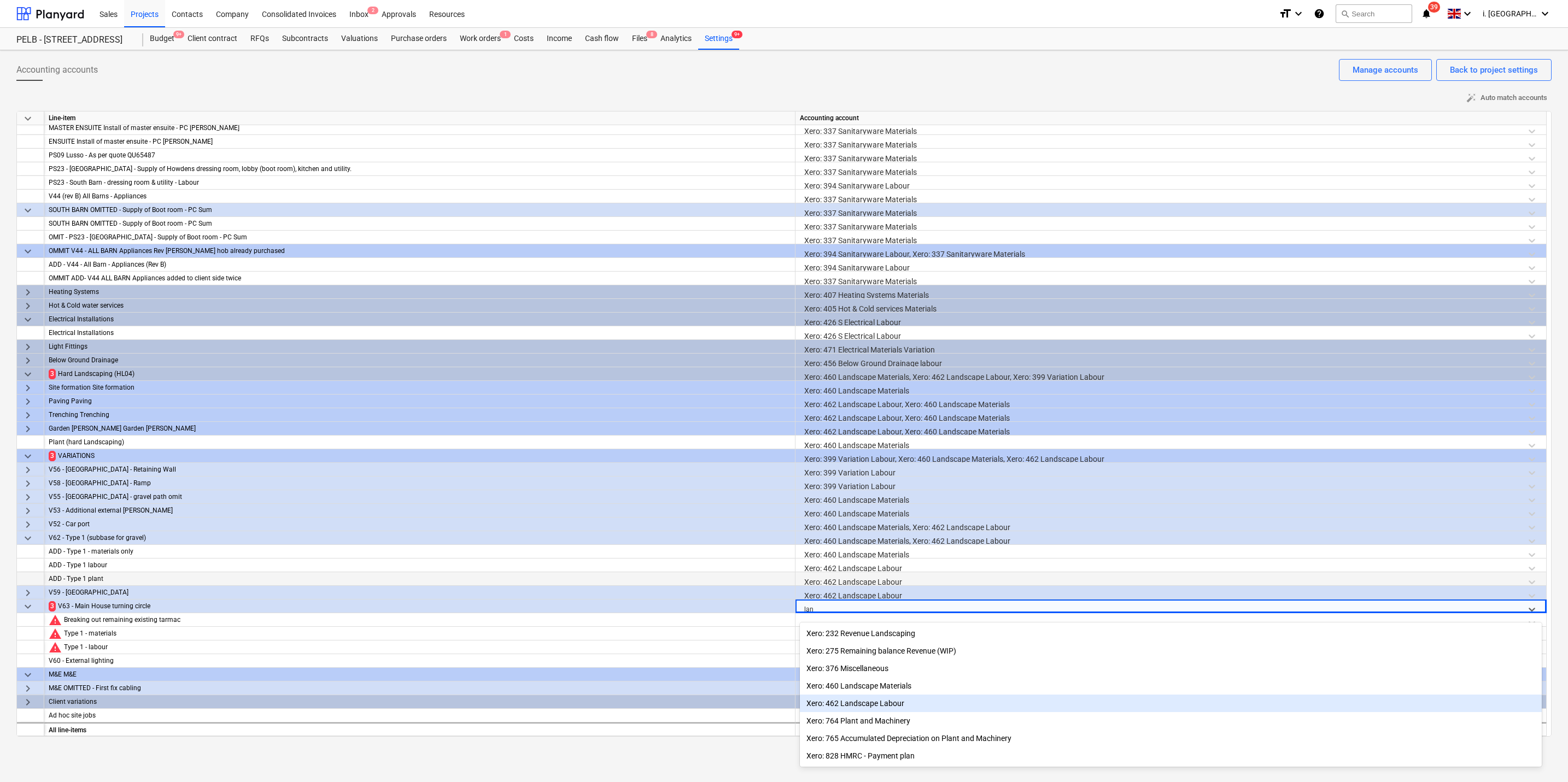
click at [890, 569] on div "Xero: 462 Landscape Labour" at bounding box center [1171, 703] width 742 height 18
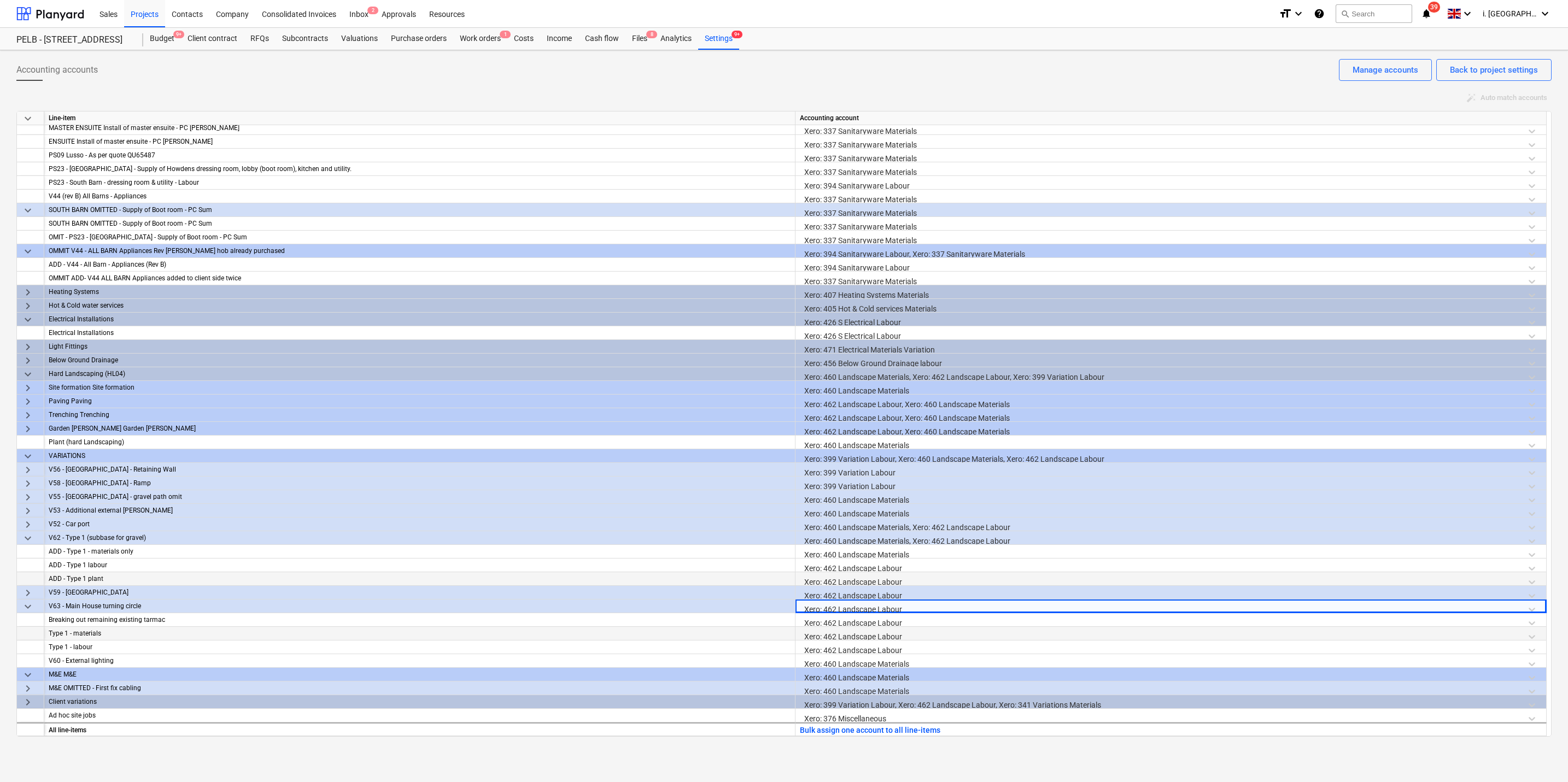
click at [829, 569] on div "Xero: 462 Landscape Labour" at bounding box center [1171, 637] width 742 height 19
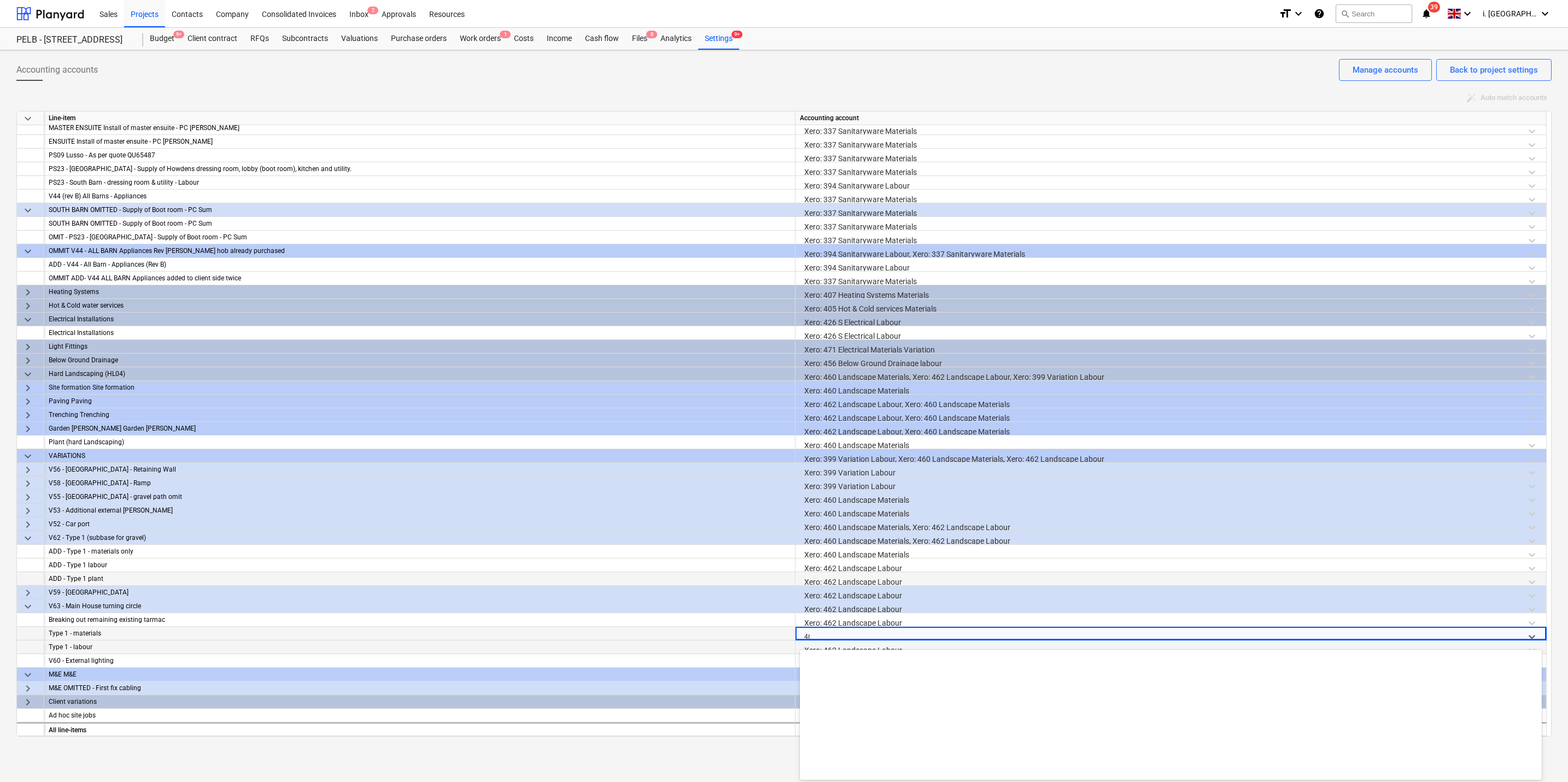
scroll to position [733, 0]
type input "460"
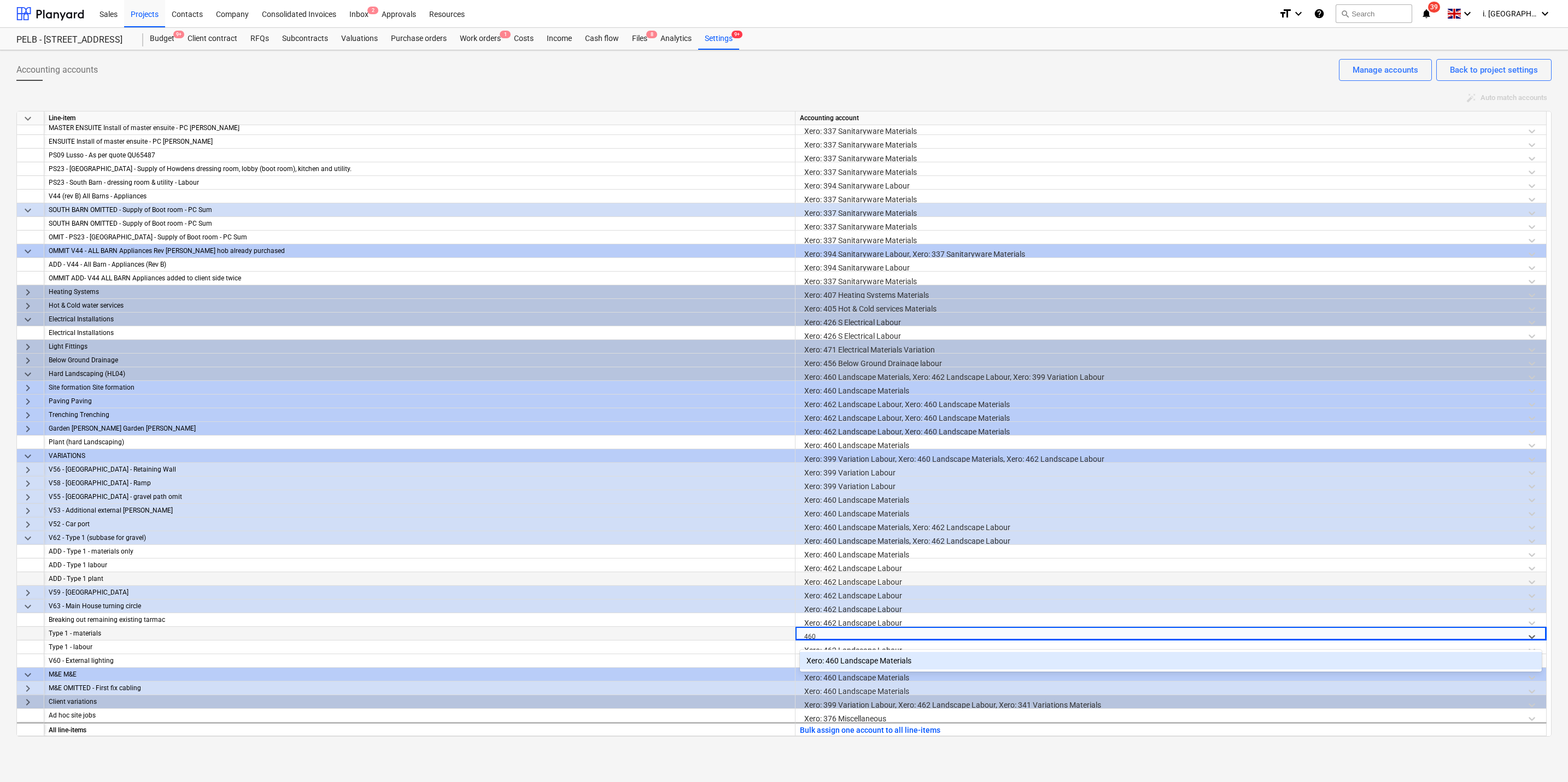
click at [891, 569] on div "Xero: 460 Landscape Materials" at bounding box center [1171, 661] width 742 height 18
click at [24, 533] on span "keyboard_arrow_down" at bounding box center [28, 538] width 13 height 13
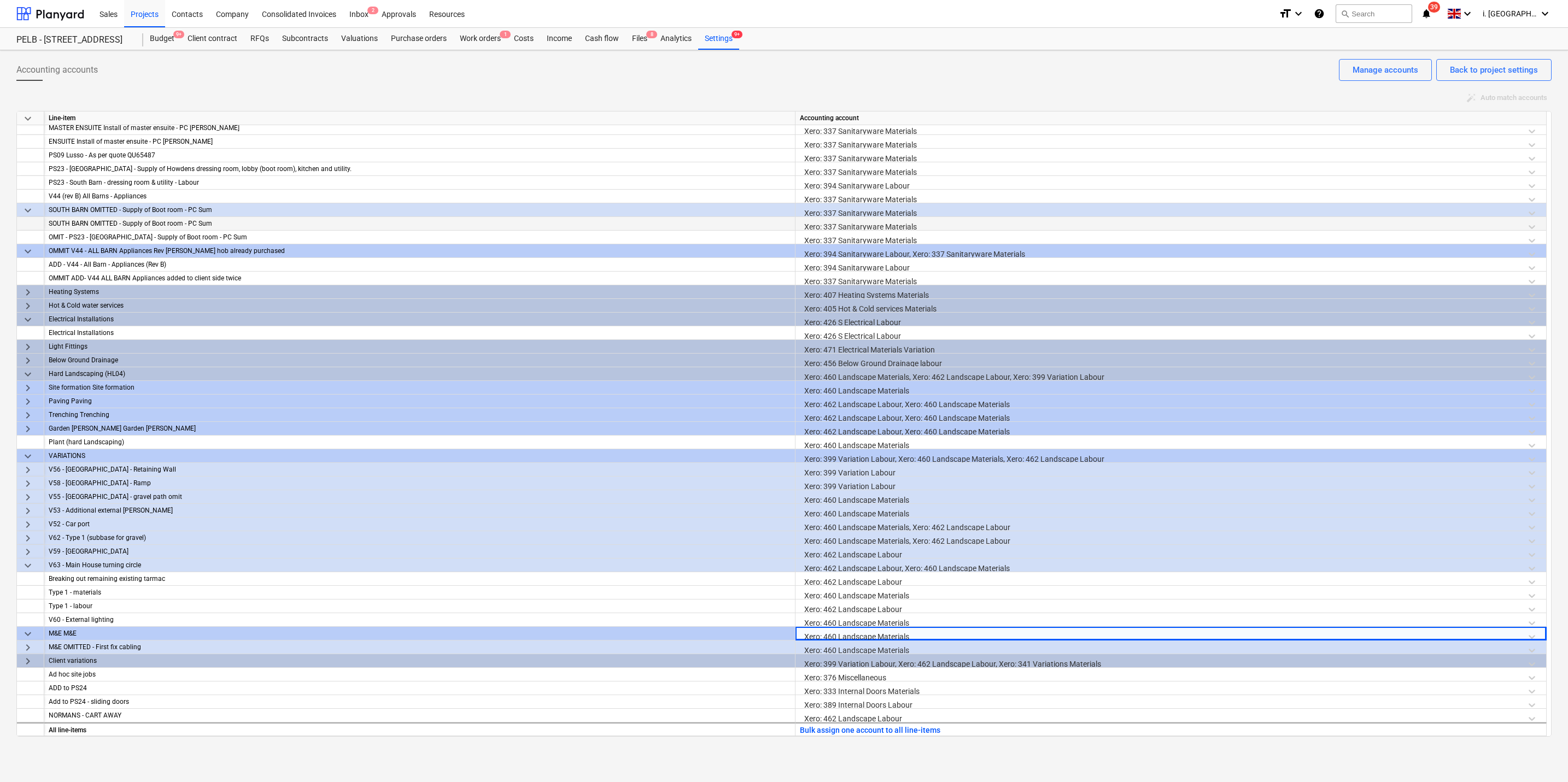
scroll to position [0, 0]
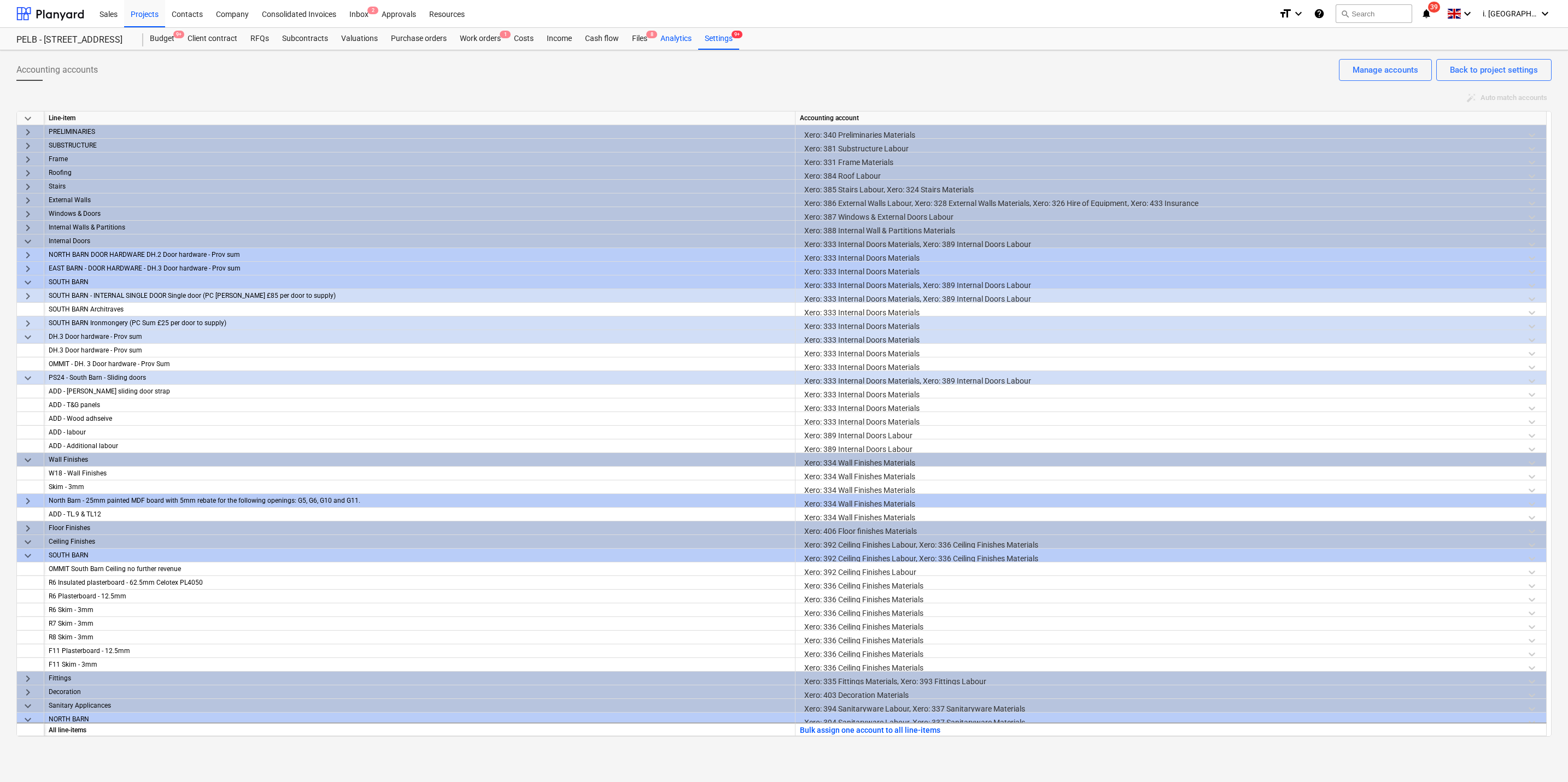
click at [671, 36] on div "Analytics" at bounding box center [676, 38] width 45 height 22
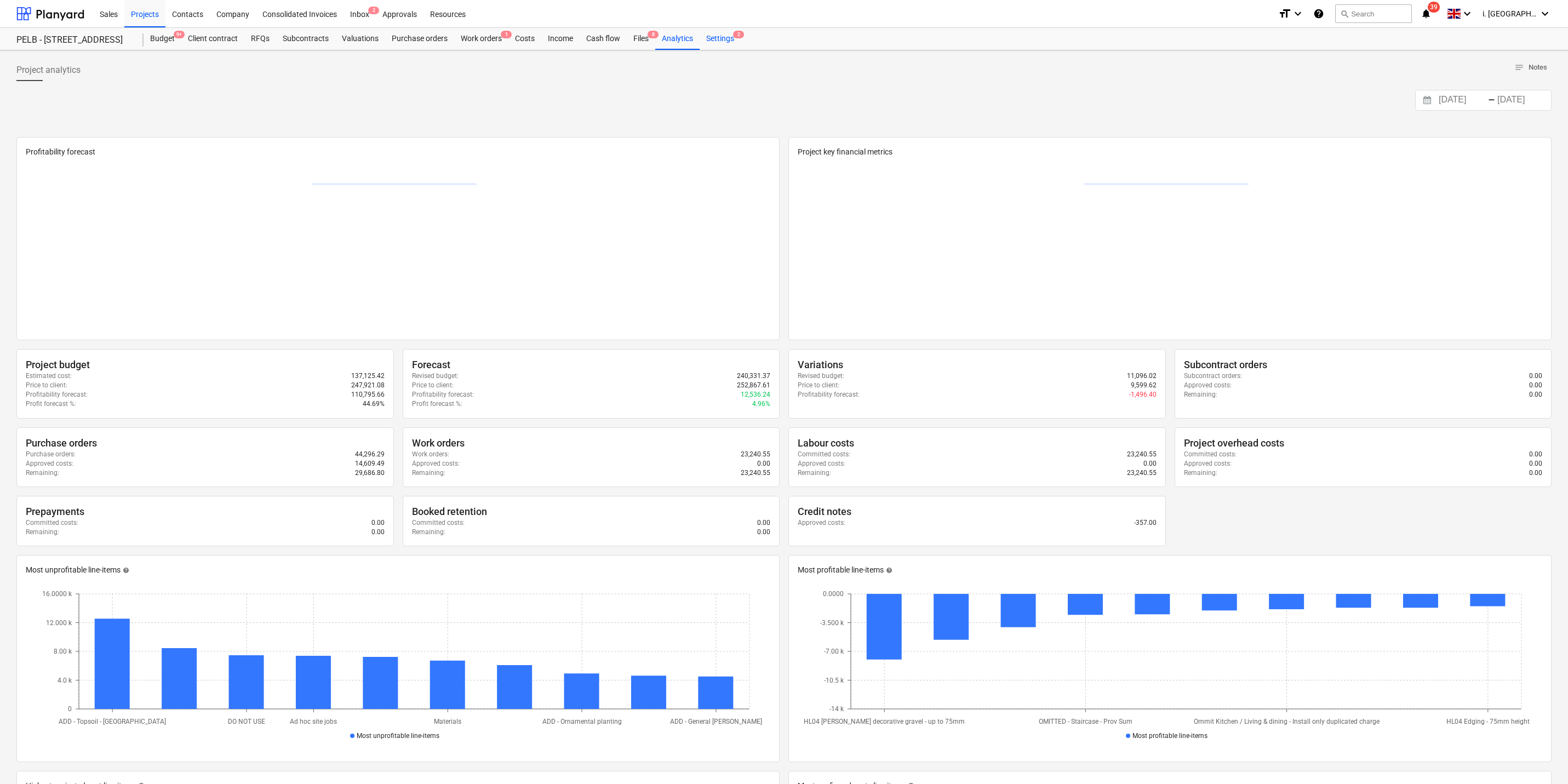
click at [721, 43] on div "Settings 2" at bounding box center [720, 38] width 41 height 22
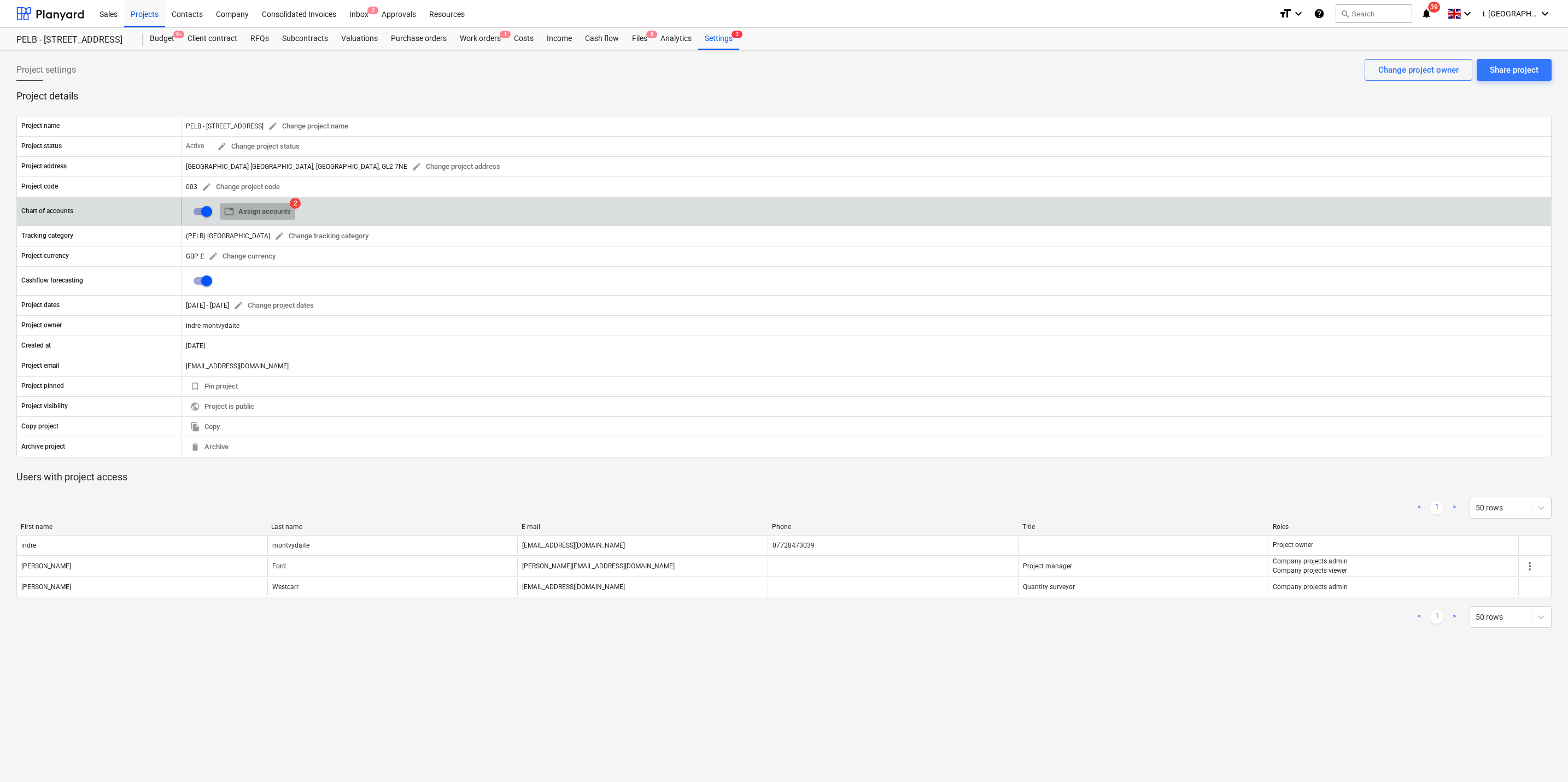
click at [284, 213] on span "table Assign accounts" at bounding box center [257, 211] width 67 height 12
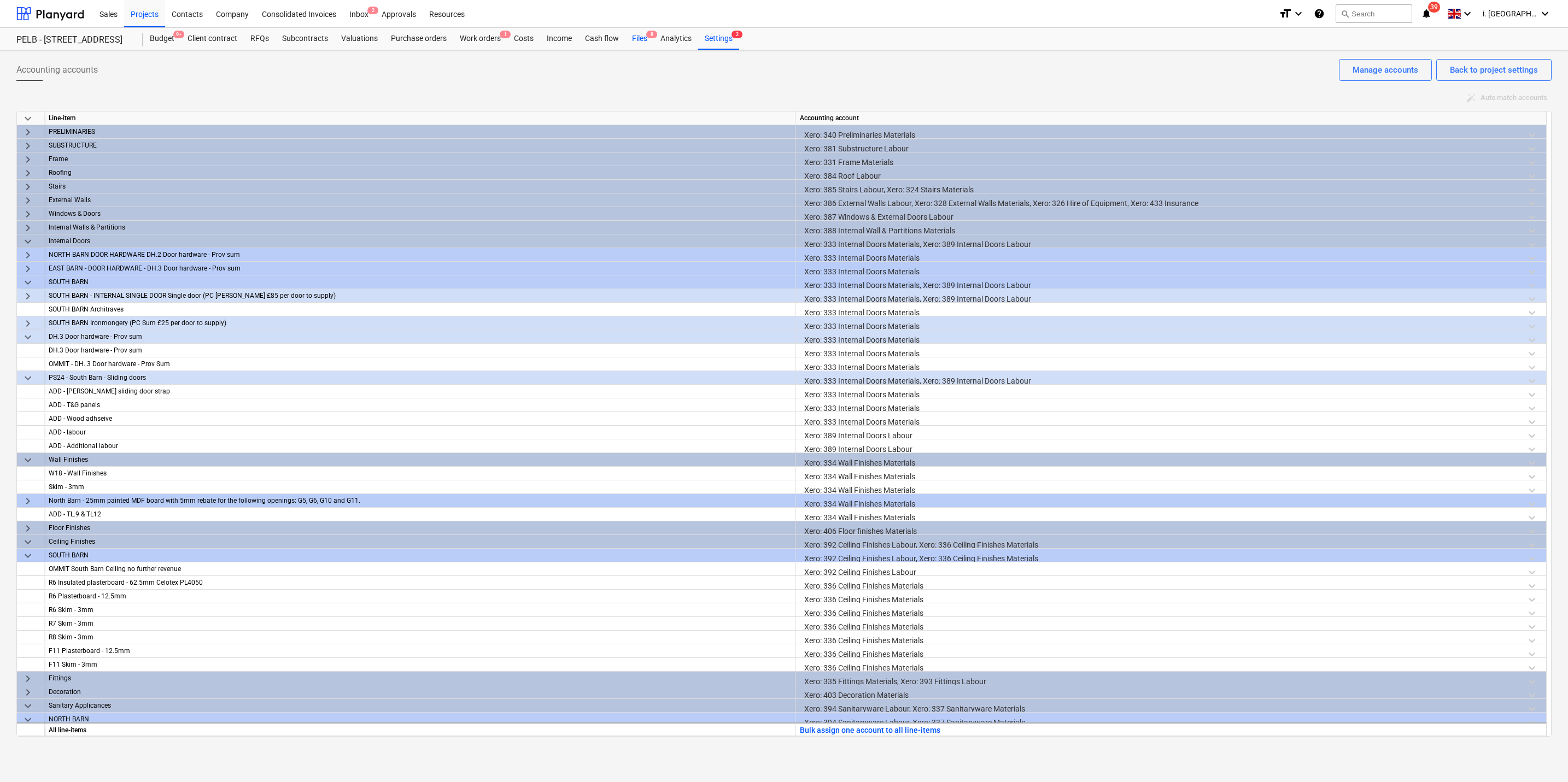
click at [642, 43] on div "Files 8" at bounding box center [640, 38] width 28 height 22
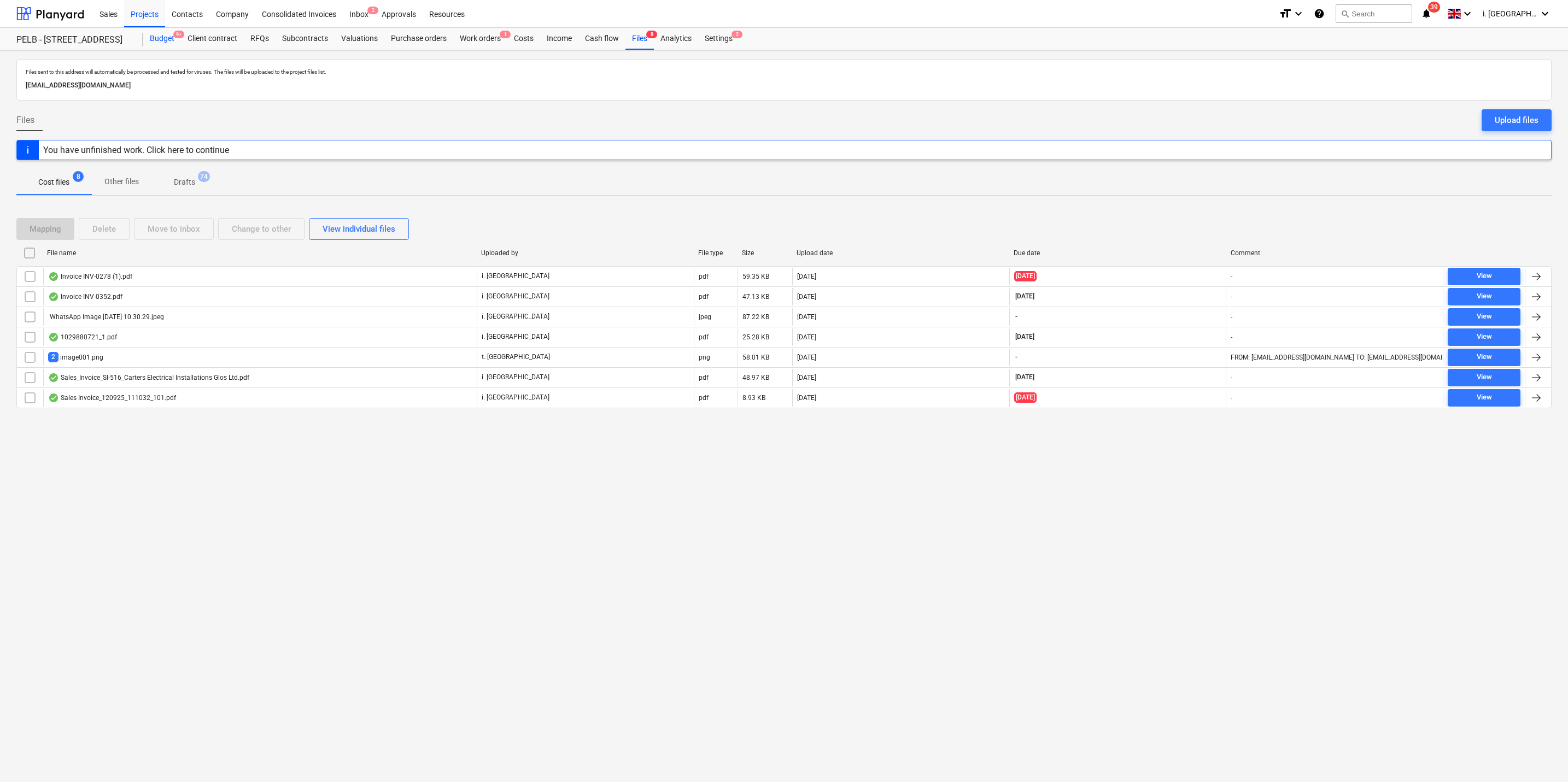
click at [154, 32] on div "Budget 9+" at bounding box center [162, 38] width 37 height 22
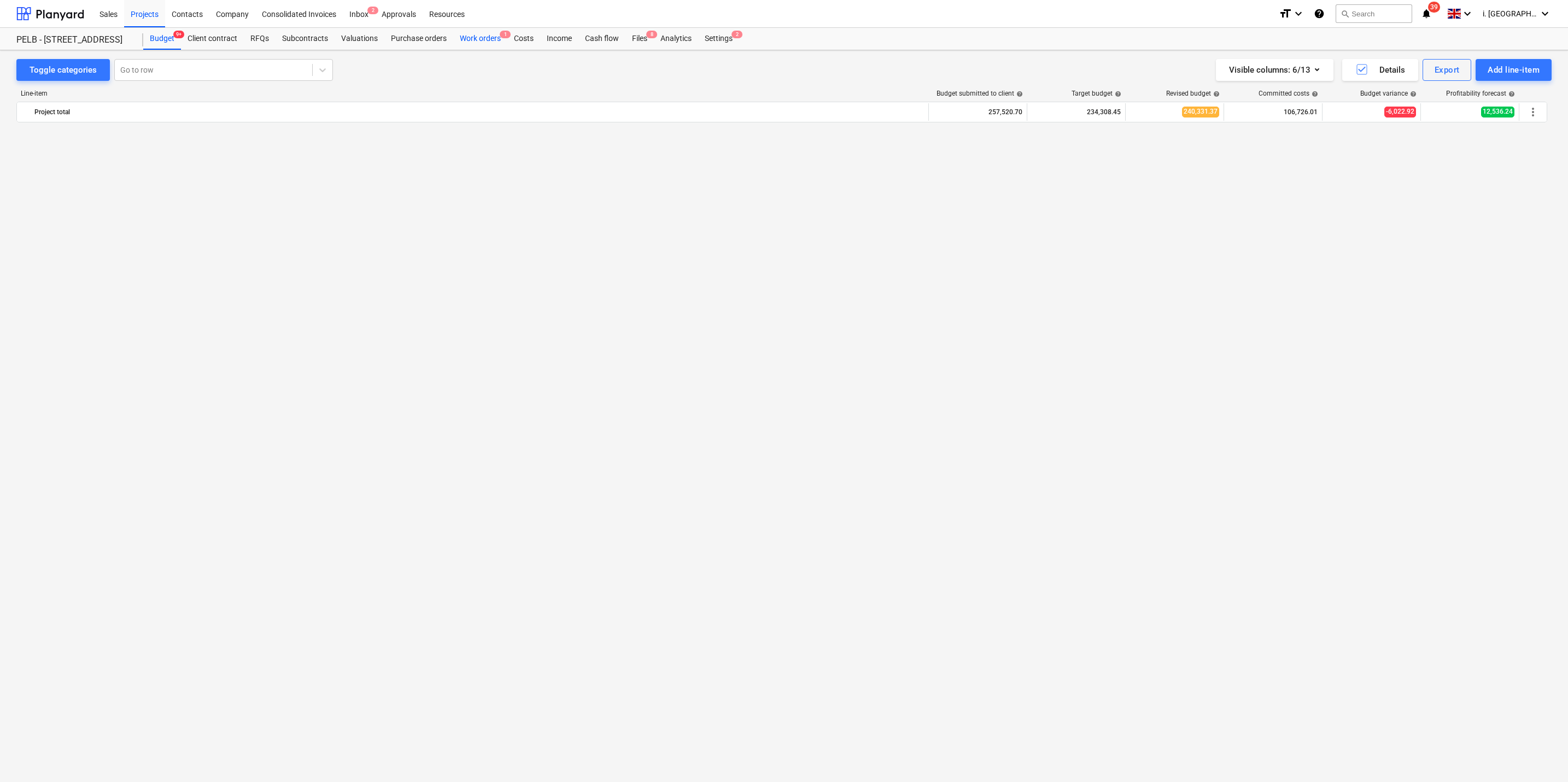
scroll to position [1259, 0]
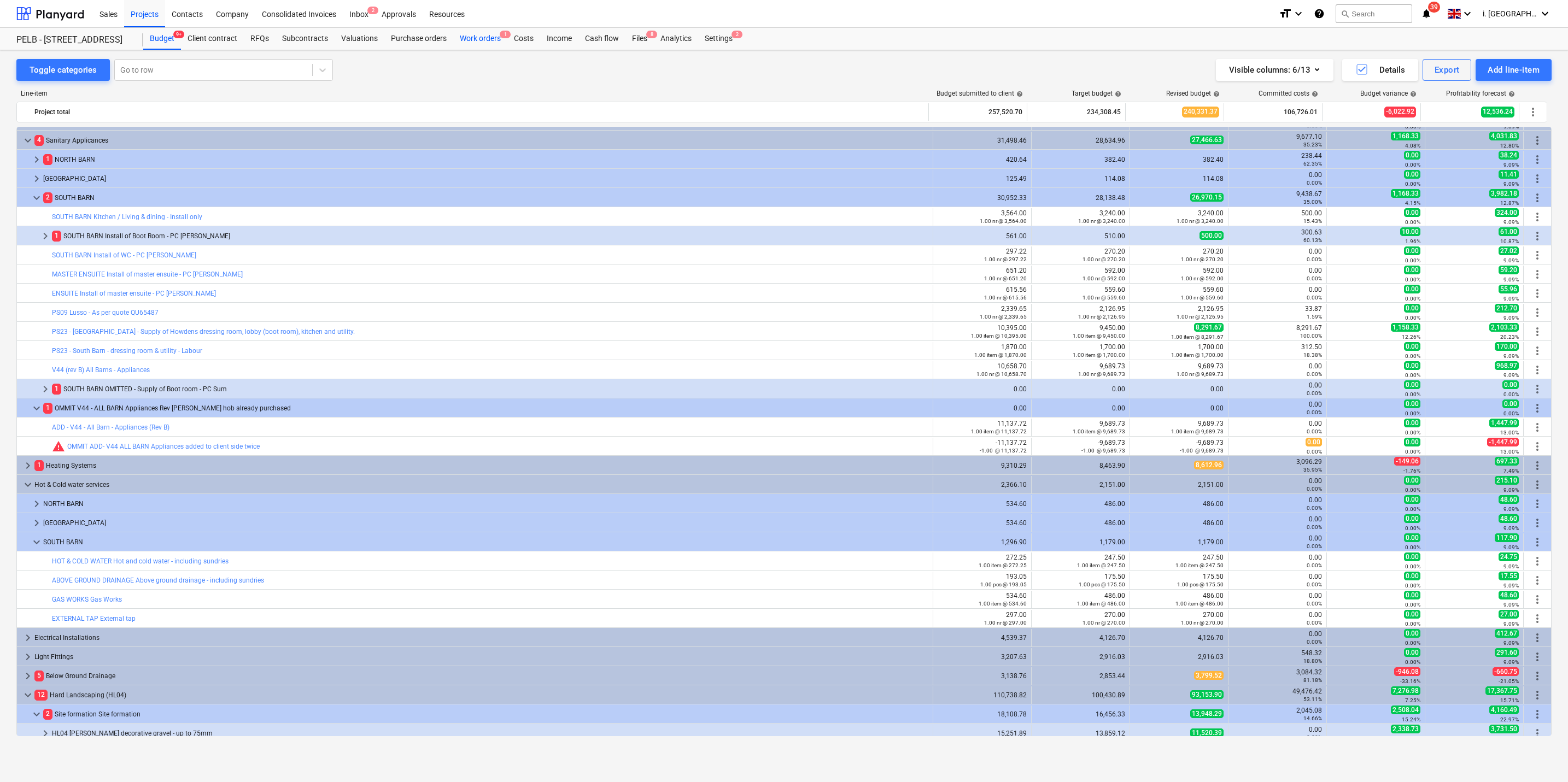
click at [487, 43] on div "Work orders 1" at bounding box center [480, 38] width 54 height 22
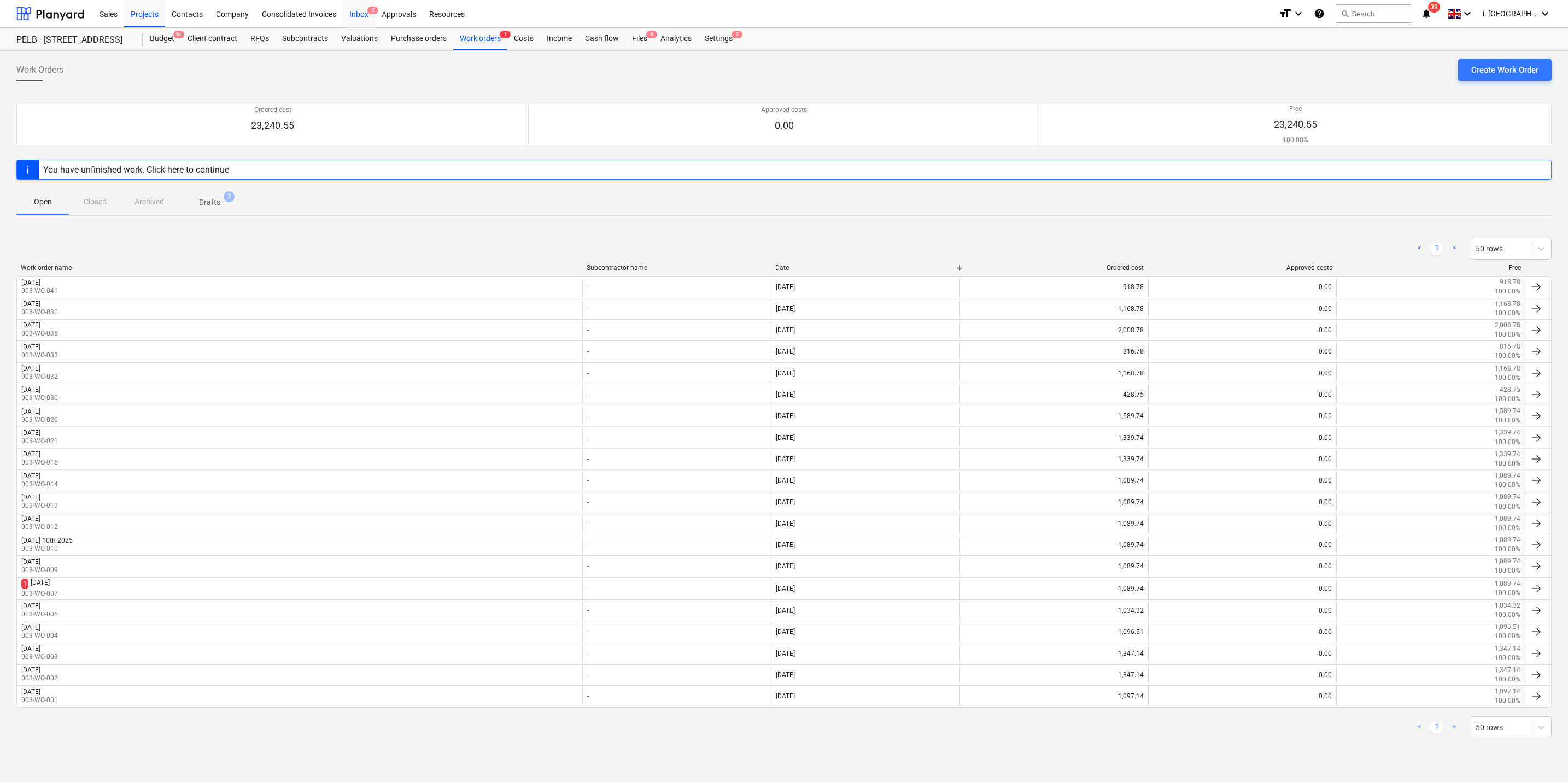
click at [358, 13] on div "Inbox 2" at bounding box center [359, 13] width 32 height 28
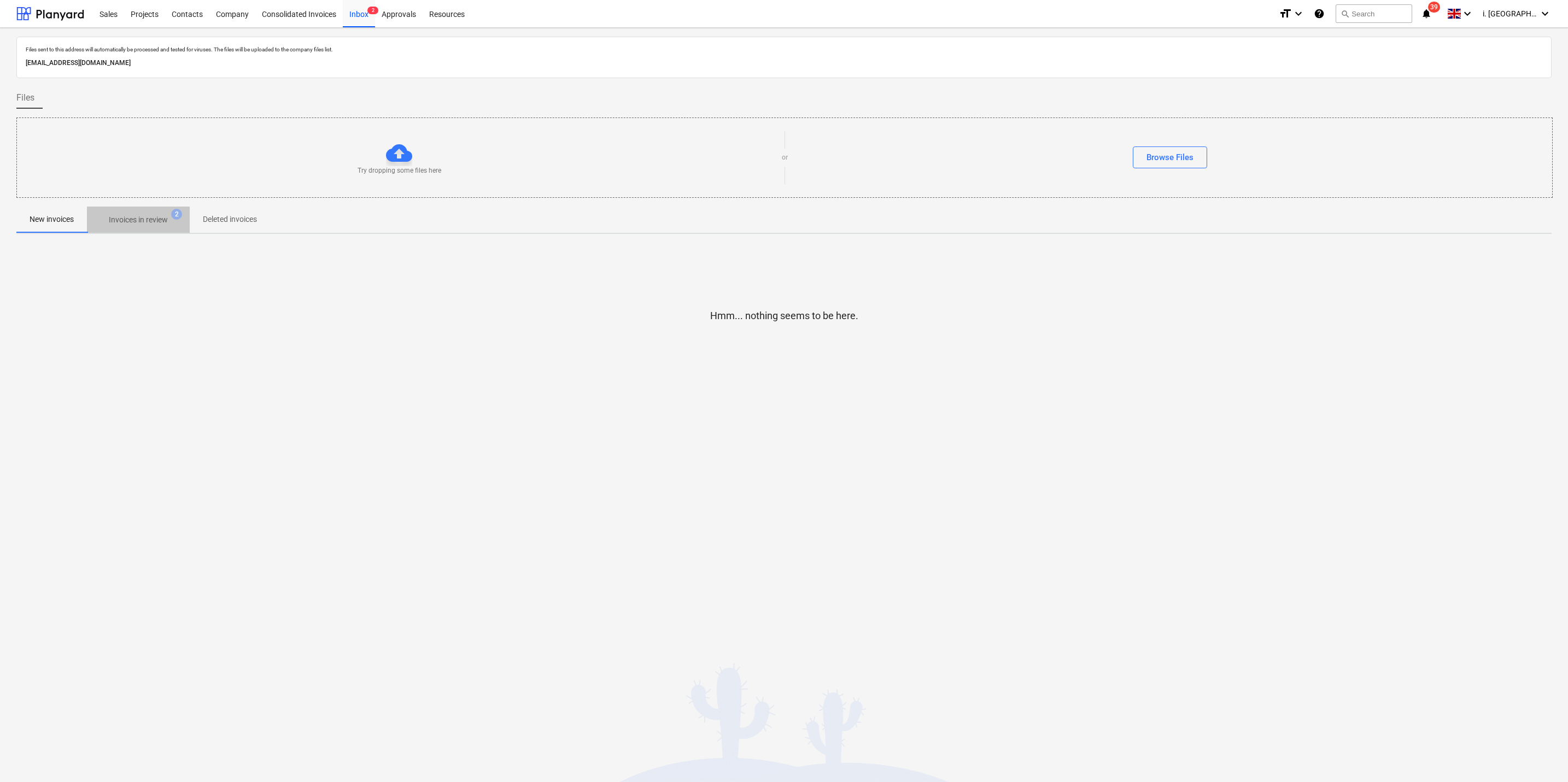
click at [122, 220] on p "Invoices in review" at bounding box center [138, 220] width 59 height 11
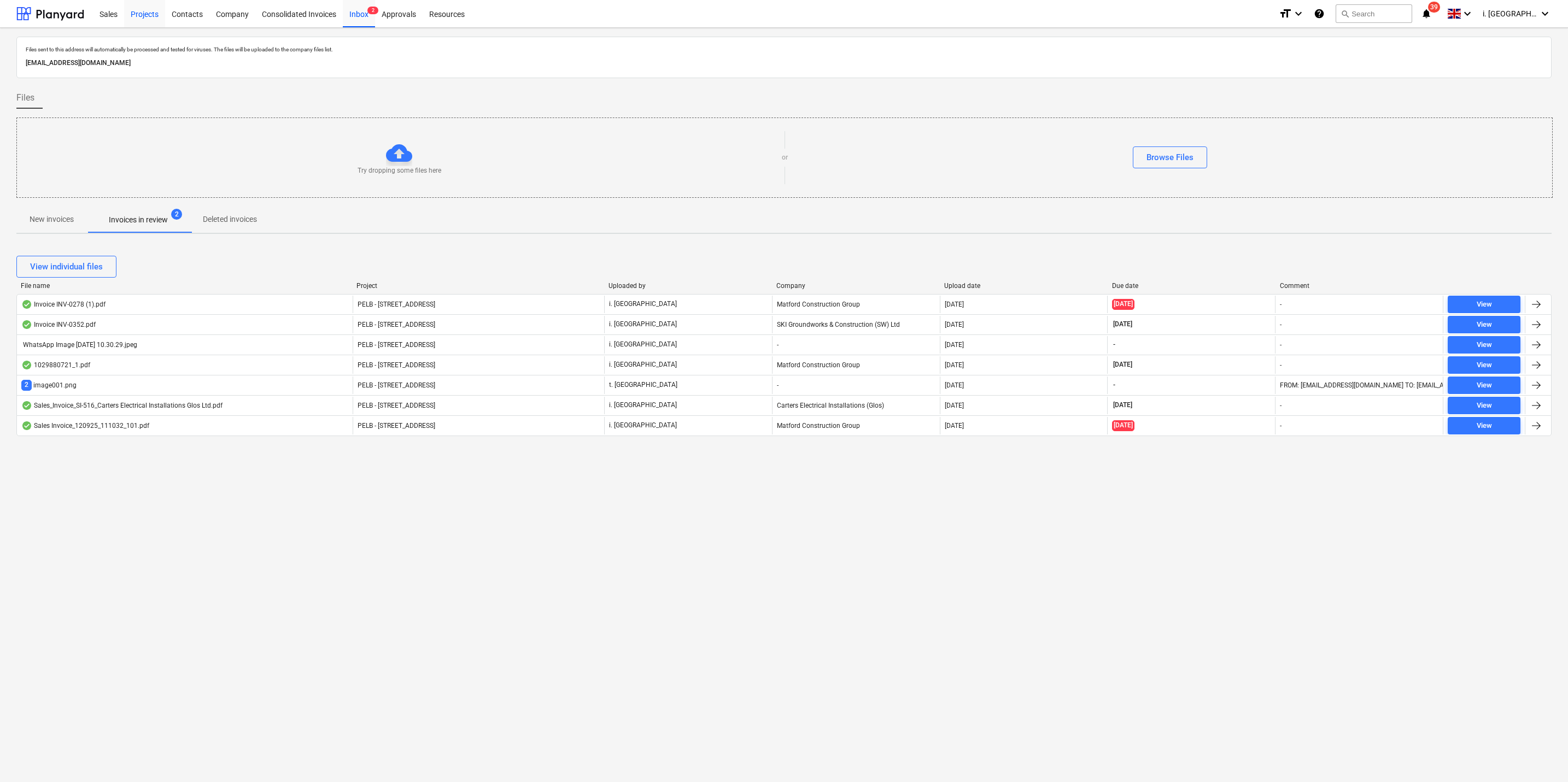
click at [143, 11] on div "Projects" at bounding box center [144, 13] width 41 height 28
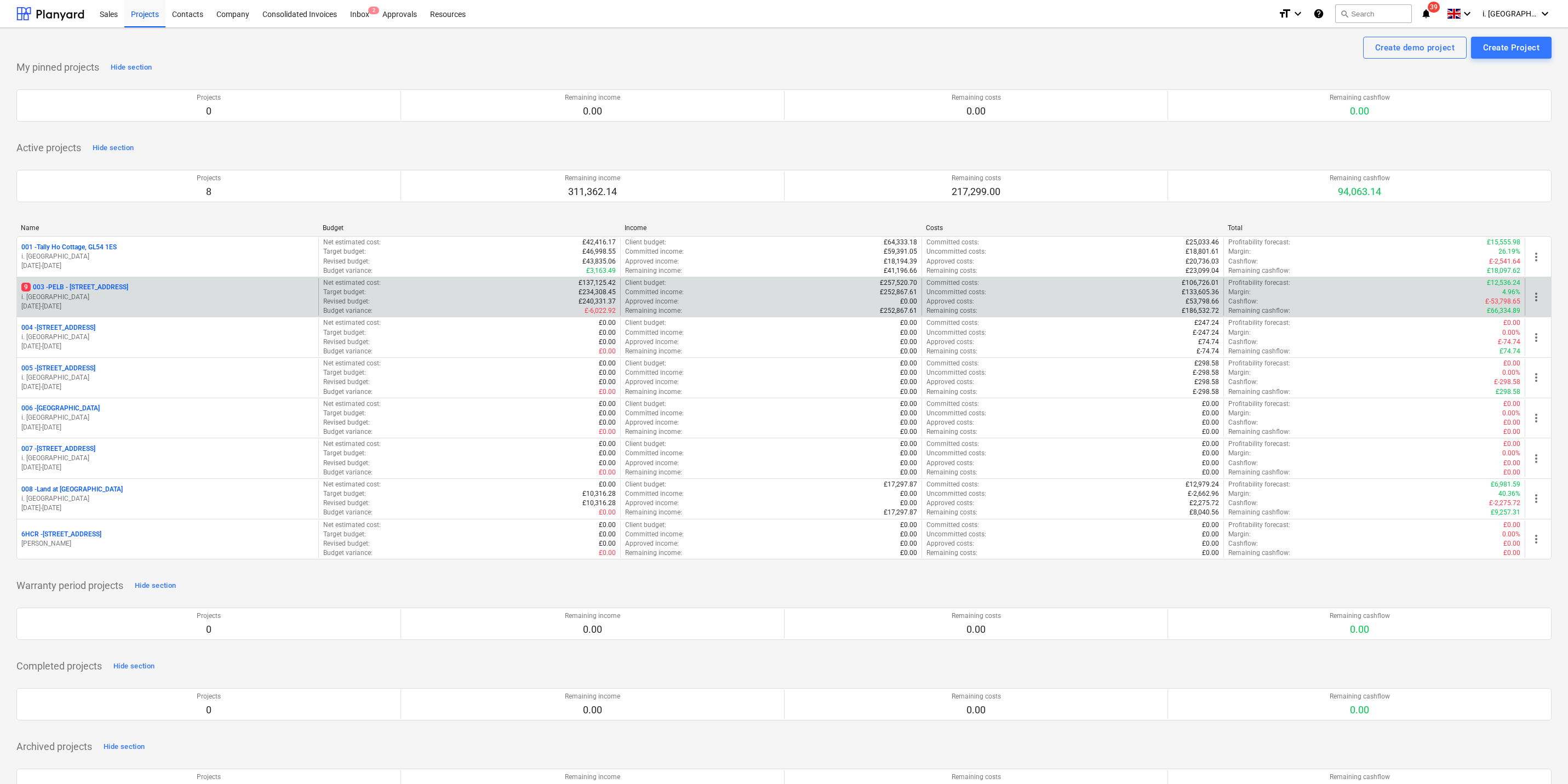
click at [113, 302] on p "i. [GEOGRAPHIC_DATA]" at bounding box center [168, 297] width 293 height 9
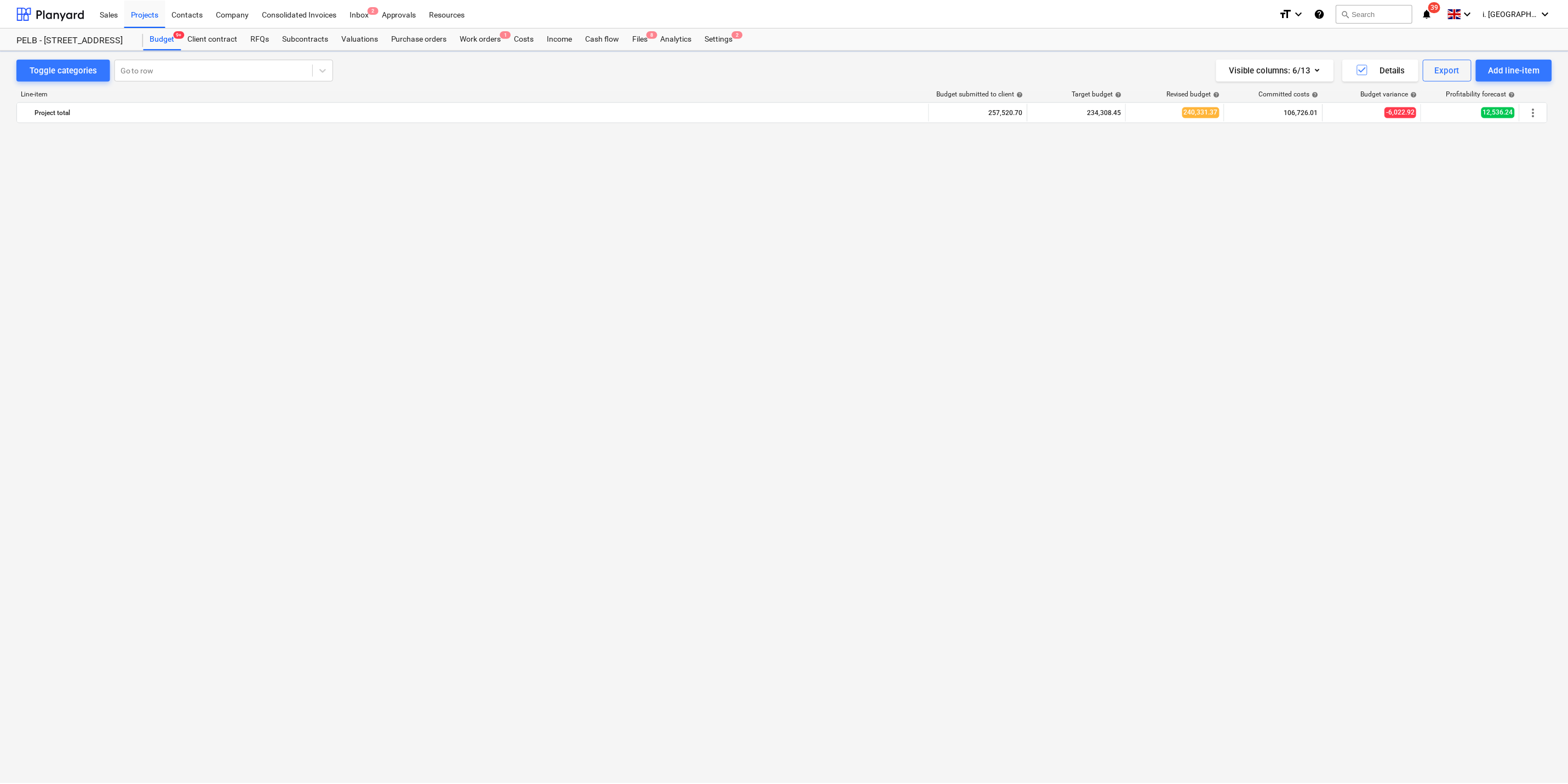
scroll to position [1262, 0]
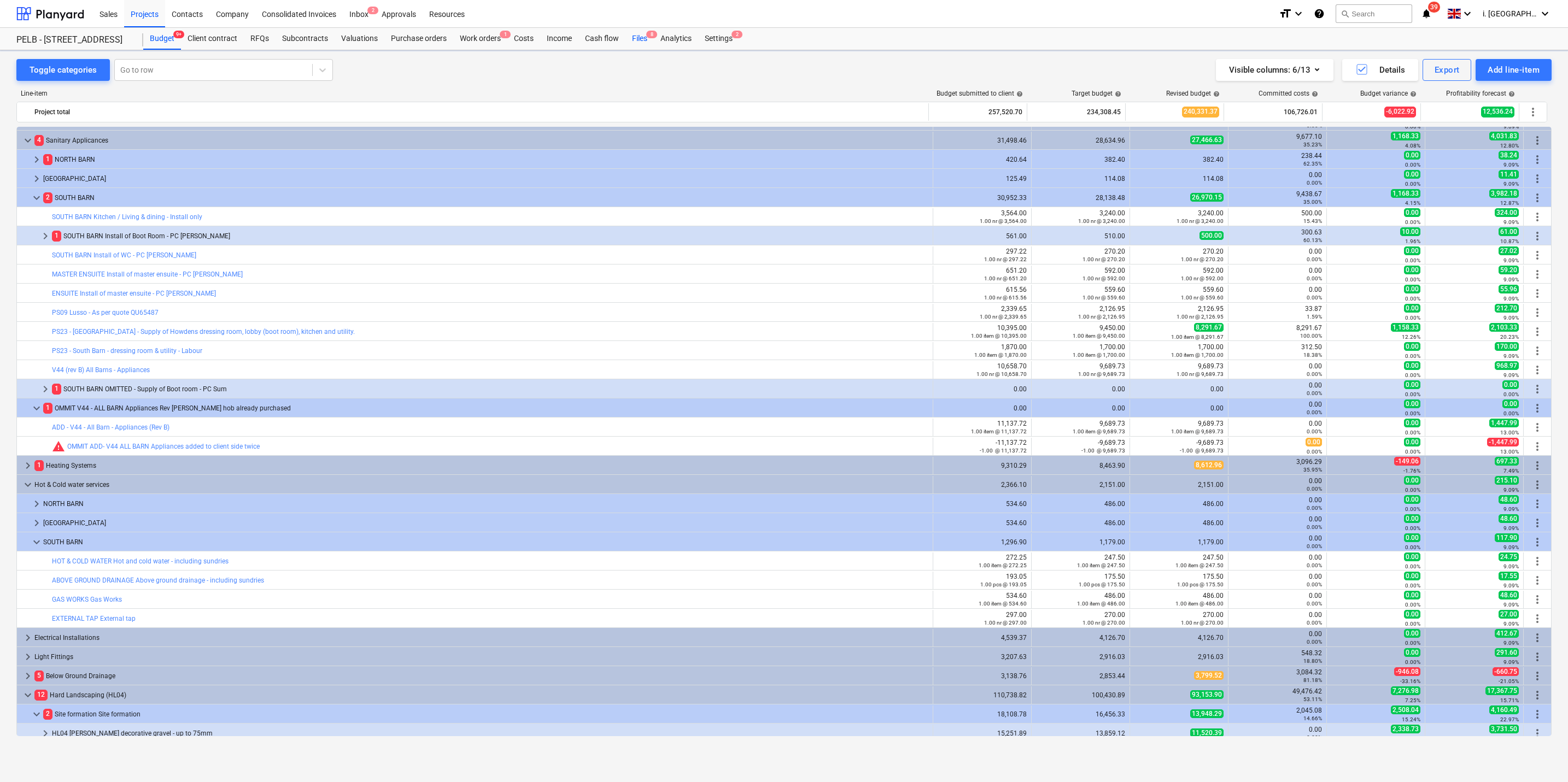
click at [642, 37] on div "Files 8" at bounding box center [640, 38] width 28 height 22
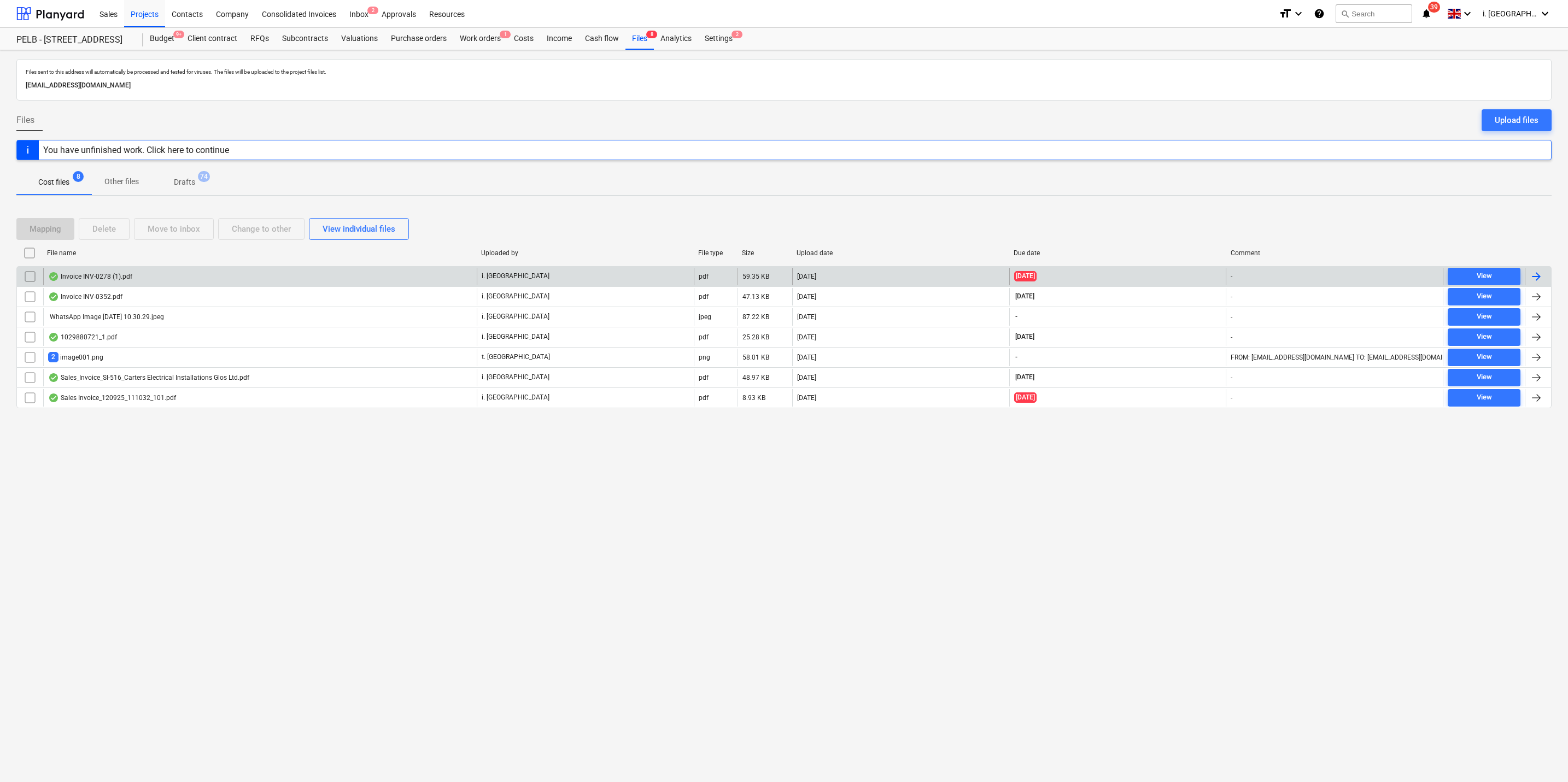
click at [130, 279] on div "Invoice INV-0278 (1).pdf" at bounding box center [90, 276] width 84 height 9
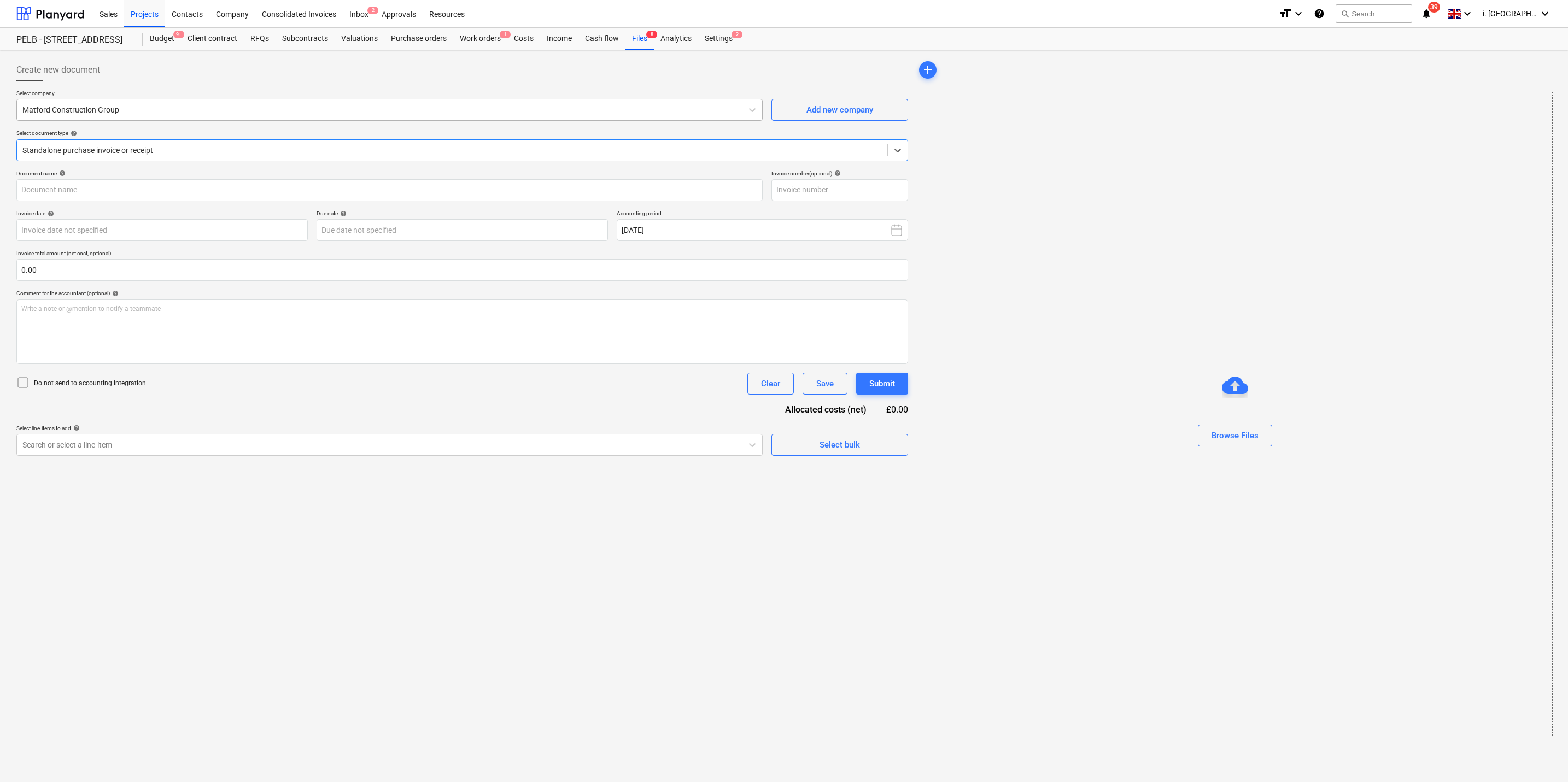
type input "INV-0278"
type input "[DATE]"
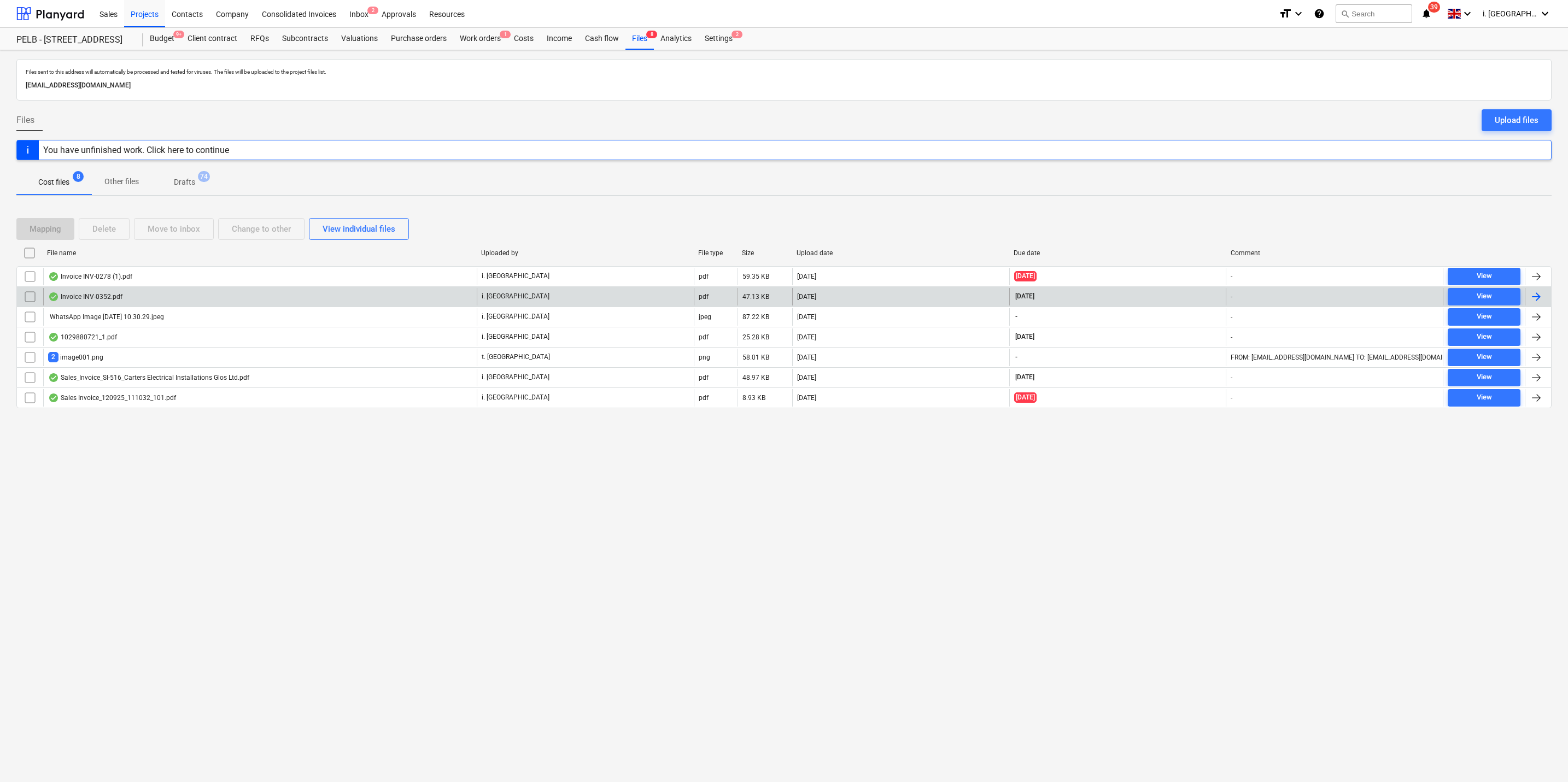
click at [118, 295] on div "Invoice INV-0352.pdf" at bounding box center [85, 296] width 75 height 9
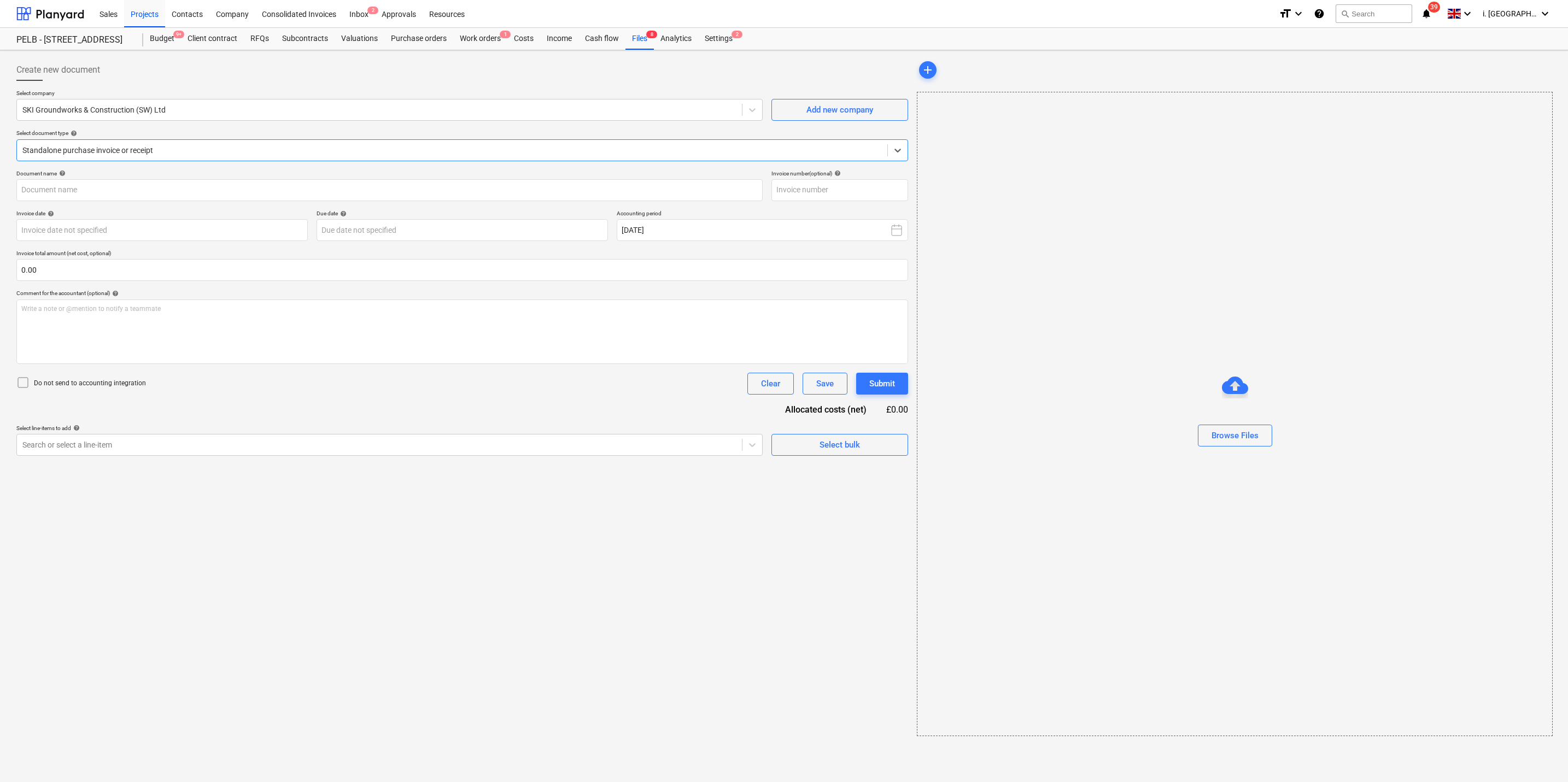
type input "INV-0352"
type input "[DATE]"
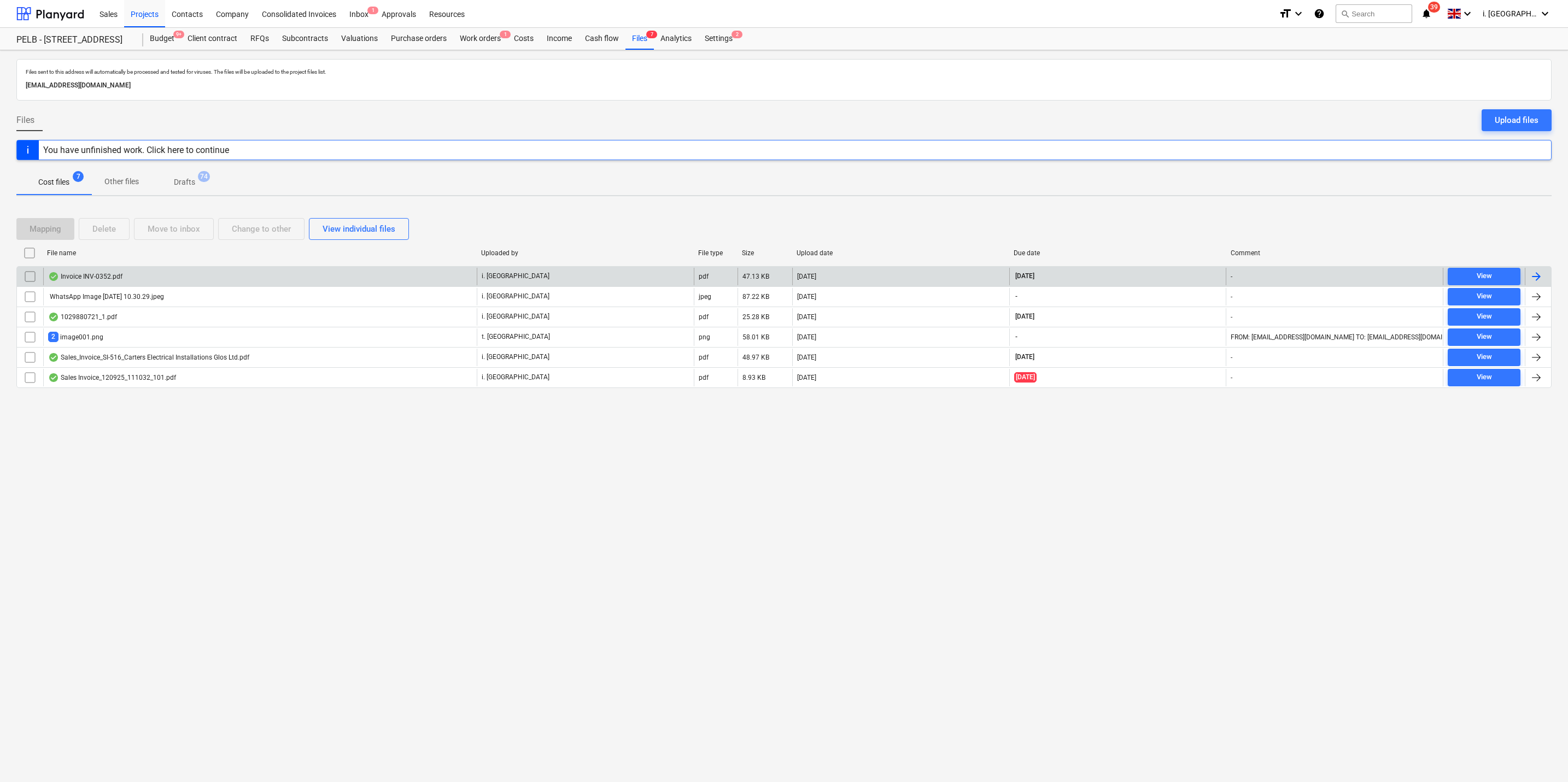
click at [31, 276] on input "checkbox" at bounding box center [30, 277] width 18 height 18
click at [98, 233] on div "Delete" at bounding box center [104, 229] width 24 height 15
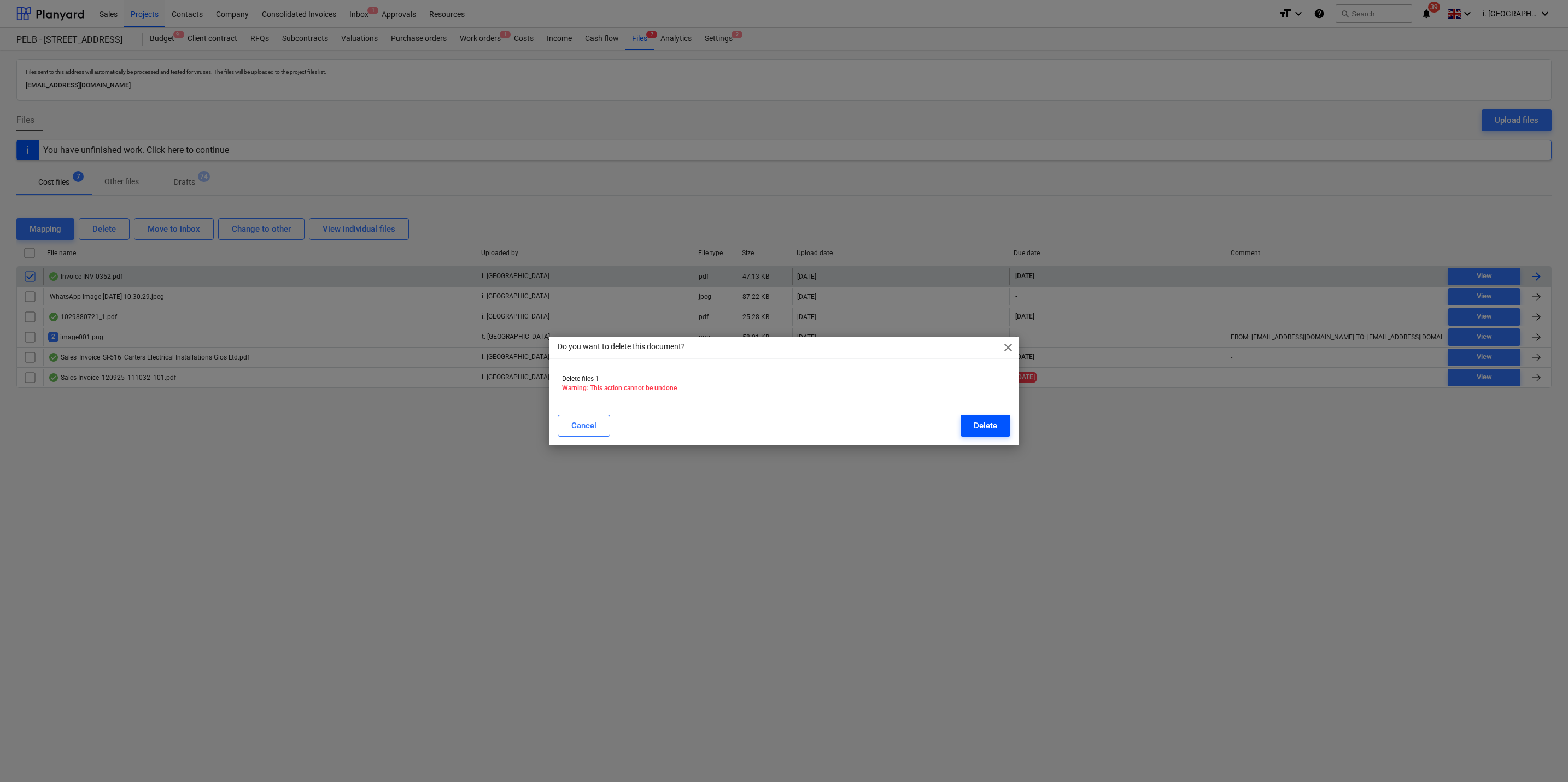
click at [978, 423] on div "Delete" at bounding box center [985, 426] width 24 height 15
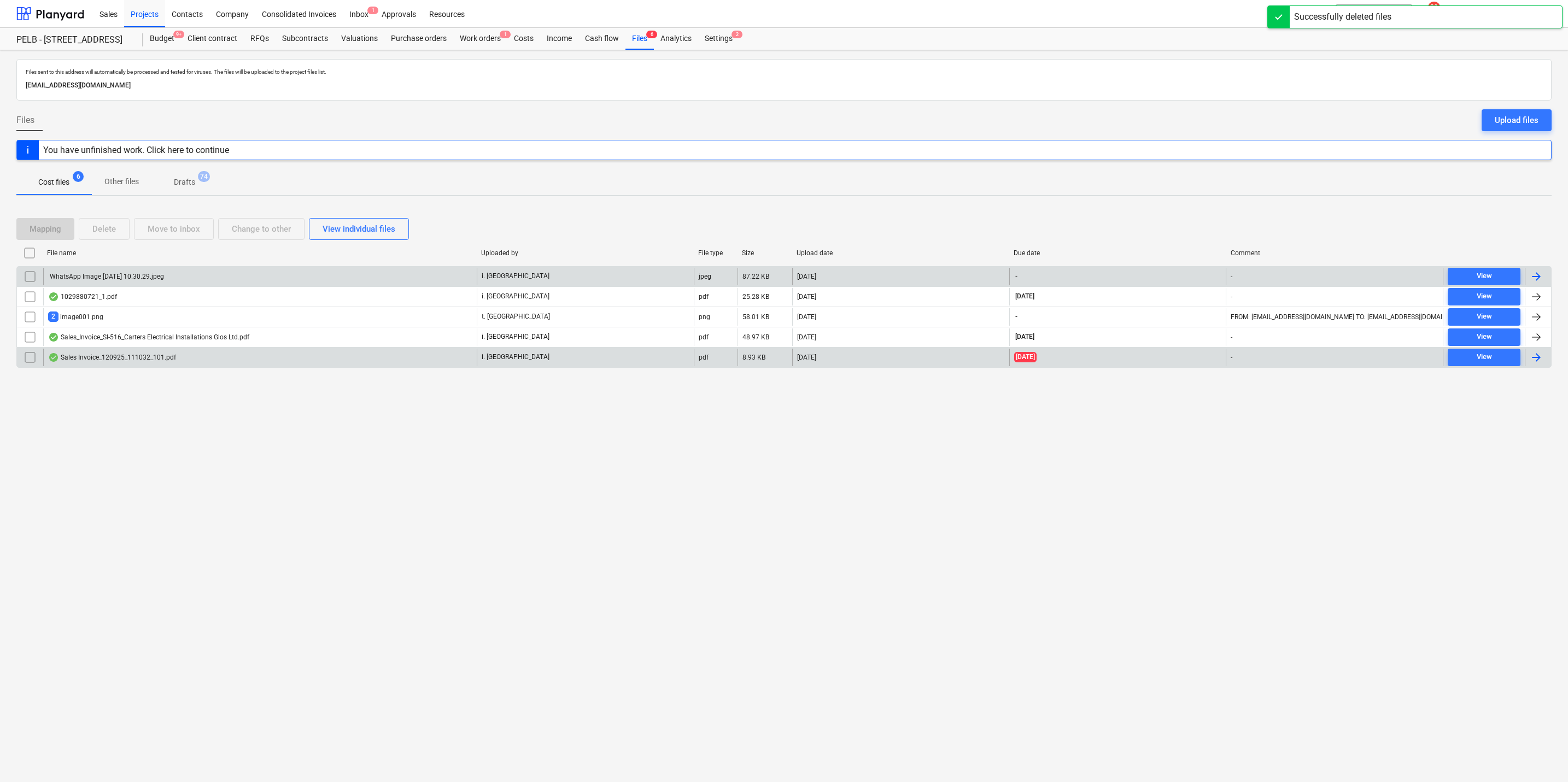
click at [84, 362] on div "Sales Invoice_120925_111032_101.pdf" at bounding box center [112, 357] width 128 height 9
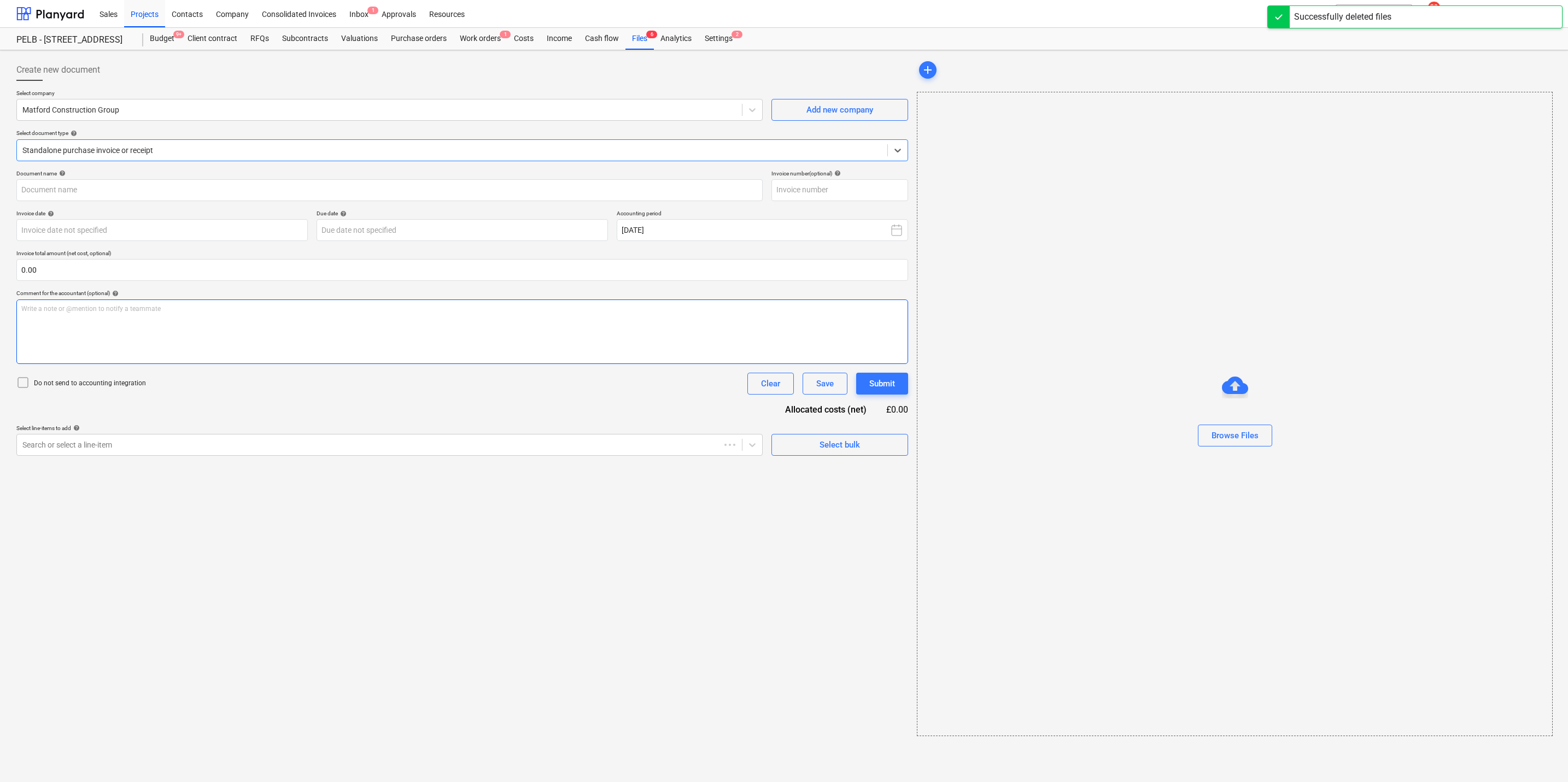
type input "43921557"
type input "[DATE]"
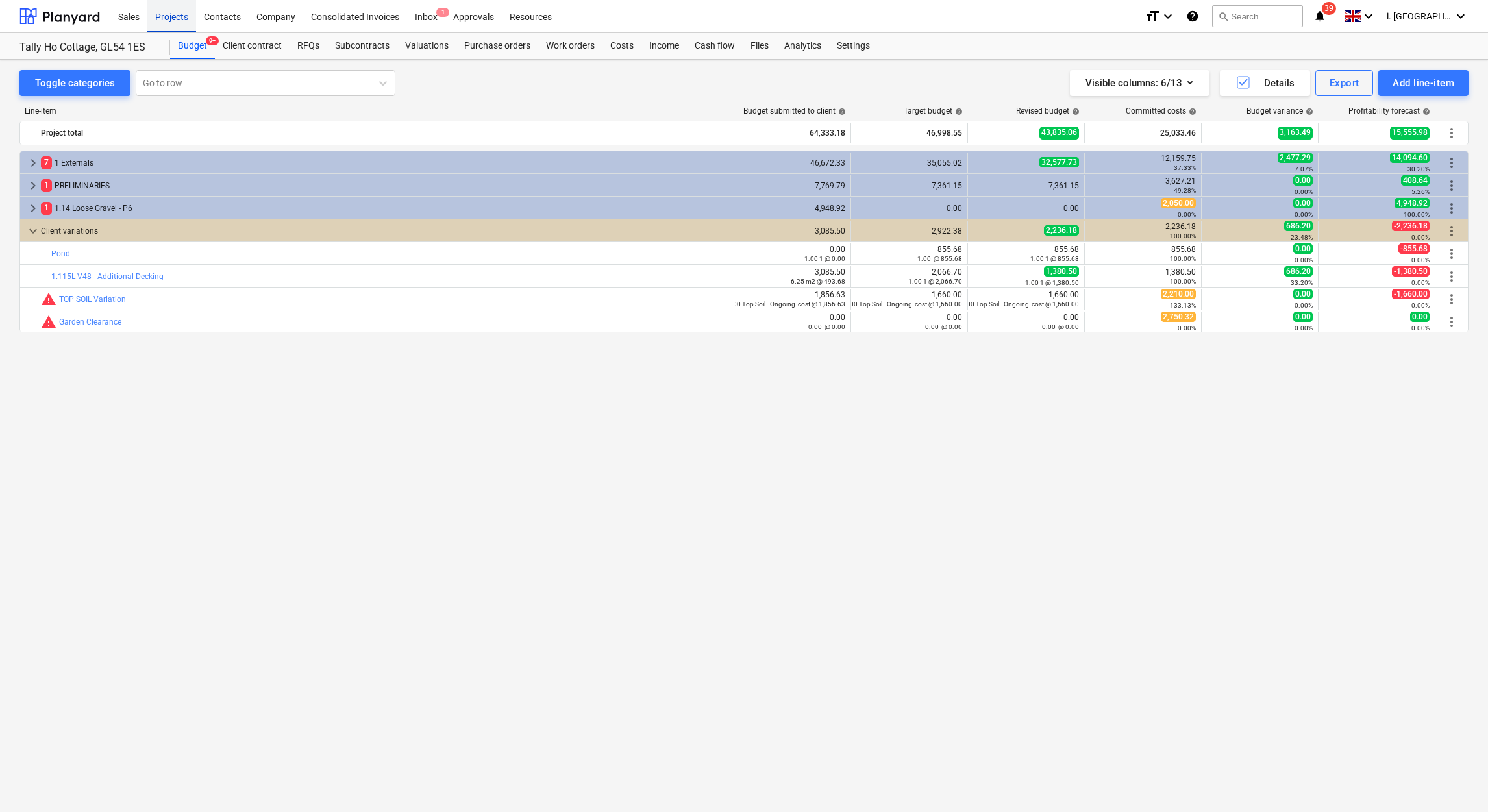
click at [173, 14] on div "Projects" at bounding box center [172, 15] width 49 height 33
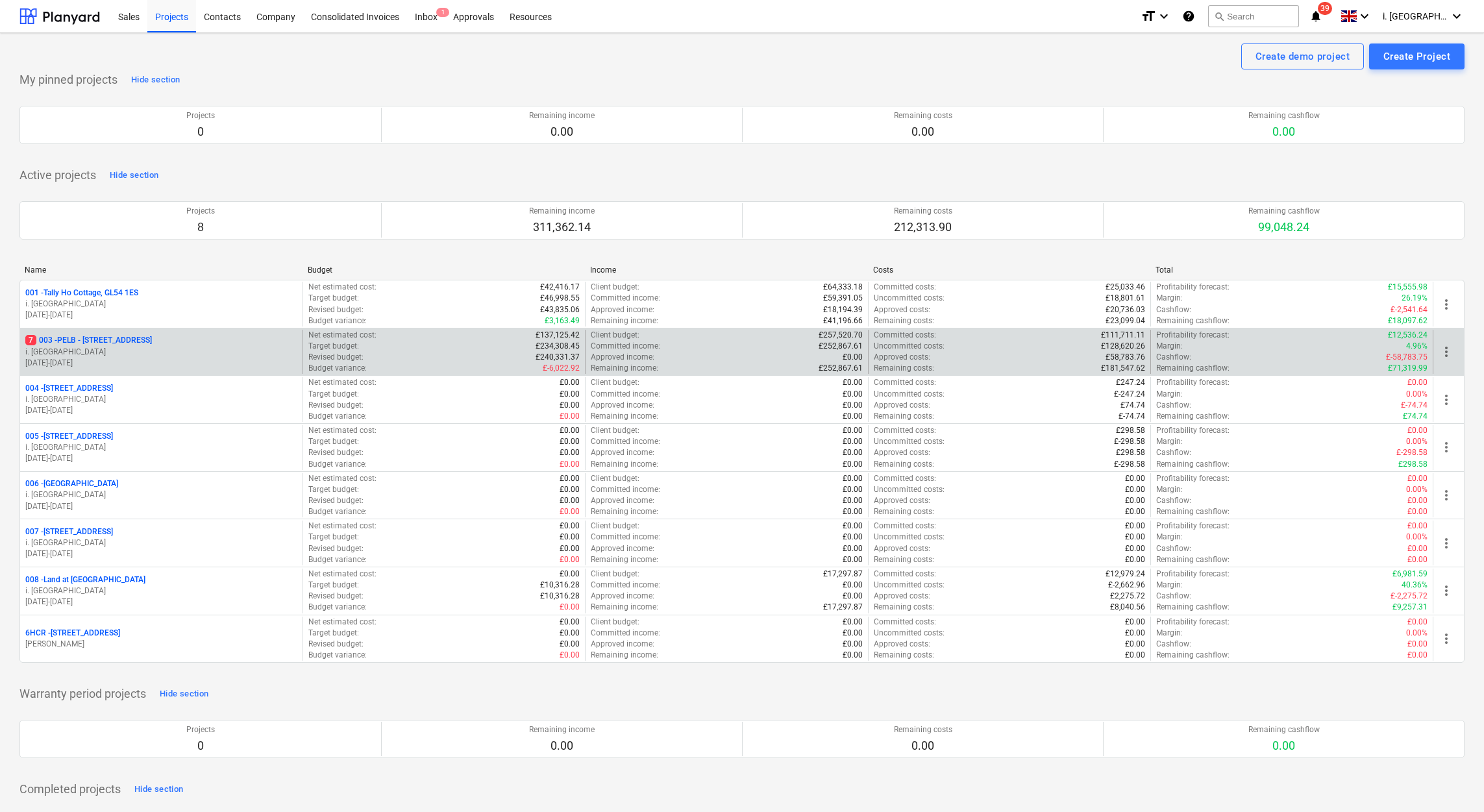
click at [148, 343] on p "7 003 - PELB - Castle lane, Moreton Valence, GL2 7NE" at bounding box center [88, 340] width 126 height 11
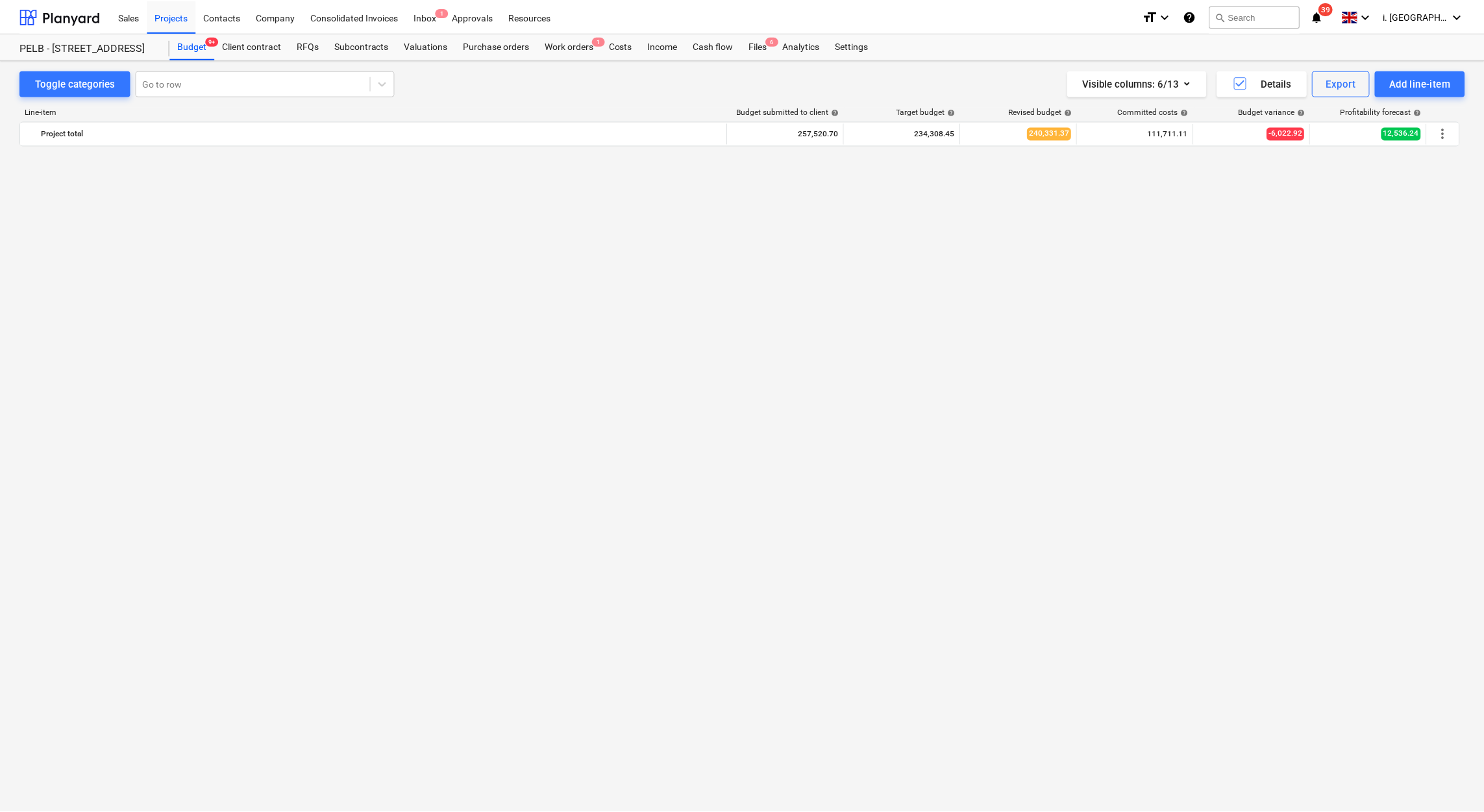
scroll to position [1495, 0]
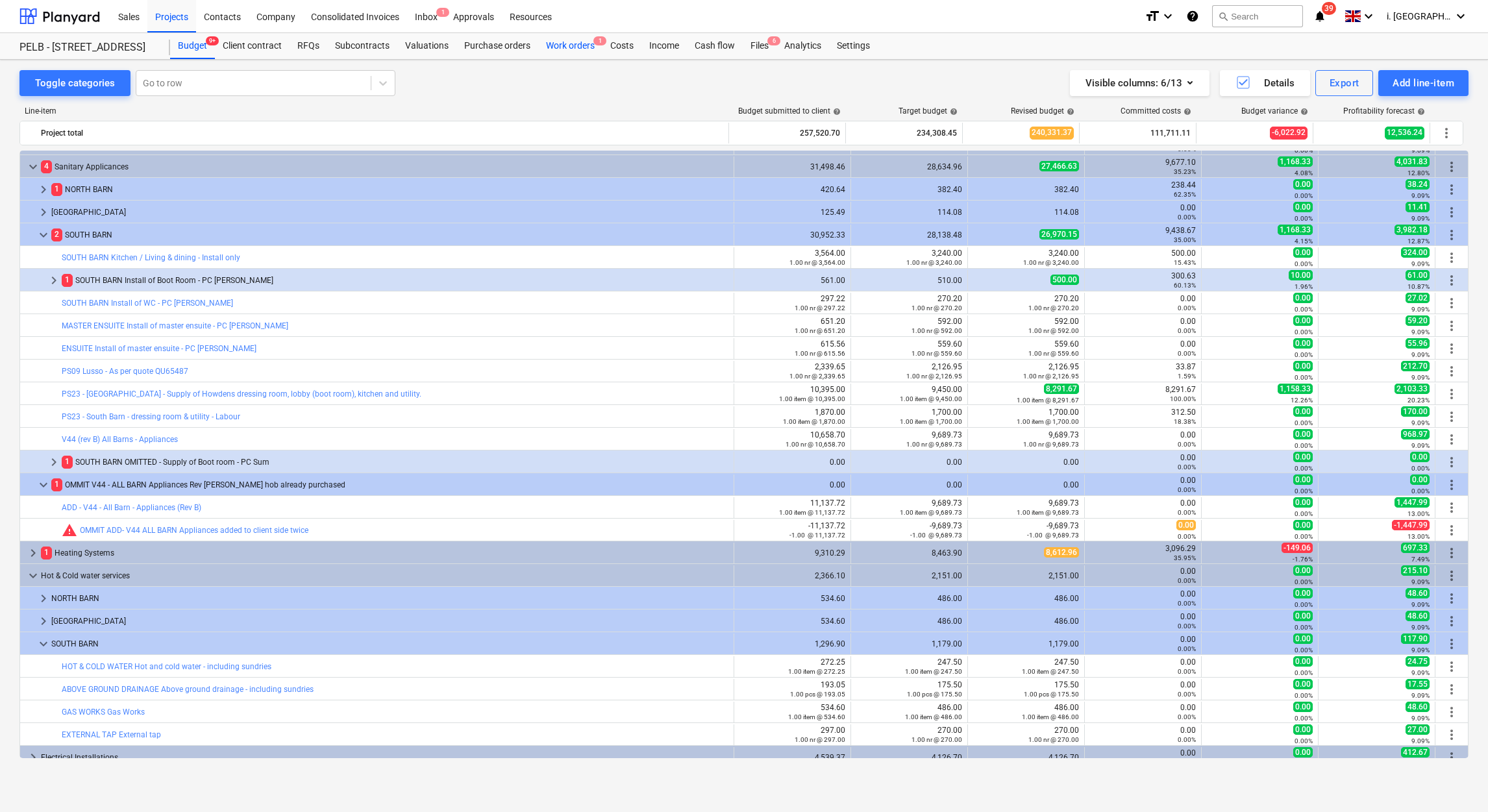
click at [581, 42] on div "Work orders 1" at bounding box center [570, 45] width 65 height 26
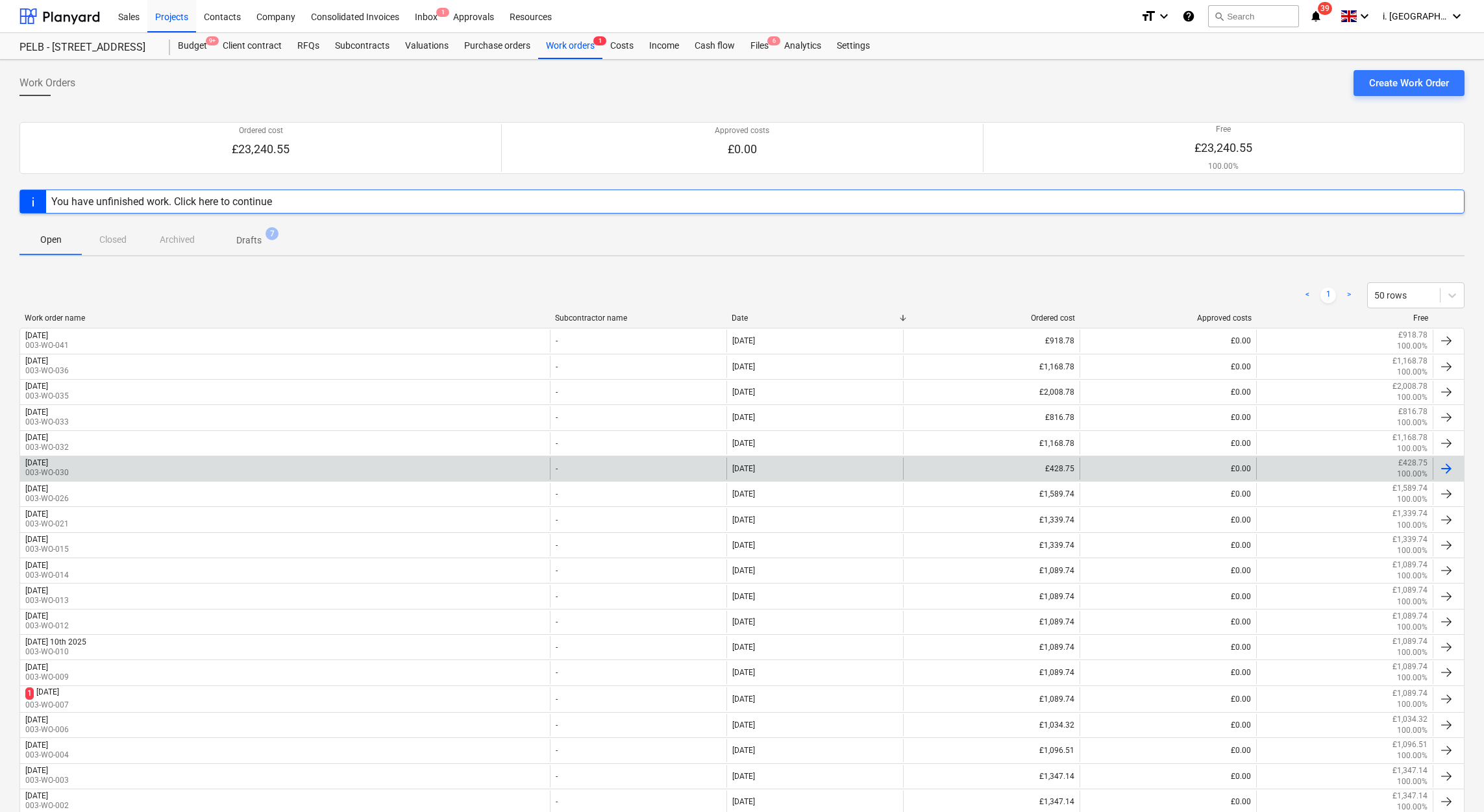
click at [286, 475] on div "Friday 19th September 2025 003-WO-030" at bounding box center [285, 468] width 530 height 22
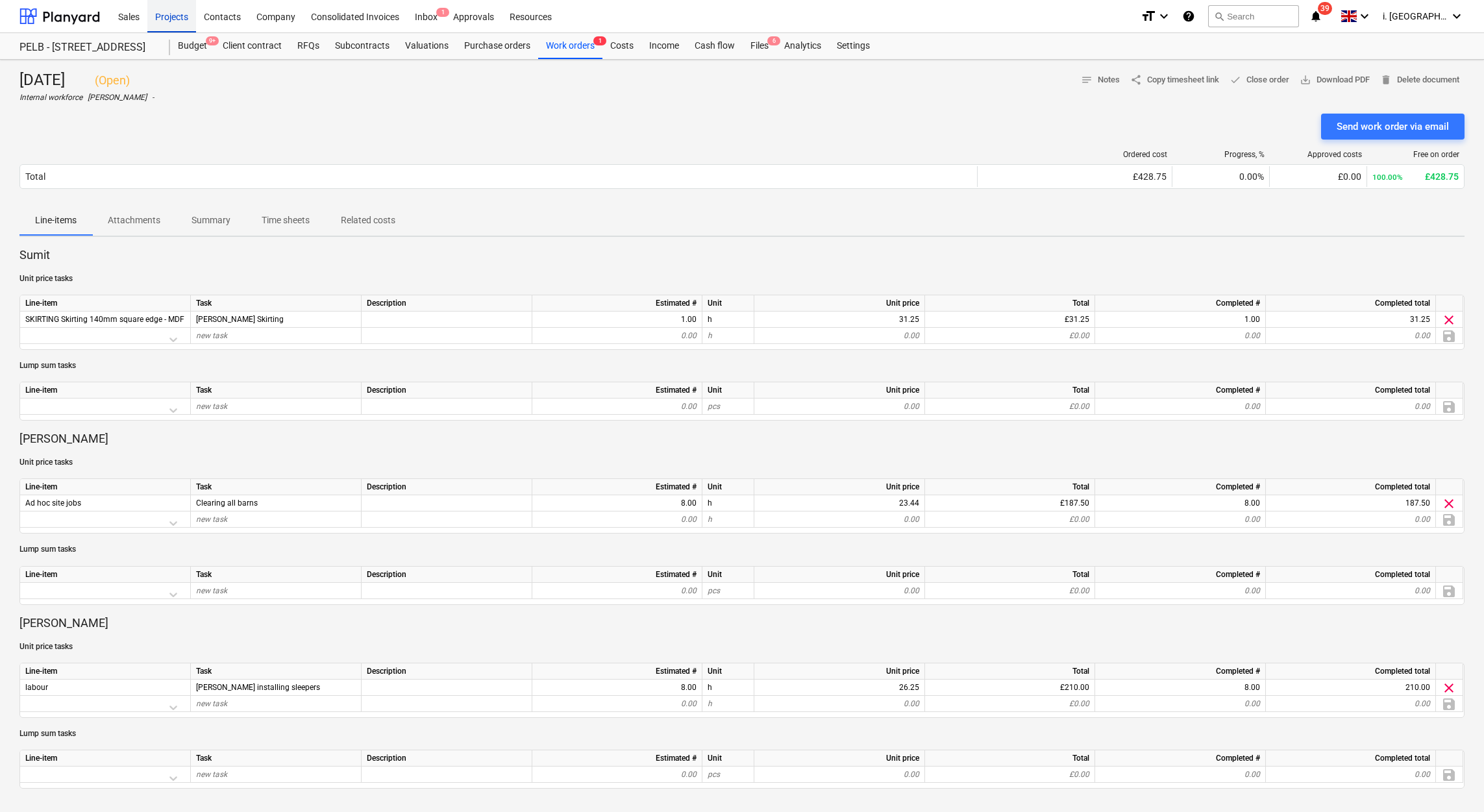
click at [182, 17] on div "Projects" at bounding box center [172, 15] width 49 height 33
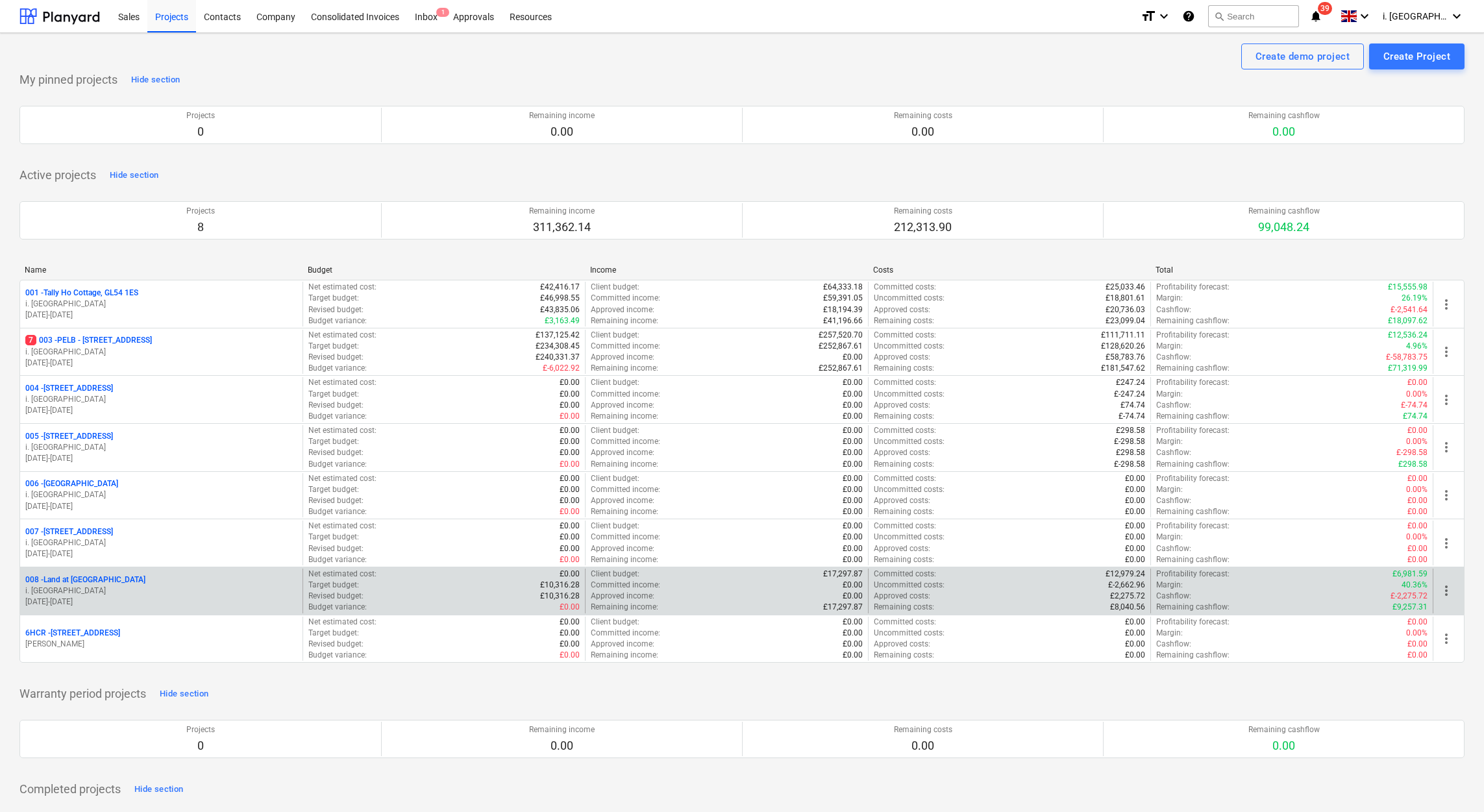
click at [143, 584] on div "008 - Land at Oxenton" at bounding box center [161, 579] width 272 height 11
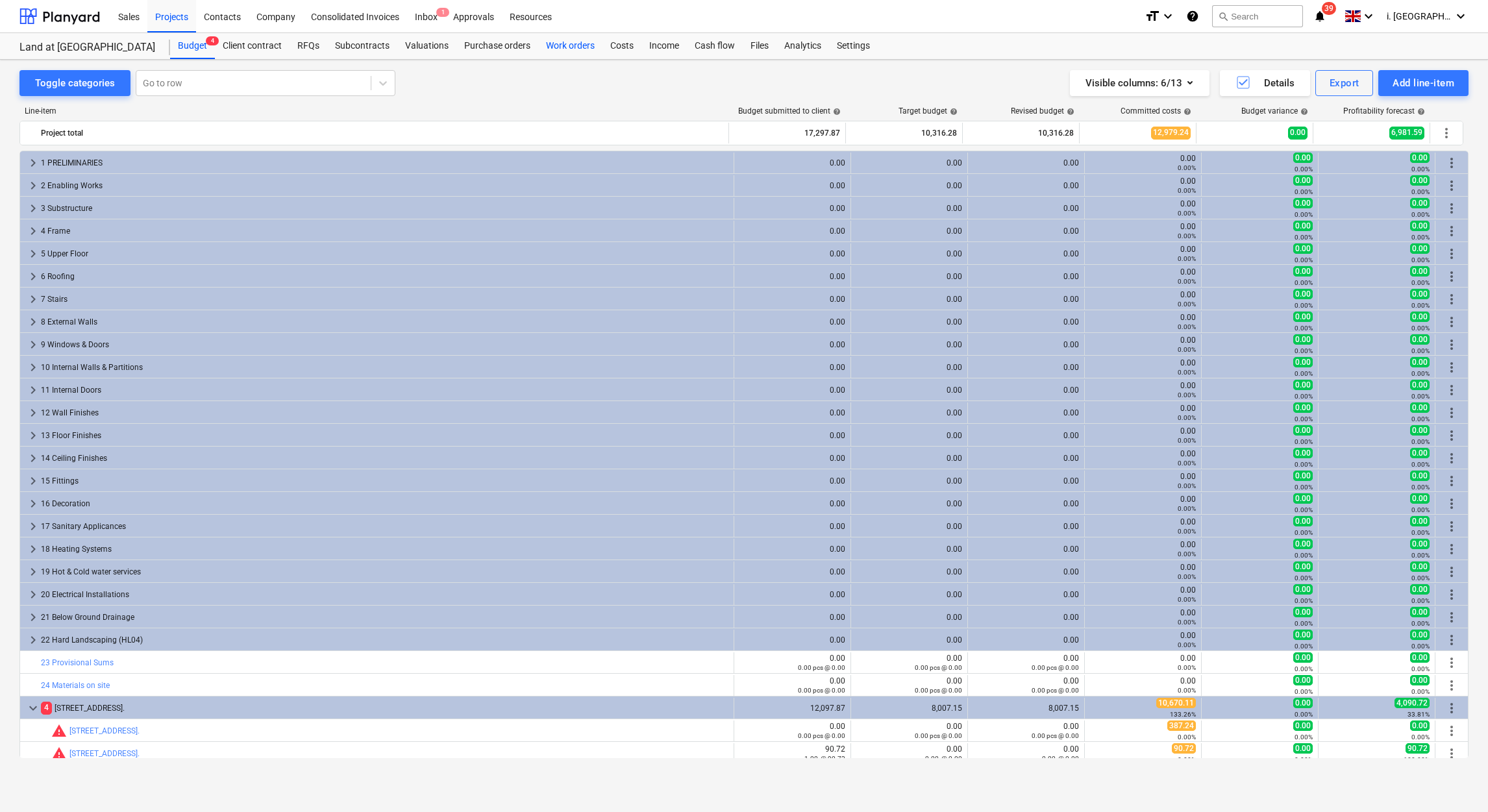
click at [568, 47] on div "Work orders" at bounding box center [570, 45] width 65 height 26
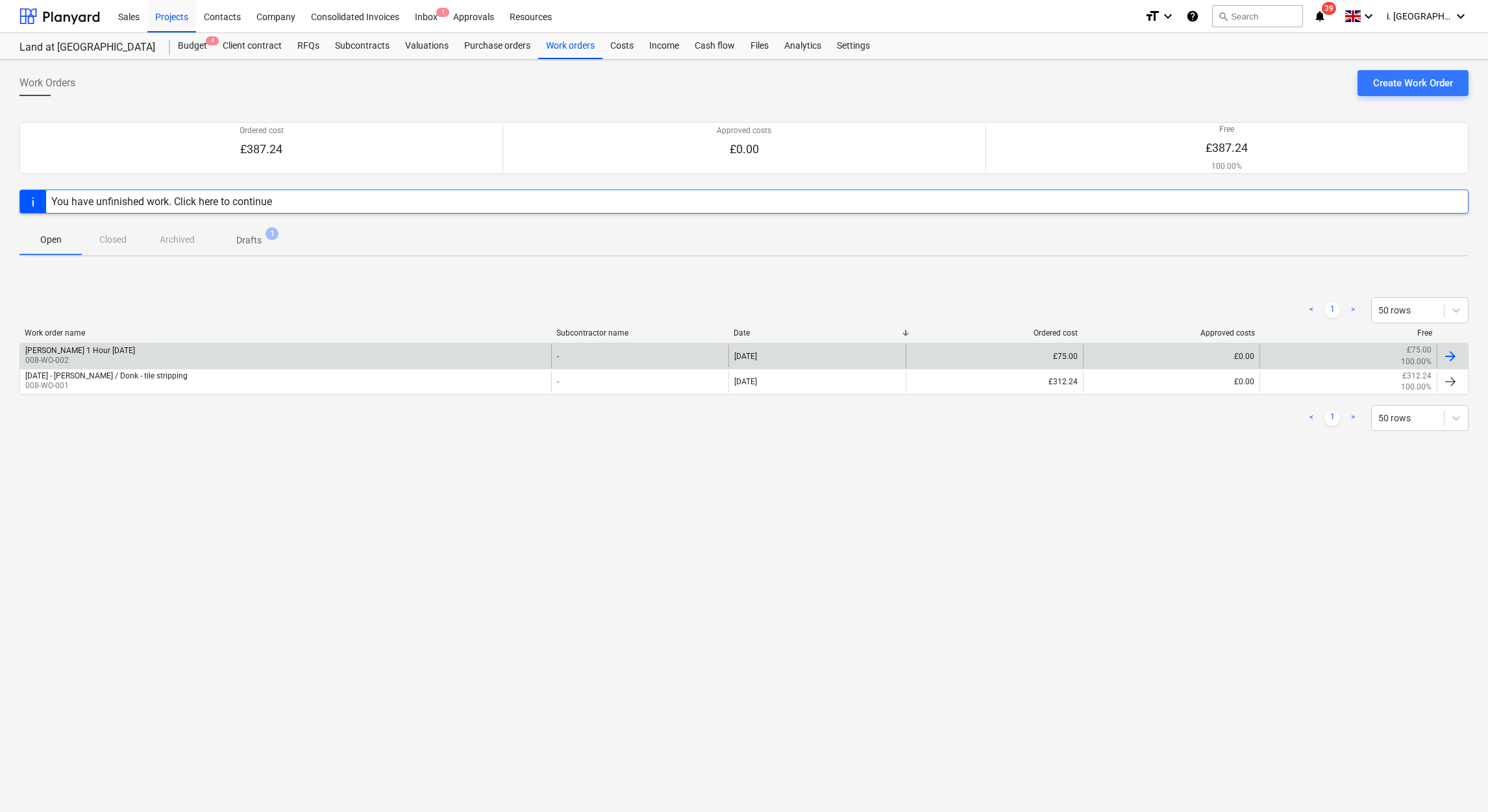
click at [213, 358] on div "Harry 1 Hour 18th Sept 008-WO-002" at bounding box center [285, 355] width 531 height 22
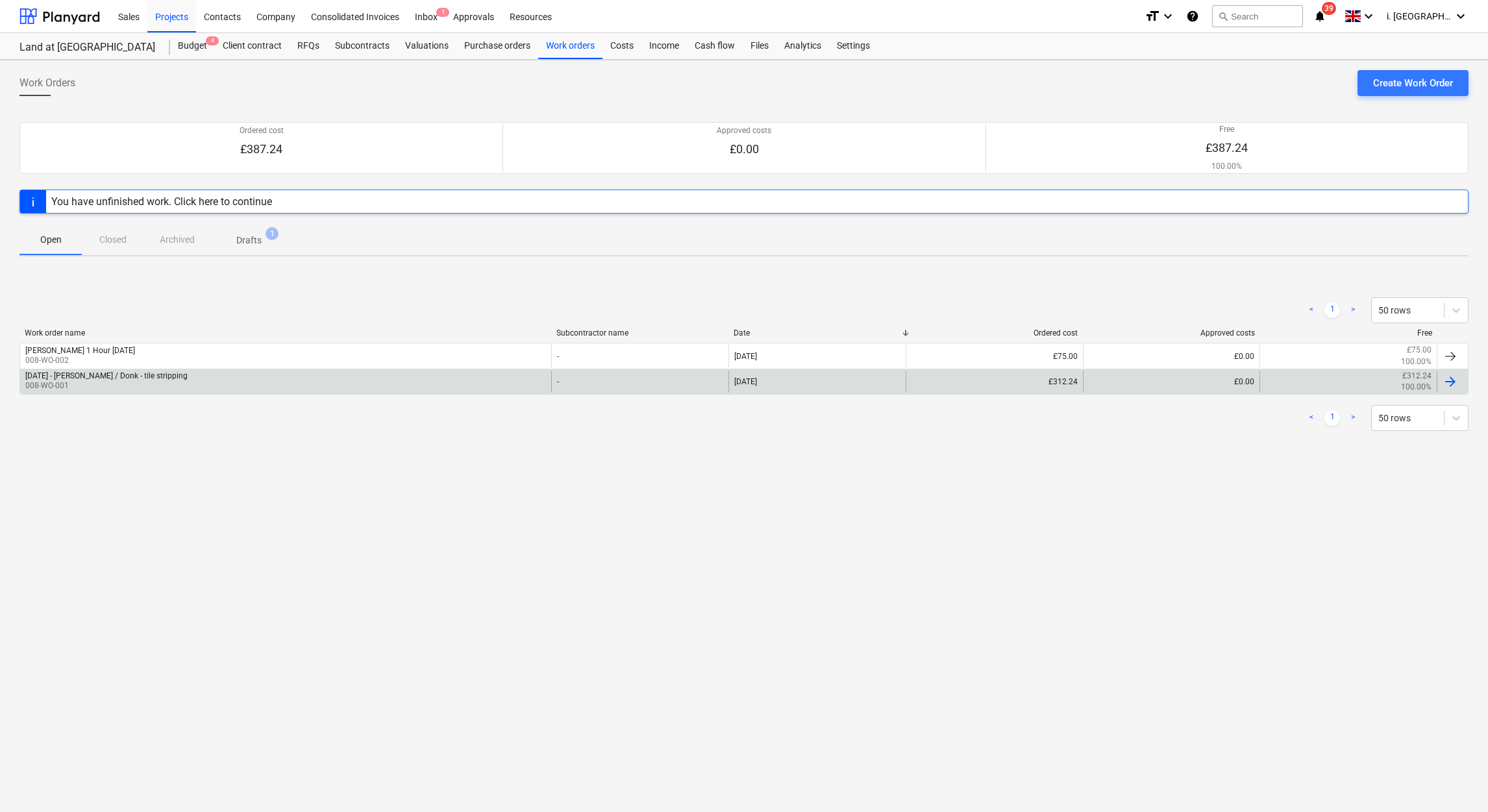
click at [146, 377] on div "[DATE] - [PERSON_NAME] / Donk - tile stripping" at bounding box center [106, 375] width 162 height 9
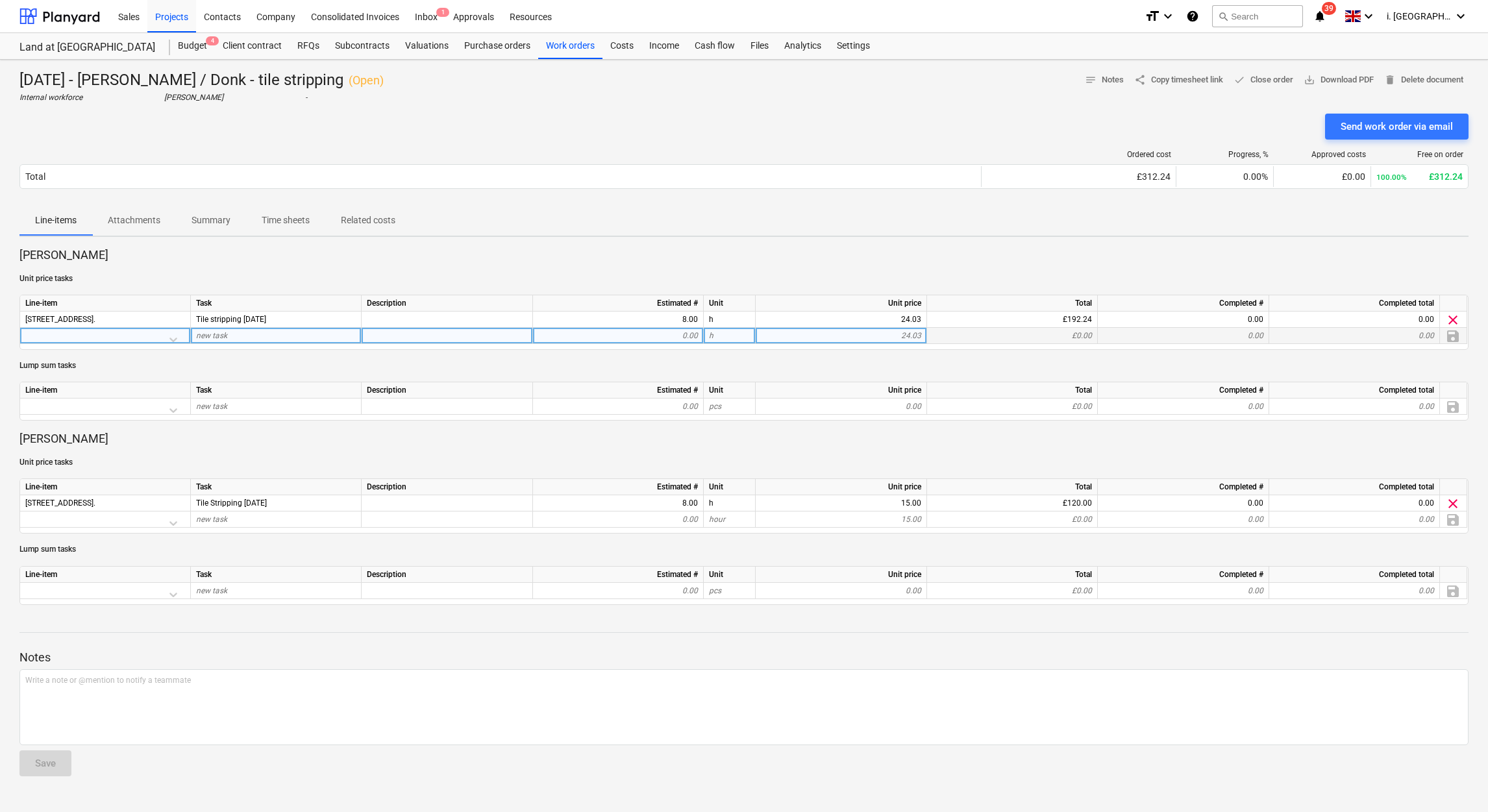
drag, startPoint x: 283, startPoint y: 320, endPoint x: 197, endPoint y: 329, distance: 86.5
click at [197, 329] on div "Line-item Task Description Estimated # Unit Unit price Total Completed # Comple…" at bounding box center [744, 322] width 1449 height 55
drag, startPoint x: 197, startPoint y: 329, endPoint x: 401, endPoint y: 269, distance: 212.6
click at [401, 269] on div "Daniel Marshal Unit price tasks Line-item Task Description Estimated # Unit Uni…" at bounding box center [744, 426] width 1449 height 357
drag, startPoint x: 401, startPoint y: 269, endPoint x: 325, endPoint y: 306, distance: 84.5
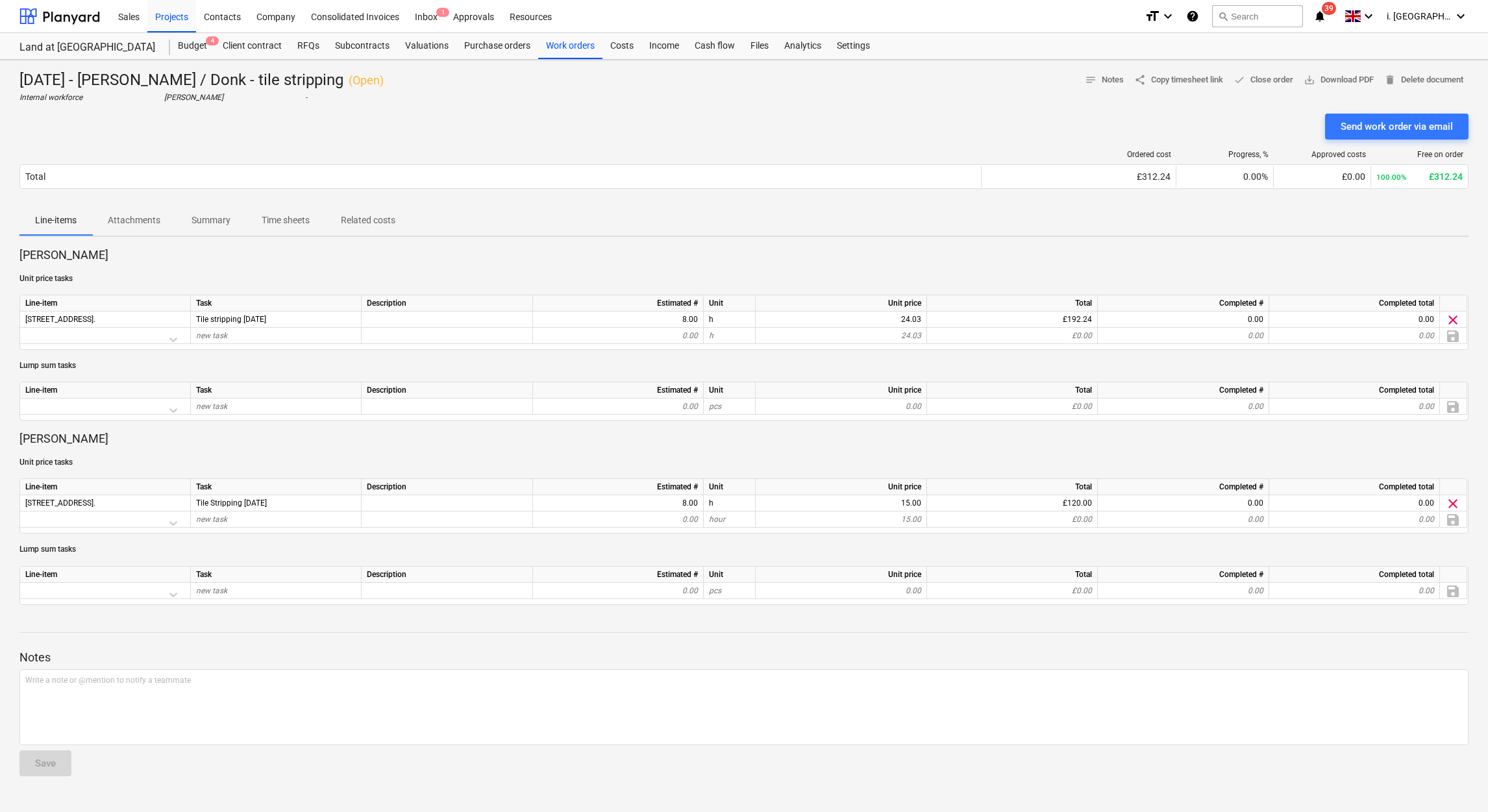
click at [325, 306] on div "Task" at bounding box center [276, 303] width 171 height 16
drag, startPoint x: 291, startPoint y: 323, endPoint x: 199, endPoint y: 318, distance: 92.1
click at [199, 318] on div "Tile stripping [DATE]" at bounding box center [276, 319] width 171 height 16
click at [266, 321] on span "Tile stripping [DATE]" at bounding box center [230, 319] width 70 height 9
drag, startPoint x: 296, startPoint y: 318, endPoint x: 180, endPoint y: 321, distance: 116.0
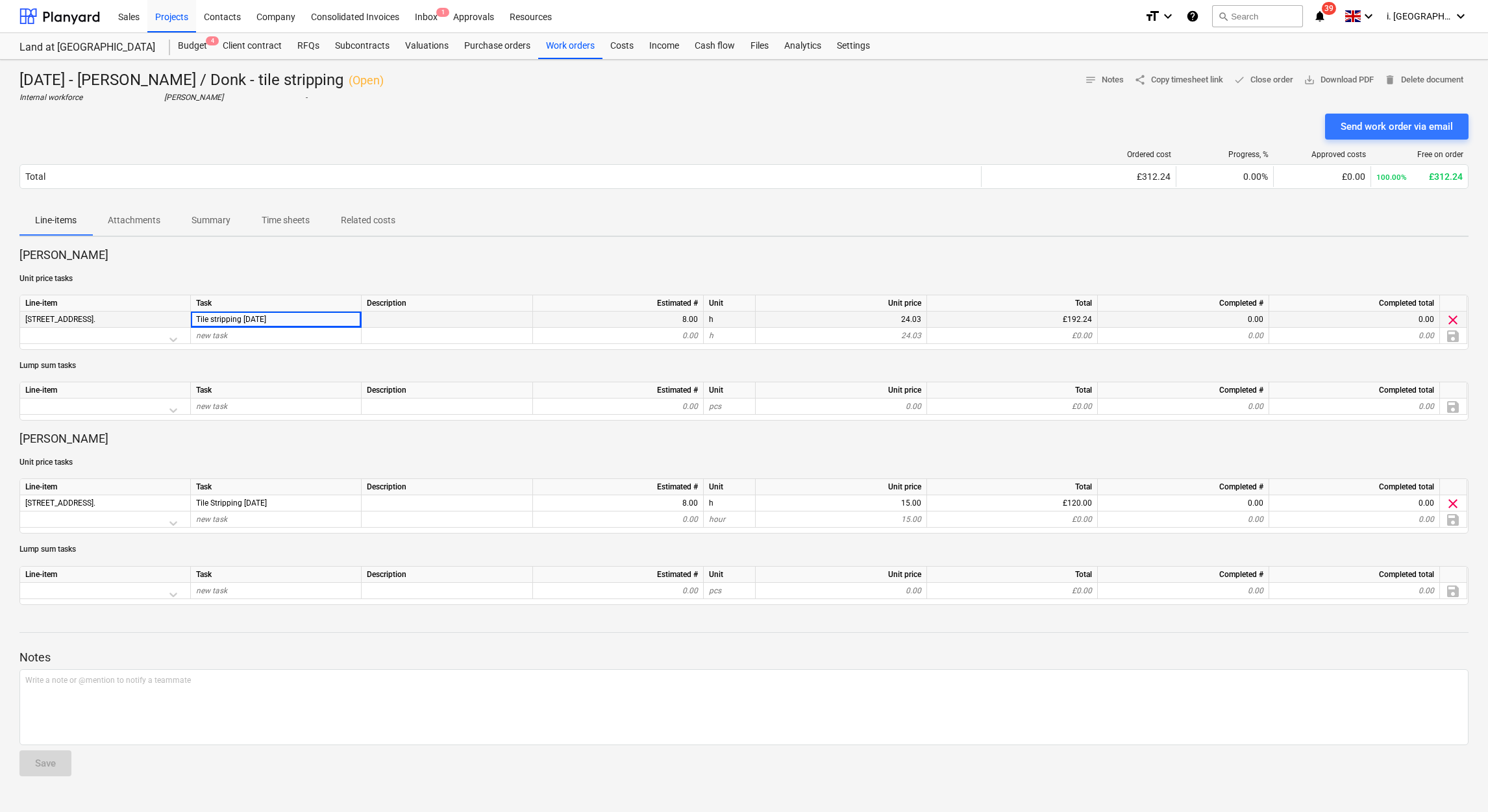
click at [0, 0] on div "398 Labour Mabels farmhouse, back street, Ilmington, cv36 4lj. Tile stripping 1…" at bounding box center [0, 0] width 0 height 0
copy div "lmington, cv36 4lj. Tile stripping 19th Sept"
click at [176, 17] on div "Projects" at bounding box center [172, 15] width 49 height 33
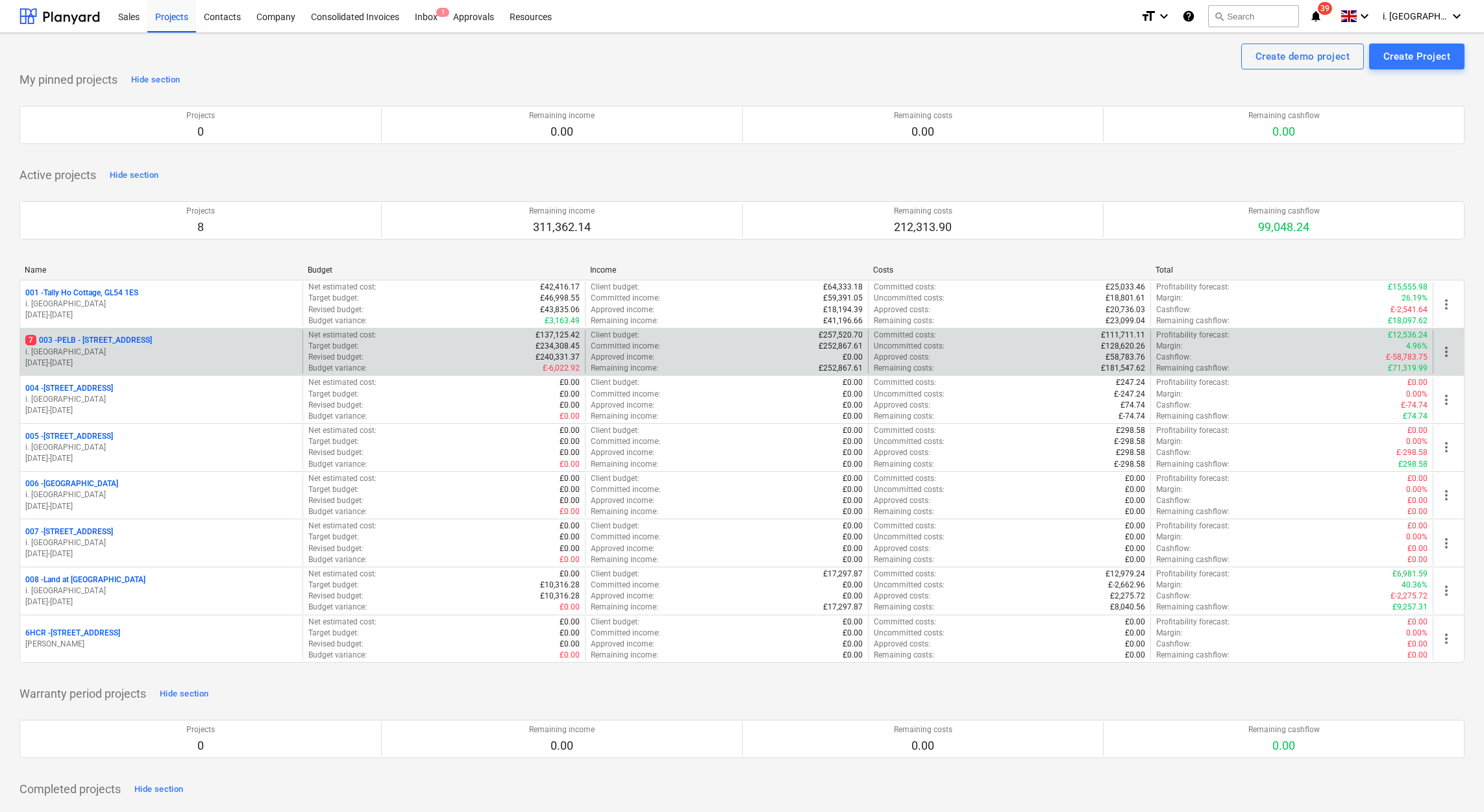
click at [170, 352] on p "i. [GEOGRAPHIC_DATA]" at bounding box center [161, 352] width 272 height 11
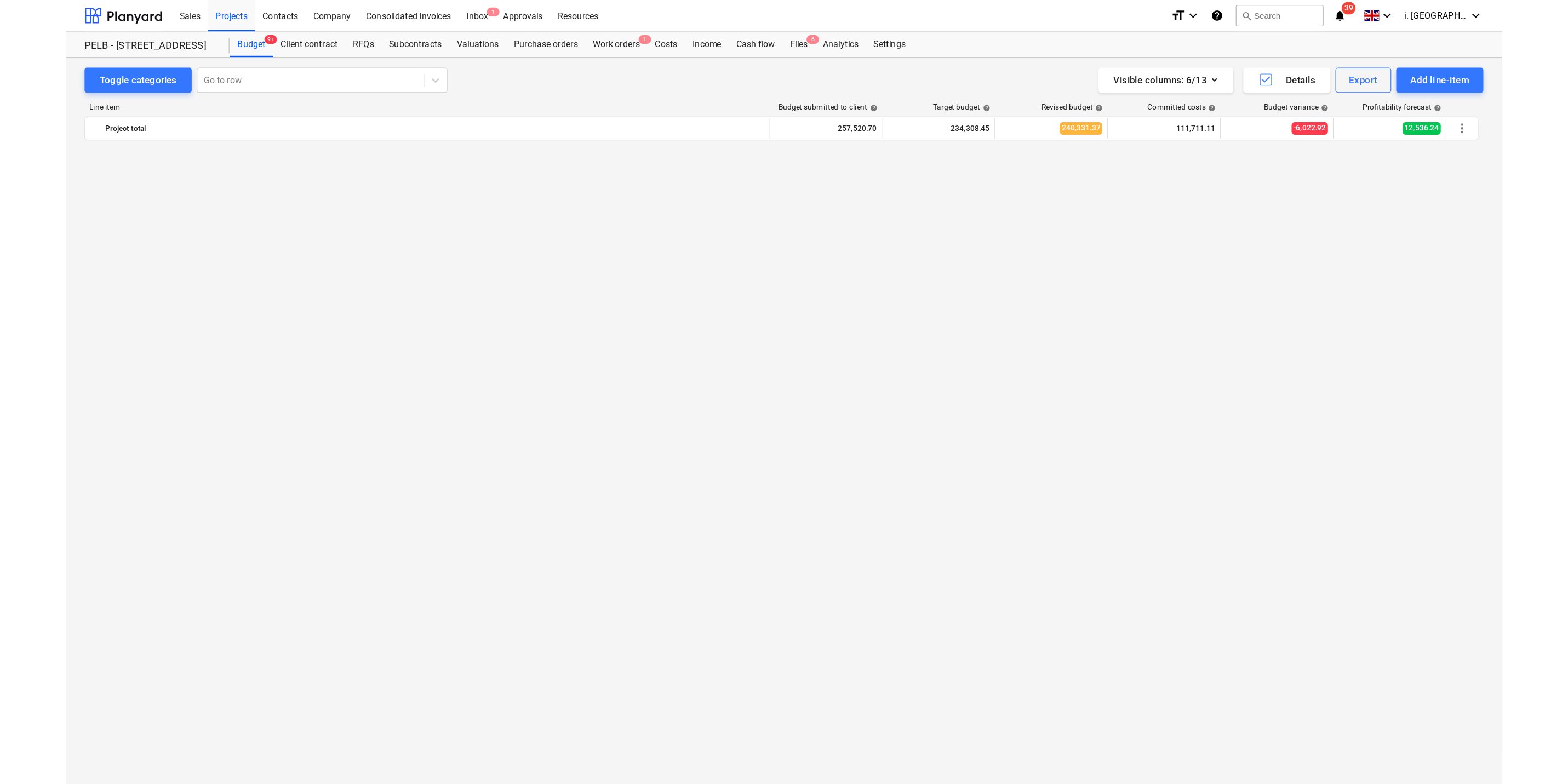
scroll to position [1262, 0]
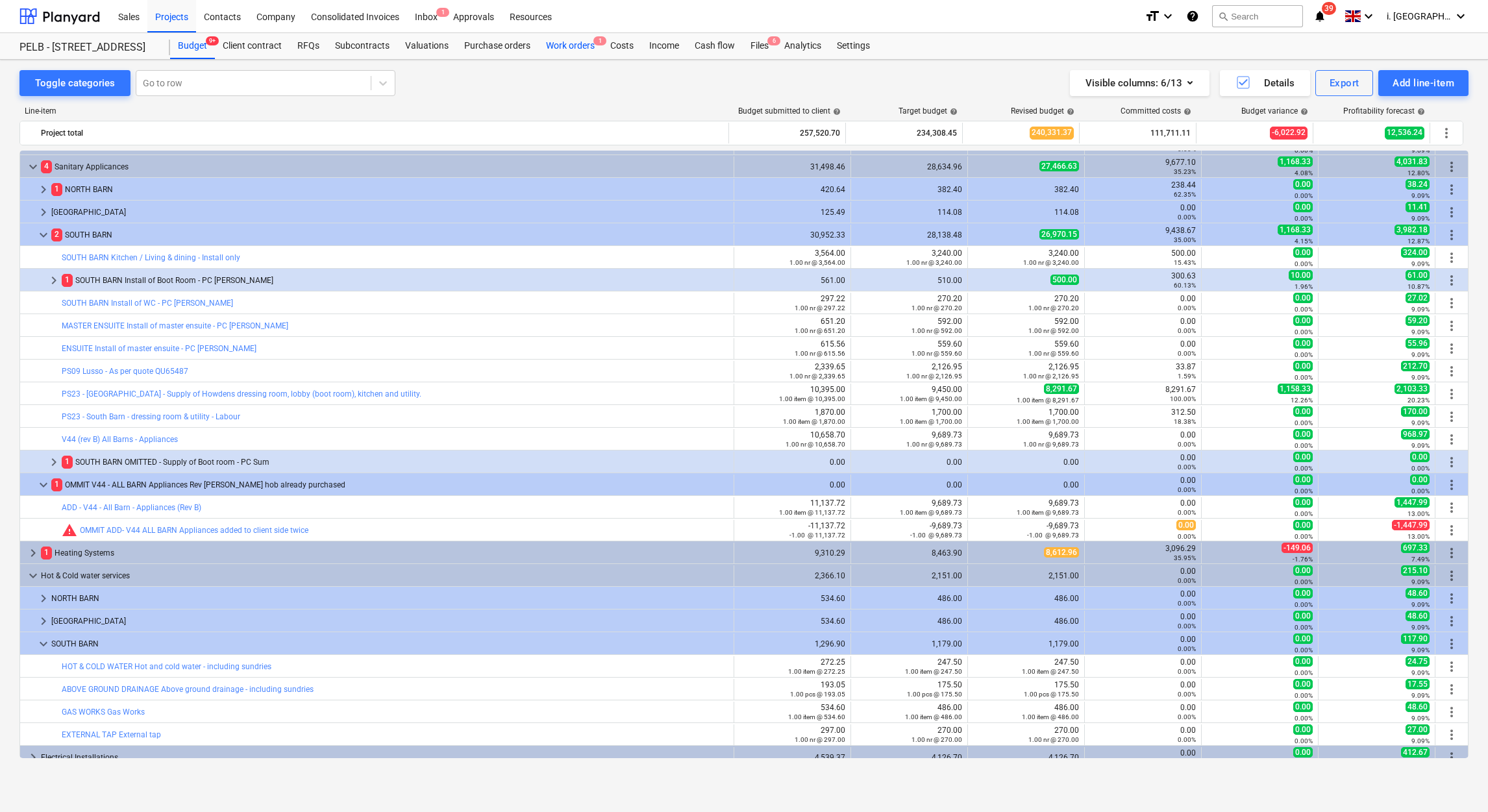
click at [568, 47] on div "Work orders 1" at bounding box center [570, 45] width 65 height 26
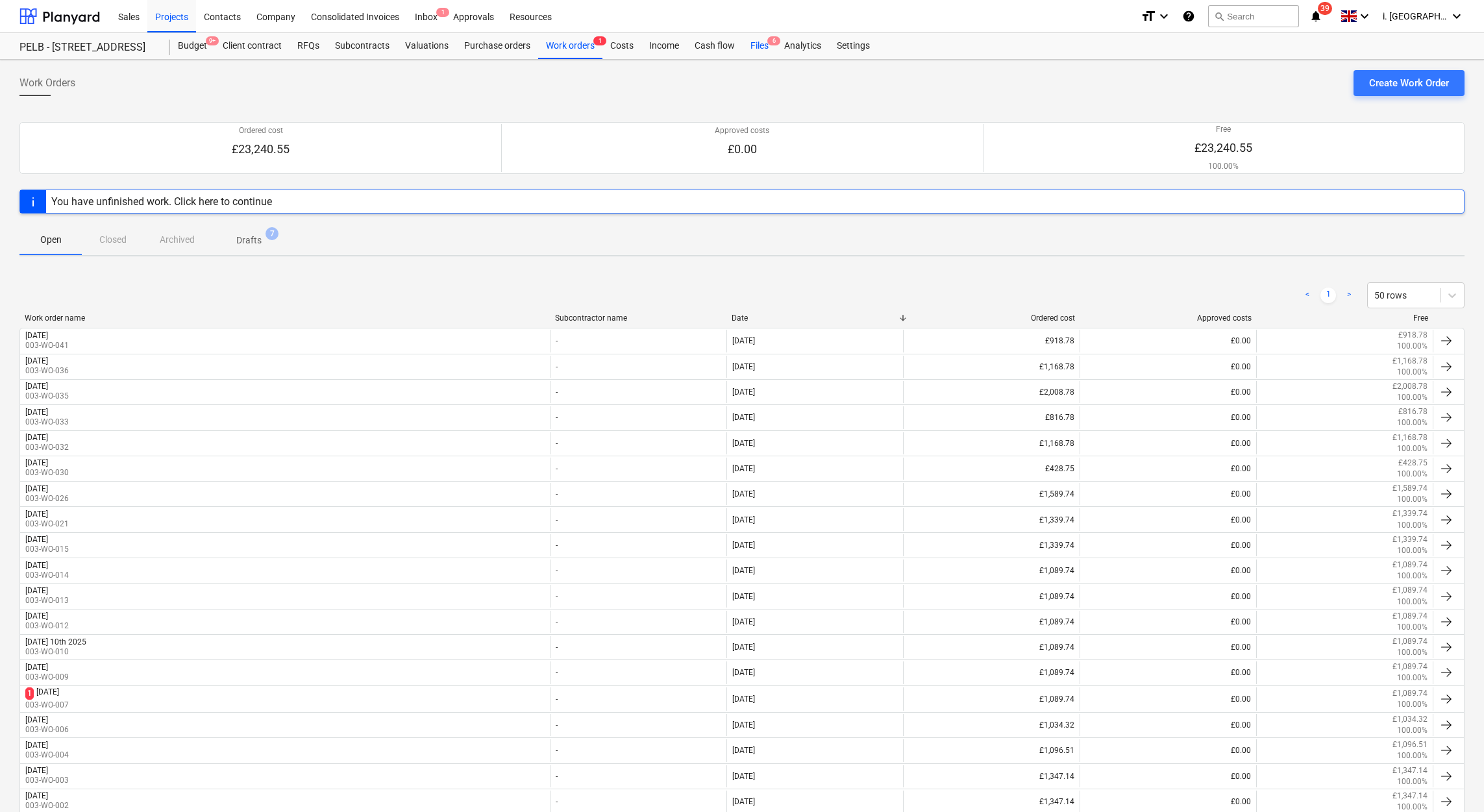
click at [745, 43] on div "Files 6" at bounding box center [759, 45] width 34 height 26
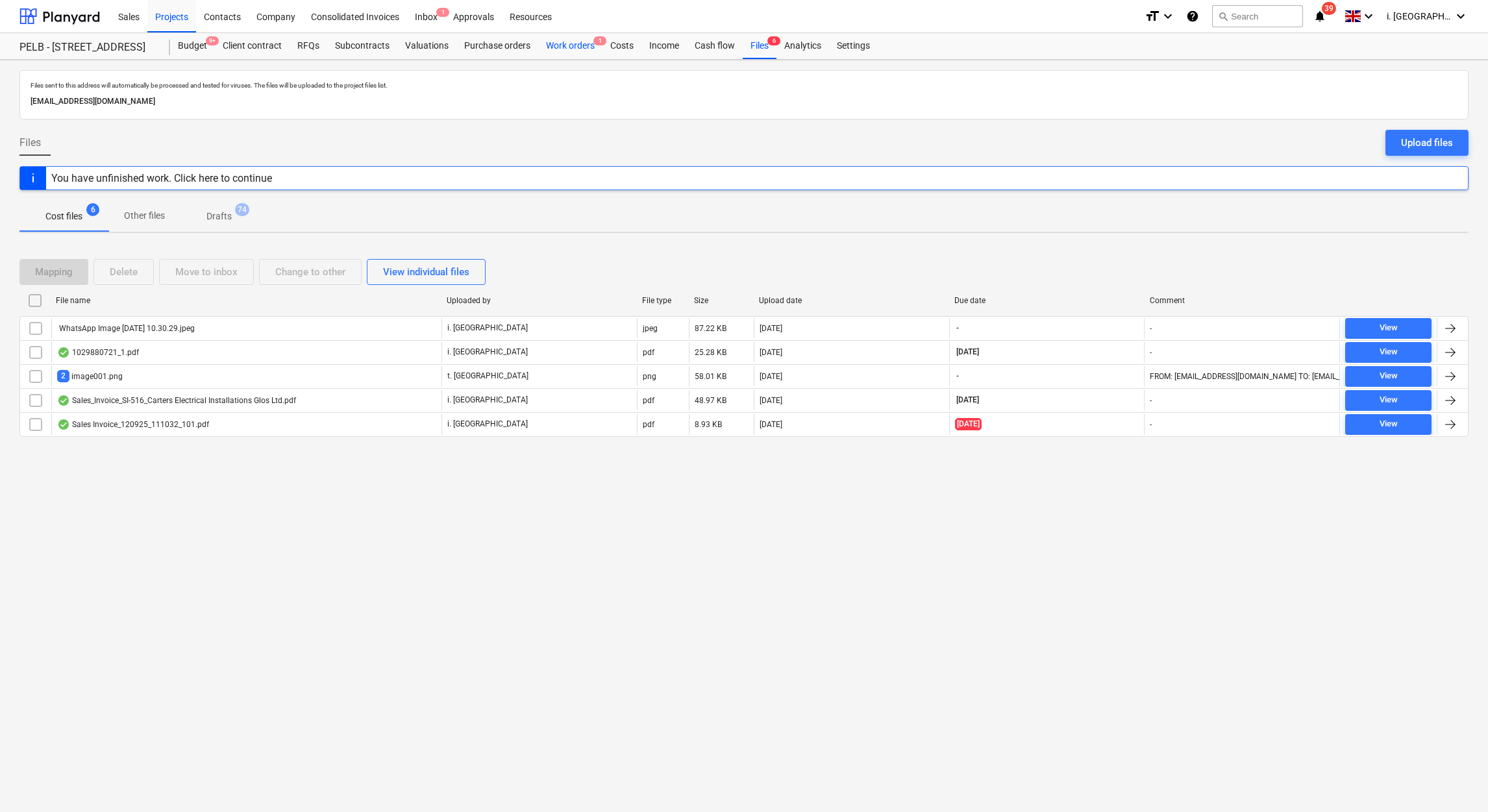
click at [552, 52] on div "Work orders 1" at bounding box center [570, 45] width 65 height 26
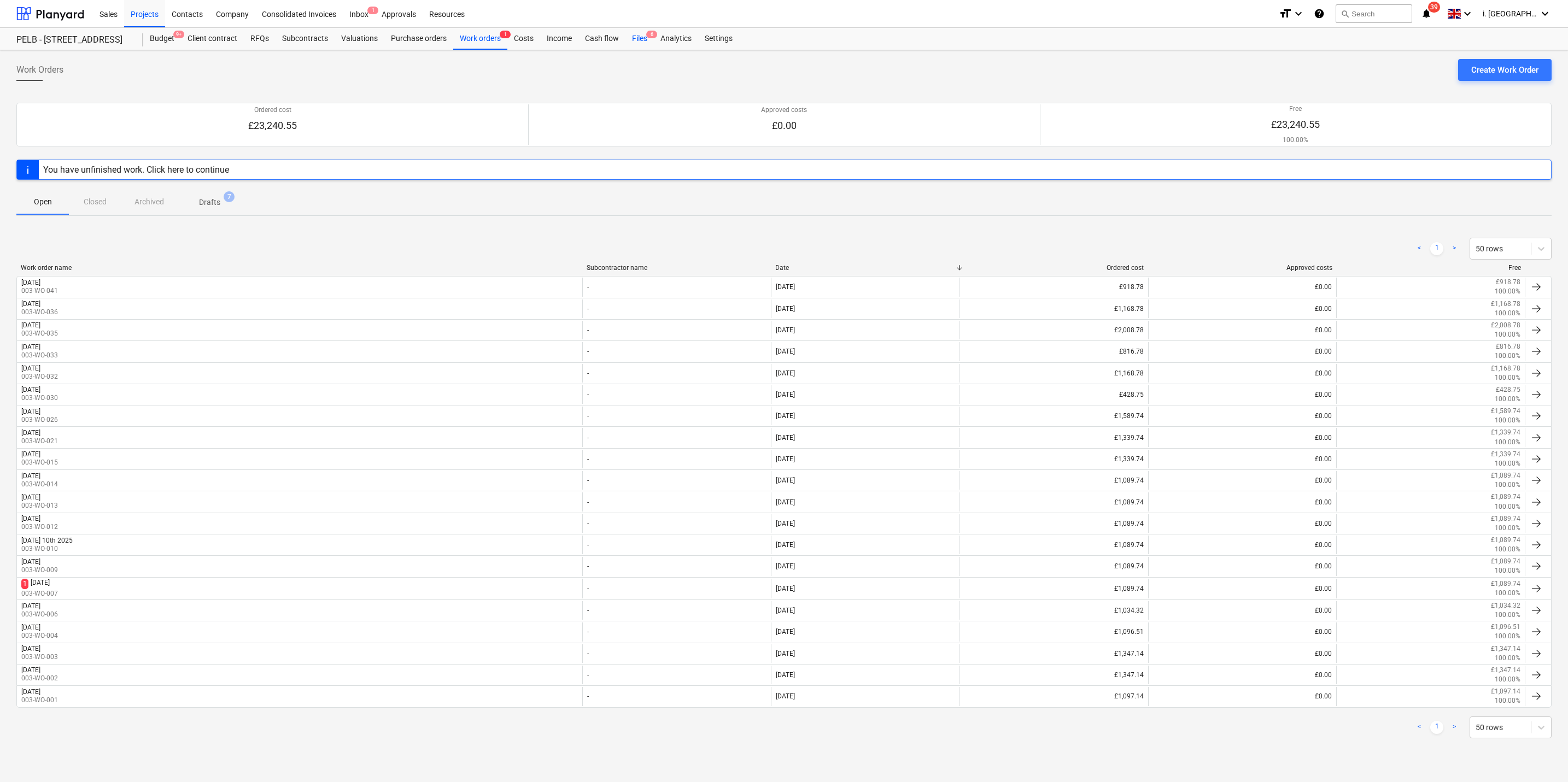
click at [627, 40] on div "Files 6" at bounding box center [640, 38] width 28 height 22
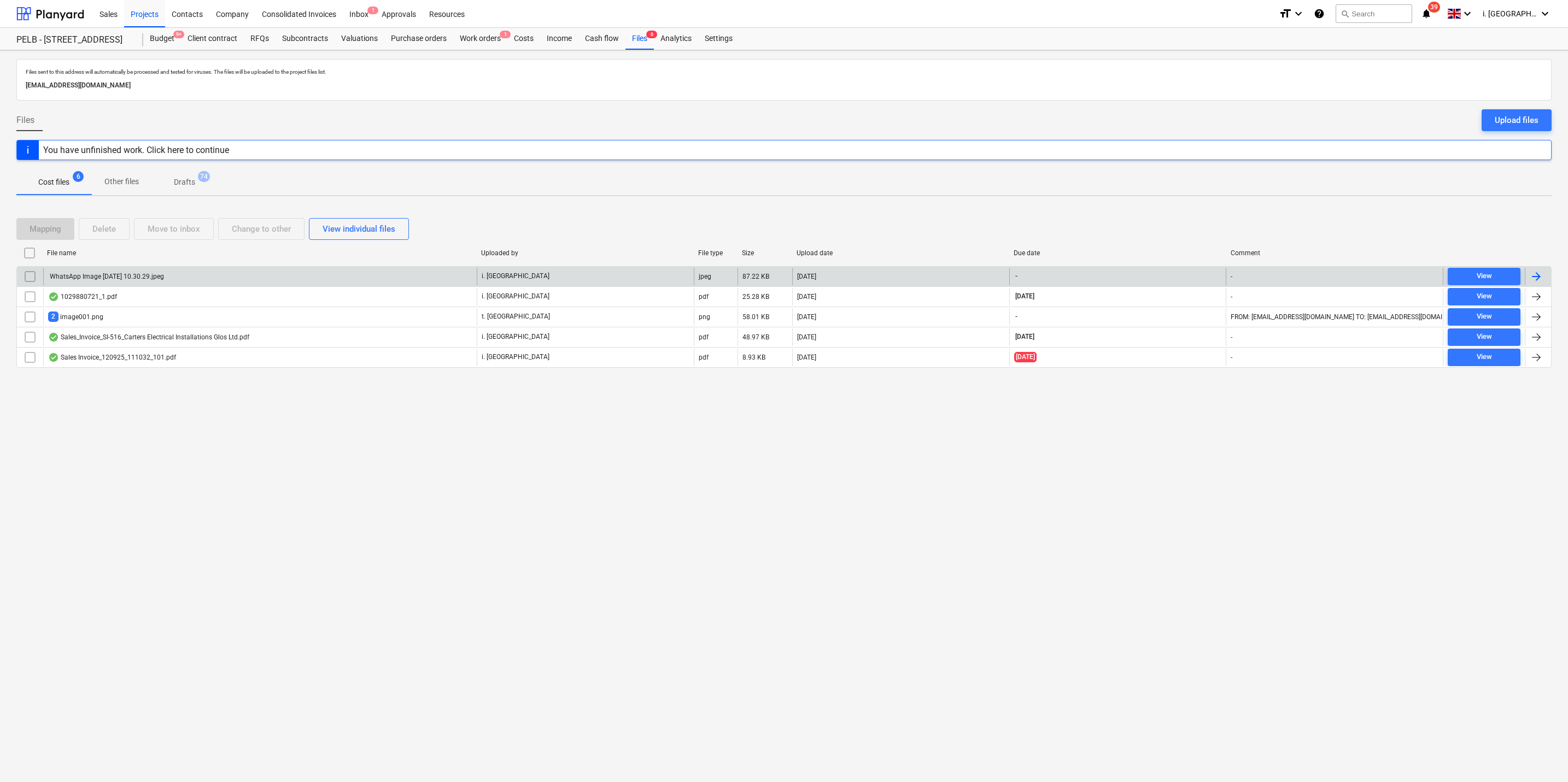
click at [136, 279] on div "WhatsApp Image [DATE] 10.30.29.jpeg" at bounding box center [106, 276] width 116 height 7
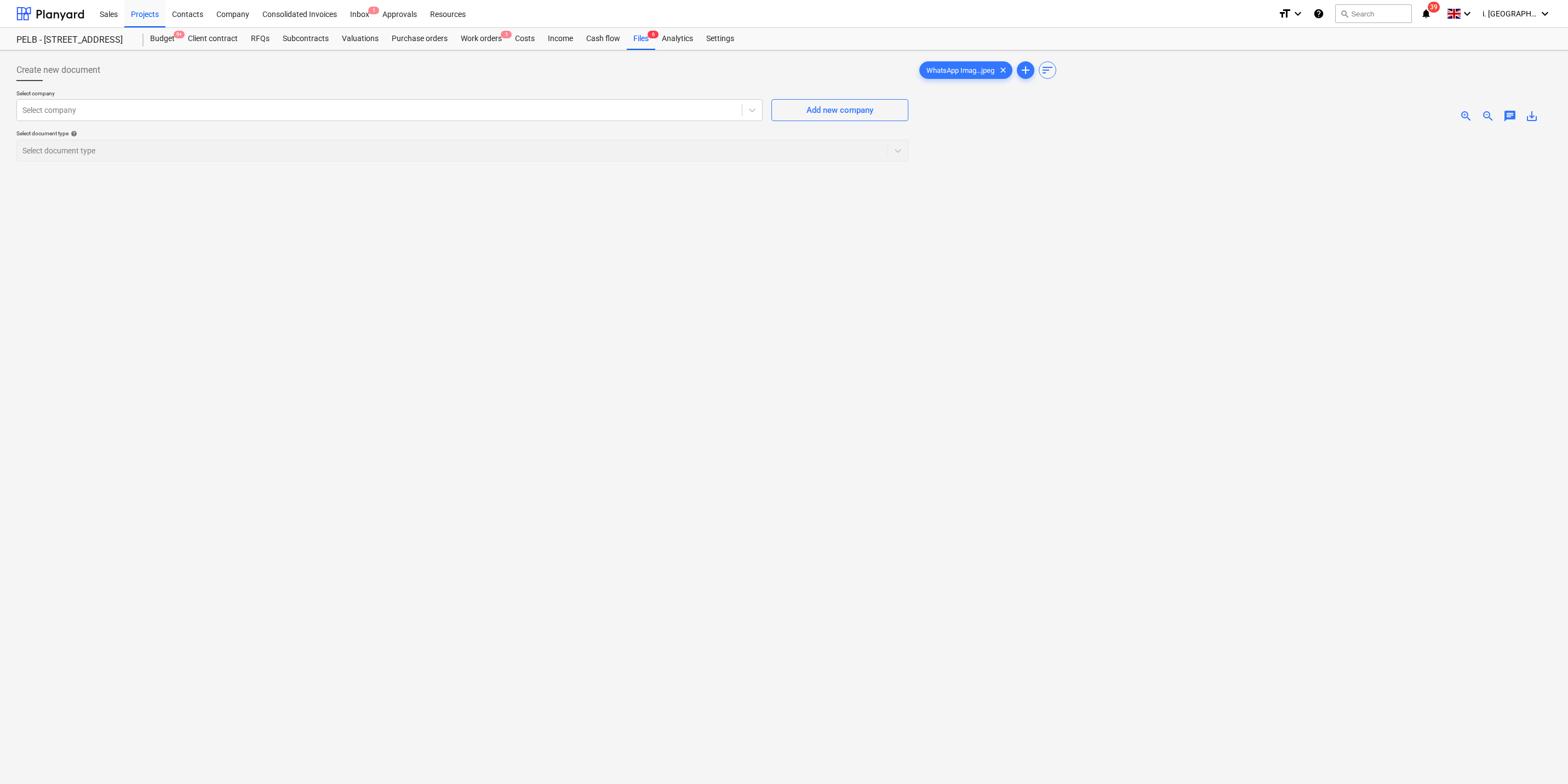
click at [1255, 111] on span "save_alt" at bounding box center [1531, 116] width 13 height 13
drag, startPoint x: 814, startPoint y: 515, endPoint x: 590, endPoint y: 377, distance: 263.1
click at [814, 515] on div "Create new document Select company Select company Add new company Select docume…" at bounding box center [462, 472] width 900 height 834
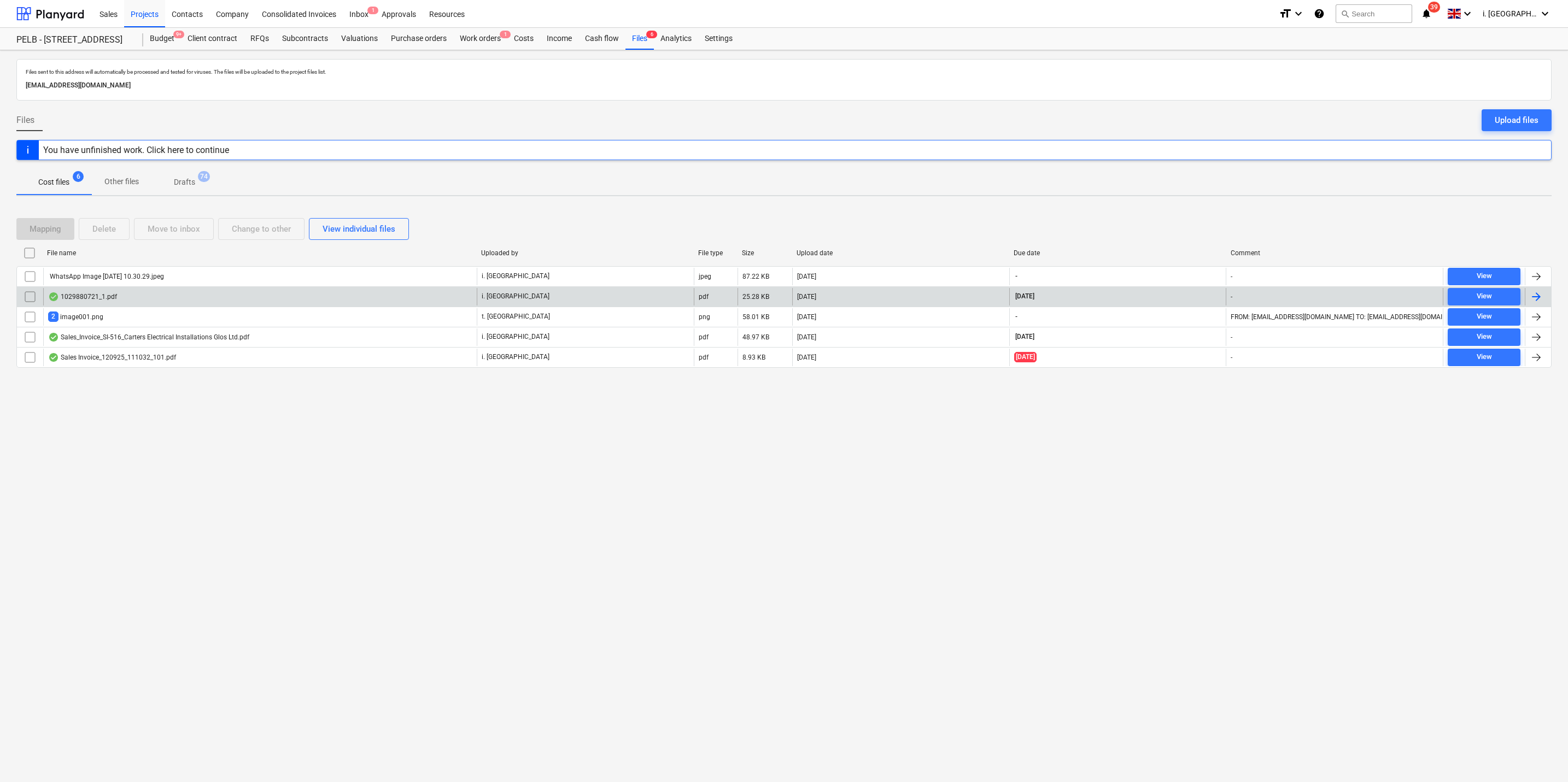
click at [295, 306] on div "1029880721_1.pdf" at bounding box center [260, 297] width 433 height 18
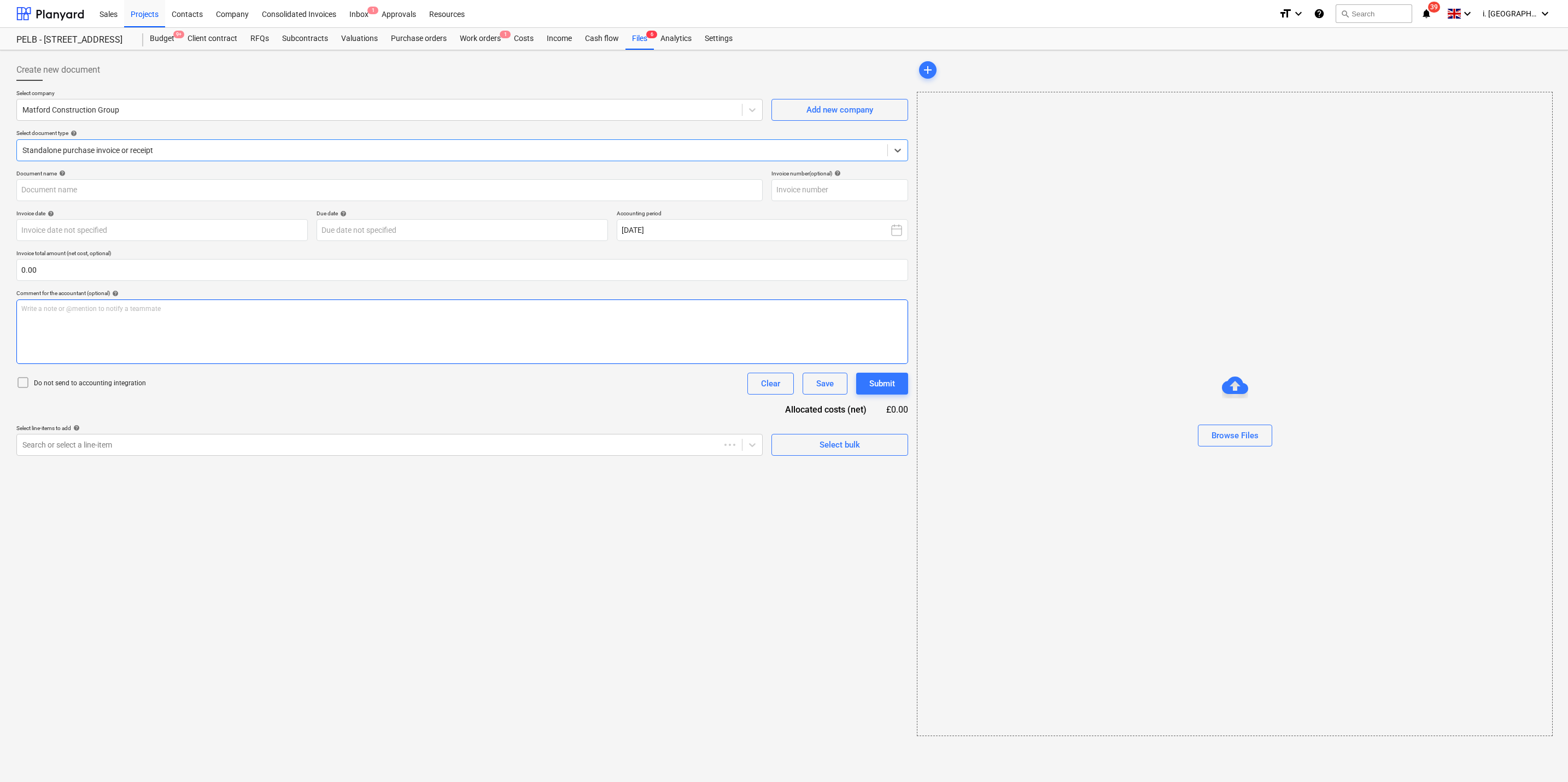
type input "1029880721"
type input "24 Sep 2025"
type input "15 Nov 2025"
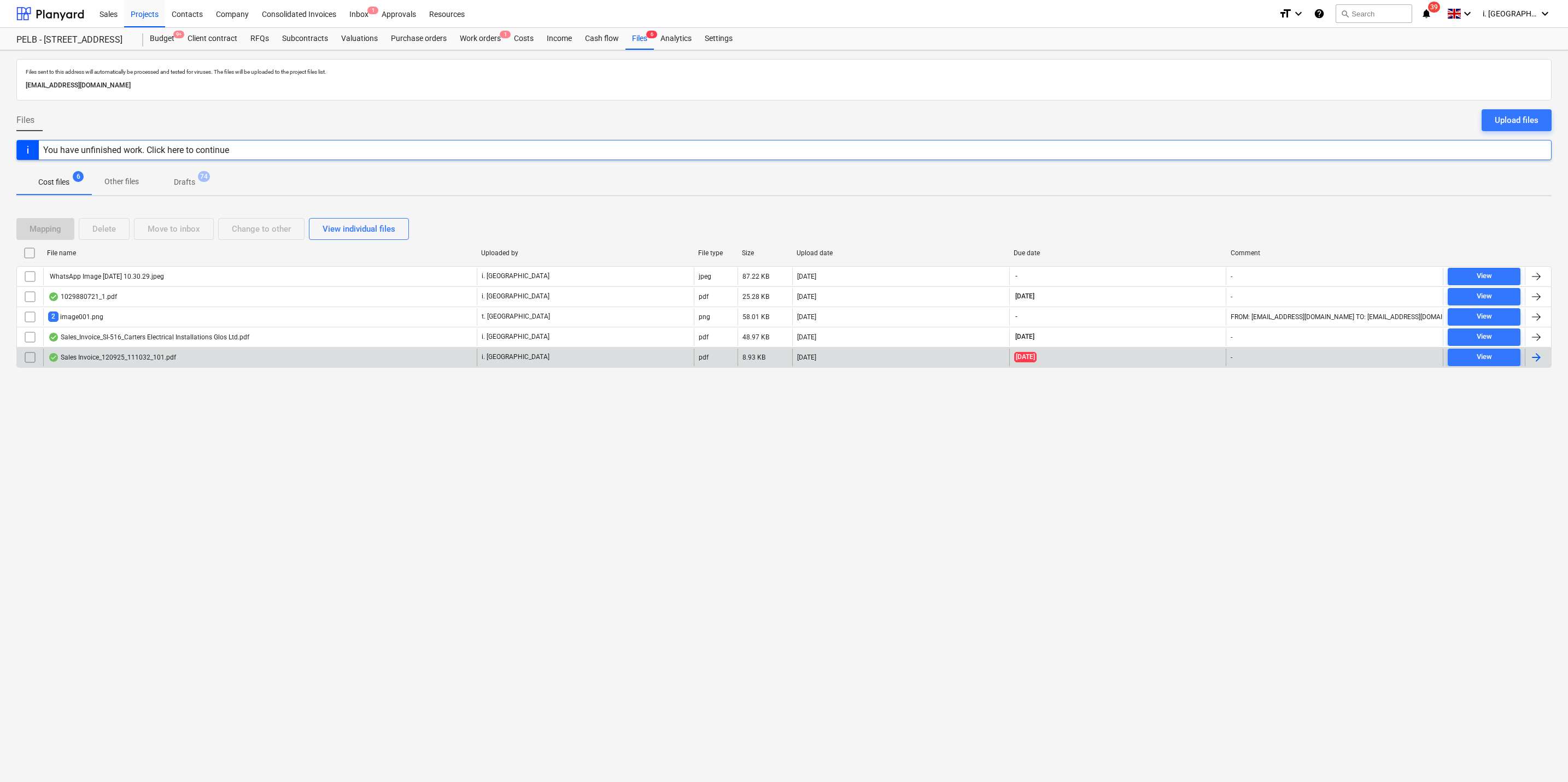
click at [332, 356] on div "Sales Invoice_120925_111032_101.pdf" at bounding box center [260, 358] width 433 height 18
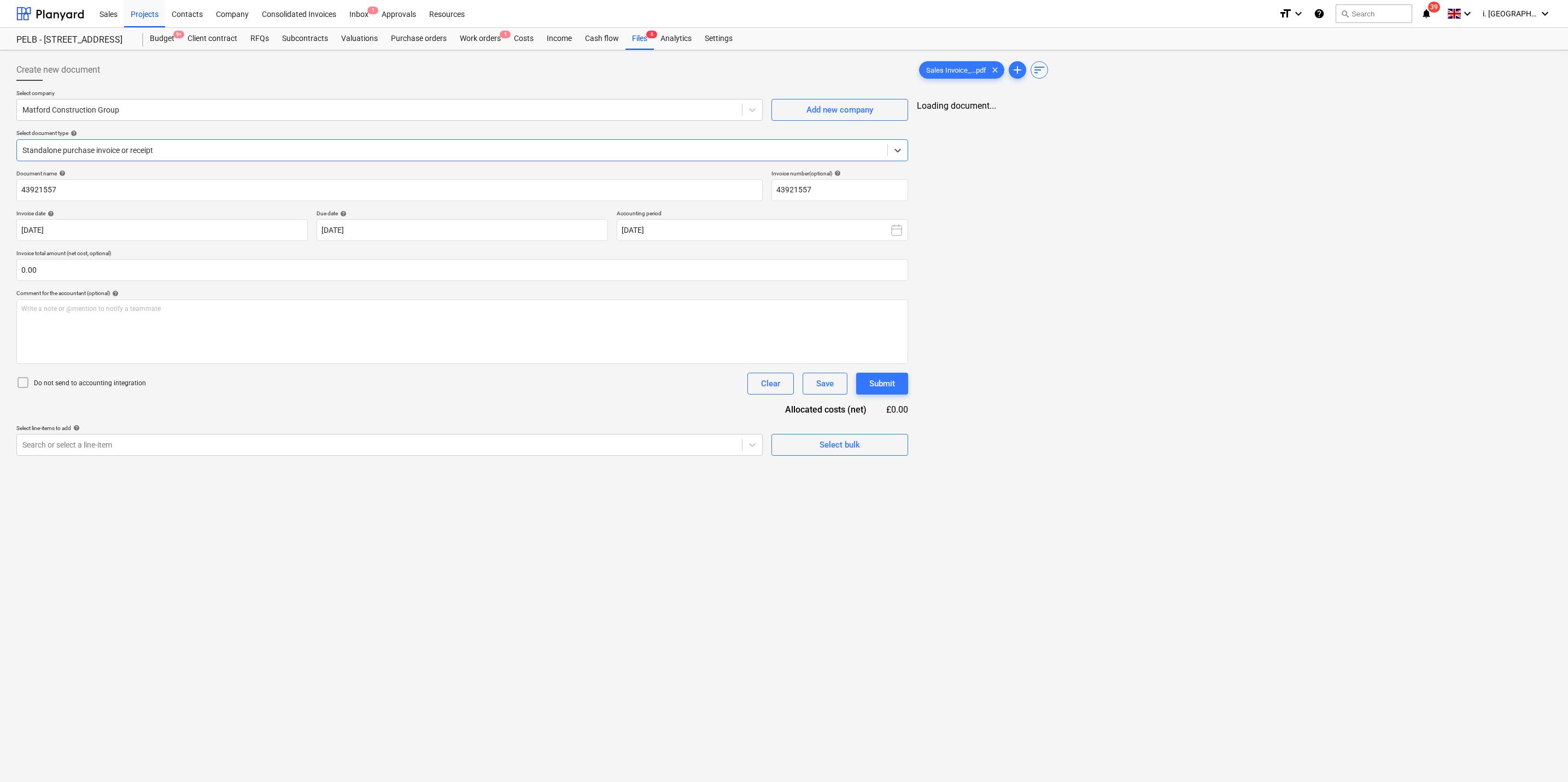
type input "43921557"
type input "[DATE]"
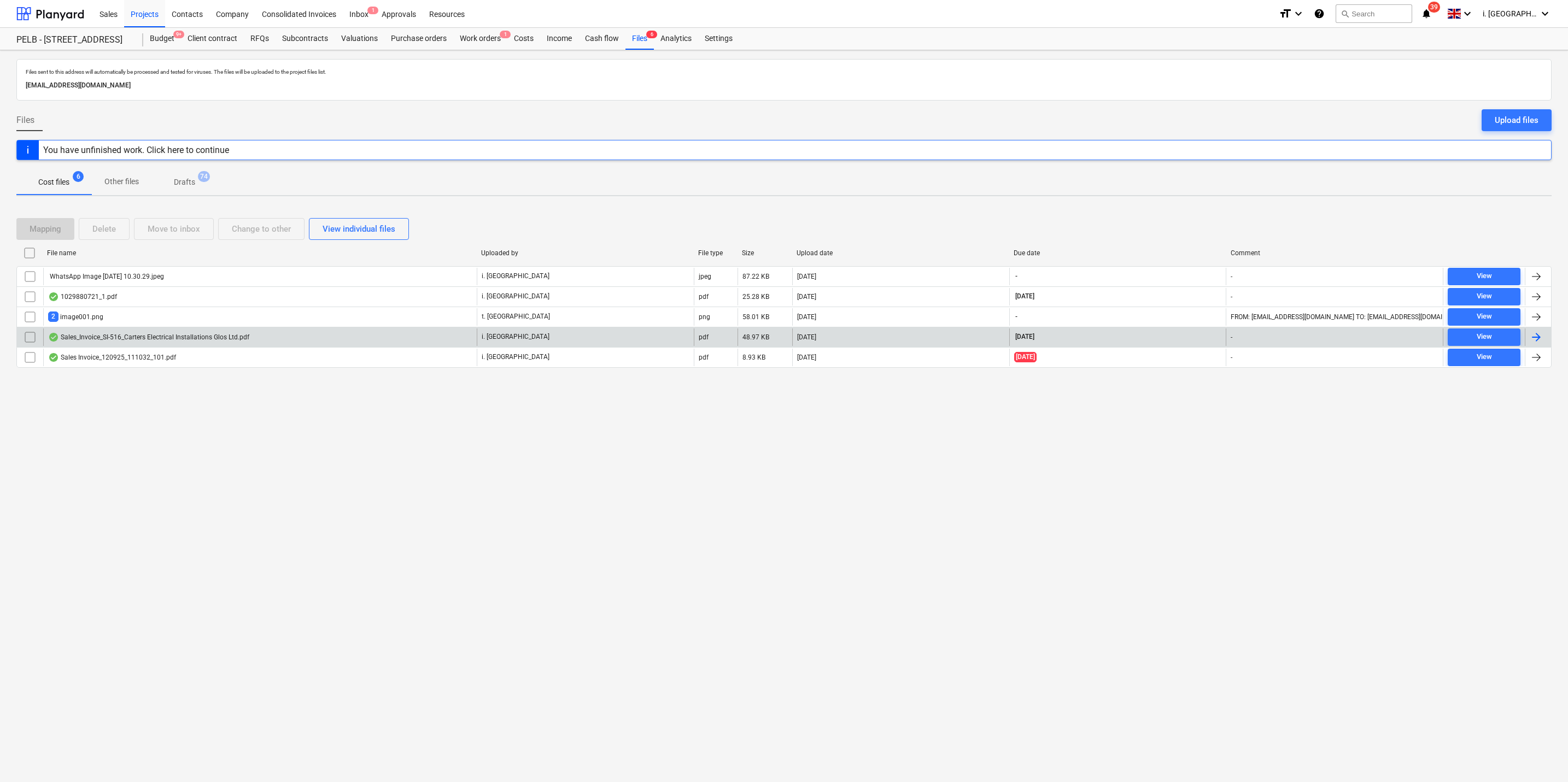
click at [202, 340] on div "Sales_Invoice_SI-516_Carters Electrical Installations Glos Ltd.pdf" at bounding box center [149, 337] width 201 height 9
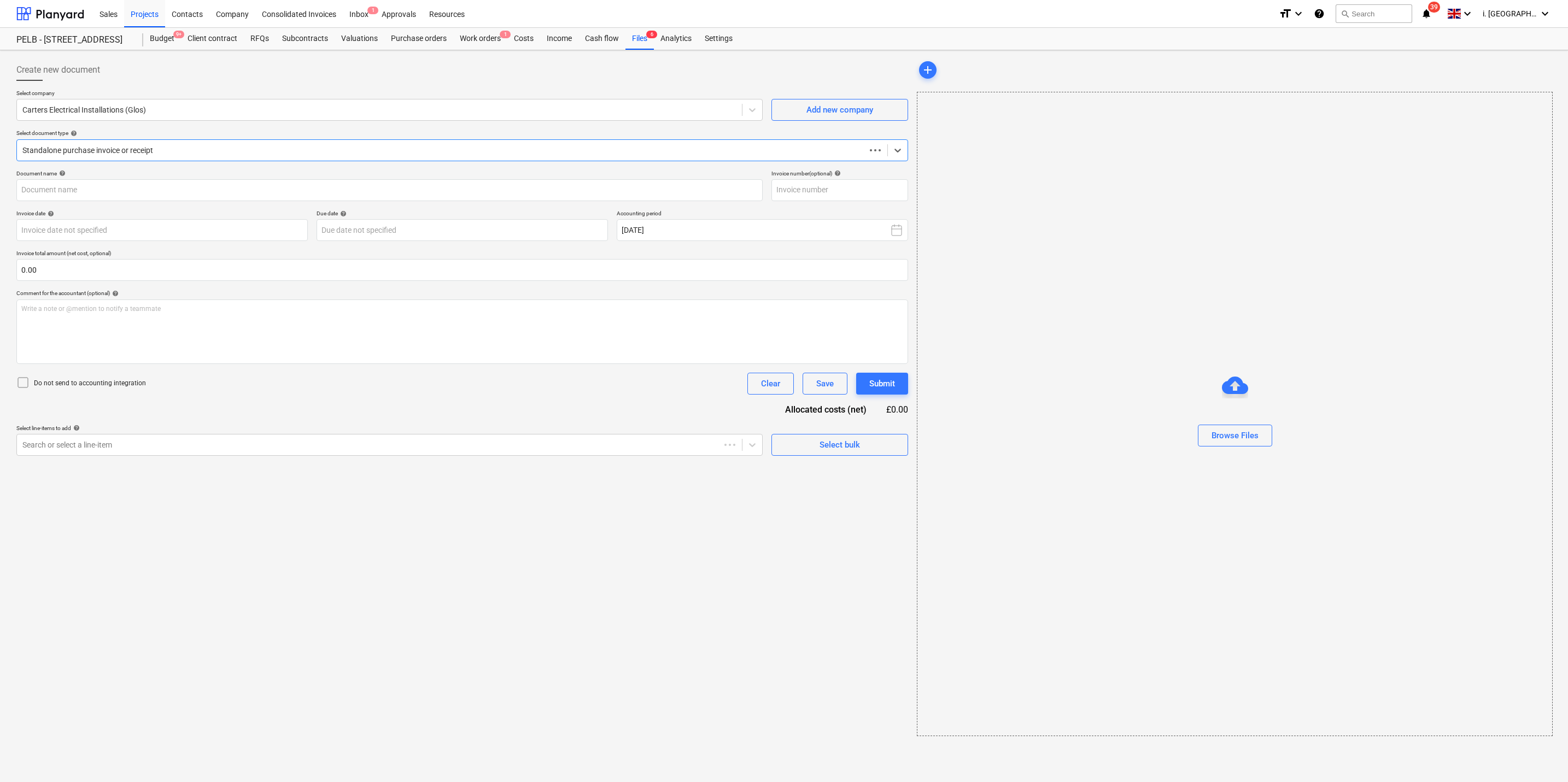
type input "SI-516"
type input "21 Sep 2025"
type input "05 Oct 2025"
